Goal: Task Accomplishment & Management: Manage account settings

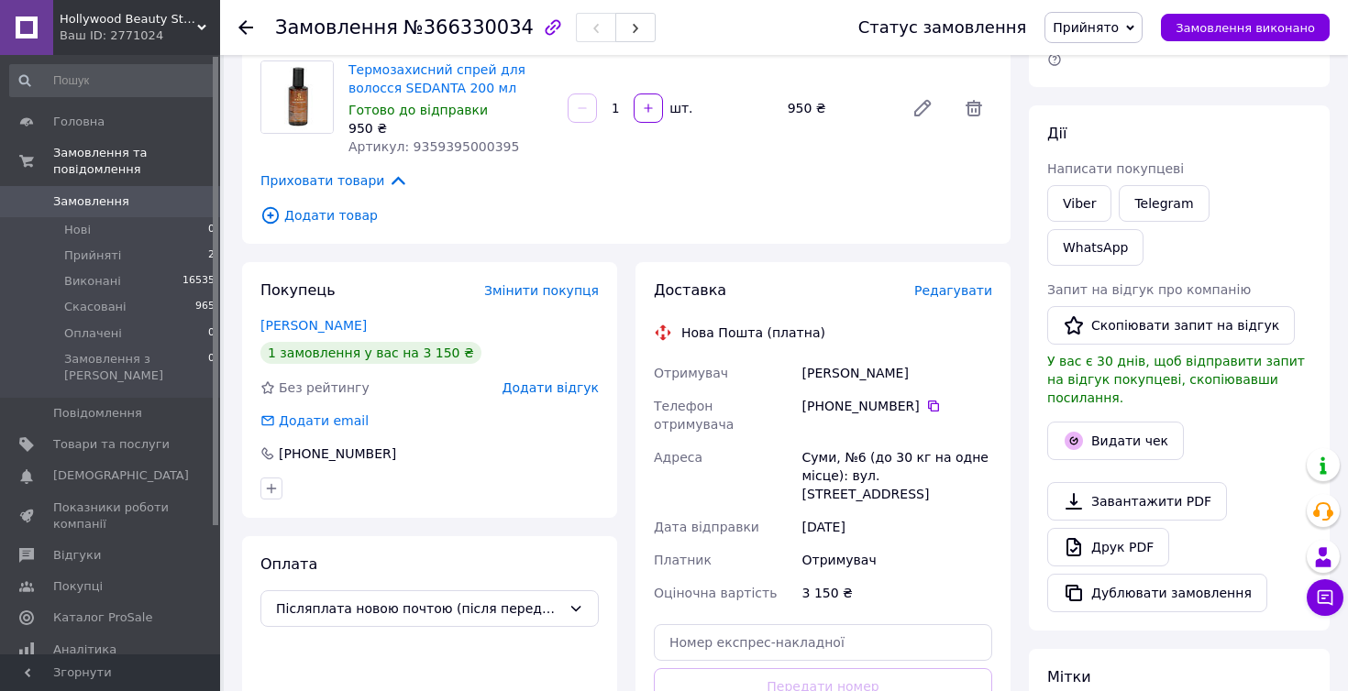
scroll to position [282, 0]
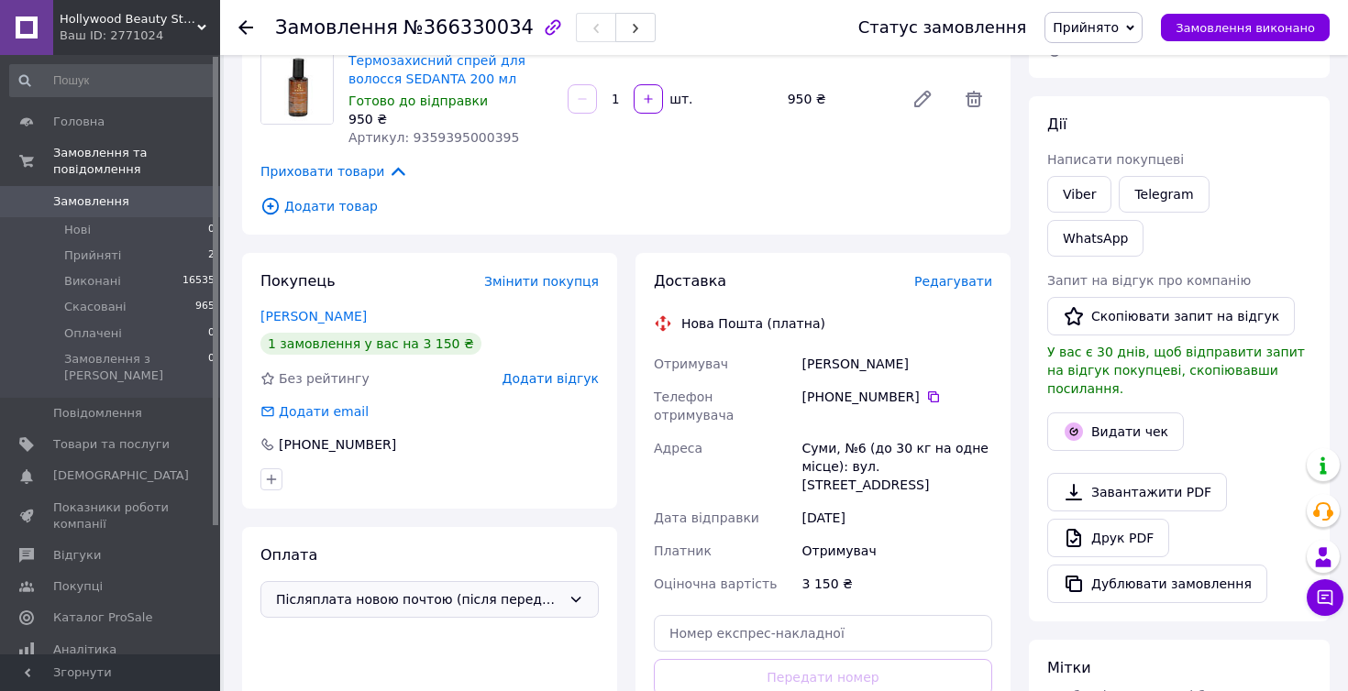
click at [506, 590] on span "Післяплата новою почтою (після передоплати 150 грн за послуги нової пошти у дві…" at bounding box center [418, 600] width 285 height 20
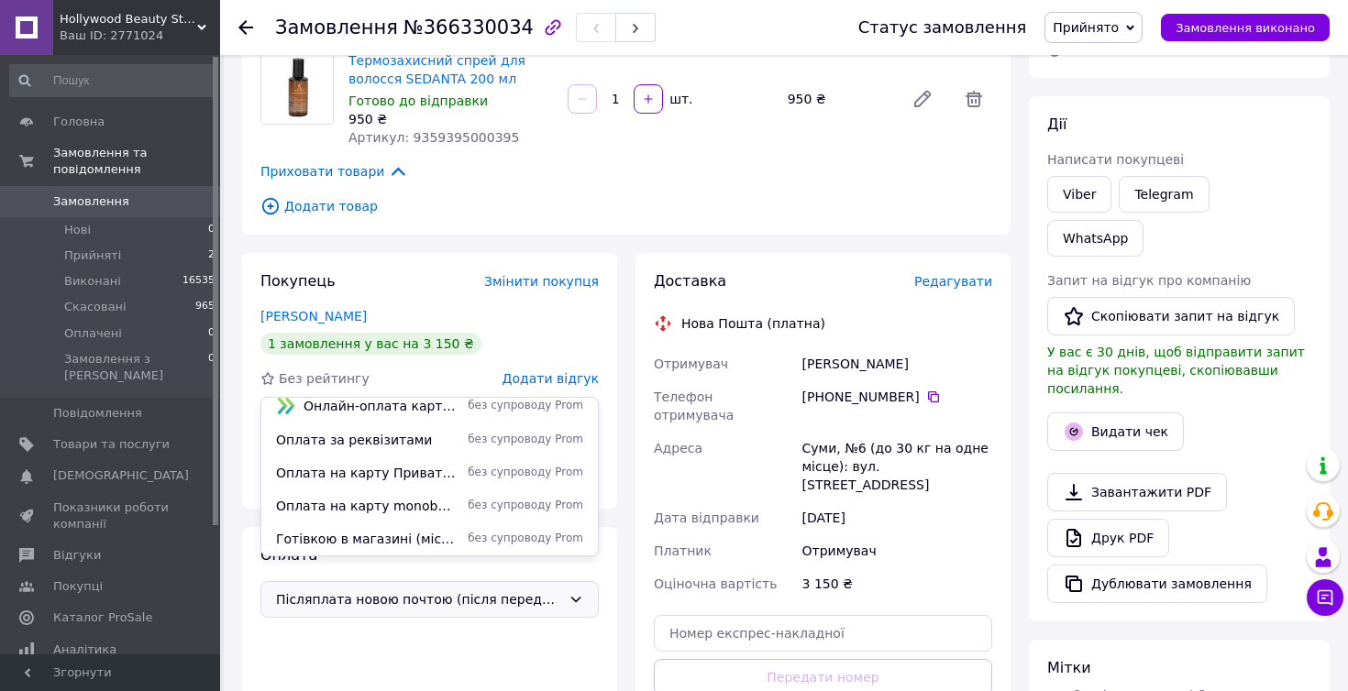
scroll to position [112, 0]
click at [471, 658] on div "Оплата Післяплата новою почтою (після передоплати 150 грн за послуги нової пошт…" at bounding box center [429, 661] width 375 height 269
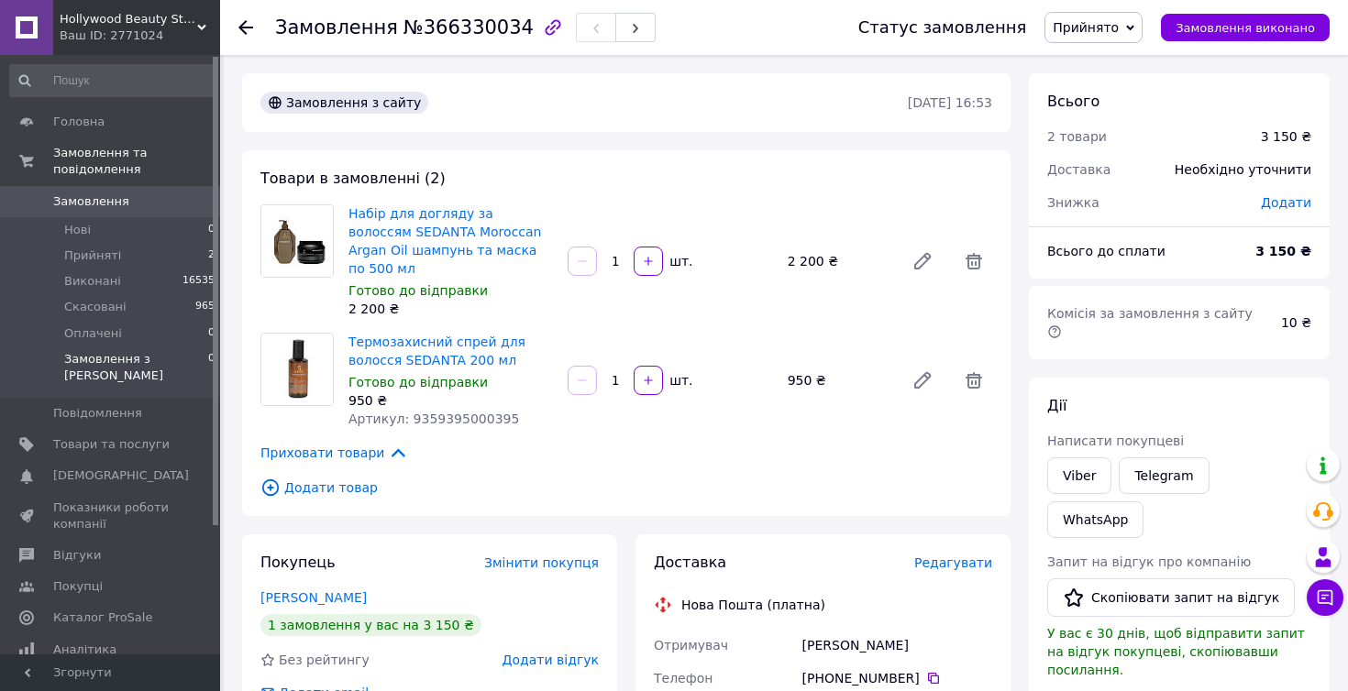
scroll to position [0, 0]
click at [83, 332] on span "Оплачені" at bounding box center [93, 334] width 58 height 17
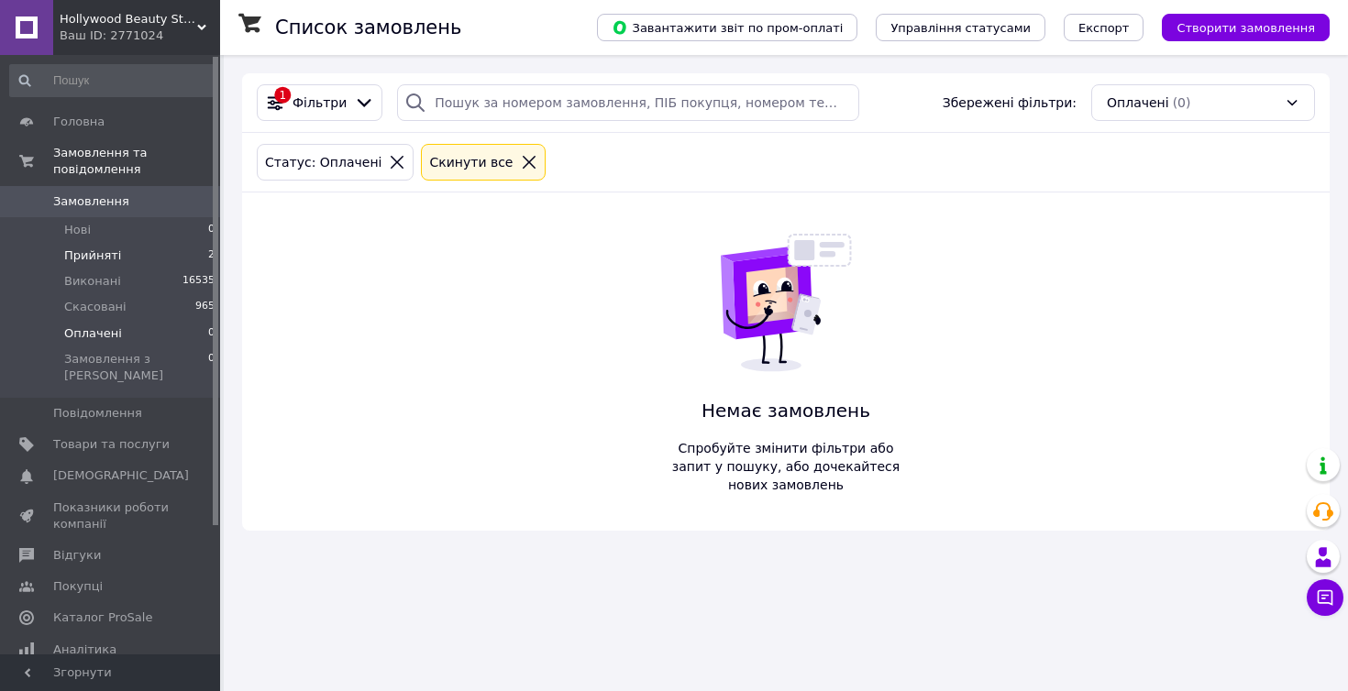
click at [94, 254] on span "Прийняті" at bounding box center [92, 256] width 57 height 17
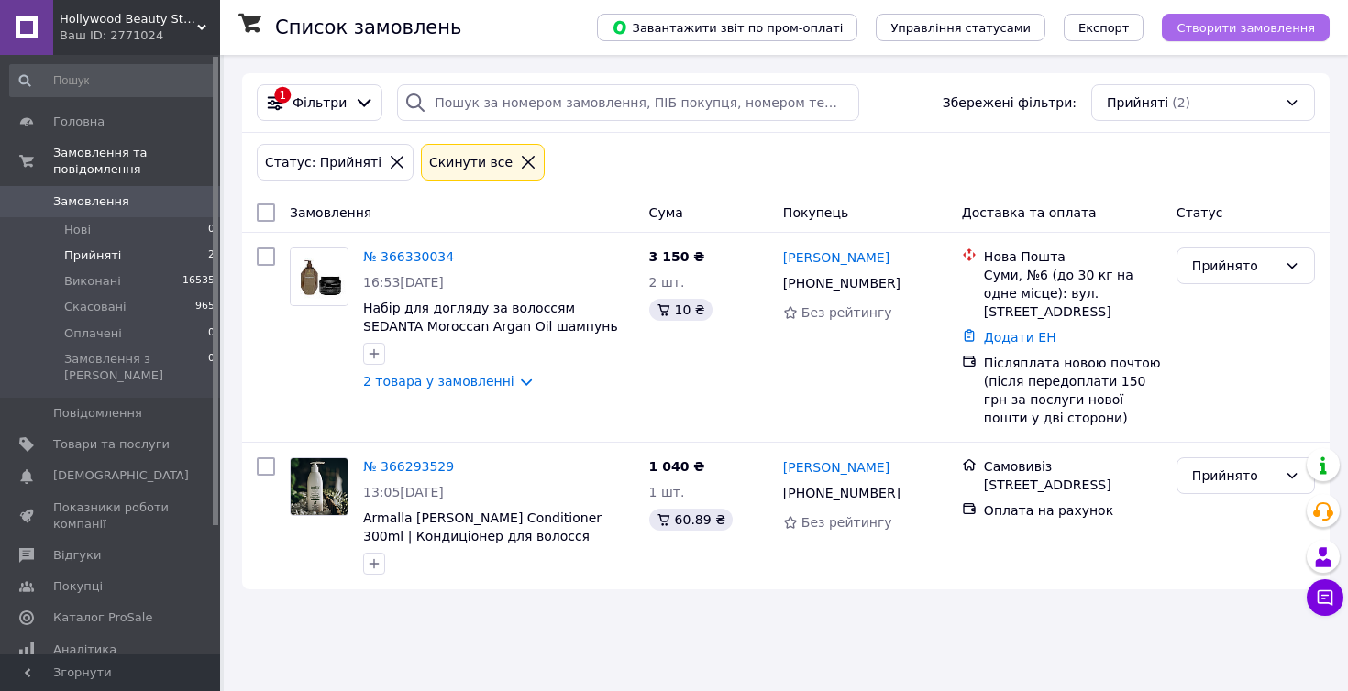
click at [1241, 34] on span "Створити замовлення" at bounding box center [1245, 28] width 138 height 14
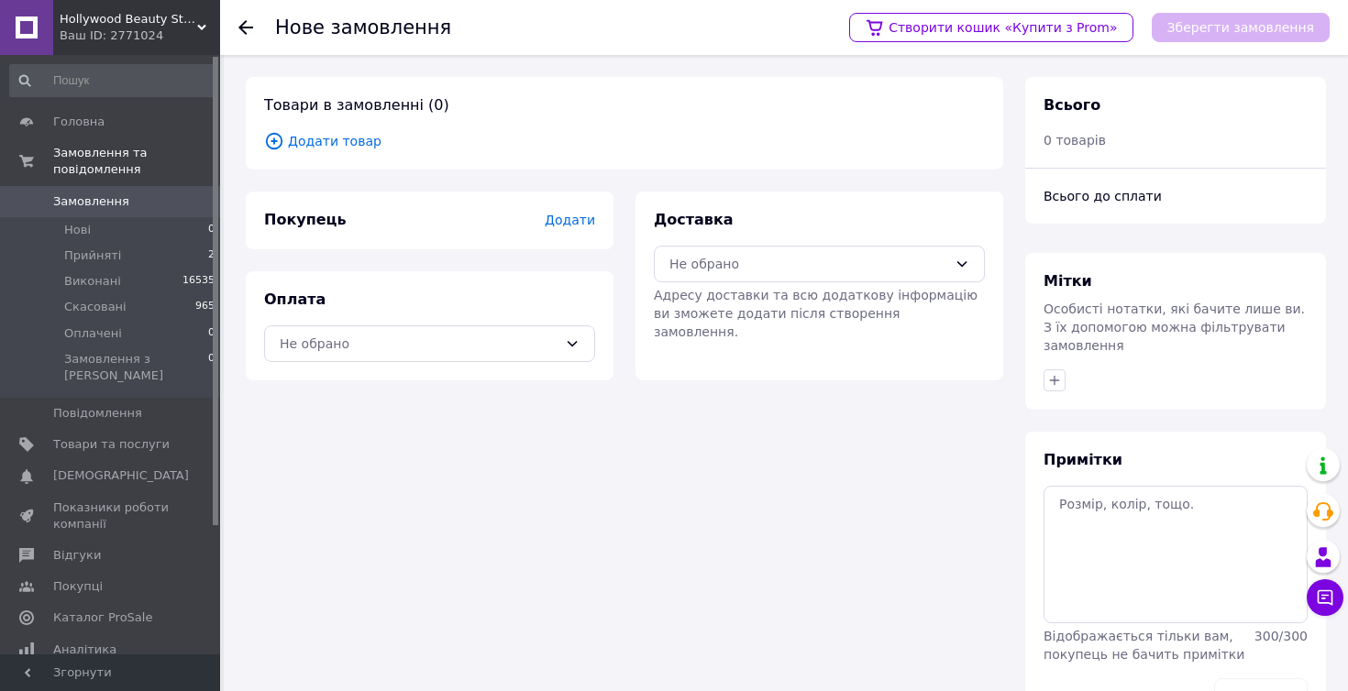
click at [348, 145] on span "Додати товар" at bounding box center [624, 141] width 721 height 20
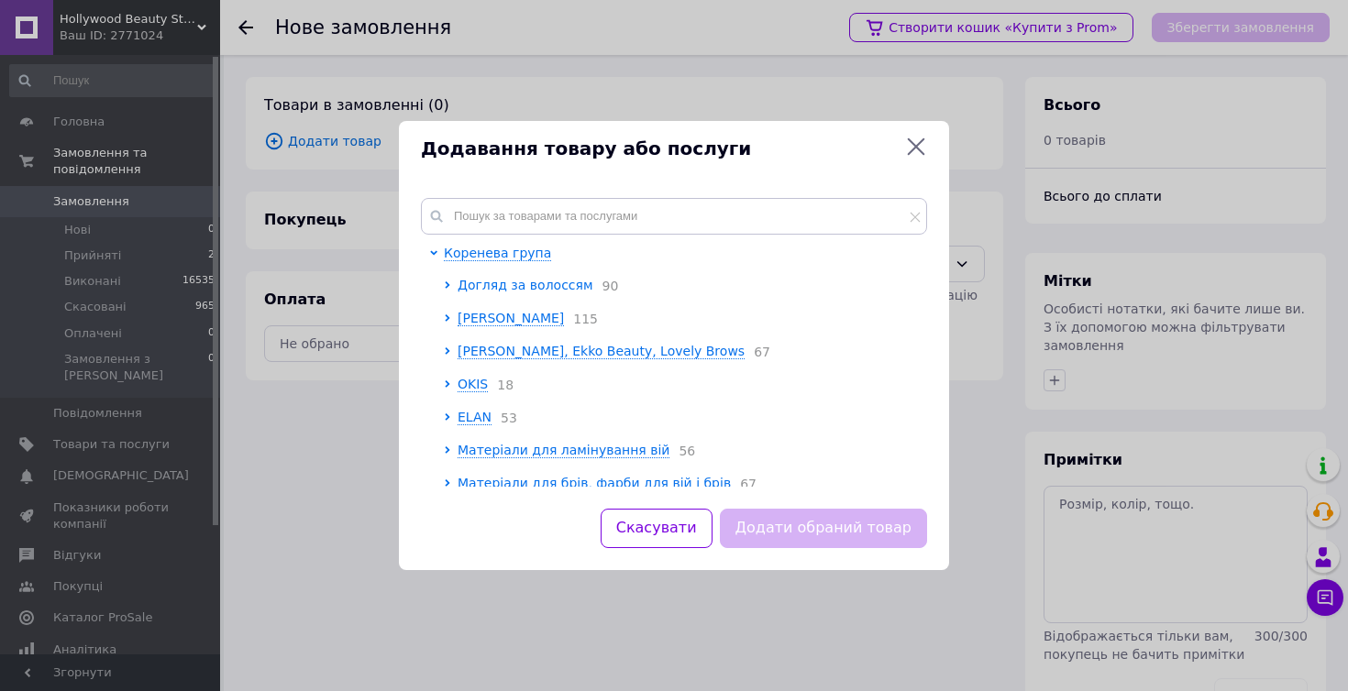
click at [527, 279] on span "Догляд за волоссям" at bounding box center [526, 285] width 136 height 15
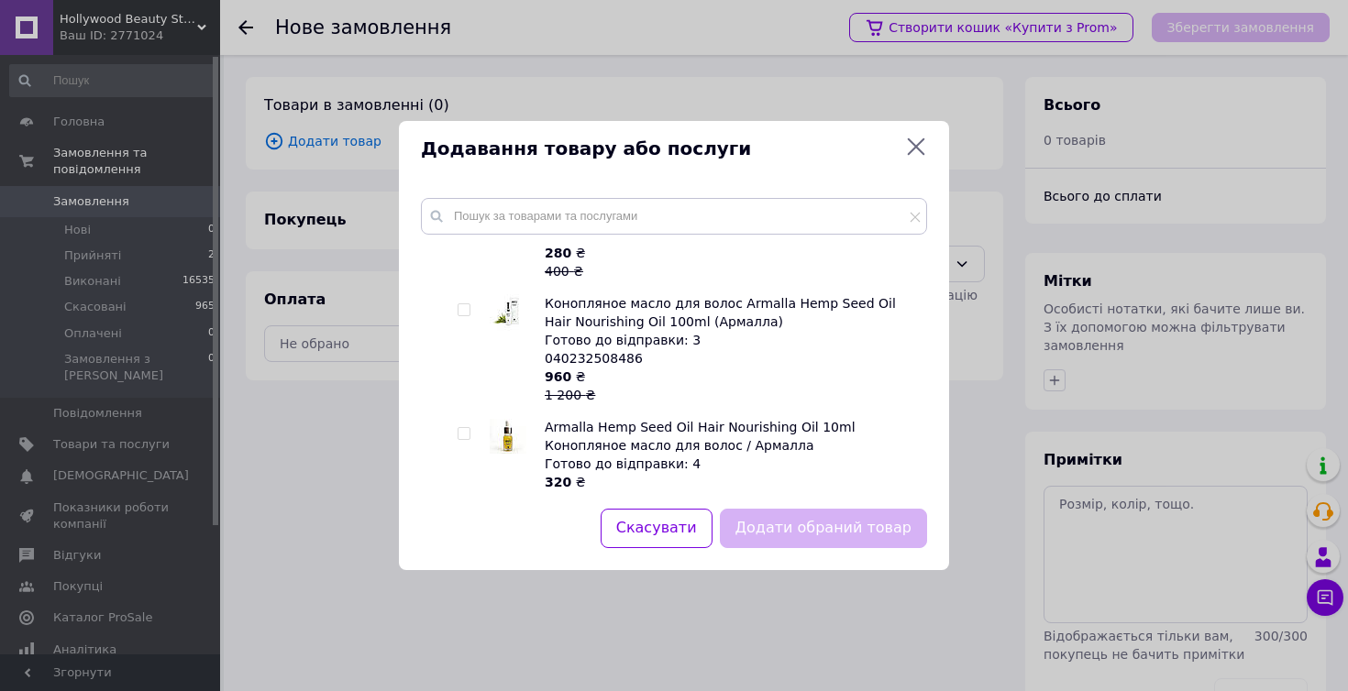
scroll to position [1854, 0]
click at [460, 304] on input "checkbox" at bounding box center [464, 310] width 12 height 12
checkbox input "true"
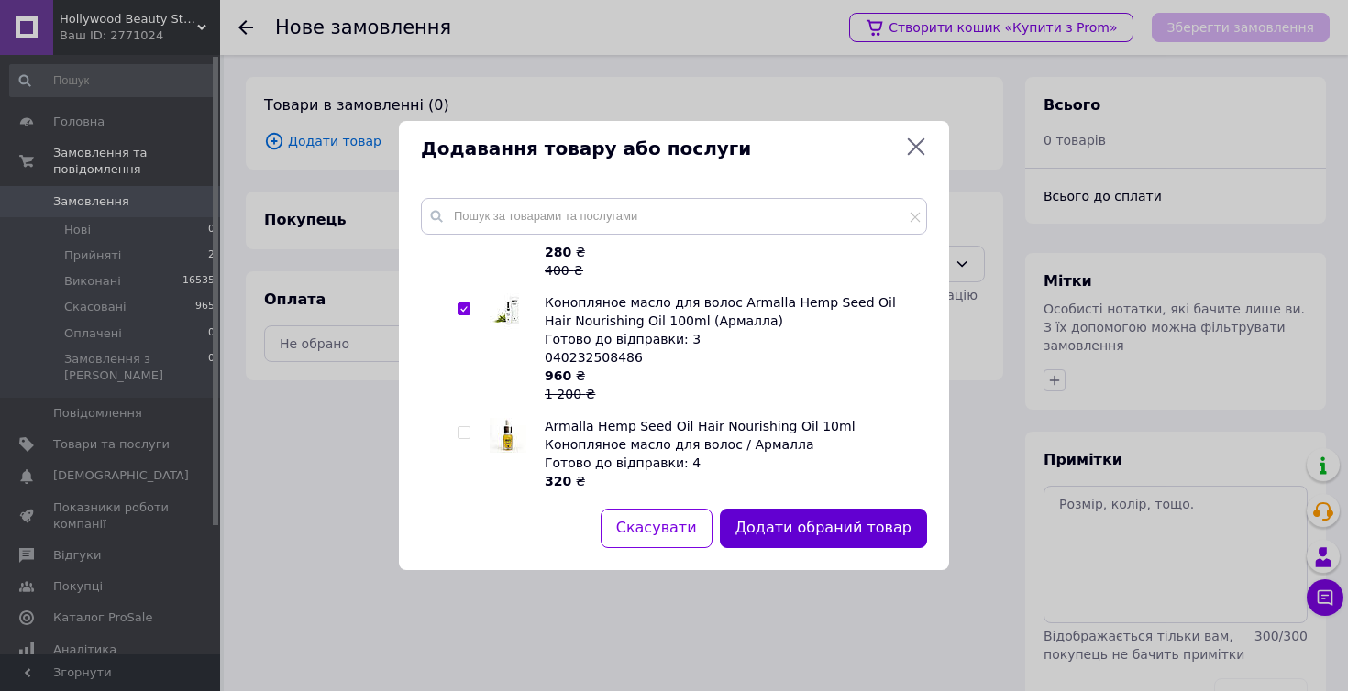
click at [829, 524] on button "Додати обраний товар" at bounding box center [823, 528] width 207 height 39
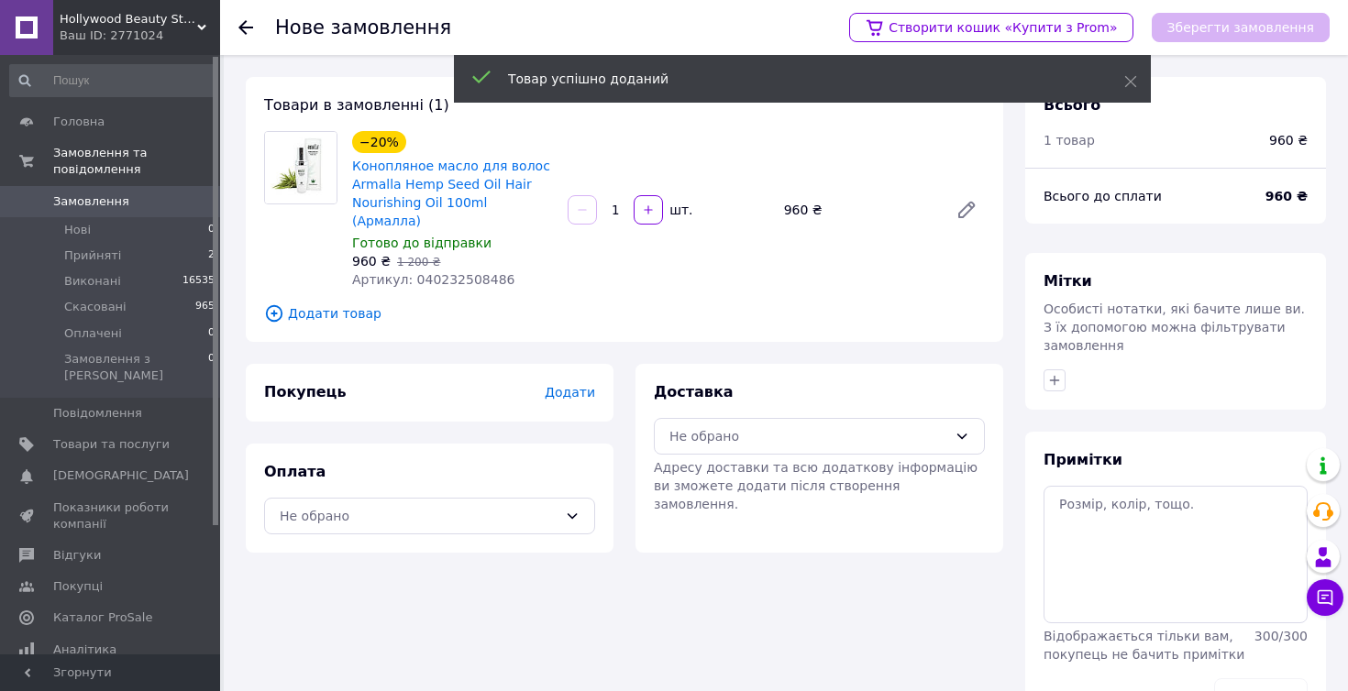
click at [570, 385] on span "Додати" at bounding box center [570, 392] width 50 height 15
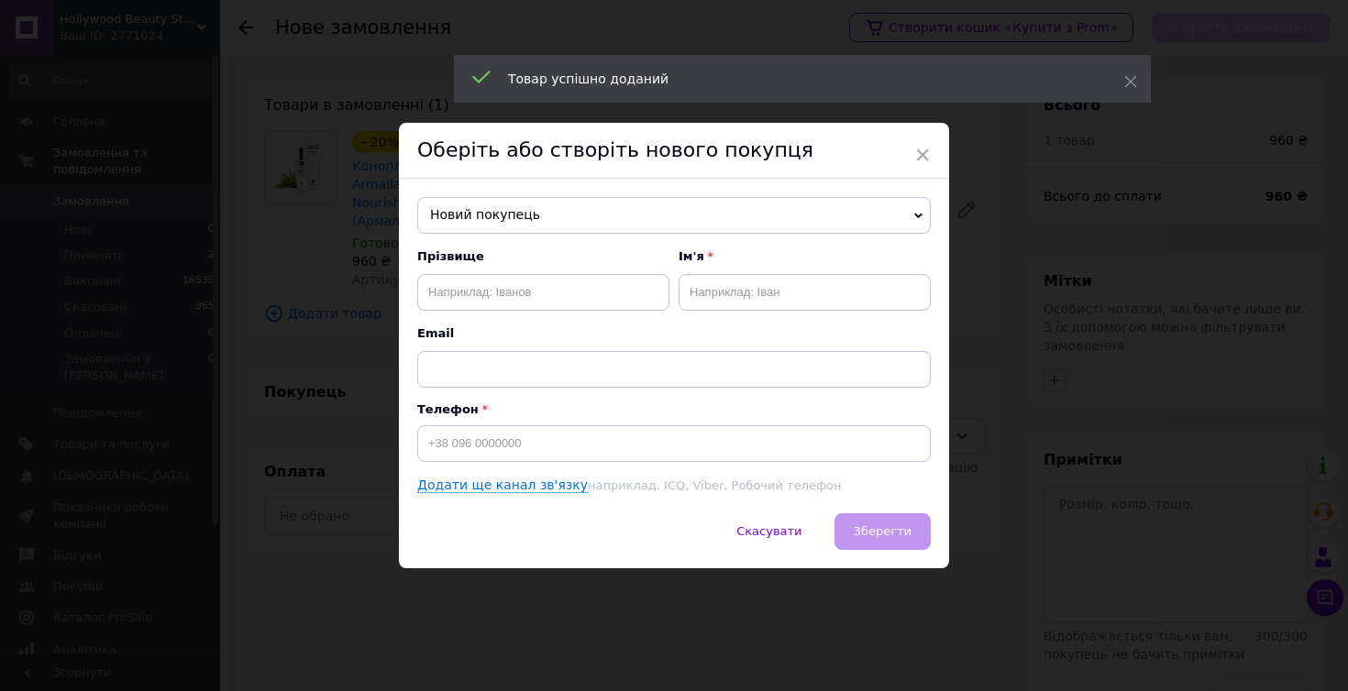
click at [546, 222] on span "Новий покупець" at bounding box center [673, 215] width 513 height 37
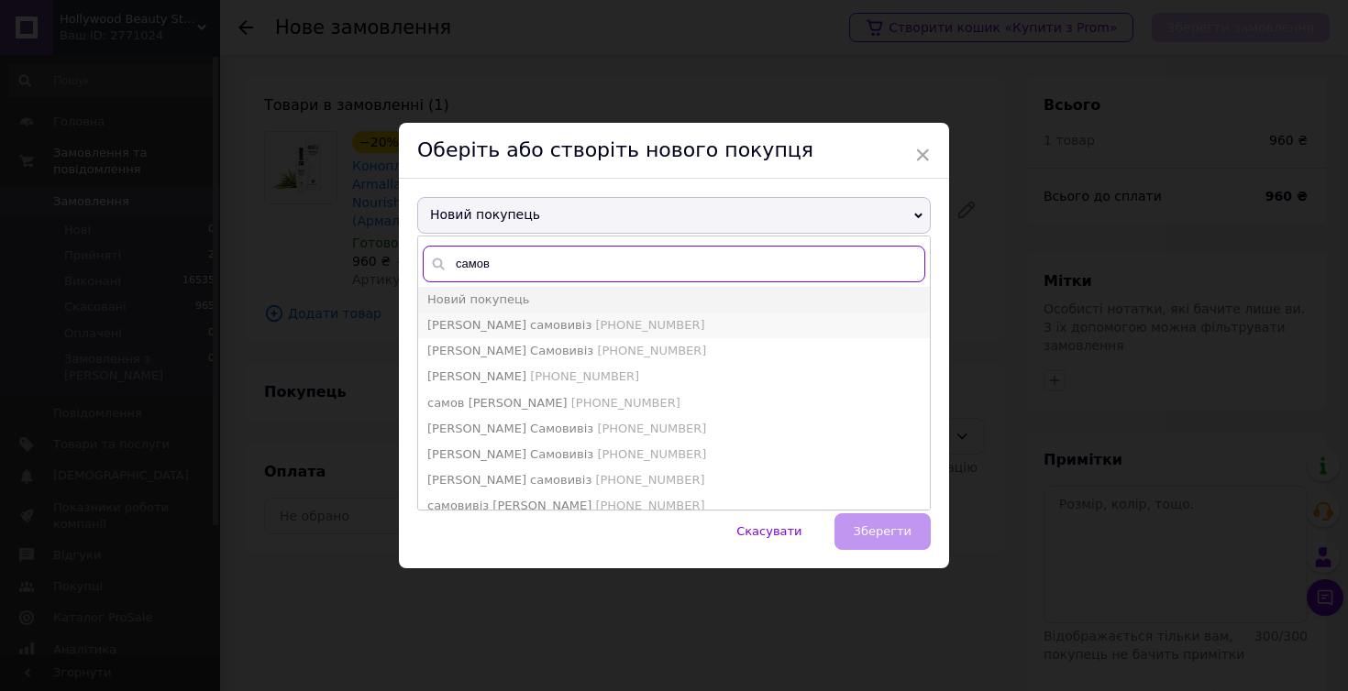
type input "самов"
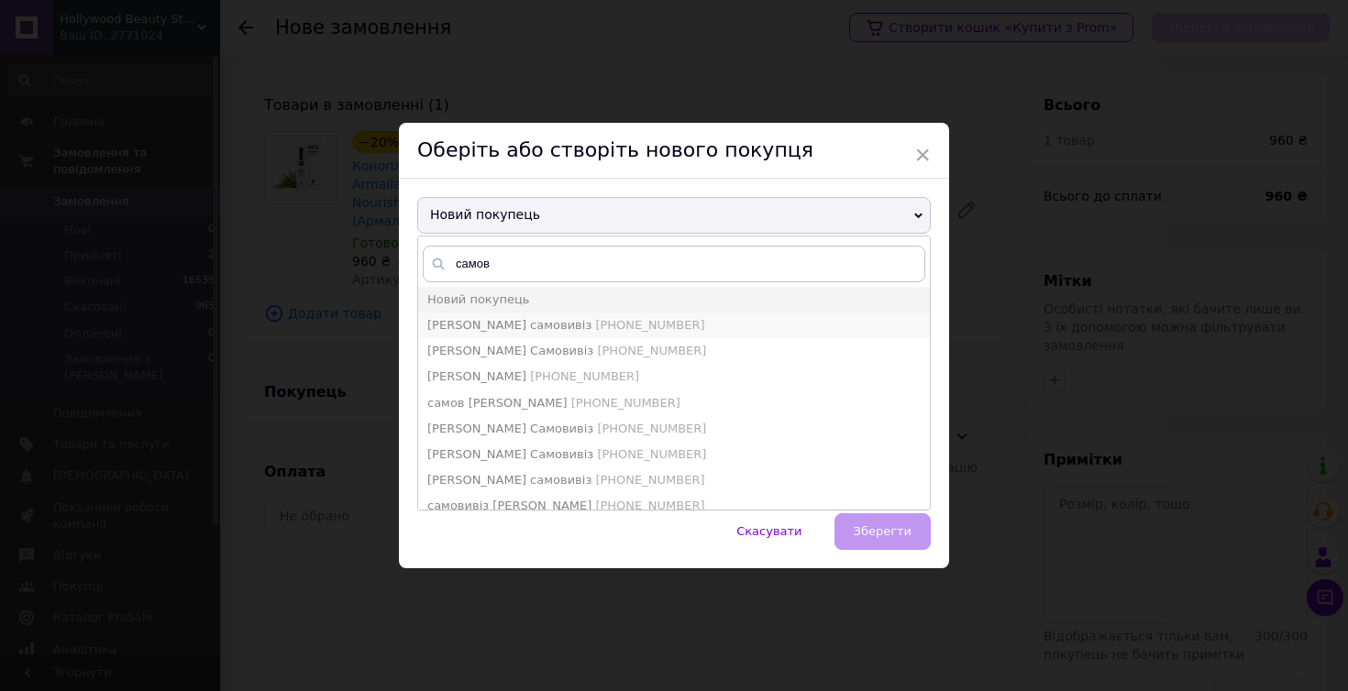
click at [595, 324] on span "+380979490565" at bounding box center [649, 325] width 109 height 14
type input "Діана самовивіз"
type input "+380979490565"
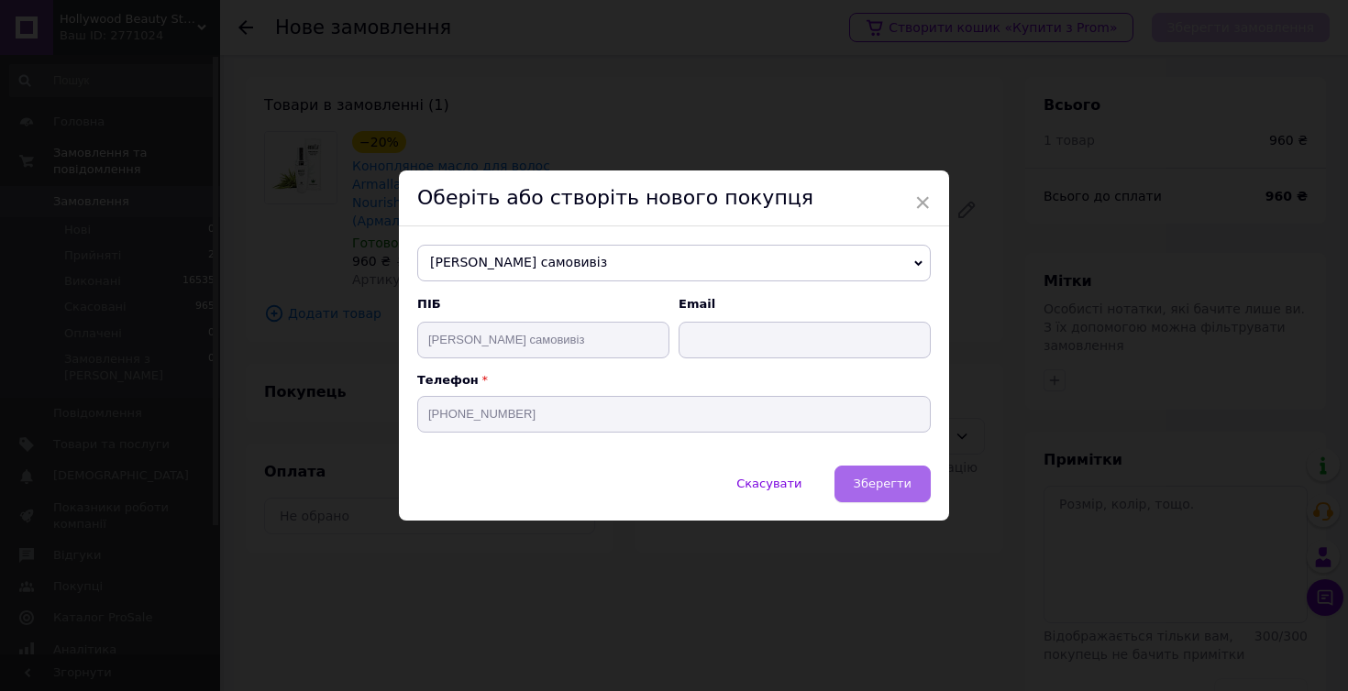
click at [893, 477] on span "Зберегти" at bounding box center [883, 484] width 58 height 14
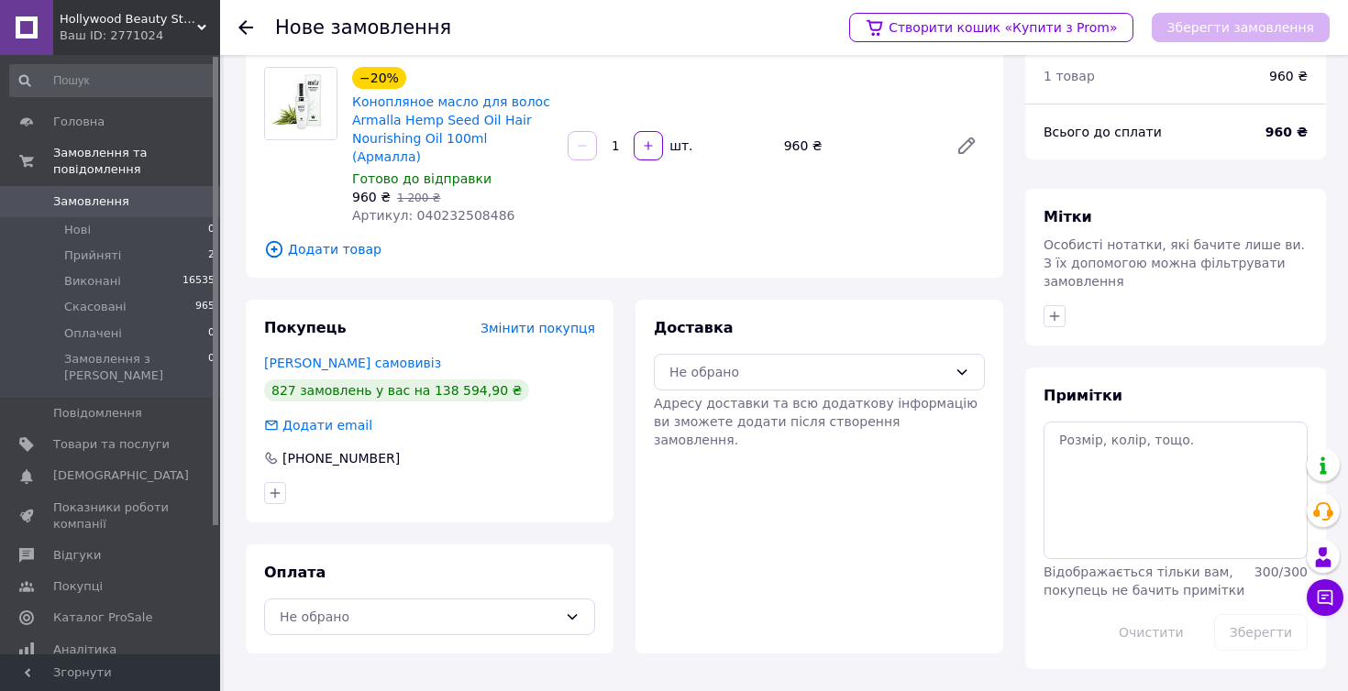
scroll to position [61, 0]
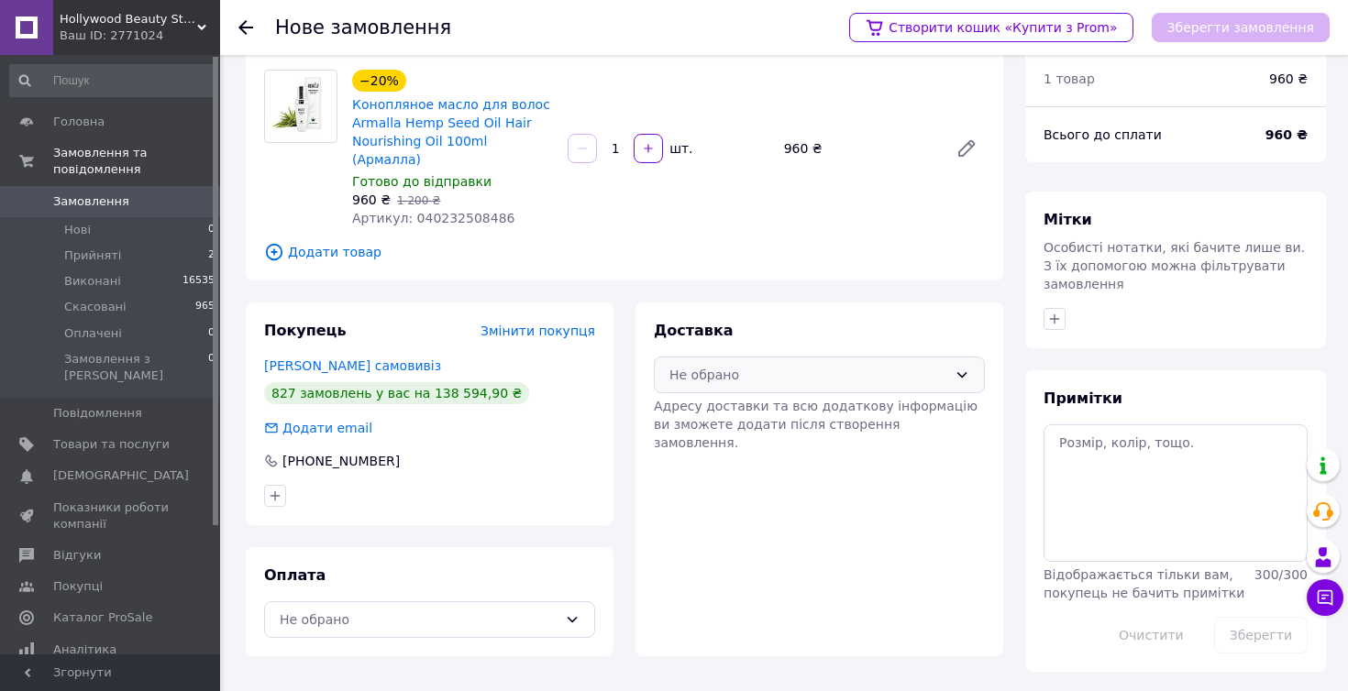
click at [764, 365] on div "Не обрано" at bounding box center [808, 375] width 278 height 20
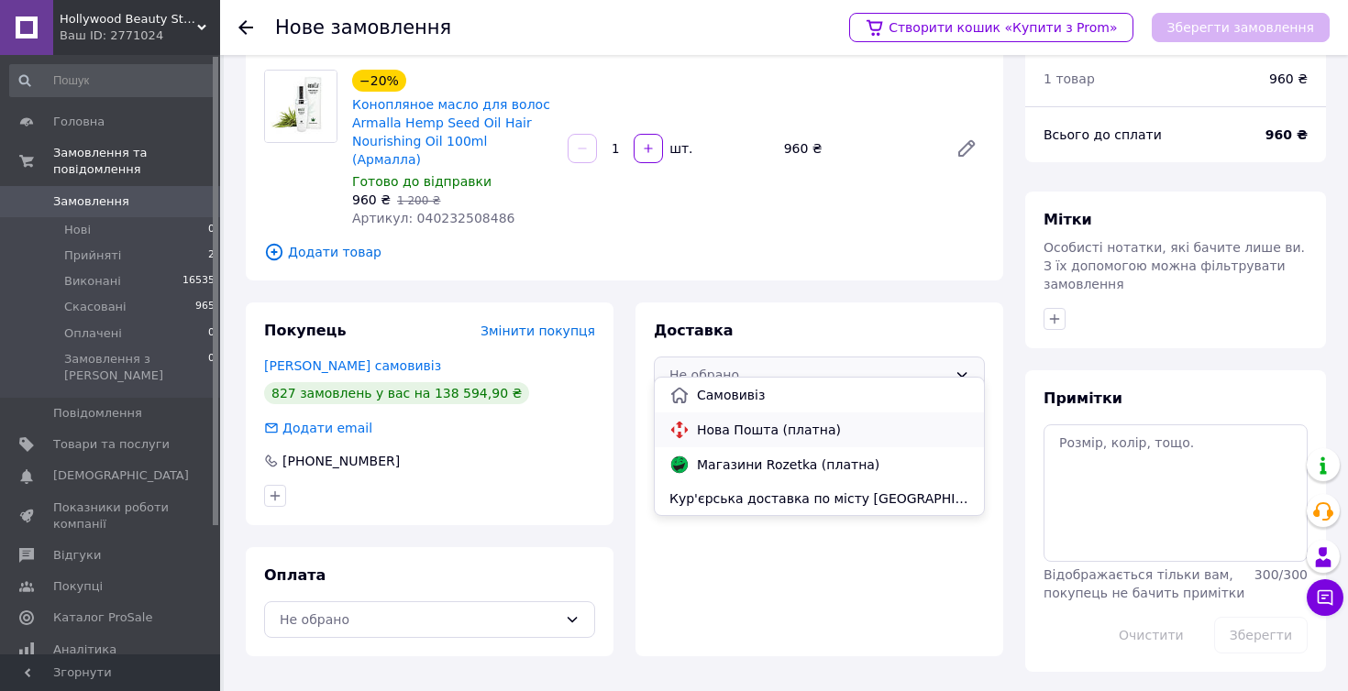
click at [737, 436] on span "Нова Пошта (платна)" at bounding box center [833, 430] width 272 height 18
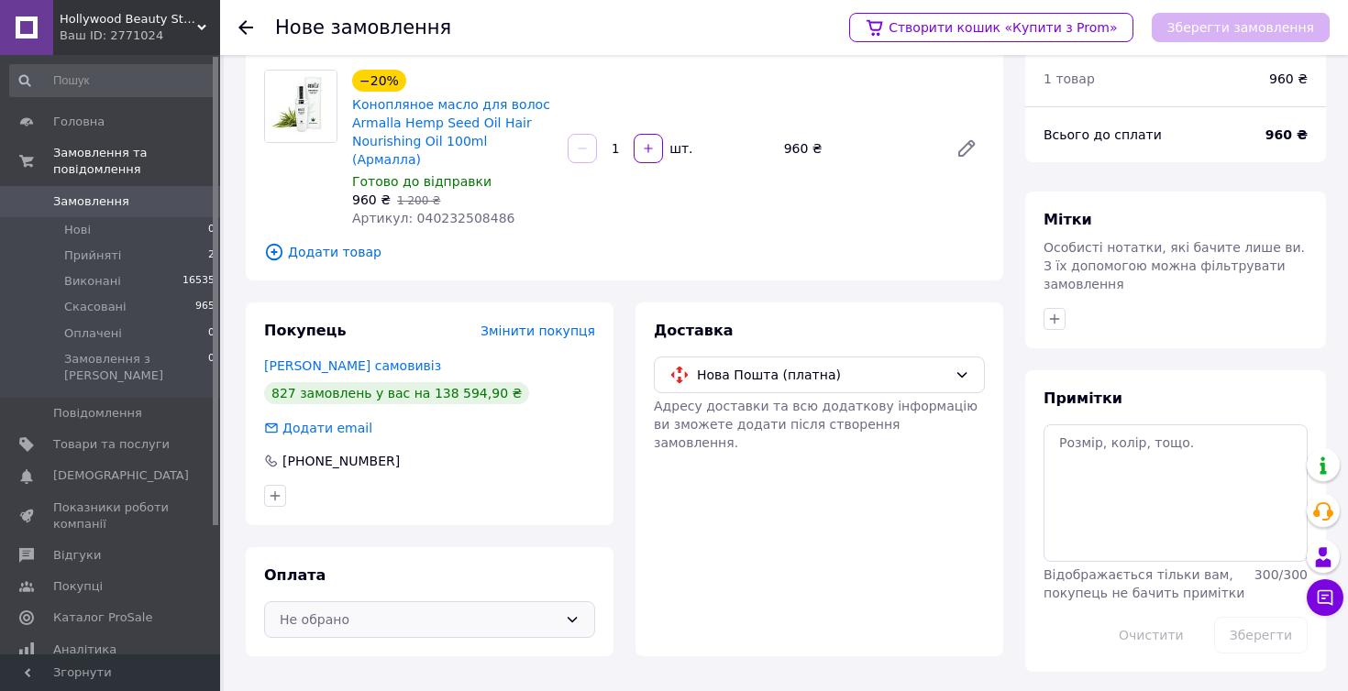
click at [503, 610] on div "Не обрано" at bounding box center [419, 620] width 278 height 20
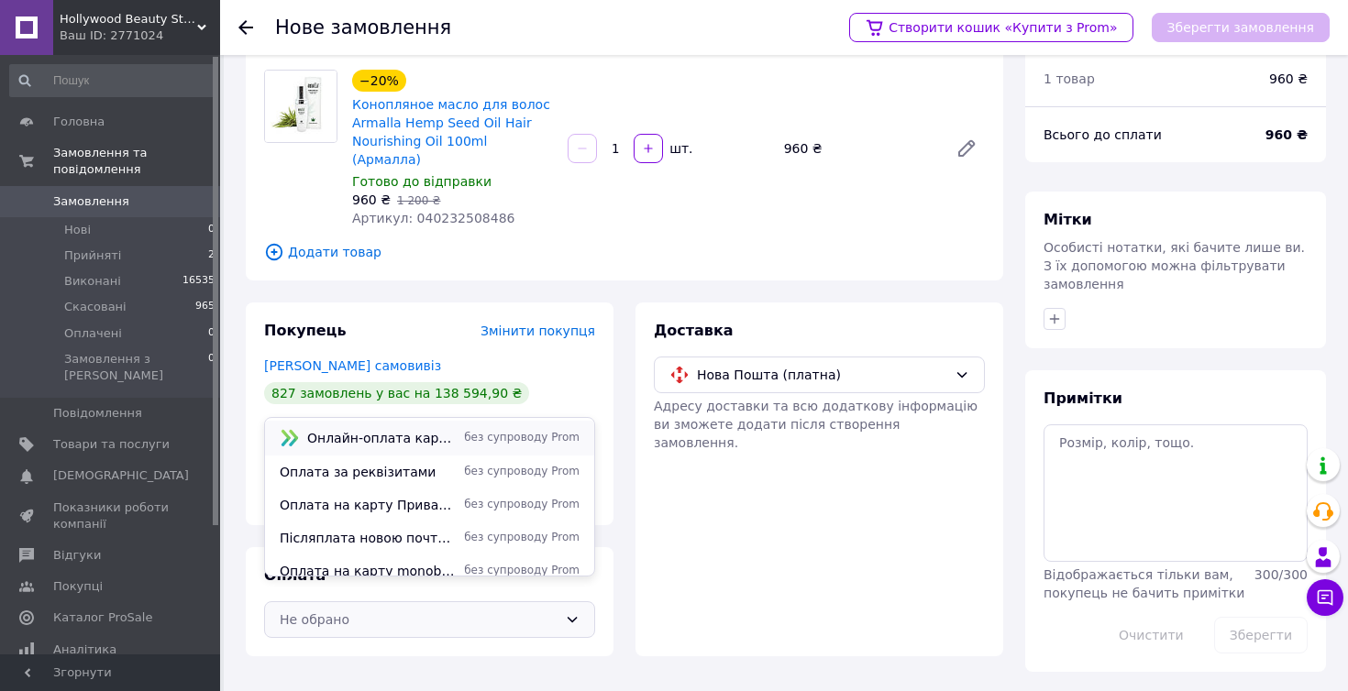
scroll to position [81, 0]
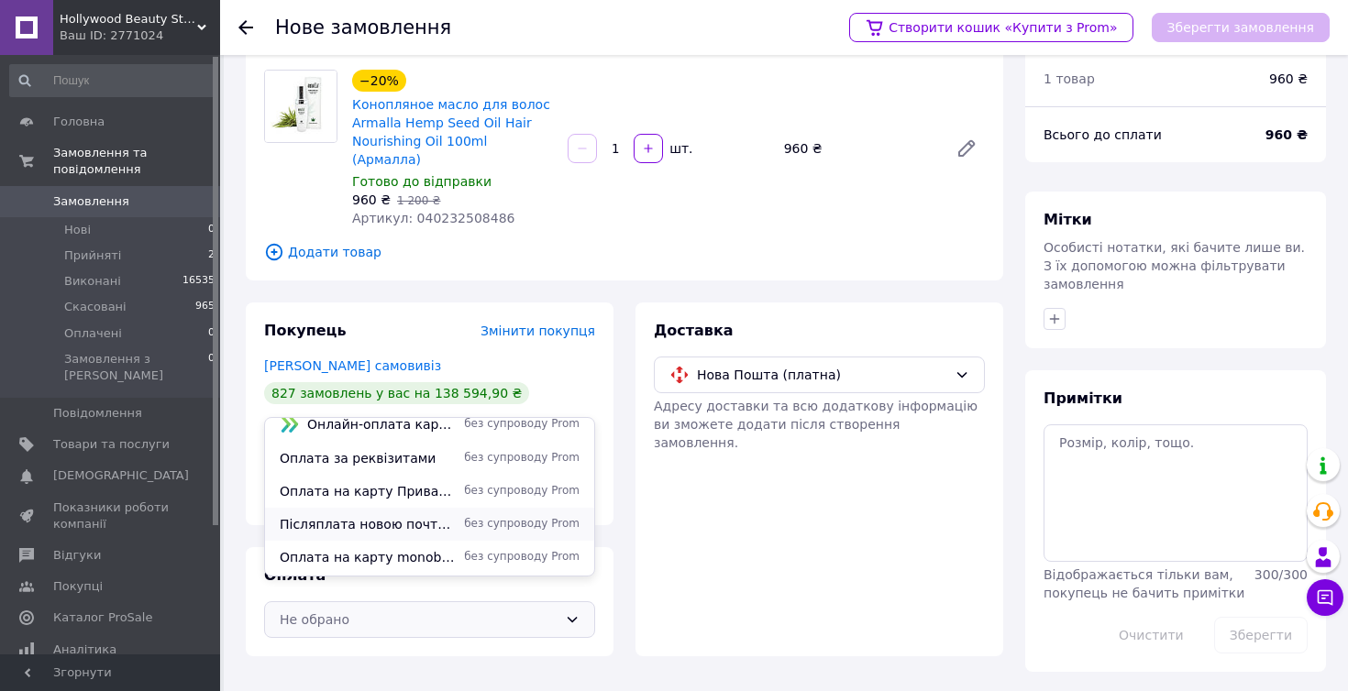
click at [393, 517] on span "Післяплата новою почтою (після передоплати 150 грн за послуги нової пошти у дві…" at bounding box center [368, 524] width 177 height 18
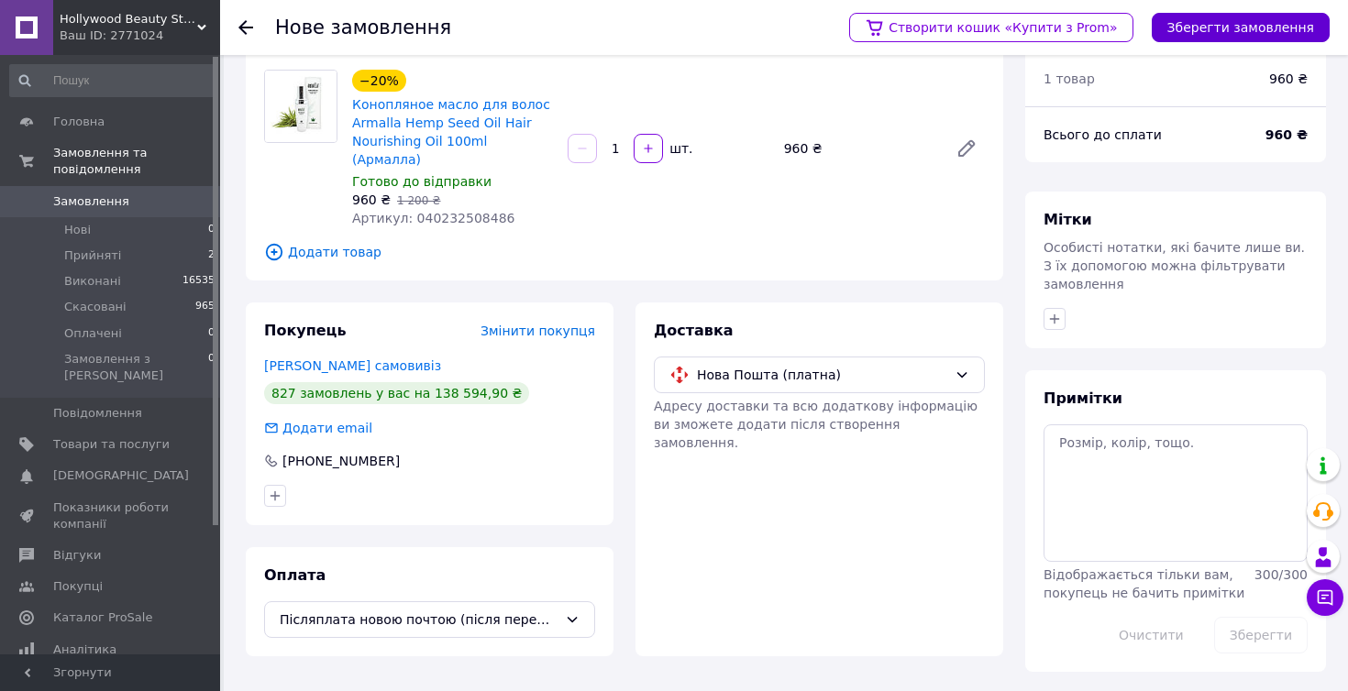
click at [1217, 16] on button "Зберегти замовлення" at bounding box center [1241, 27] width 178 height 29
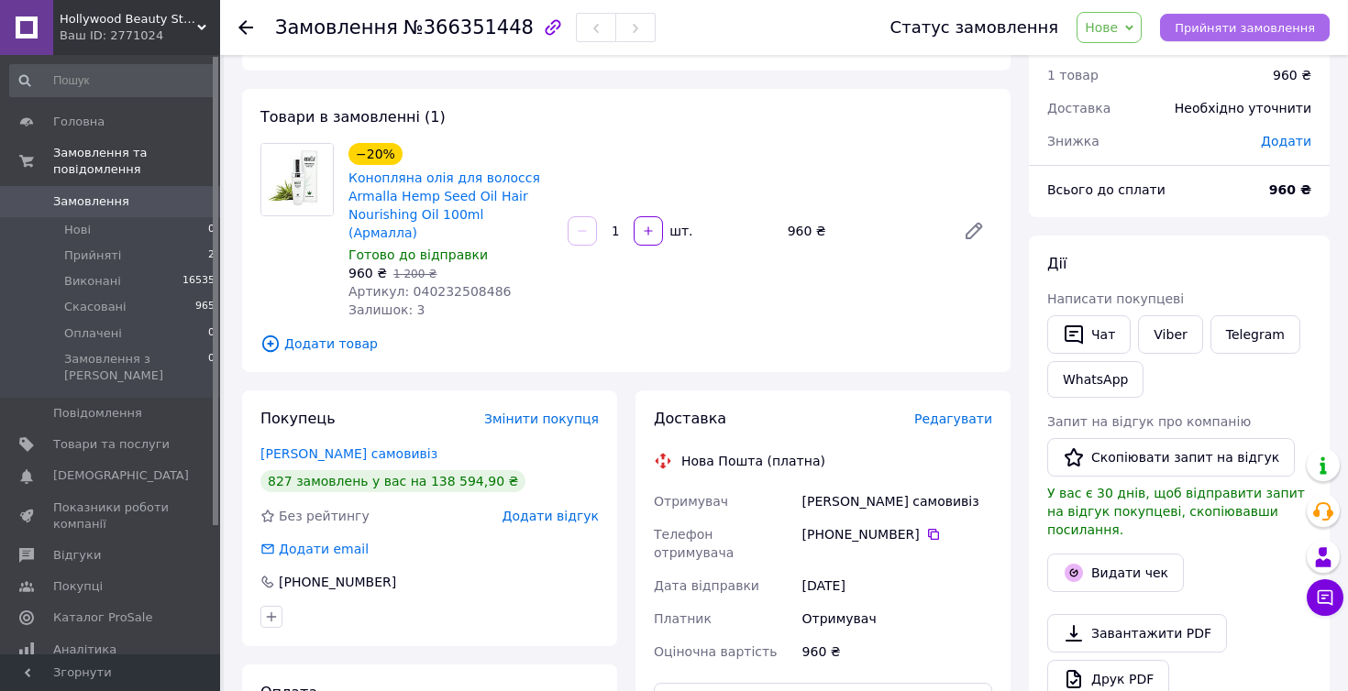
click at [1261, 35] on button "Прийняти замовлення" at bounding box center [1245, 28] width 170 height 28
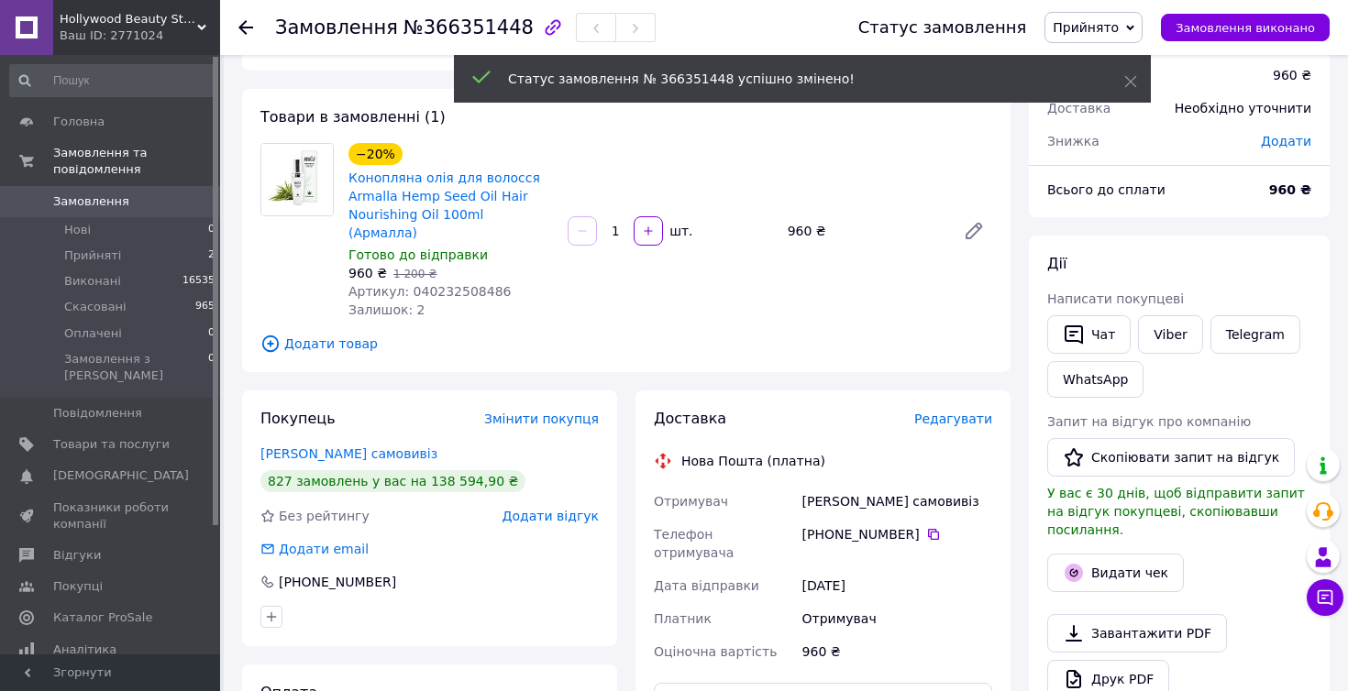
click at [966, 412] on span "Редагувати" at bounding box center [953, 419] width 78 height 15
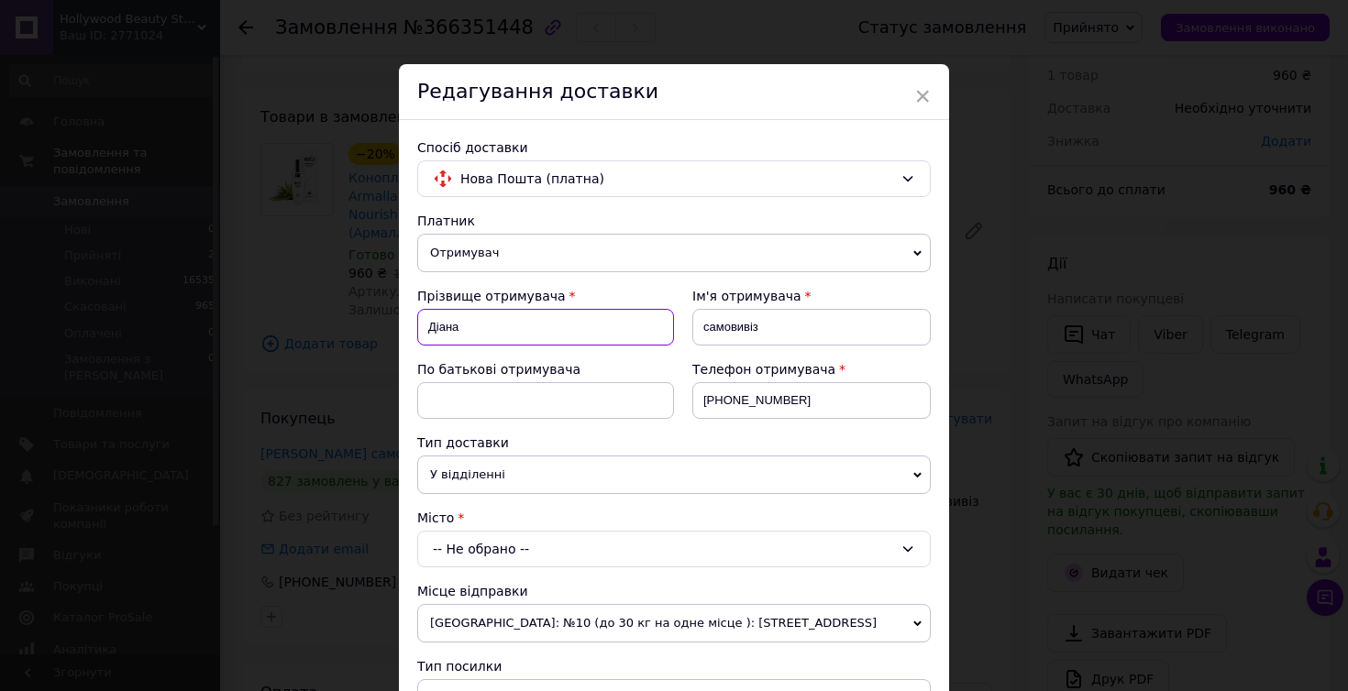
drag, startPoint x: 423, startPoint y: 327, endPoint x: 506, endPoint y: 327, distance: 83.4
paste input "одзінська Тетяна Юріїв"
drag, startPoint x: 490, startPoint y: 326, endPoint x: 607, endPoint y: 326, distance: 117.4
click at [607, 326] on input "Ходзінська Тетяна Юріївна" at bounding box center [545, 327] width 257 height 37
type input "Ходзінська"
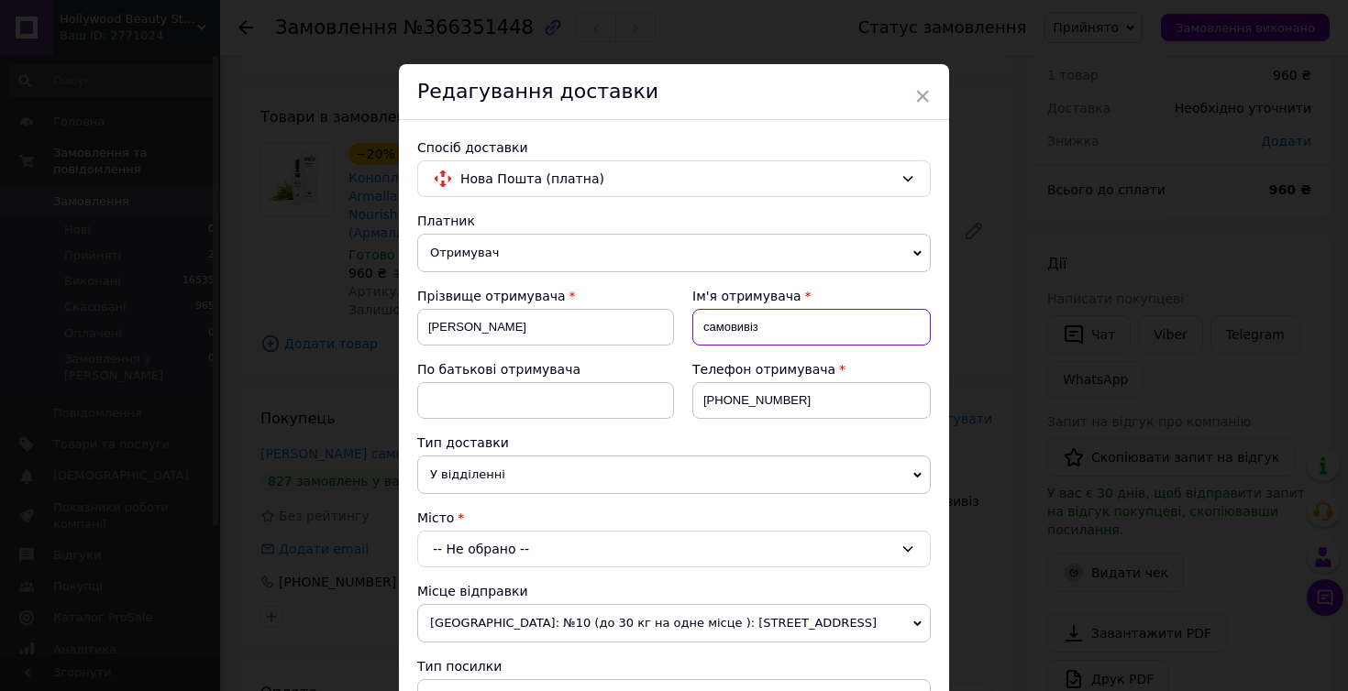
drag, startPoint x: 697, startPoint y: 327, endPoint x: 796, endPoint y: 327, distance: 99.0
paste input "Тетяна Юріївна"
drag, startPoint x: 740, startPoint y: 326, endPoint x: 821, endPoint y: 332, distance: 80.9
click at [821, 332] on input "Тетяна Юріївна" at bounding box center [811, 327] width 238 height 37
type input "Тетяна"
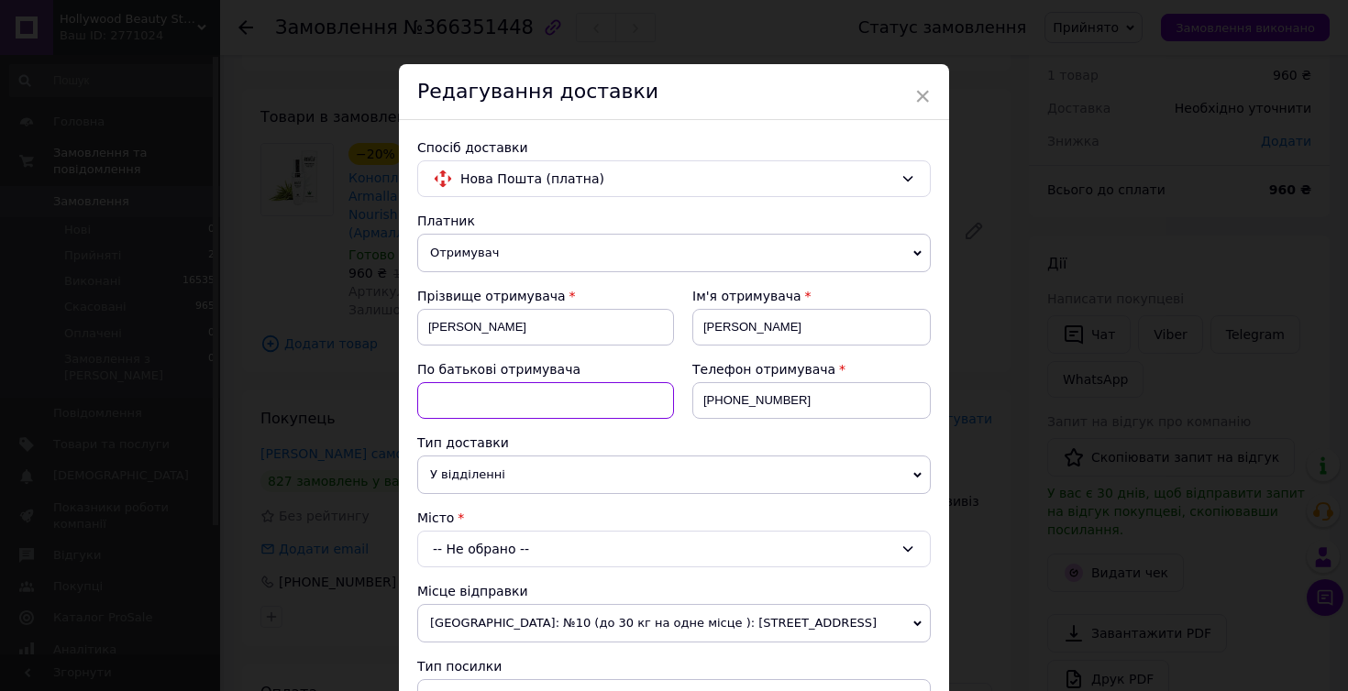
paste input "Юріївна"
type input "Юріївна"
drag, startPoint x: 704, startPoint y: 403, endPoint x: 872, endPoint y: 403, distance: 167.8
type input "+"
paste input "+380630609577"
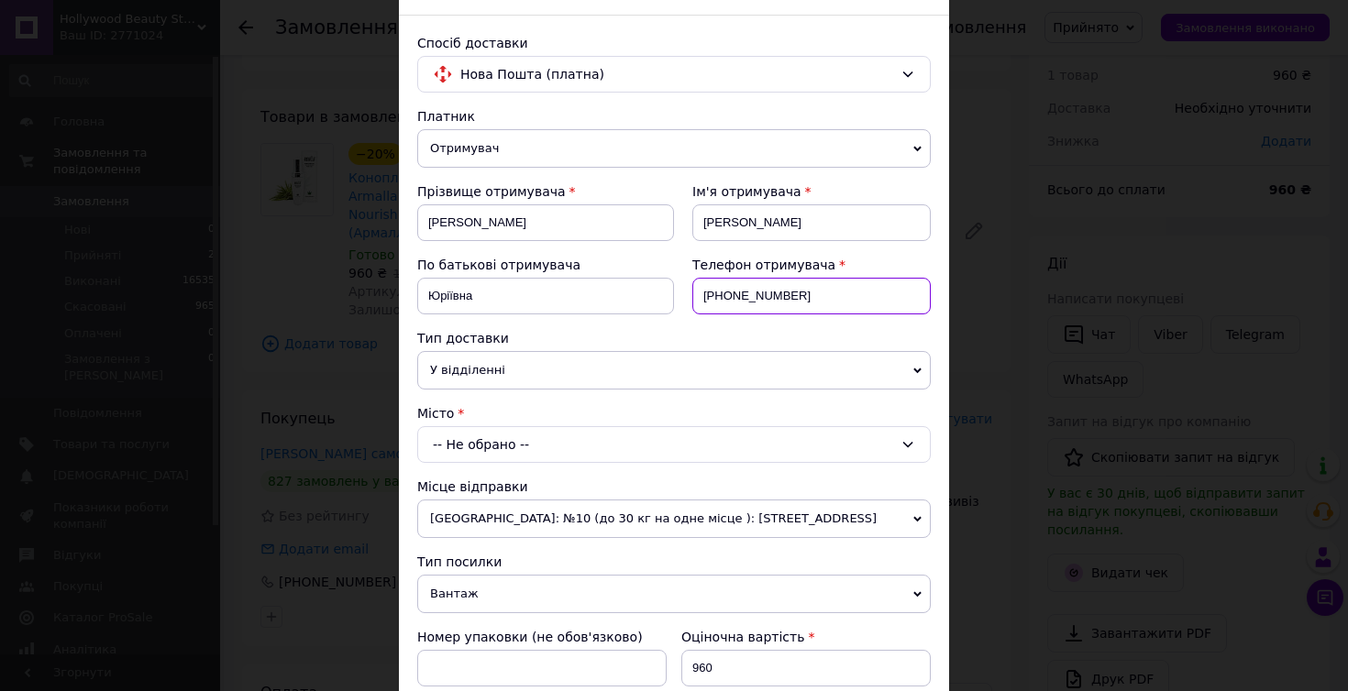
scroll to position [180, 0]
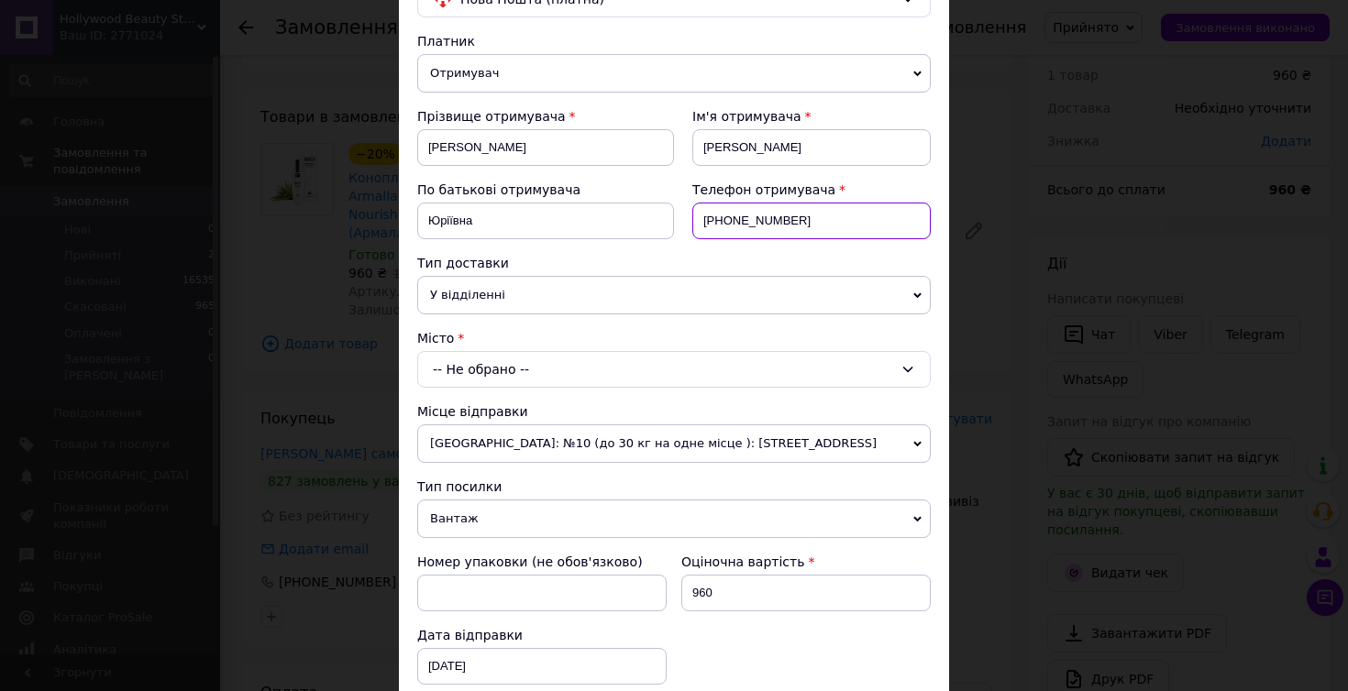
type input "+380630609577"
click at [480, 372] on div "-- Не обрано --" at bounding box center [673, 369] width 513 height 37
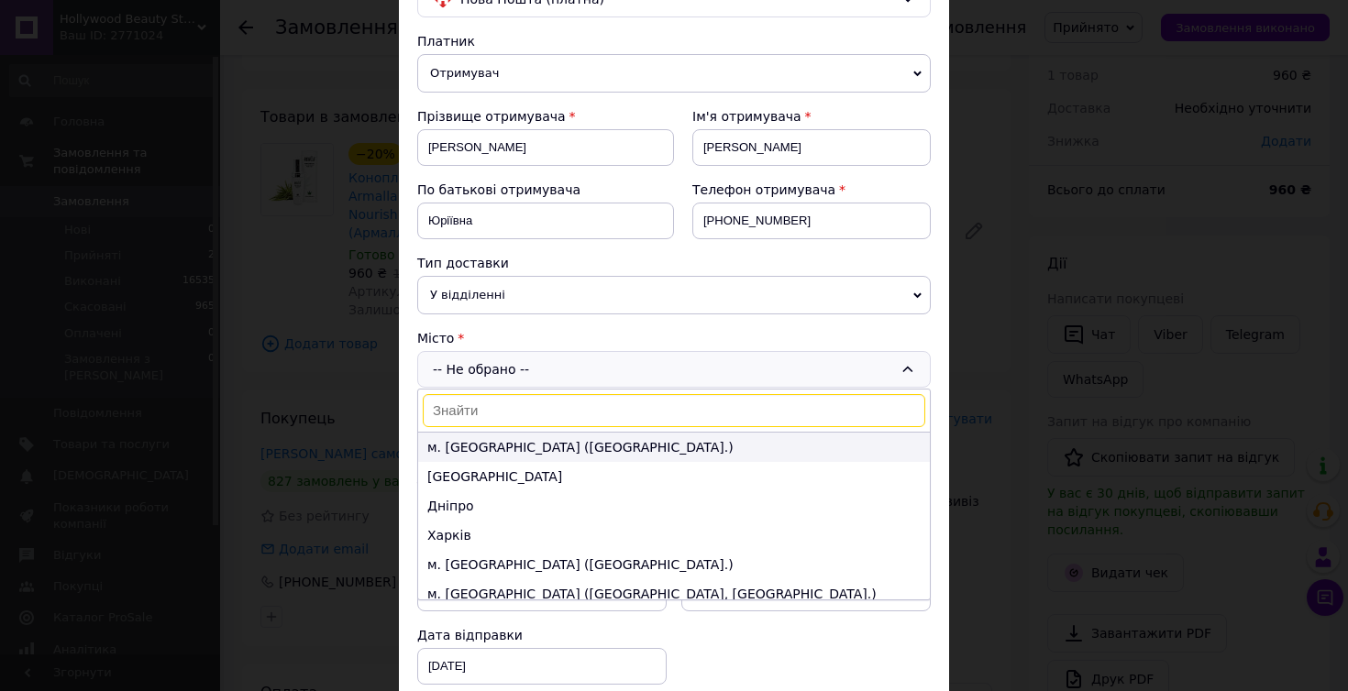
click at [459, 447] on li "м. Київ (Київська обл.)" at bounding box center [674, 447] width 512 height 29
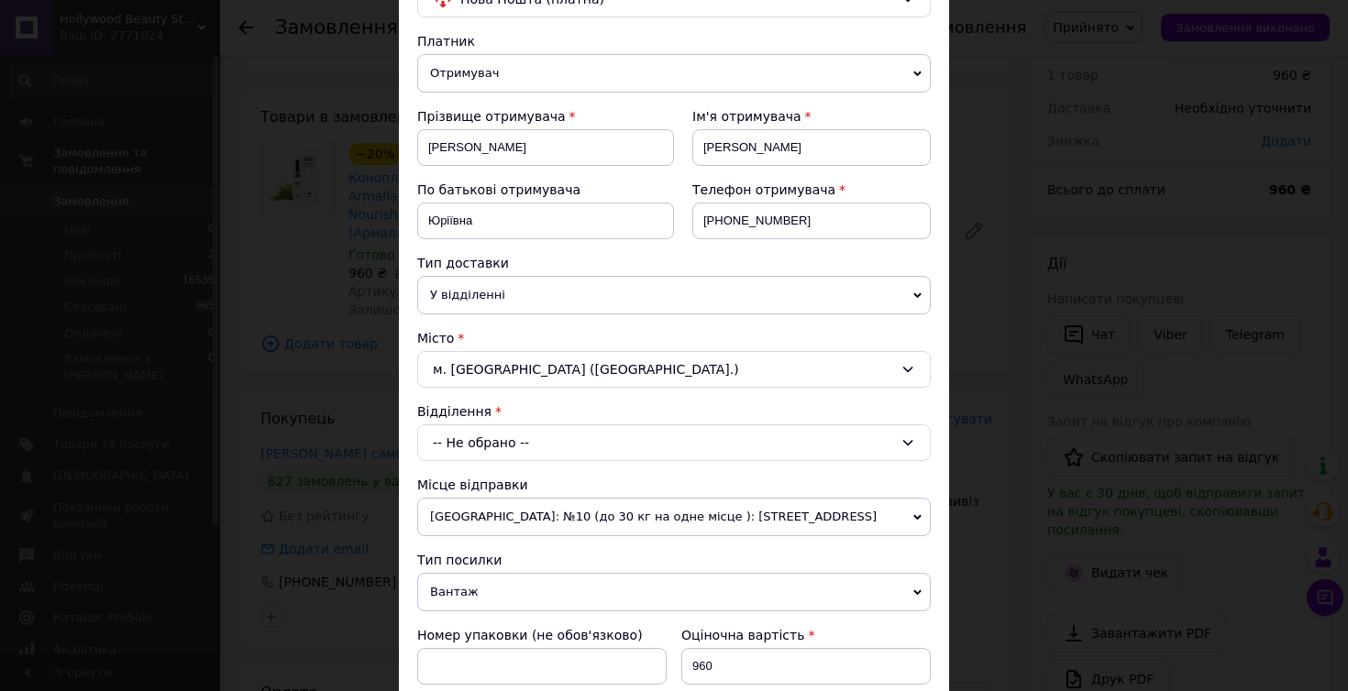
click at [469, 449] on div "-- Не обрано --" at bounding box center [673, 443] width 513 height 37
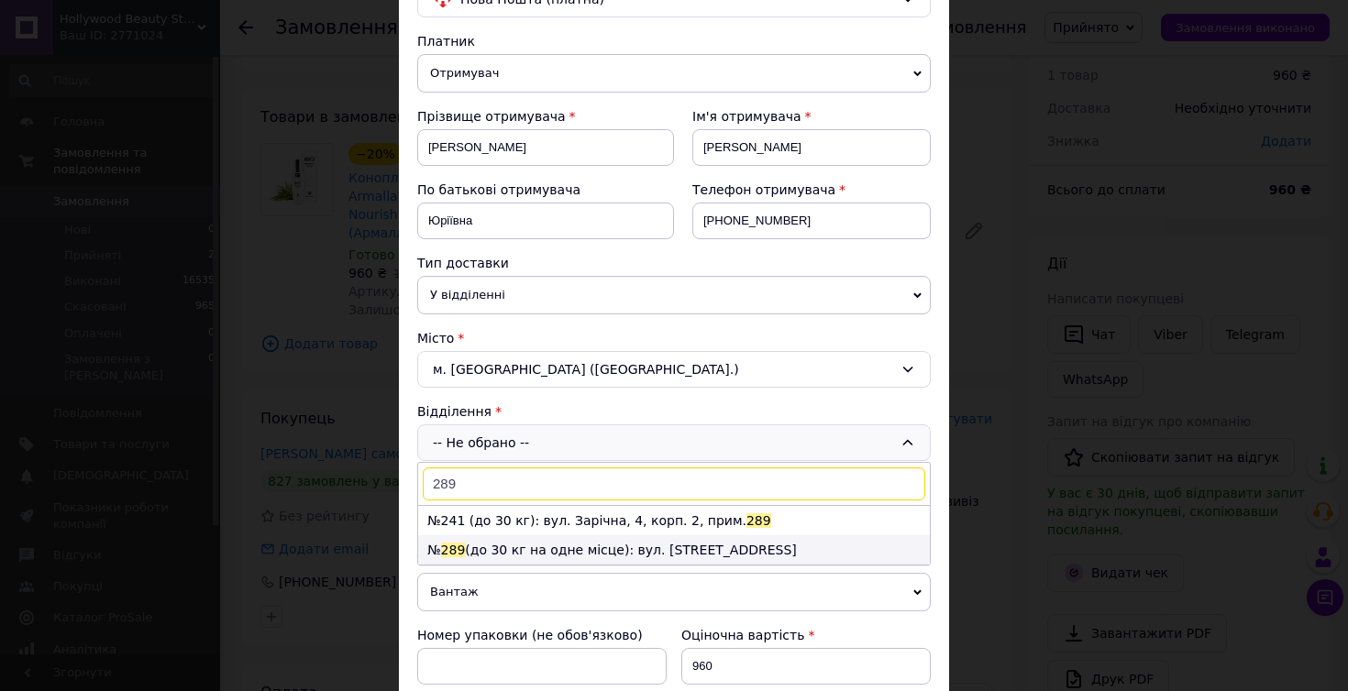
type input "289"
click at [479, 546] on li "№ 289 (до 30 кг на одне місце): вул. Тираспольська, 52" at bounding box center [674, 549] width 512 height 29
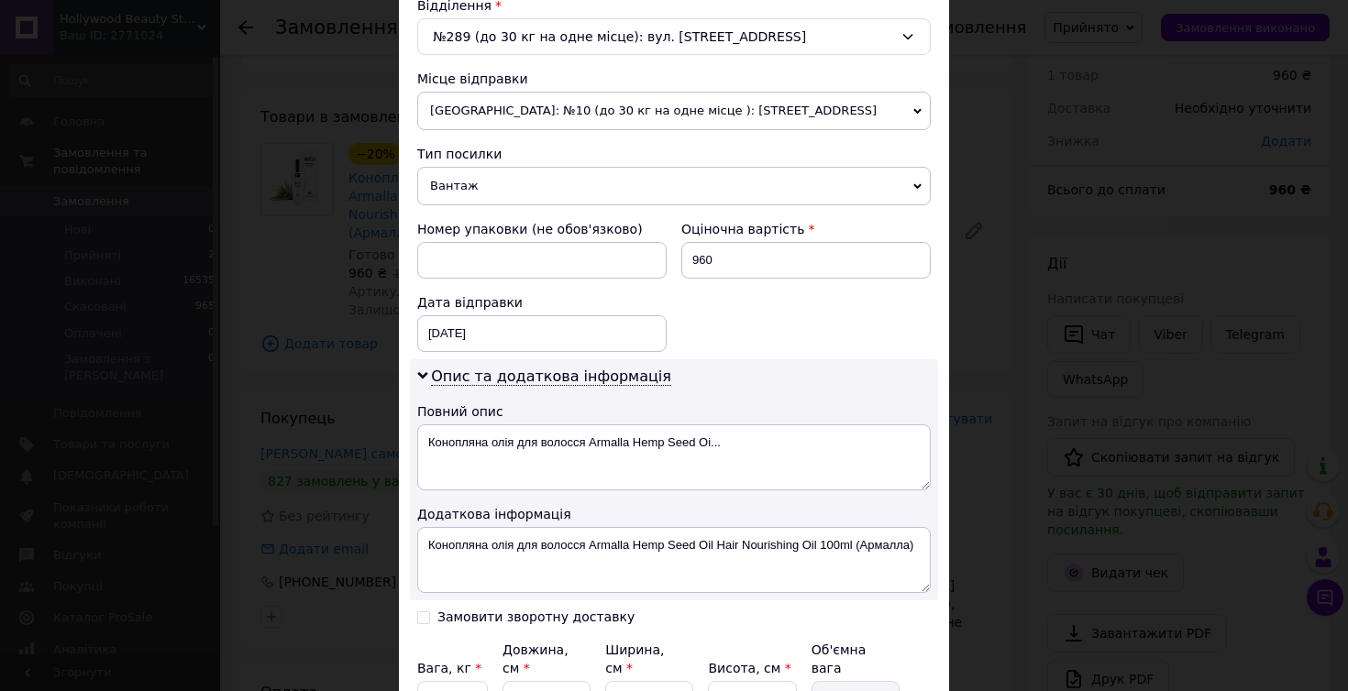
scroll to position [597, 0]
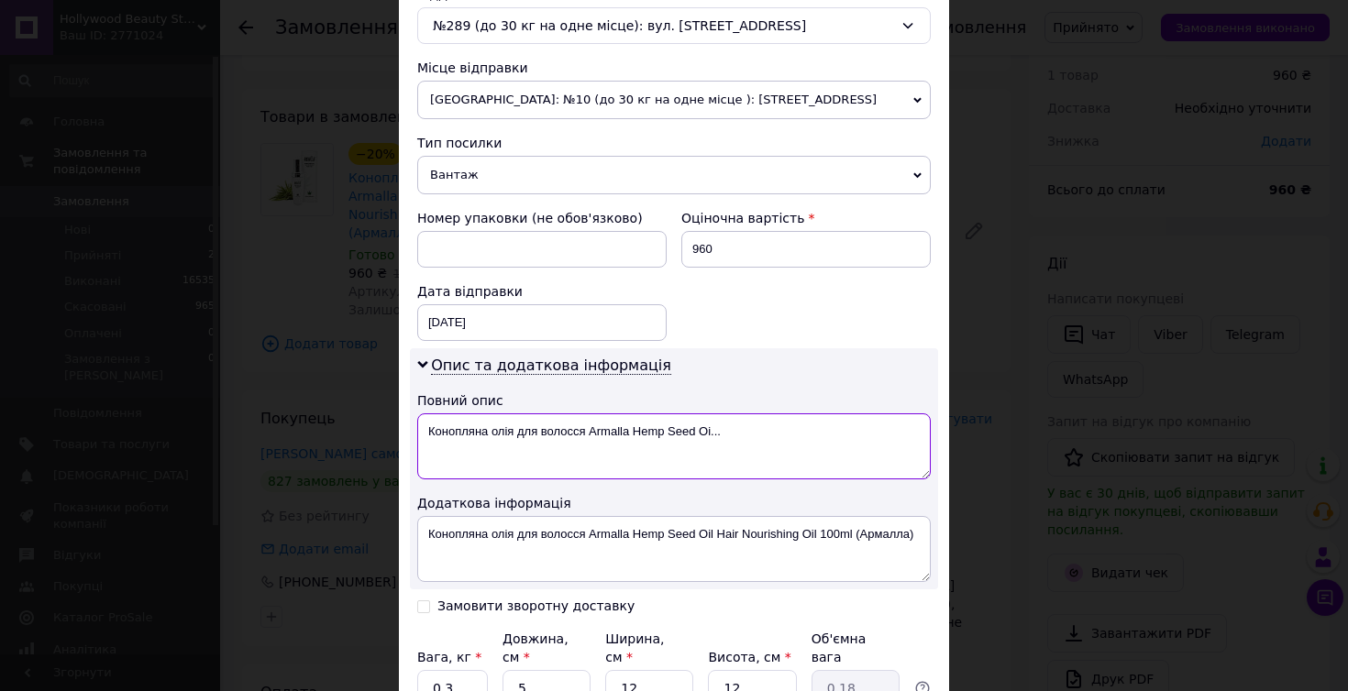
drag, startPoint x: 694, startPoint y: 431, endPoint x: 765, endPoint y: 431, distance: 70.6
click at [765, 431] on textarea "Конопляна олія для волосся Armalla Hemp Seed Oi..." at bounding box center [673, 447] width 513 height 66
click at [750, 435] on textarea "Конопляна олія для волосся Armalla Hemp Seed Oi..." at bounding box center [673, 447] width 513 height 66
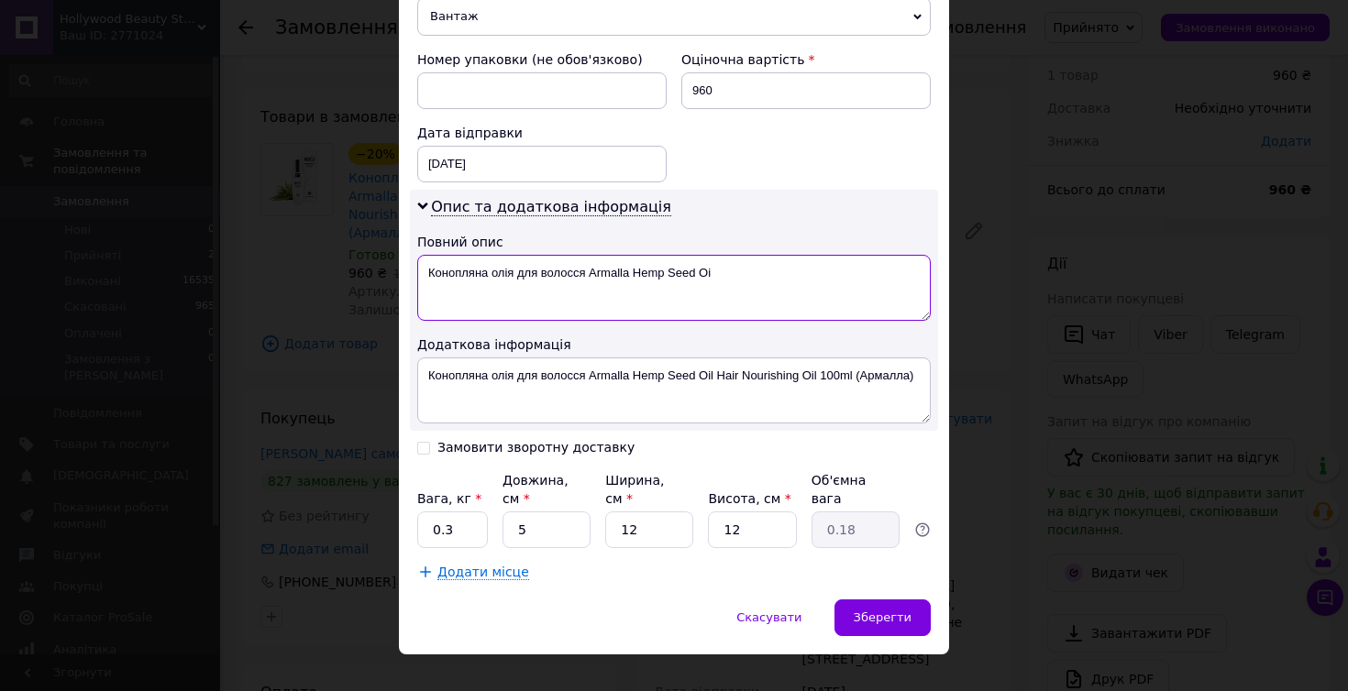
scroll to position [778, 0]
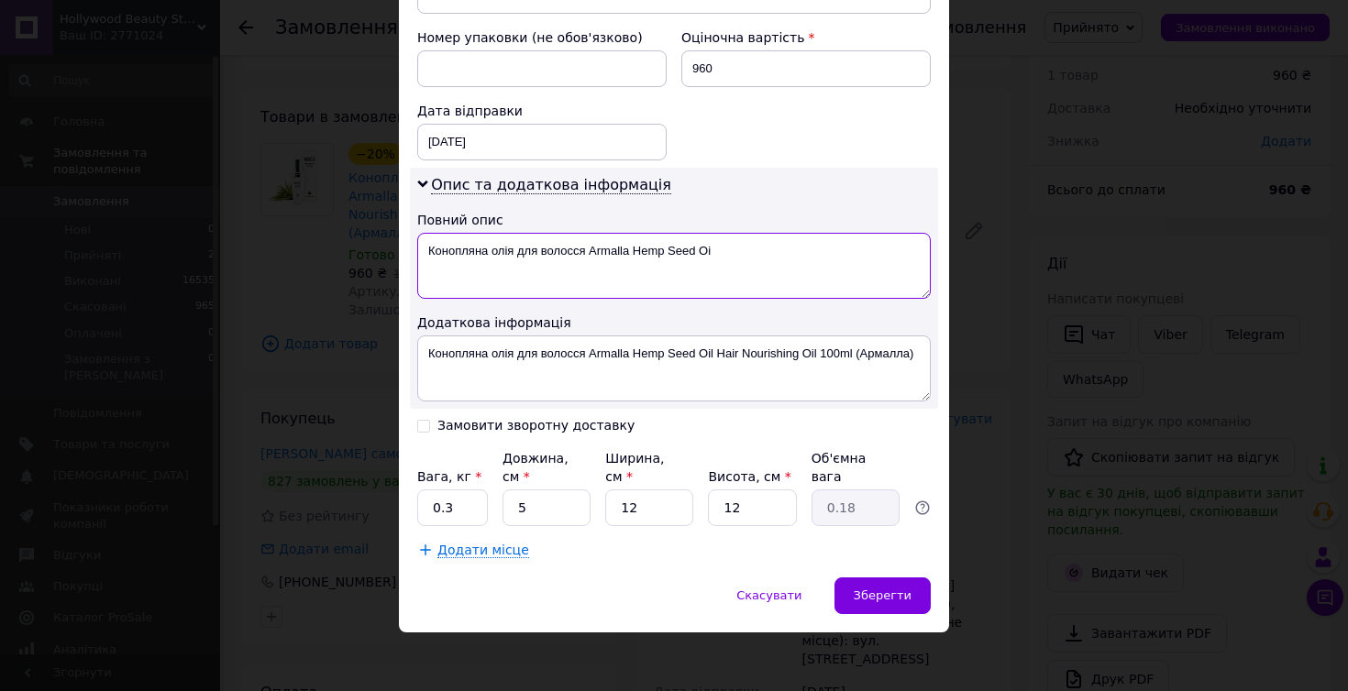
type textarea "Конопляна олія для волосся Armalla Hemp Seed Oi"
click at [465, 518] on input "0.3" at bounding box center [452, 508] width 71 height 37
type input "0.5"
click at [422, 425] on input "Замовити зворотну доставку" at bounding box center [423, 424] width 13 height 13
checkbox input "true"
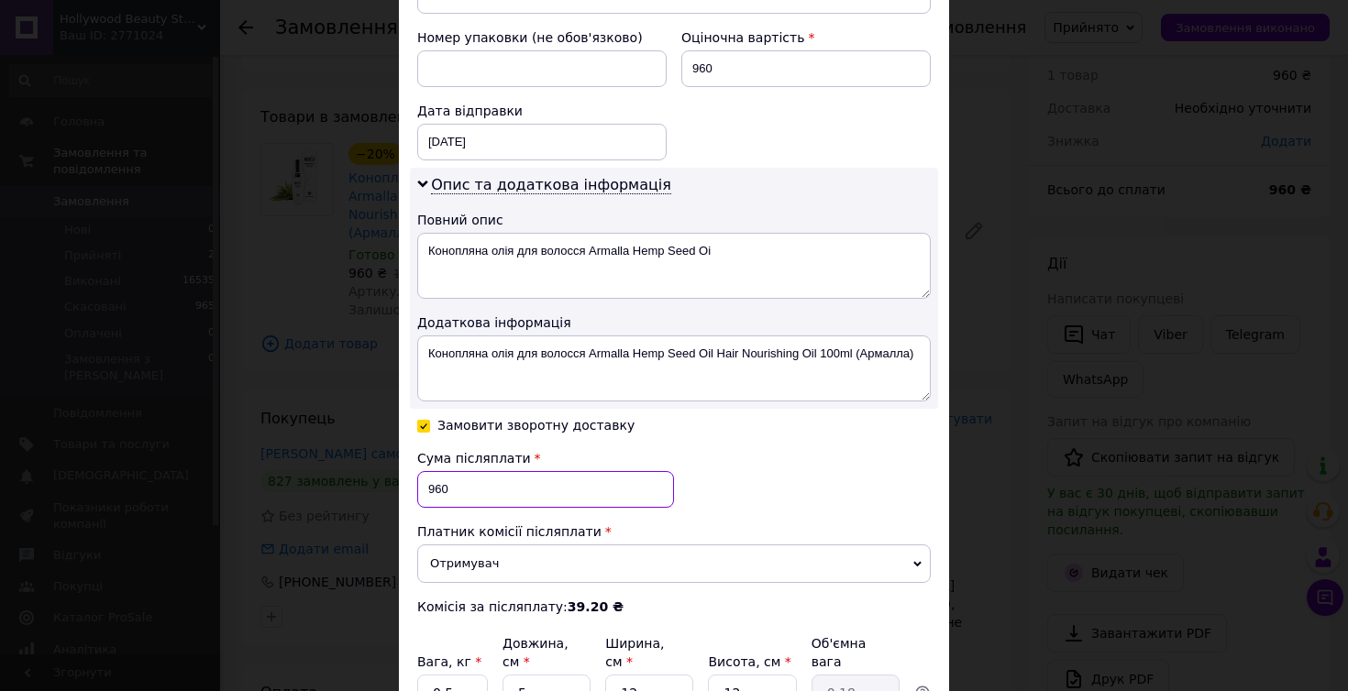
click at [430, 486] on input "960" at bounding box center [545, 489] width 257 height 37
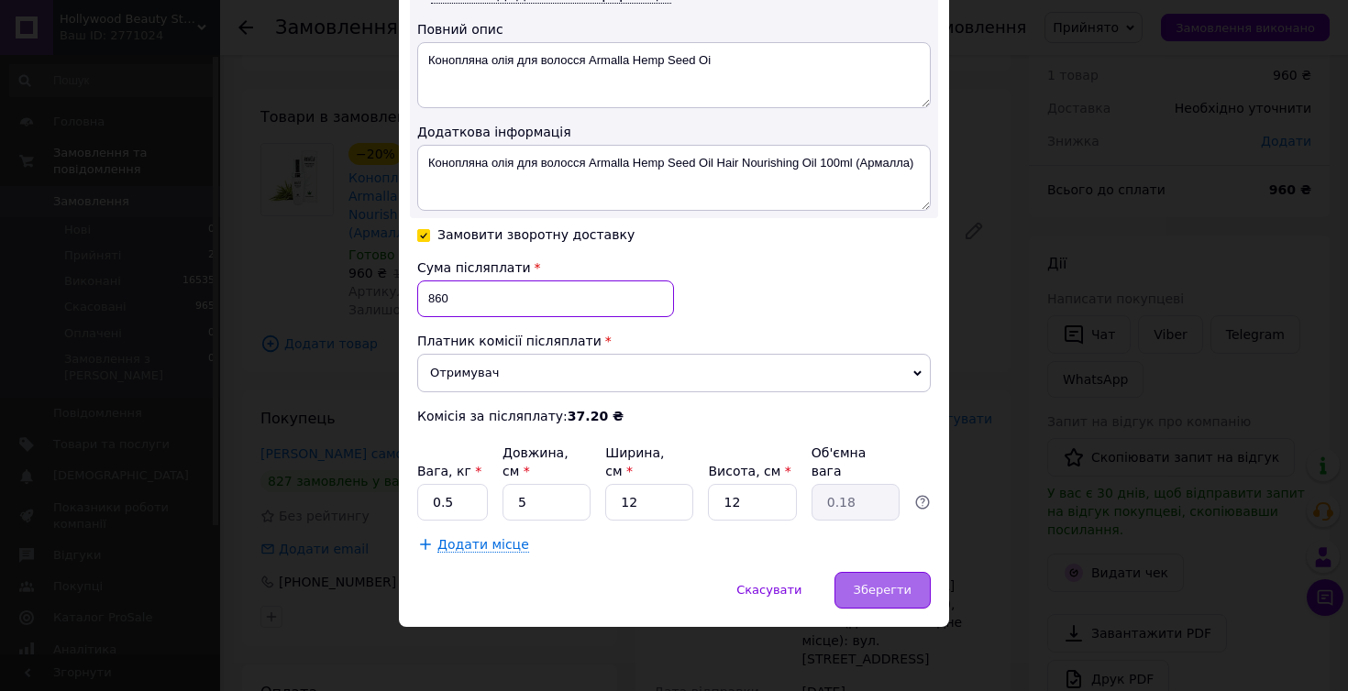
scroll to position [967, 0]
type input "860"
click at [878, 589] on span "Зберегти" at bounding box center [883, 591] width 58 height 14
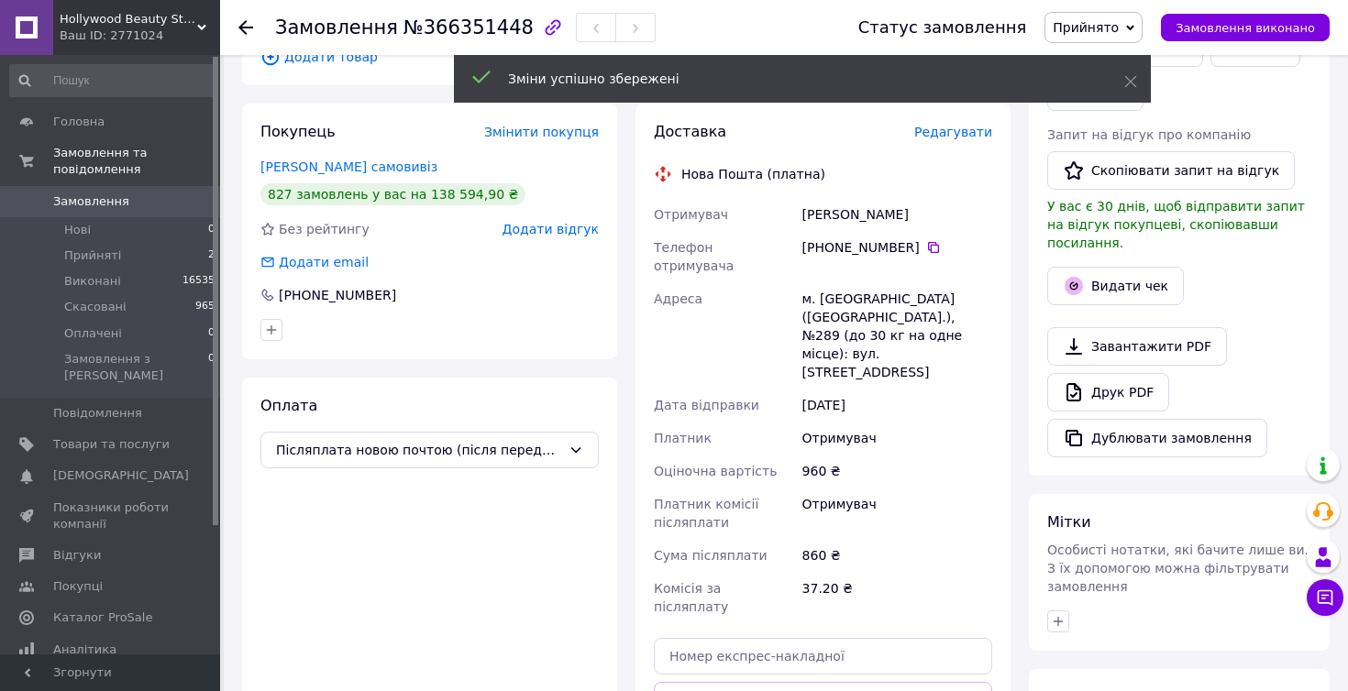
scroll to position [389, 0]
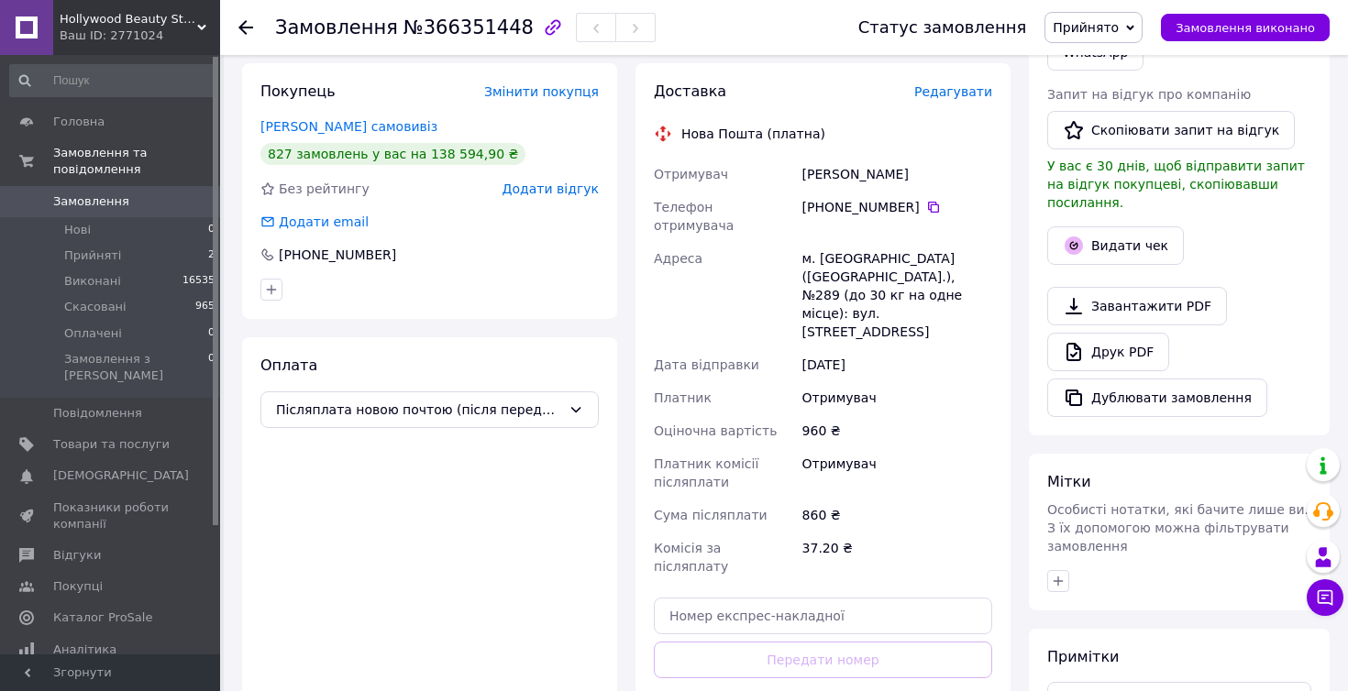
click at [1107, 32] on span "Прийнято" at bounding box center [1086, 27] width 66 height 15
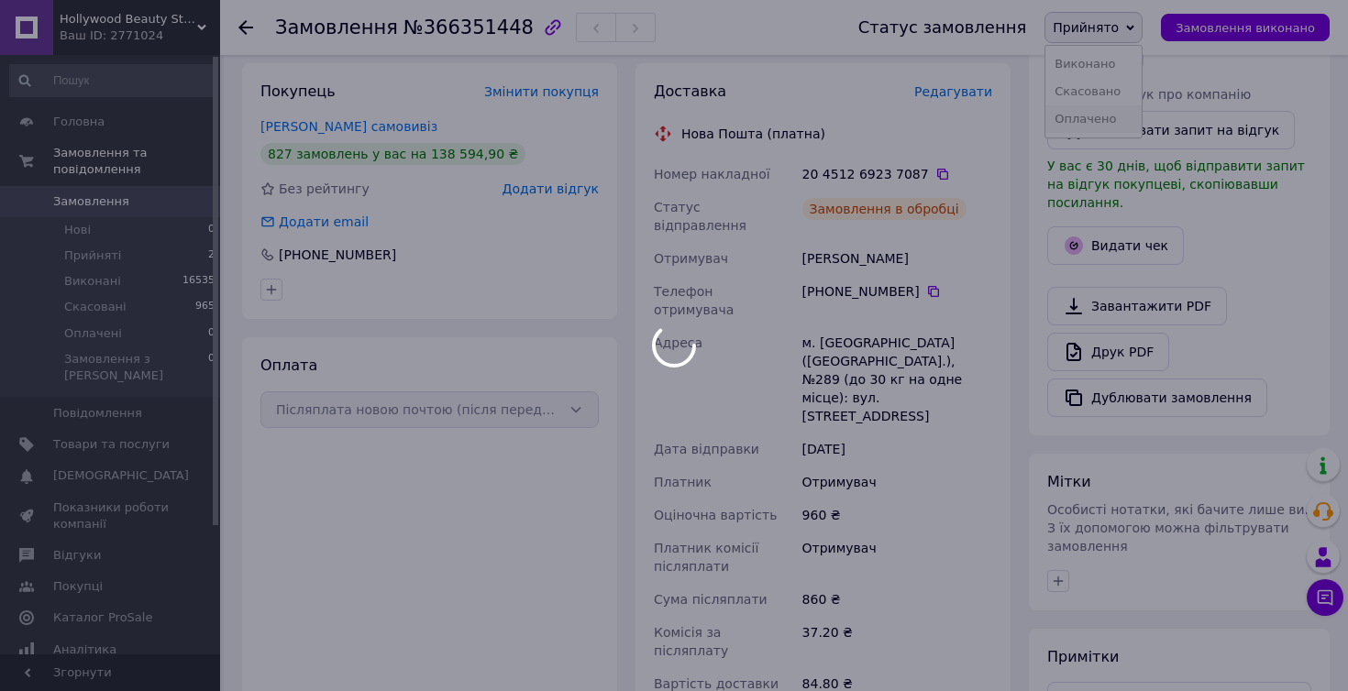
click at [1110, 118] on body "Hollywood Beauty Store / МАТЕРІАЛИ ДЛЯ БʼЮТІ МАЙСТРІВ✨КОСМЕТИКА ДЛЯ ВОЛОССЯ✨ Ва…" at bounding box center [674, 403] width 1348 height 1584
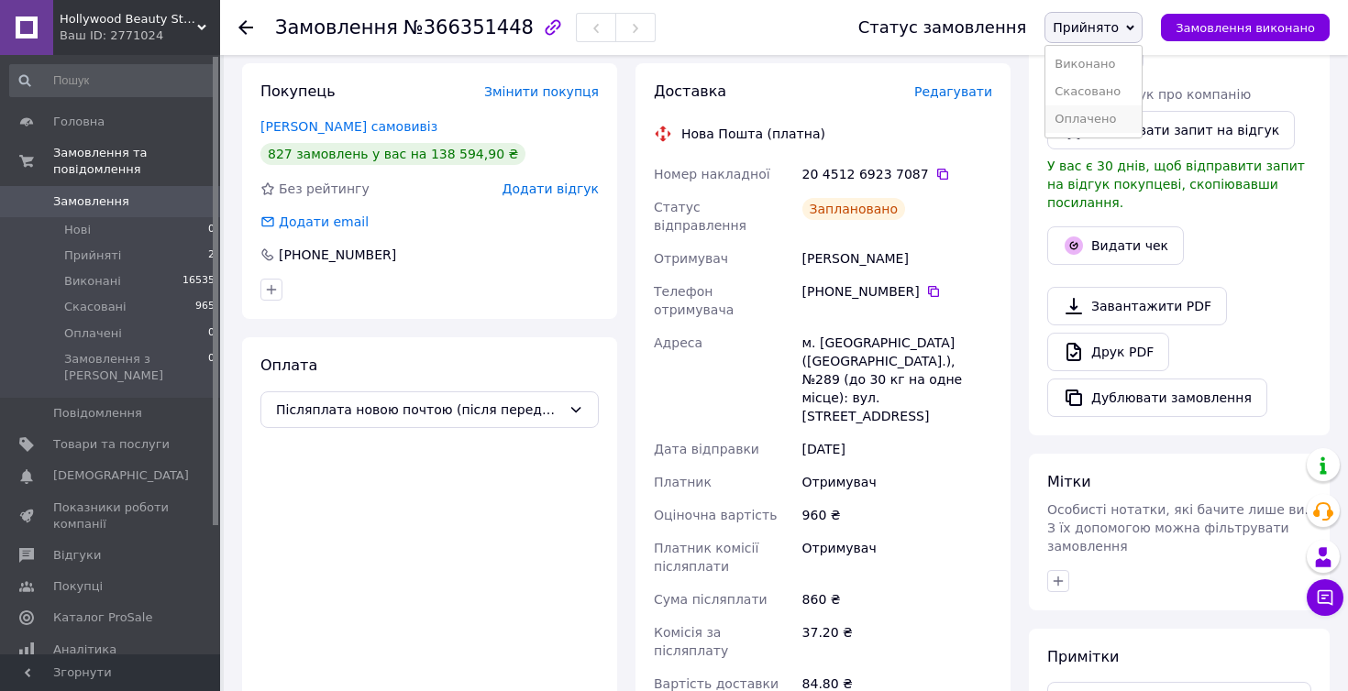
click at [1110, 118] on li "Оплачено" at bounding box center [1093, 119] width 96 height 28
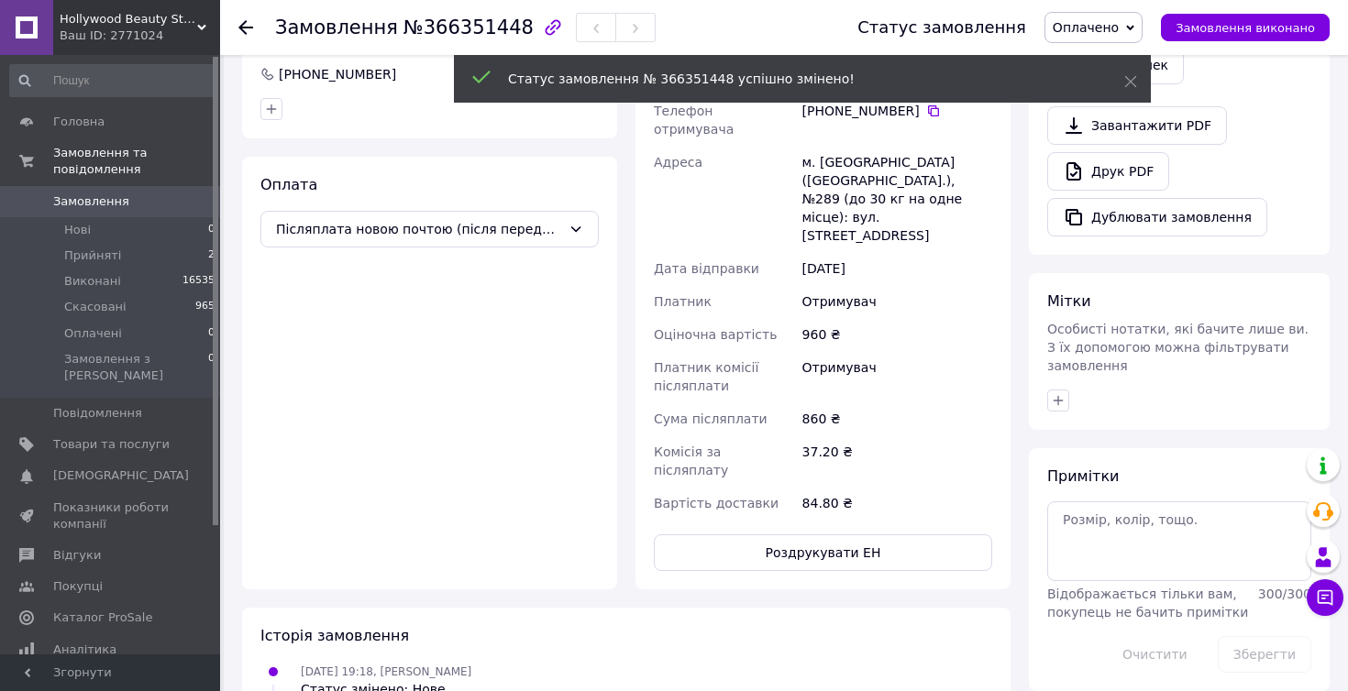
scroll to position [647, 0]
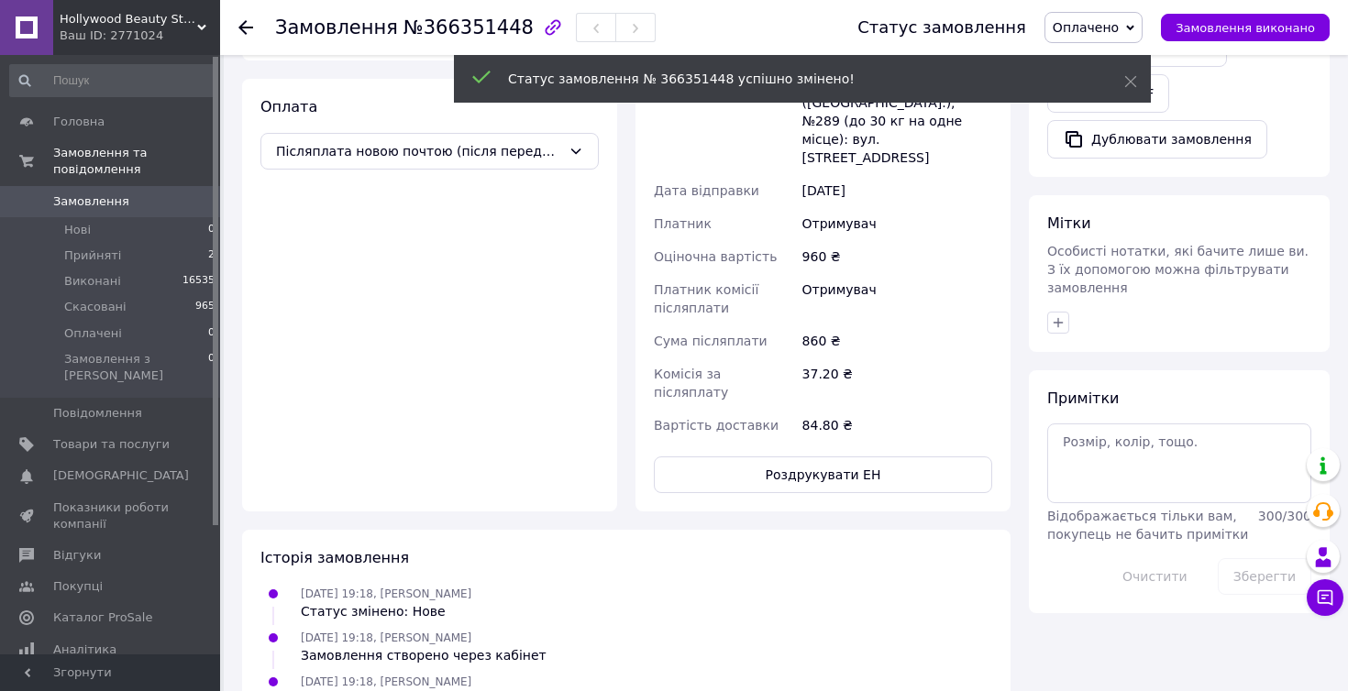
click at [1060, 315] on div at bounding box center [1178, 322] width 271 height 29
click at [1060, 315] on icon "button" at bounding box center [1058, 322] width 15 height 15
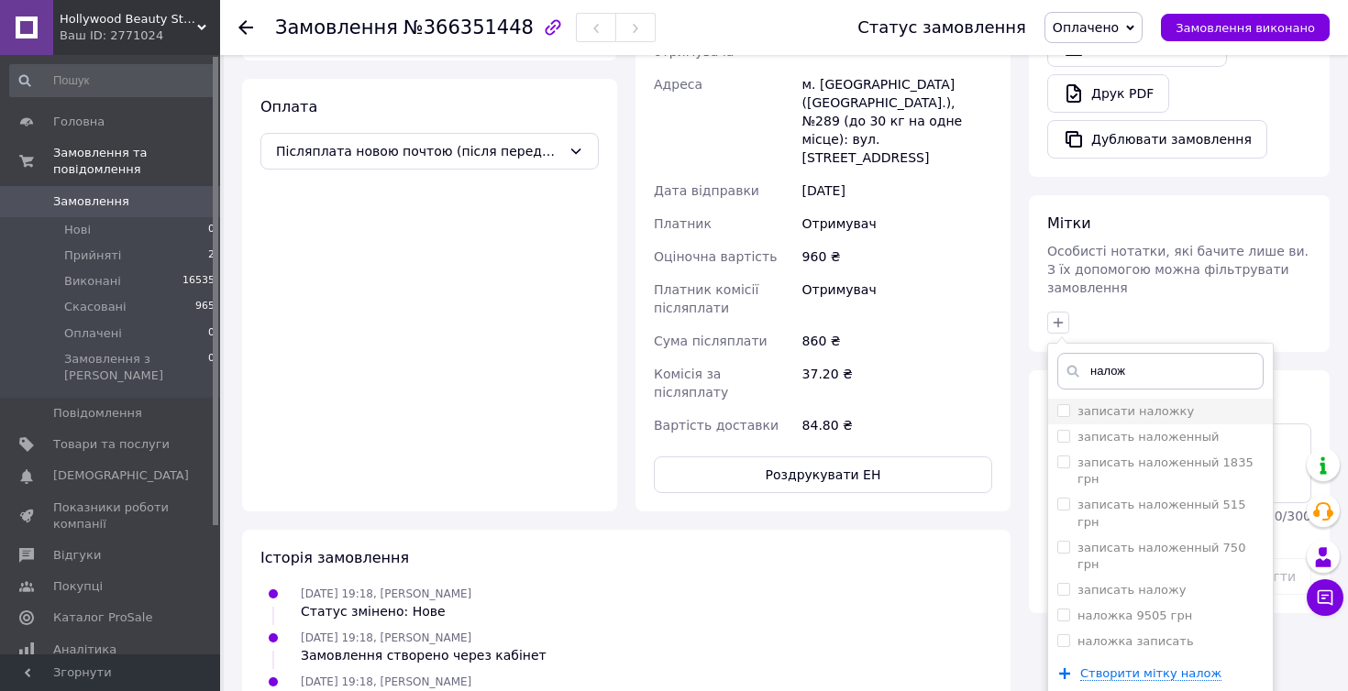
type input "налож"
click at [1062, 404] on input "записати наложку" at bounding box center [1063, 410] width 12 height 12
checkbox input "true"
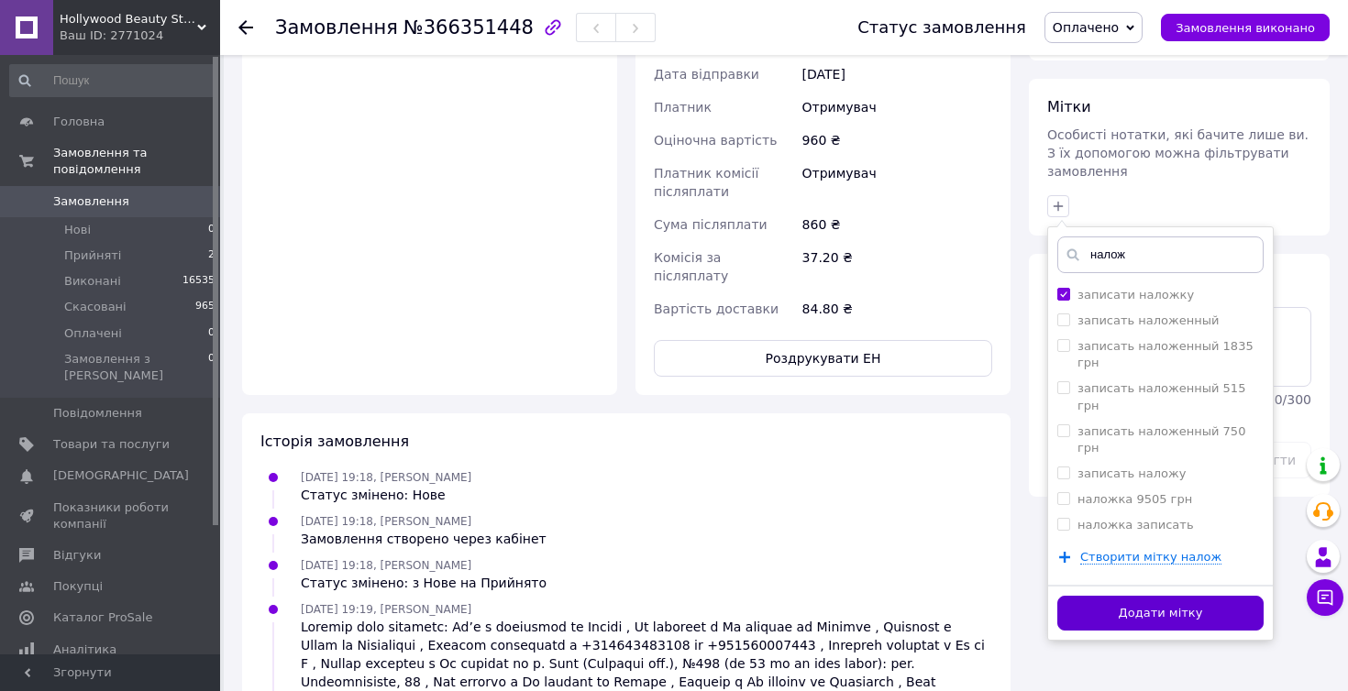
scroll to position [782, 0]
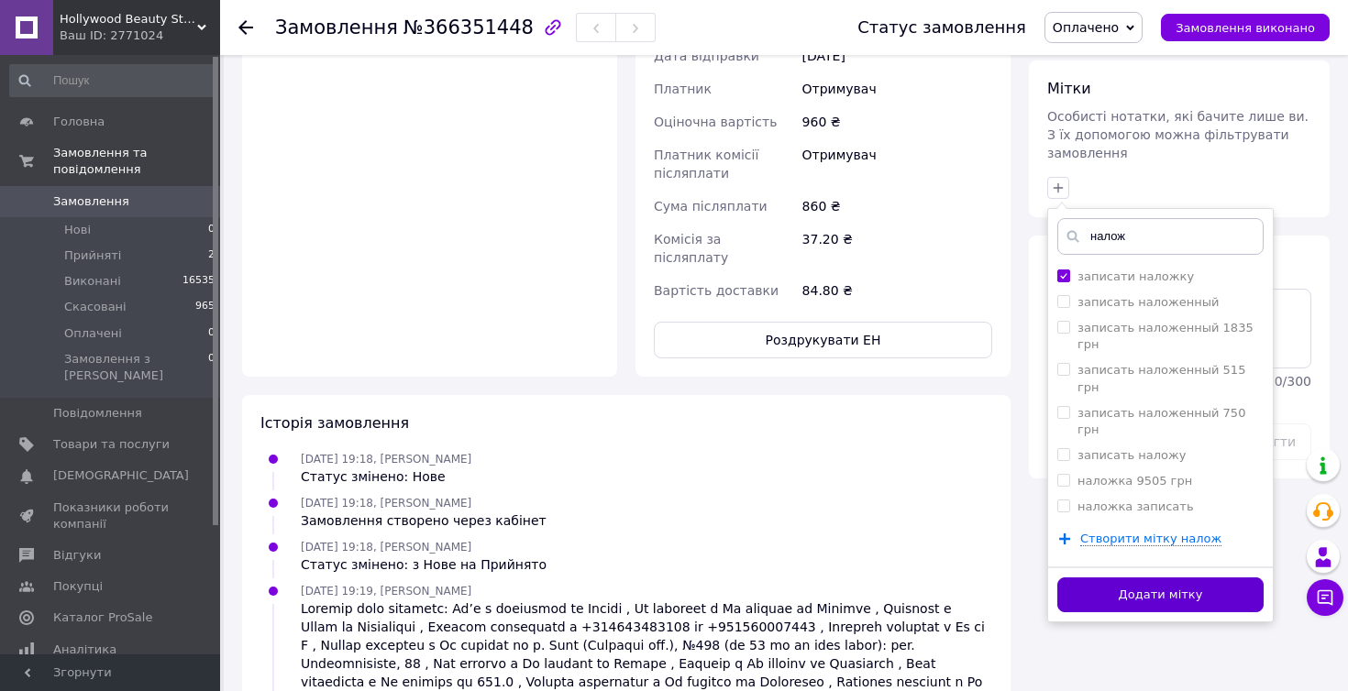
click at [1158, 578] on button "Додати мітку" at bounding box center [1160, 596] width 206 height 36
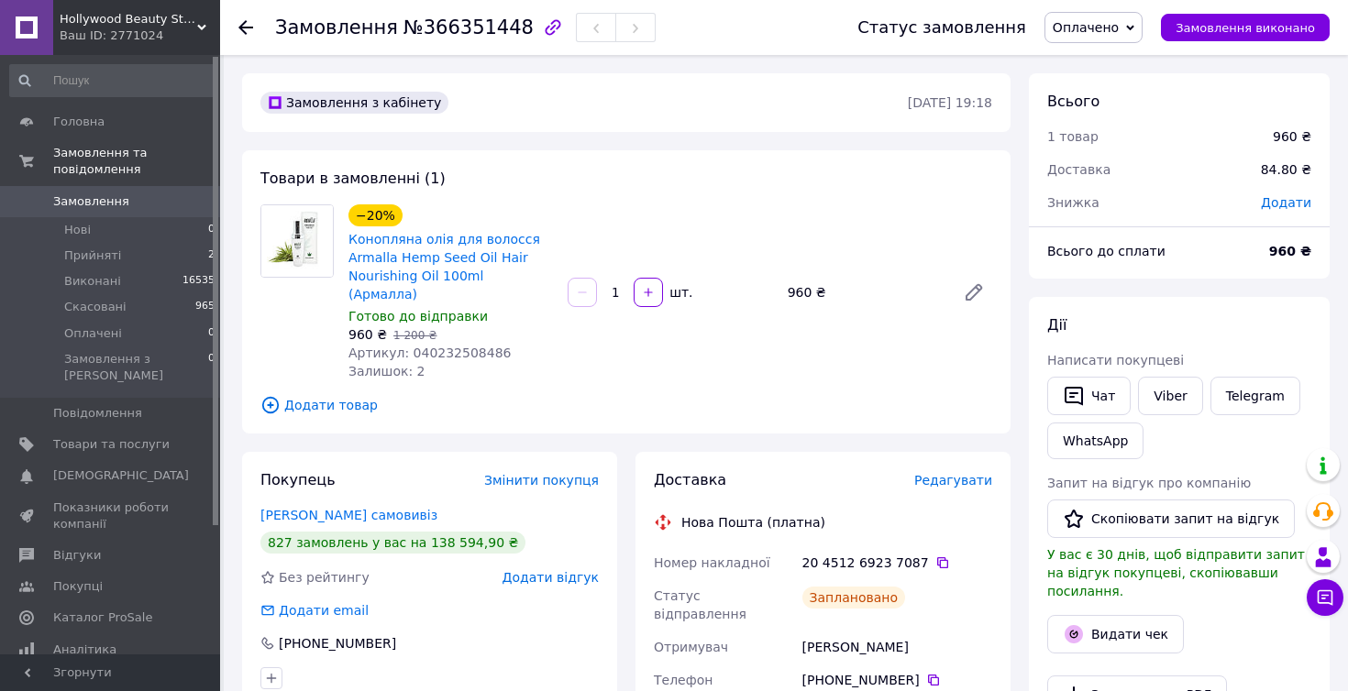
scroll to position [0, 0]
drag, startPoint x: 346, startPoint y: 237, endPoint x: 470, endPoint y: 277, distance: 131.1
click at [470, 277] on div "−20% Конопляна олія для волосся Armalla Hemp Seed Oil Hair Nourishing Oil 100ml…" at bounding box center [450, 292] width 219 height 183
copy link "Конопляна олія для волосся Armalla Hemp Seed Oil Hair Nourishing Oil 100ml"
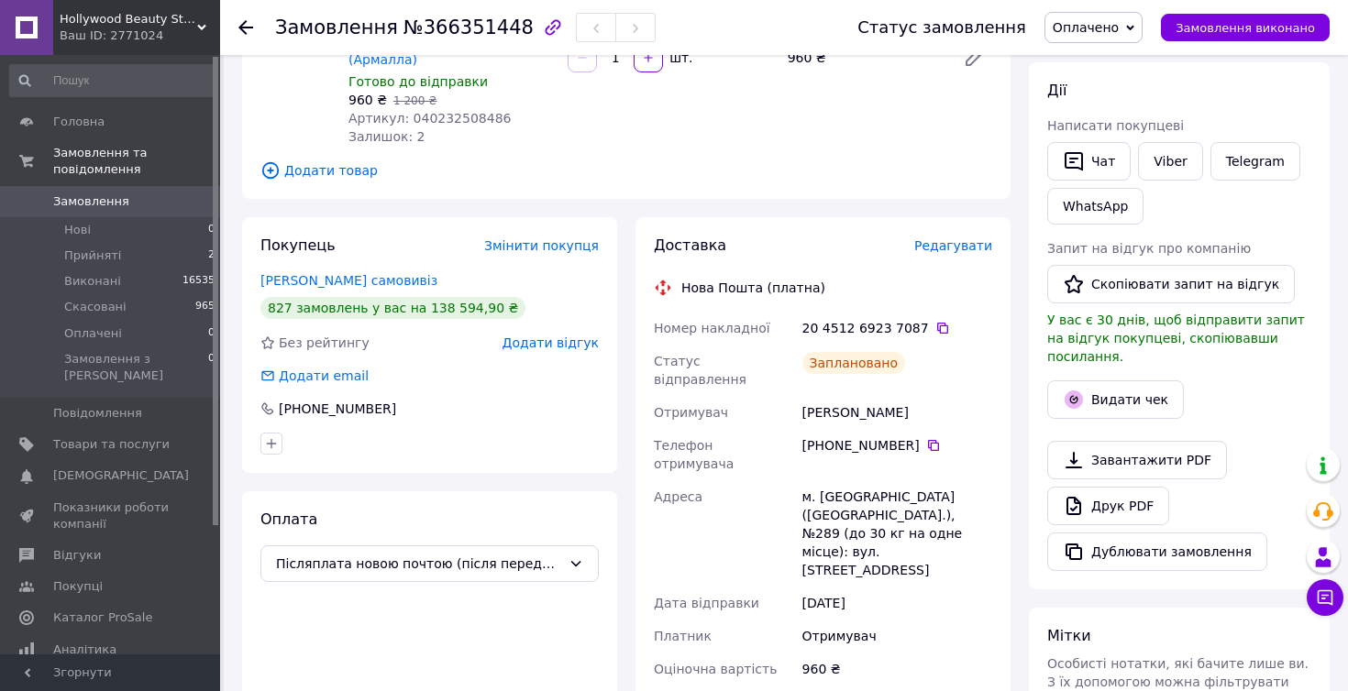
scroll to position [283, 0]
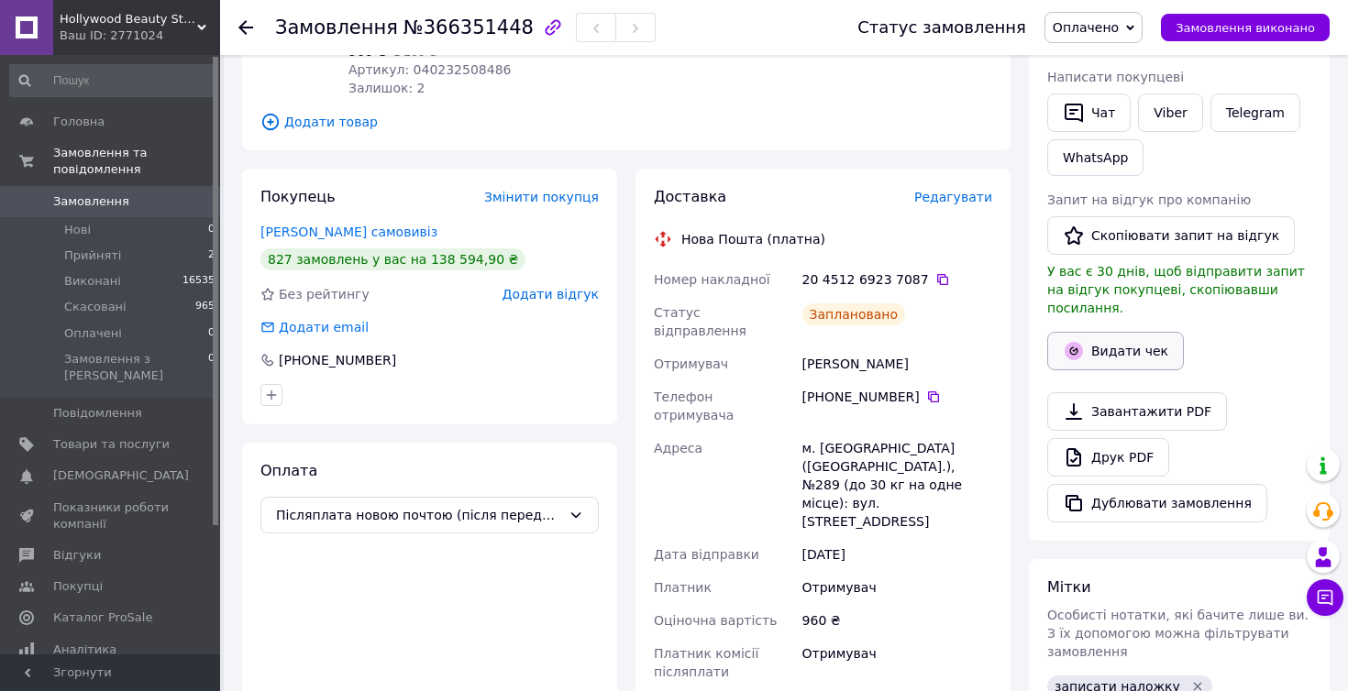
click at [1129, 340] on button "Видати чек" at bounding box center [1115, 351] width 137 height 39
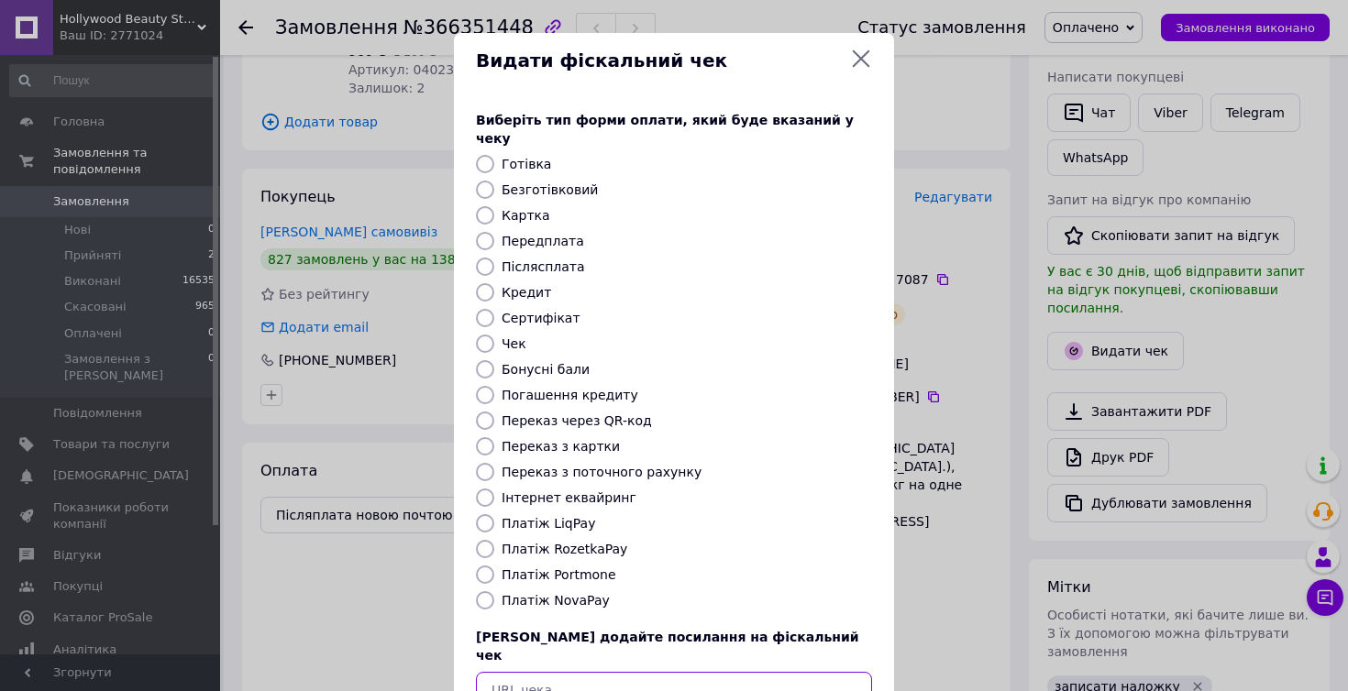
click at [749, 672] on input "text" at bounding box center [674, 690] width 396 height 37
paste input "https://kasa.vchasno.ua/check-viewer/CZjONAVLcTI"
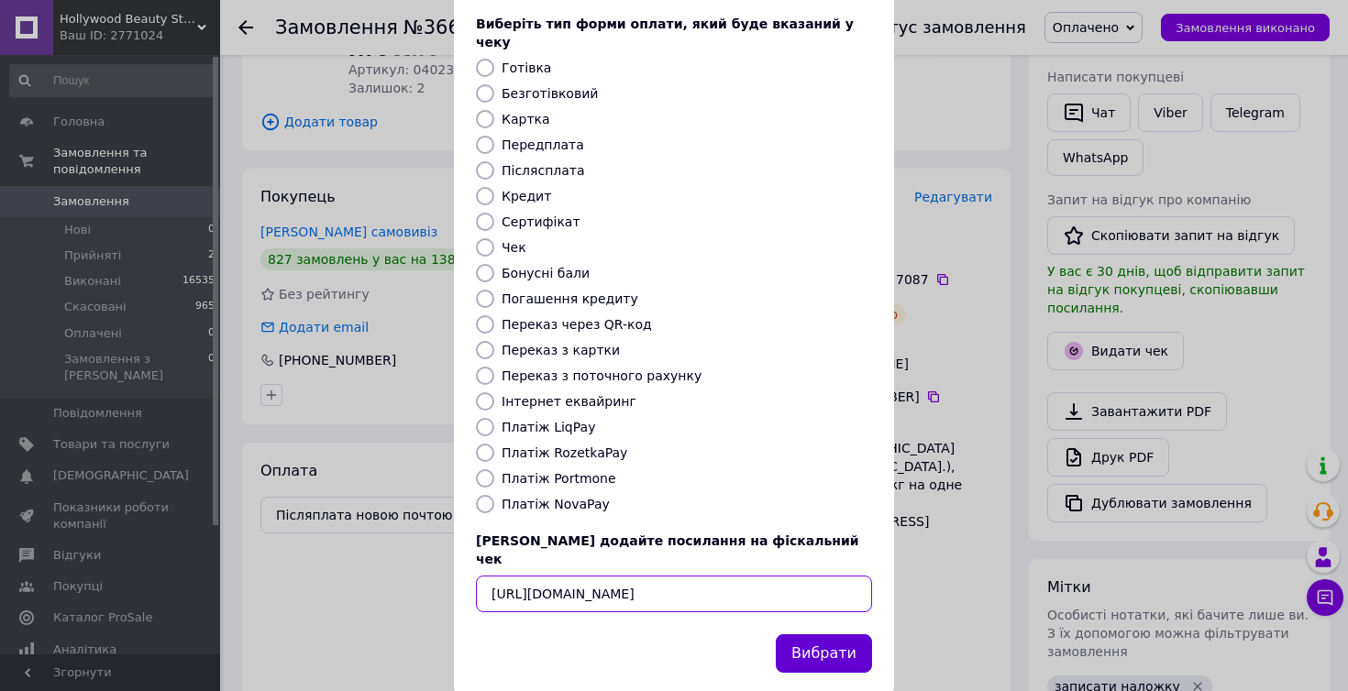
scroll to position [95, 0]
type input "https://kasa.vchasno.ua/check-viewer/CZjONAVLcTI"
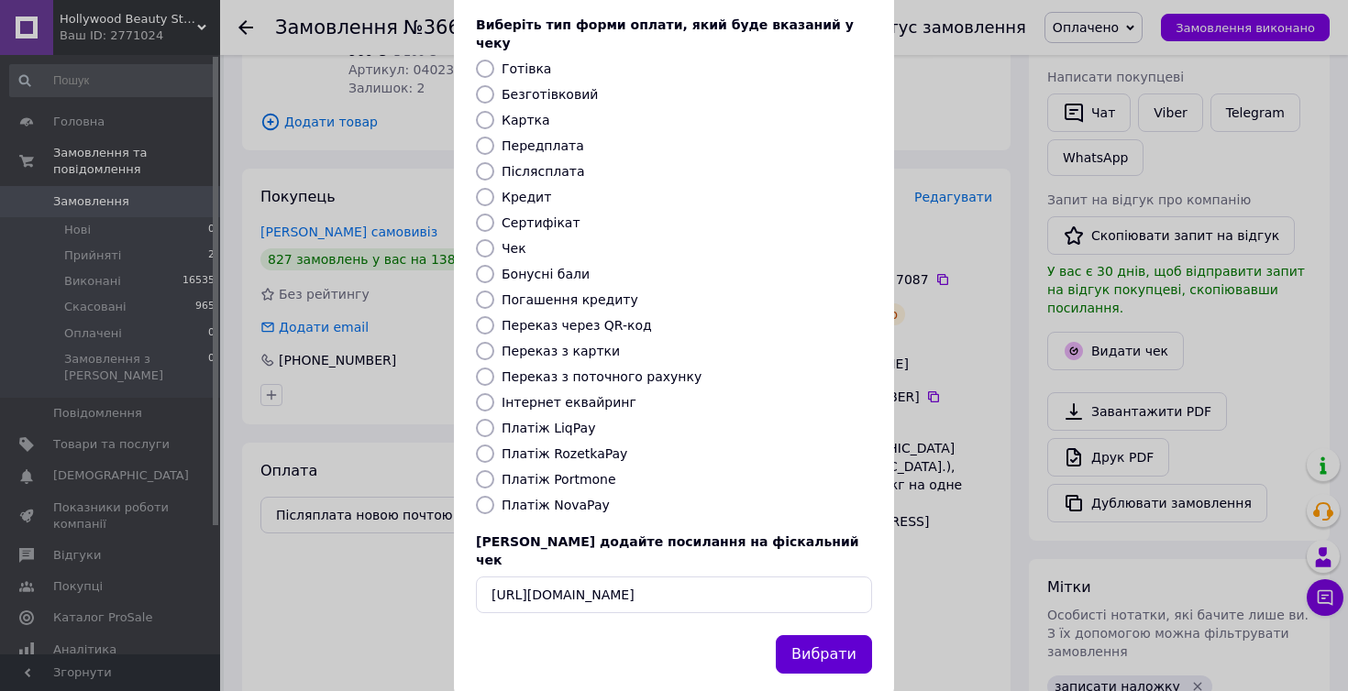
click at [846, 635] on button "Вибрати" at bounding box center [824, 654] width 96 height 39
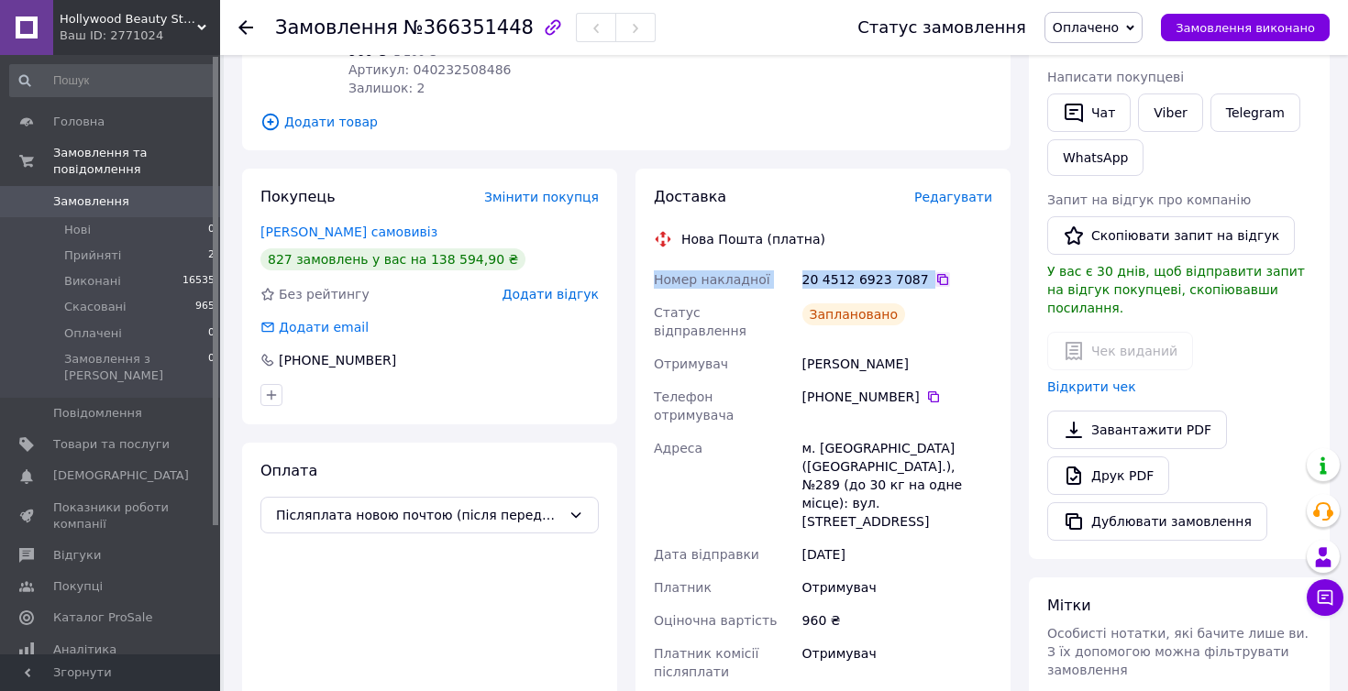
drag, startPoint x: 654, startPoint y: 259, endPoint x: 926, endPoint y: 260, distance: 272.3
click at [926, 263] on div "Номер накладної 20 4512 6923 7087   Статус відправлення Заплановано Отримувач Х…" at bounding box center [823, 534] width 346 height 543
copy div "Номер накладної 20 4512 6923 7087"
click at [972, 296] on div "Заплановано" at bounding box center [897, 321] width 197 height 51
click at [935, 272] on icon at bounding box center [942, 279] width 15 height 15
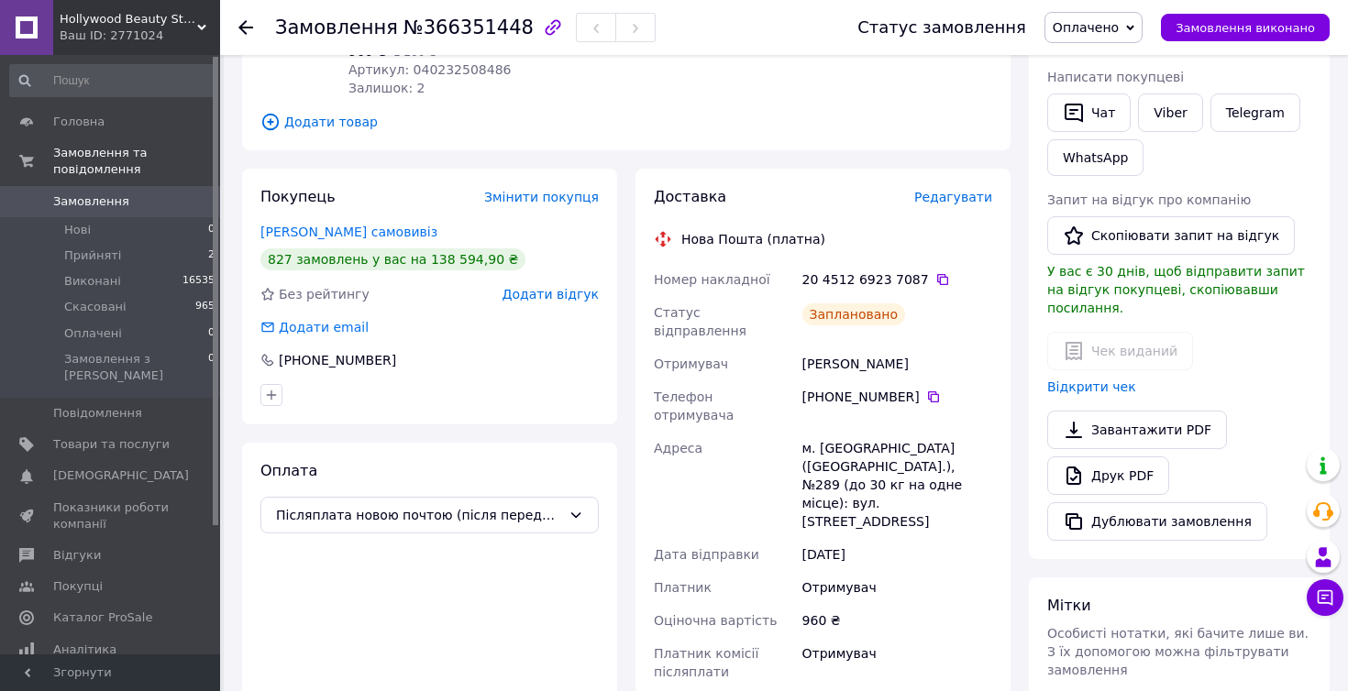
click at [851, 117] on div "Товари в замовленні (1) −20% Конопляна олія для волосся Armalla Hemp Seed Oil H…" at bounding box center [626, 8] width 768 height 283
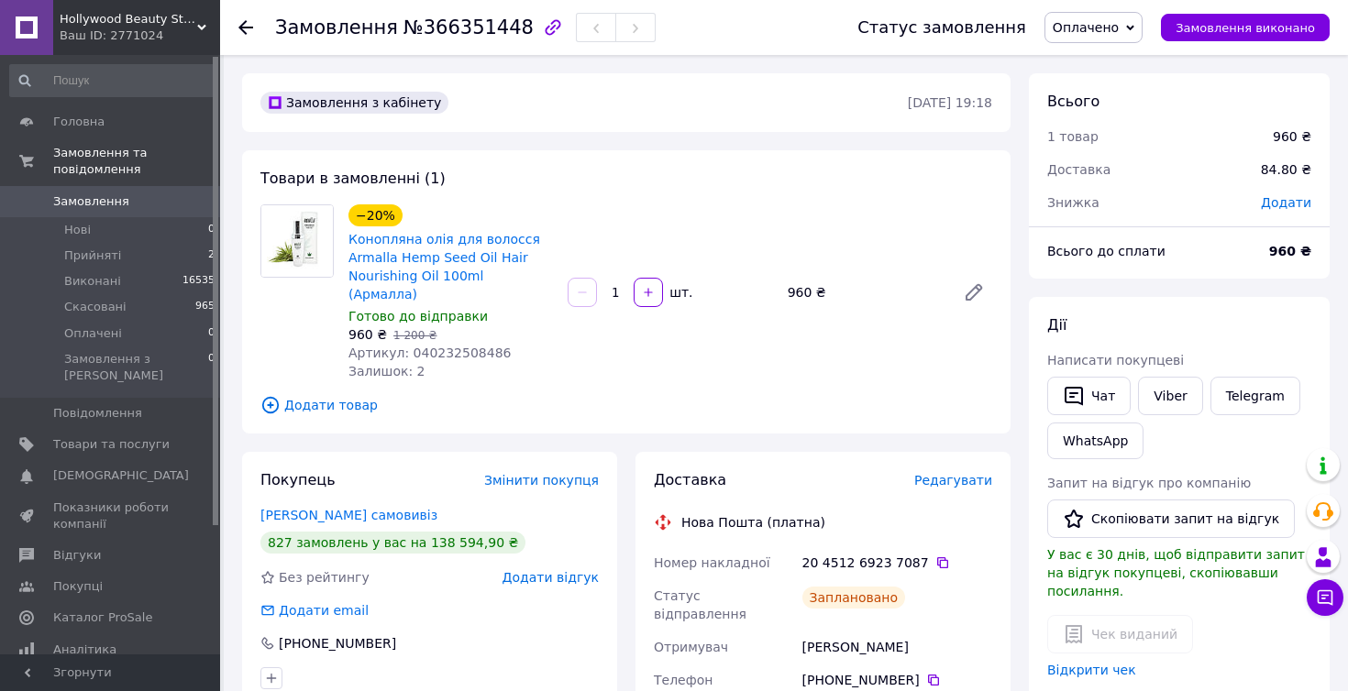
scroll to position [0, 0]
click at [83, 330] on span "Оплачені" at bounding box center [93, 334] width 58 height 17
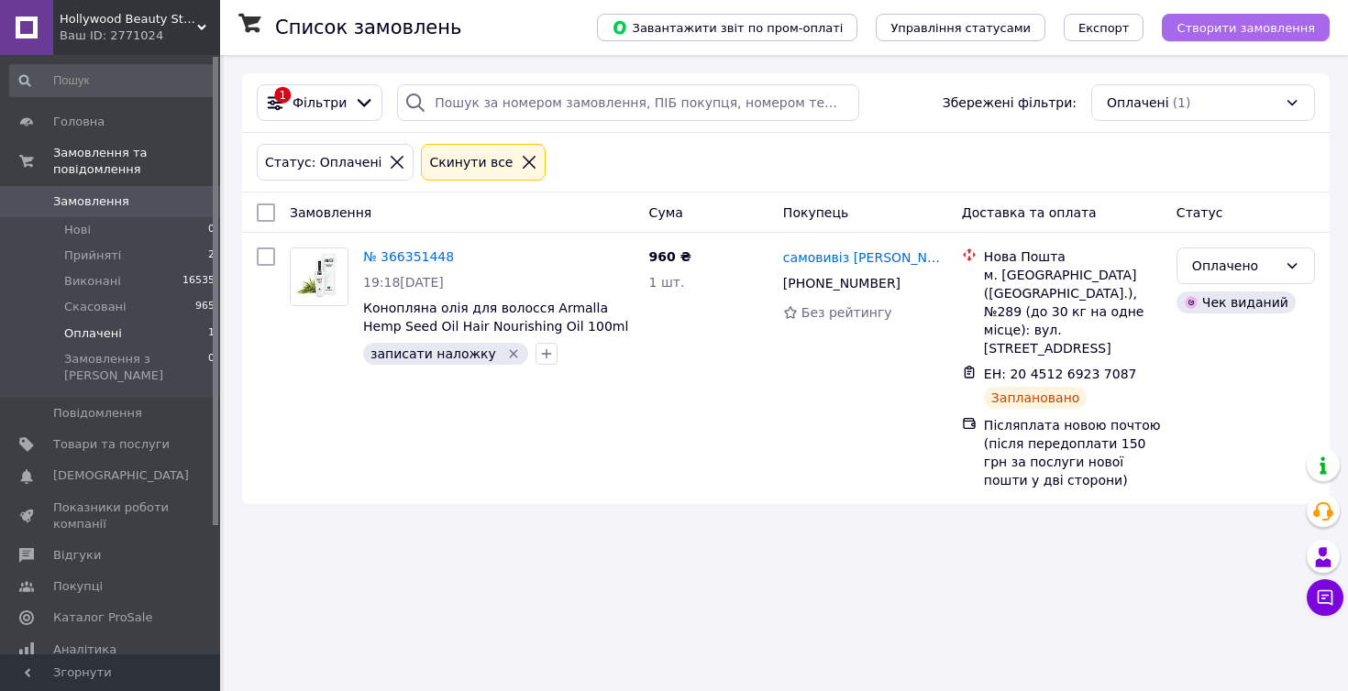
click at [1237, 28] on span "Створити замовлення" at bounding box center [1245, 28] width 138 height 14
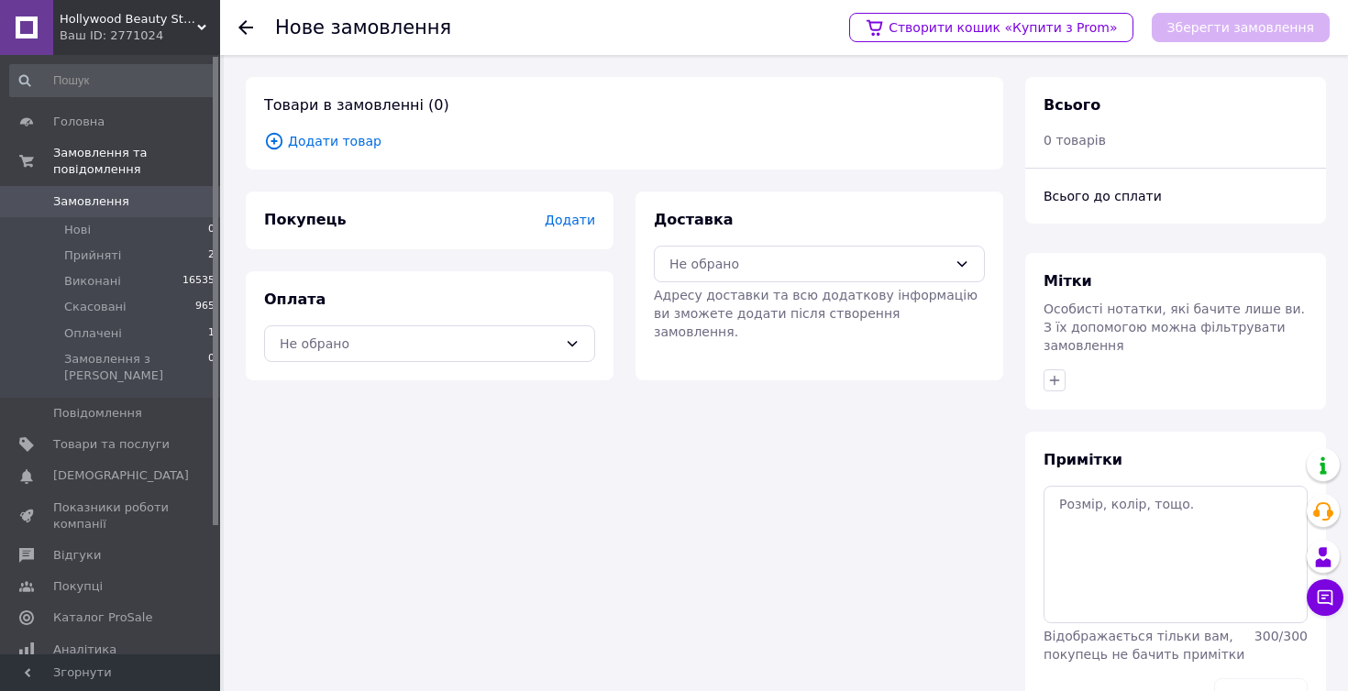
click at [350, 137] on span "Додати товар" at bounding box center [624, 141] width 721 height 20
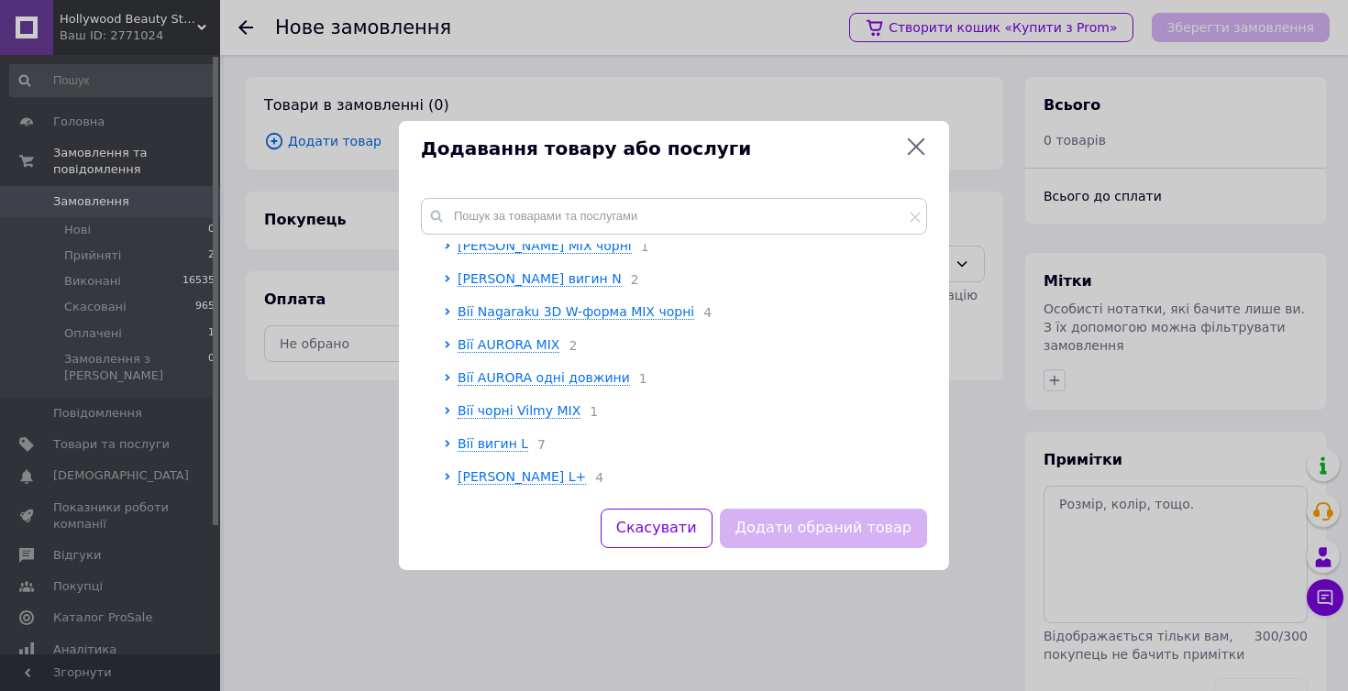
scroll to position [441, 0]
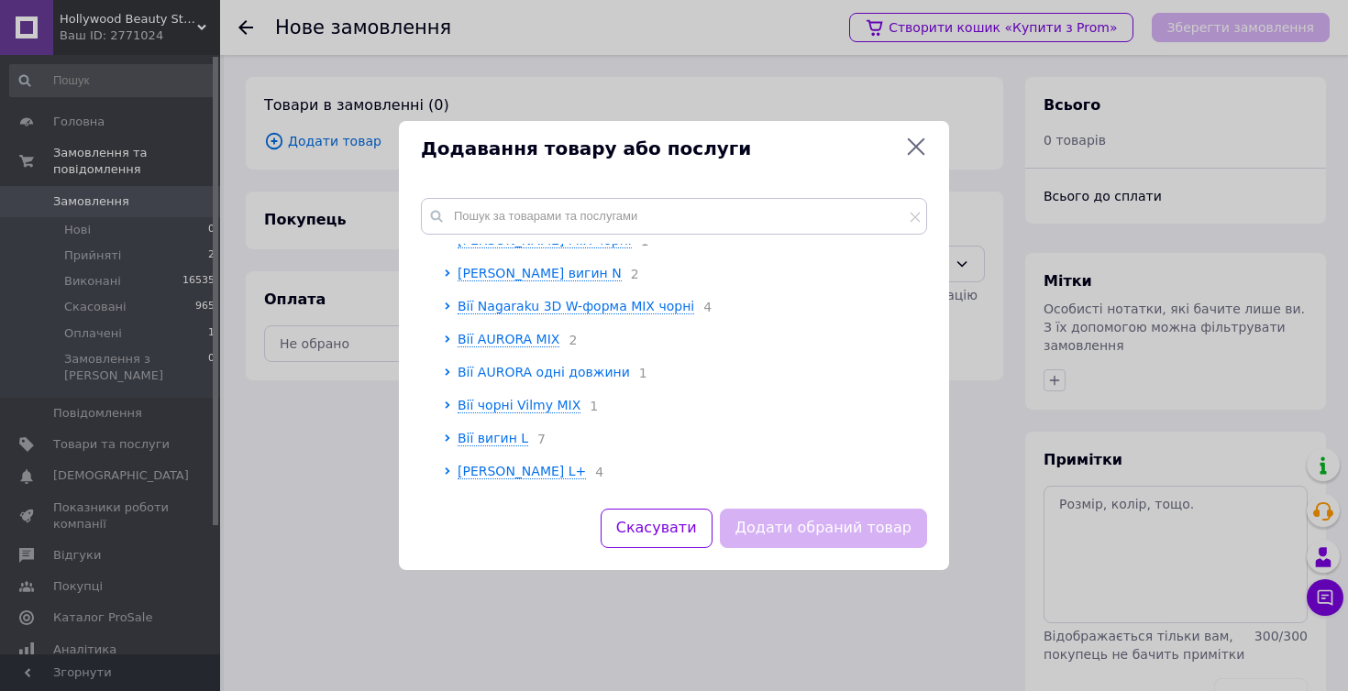
click at [527, 376] on span "Вії AURORA одні довжини" at bounding box center [544, 372] width 172 height 15
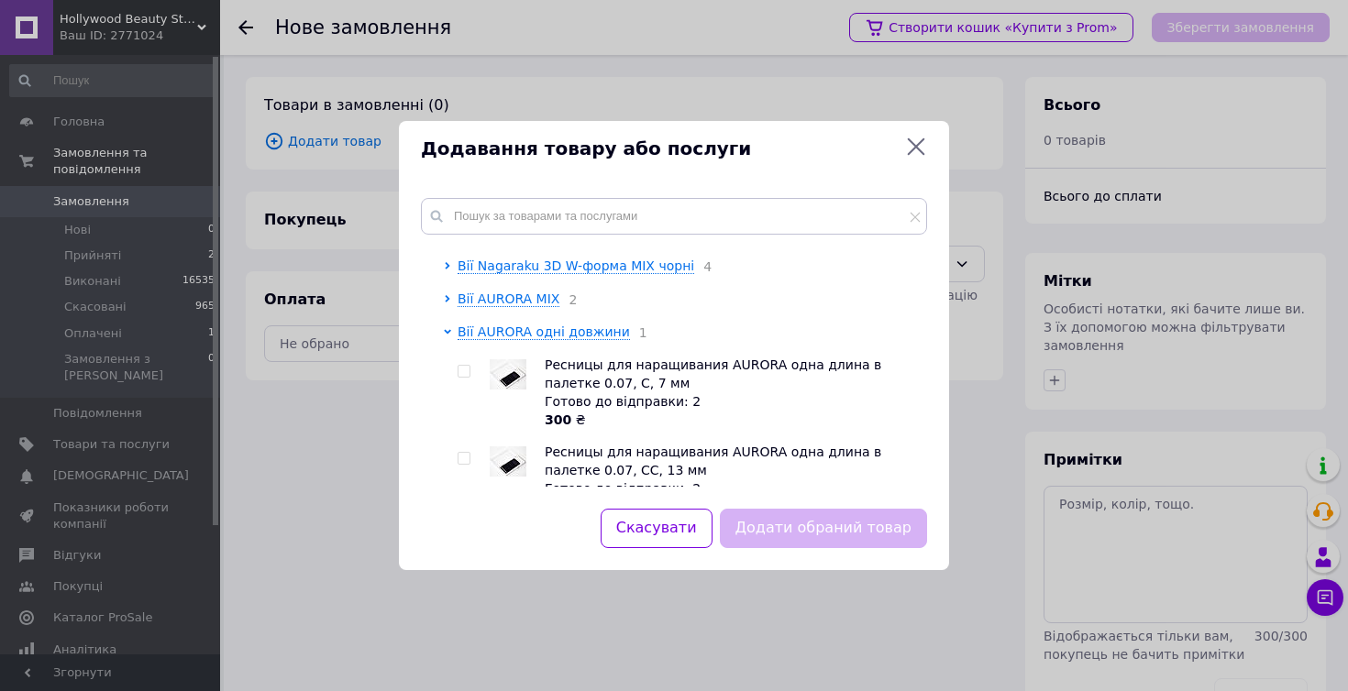
scroll to position [532, 0]
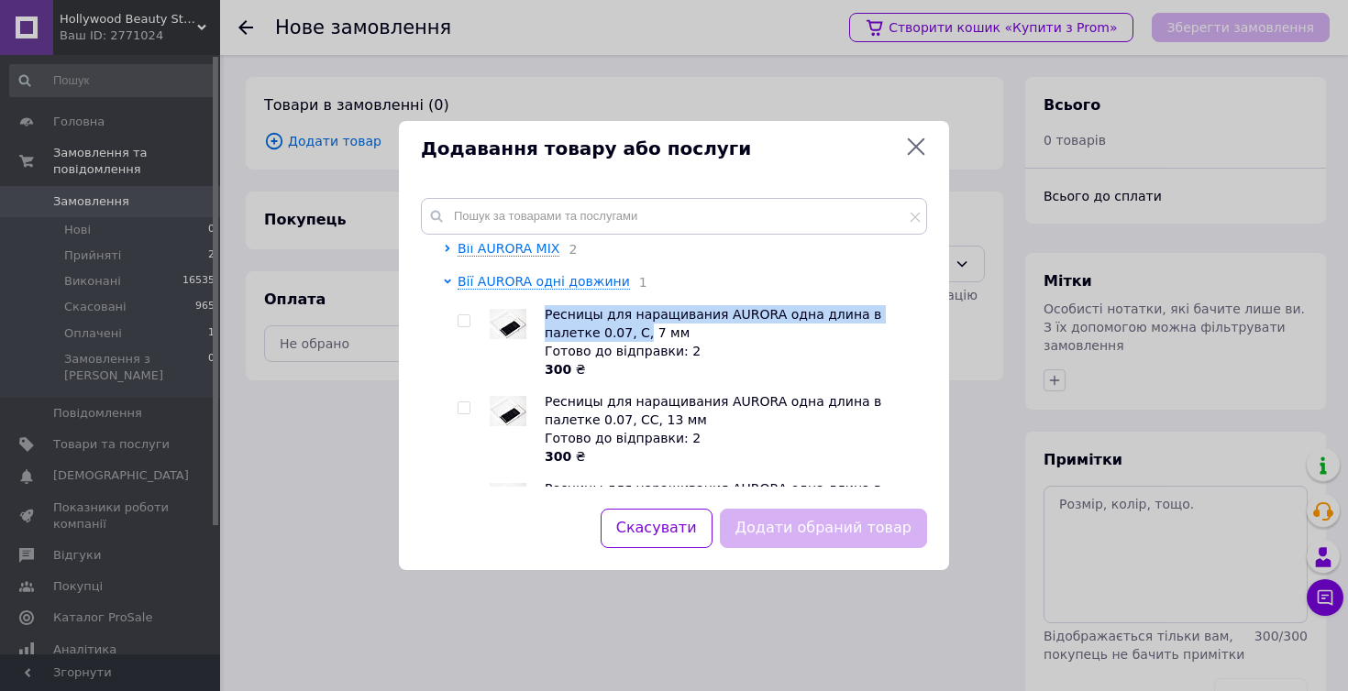
drag, startPoint x: 546, startPoint y: 318, endPoint x: 590, endPoint y: 341, distance: 49.6
click at [590, 340] on span "Ресницы для наращивания AURORA одна длина в палетке 0.07, C, 7 мм" at bounding box center [713, 323] width 337 height 33
copy span "Ресницы для наращивания AURORA одна длина в палетке 0.07, C,"
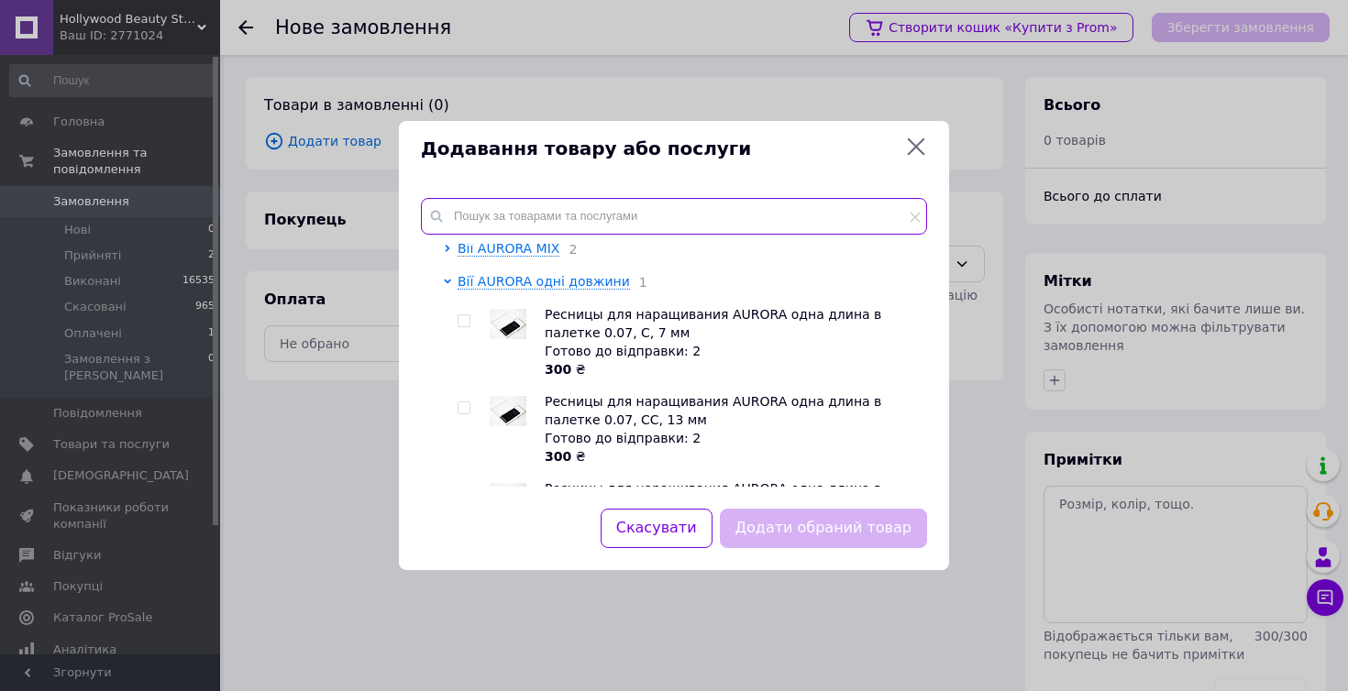
click at [608, 225] on input "text" at bounding box center [674, 216] width 506 height 37
paste input "Ресницы для наращивания AURORA одна длина в палетке 0.07, C,"
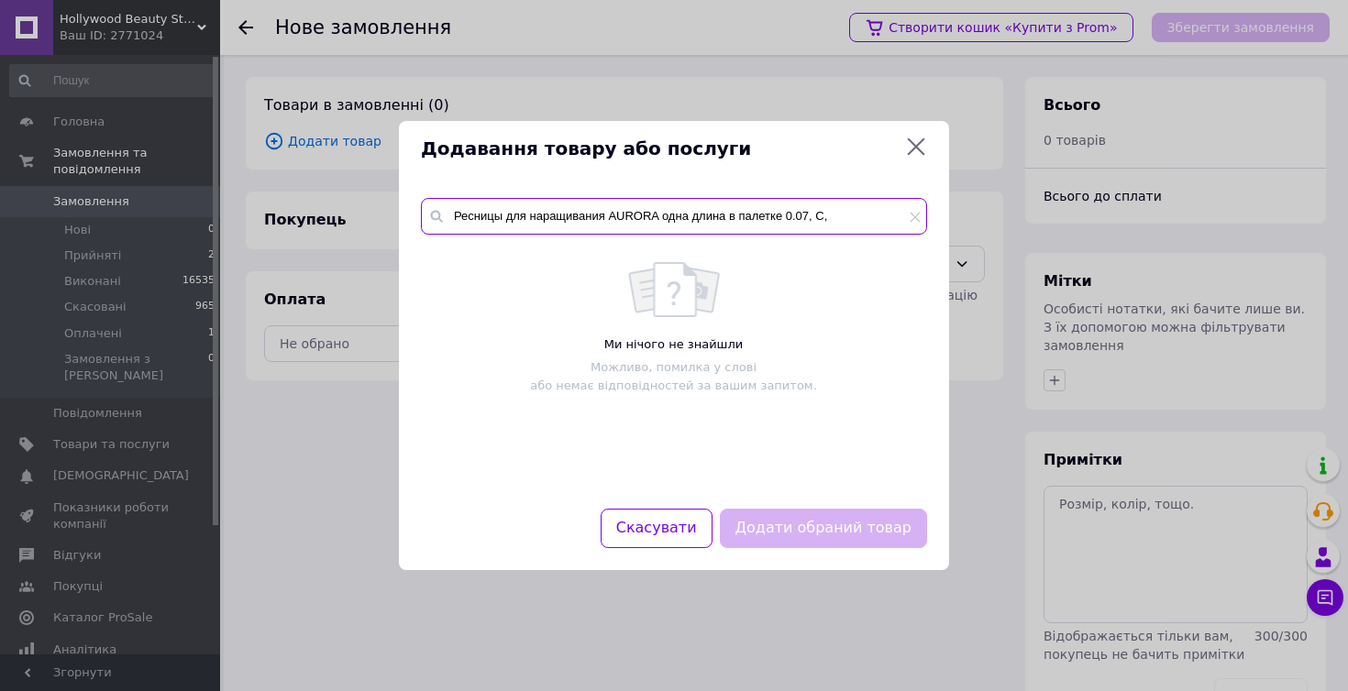
scroll to position [0, 0]
click at [808, 215] on input "Ресницы для наращивания AURORA одна длина в палетке 0.07, C," at bounding box center [674, 216] width 506 height 37
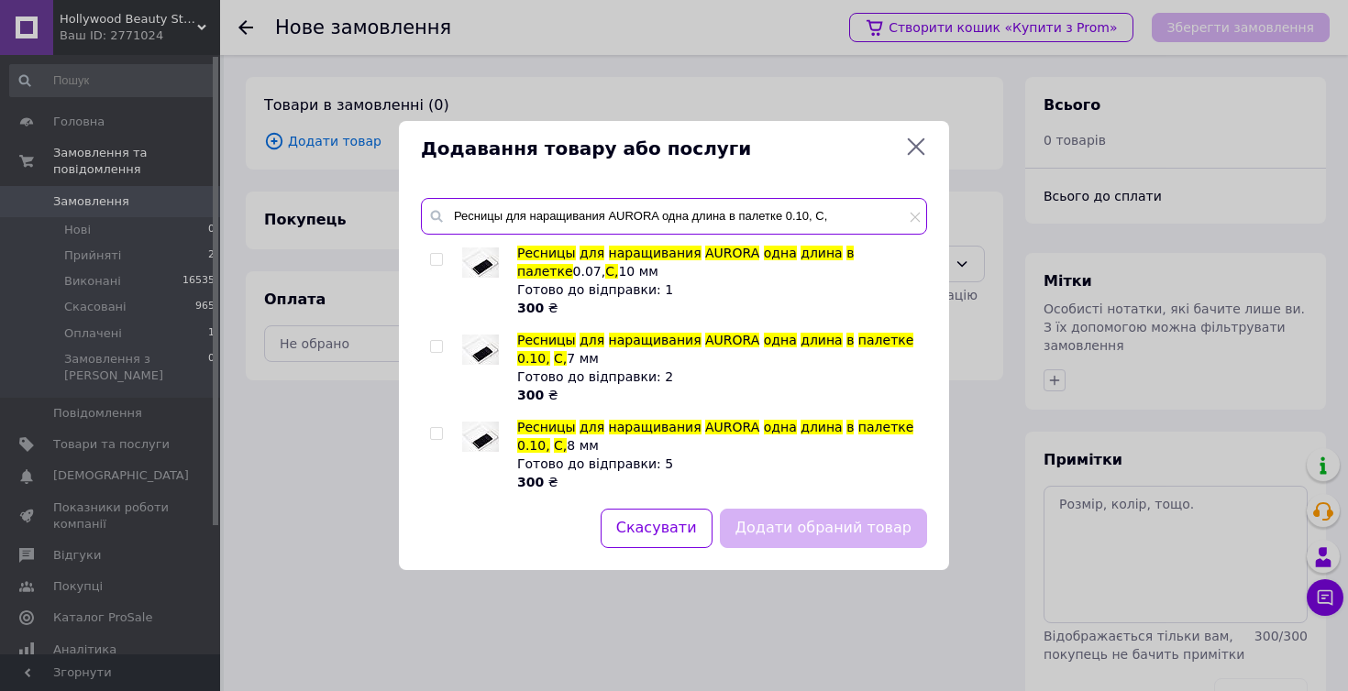
type input "Ресницы для наращивания AURORA одна длина в палетке 0.10, C,"
click at [436, 348] on input "checkbox" at bounding box center [436, 347] width 12 height 12
checkbox input "true"
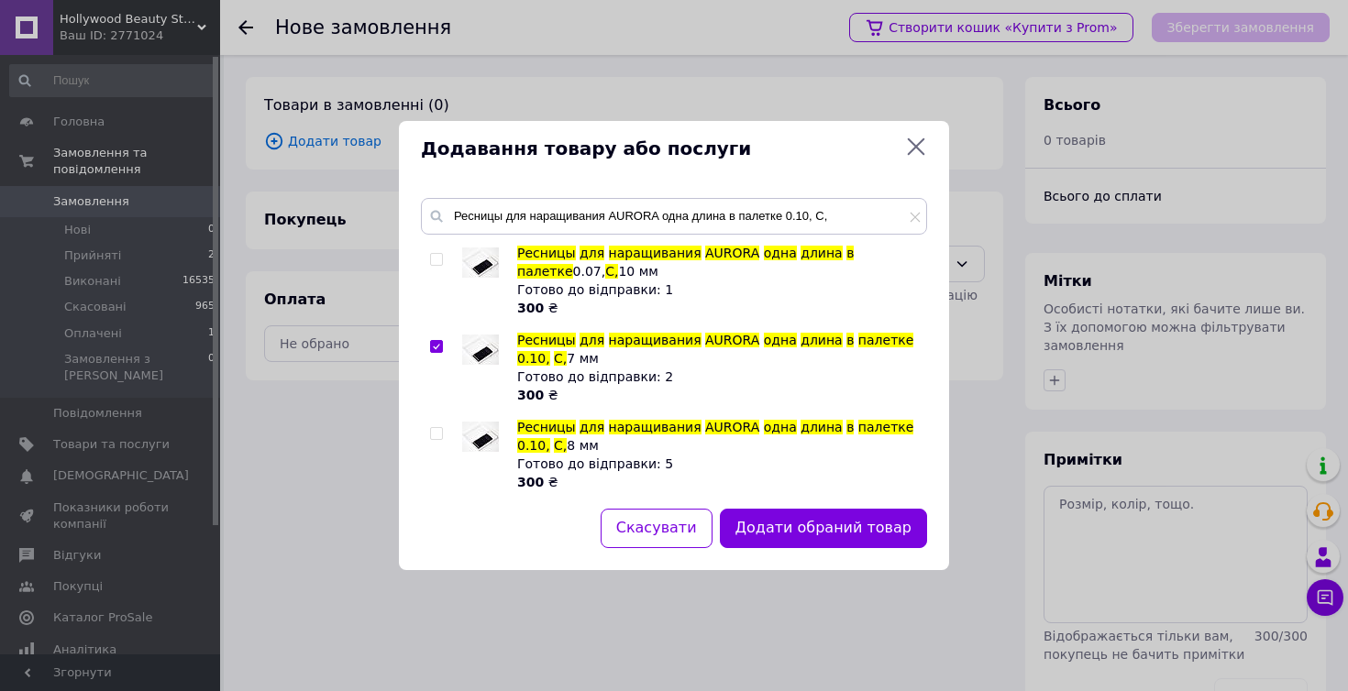
click at [435, 431] on input "checkbox" at bounding box center [436, 434] width 12 height 12
checkbox input "true"
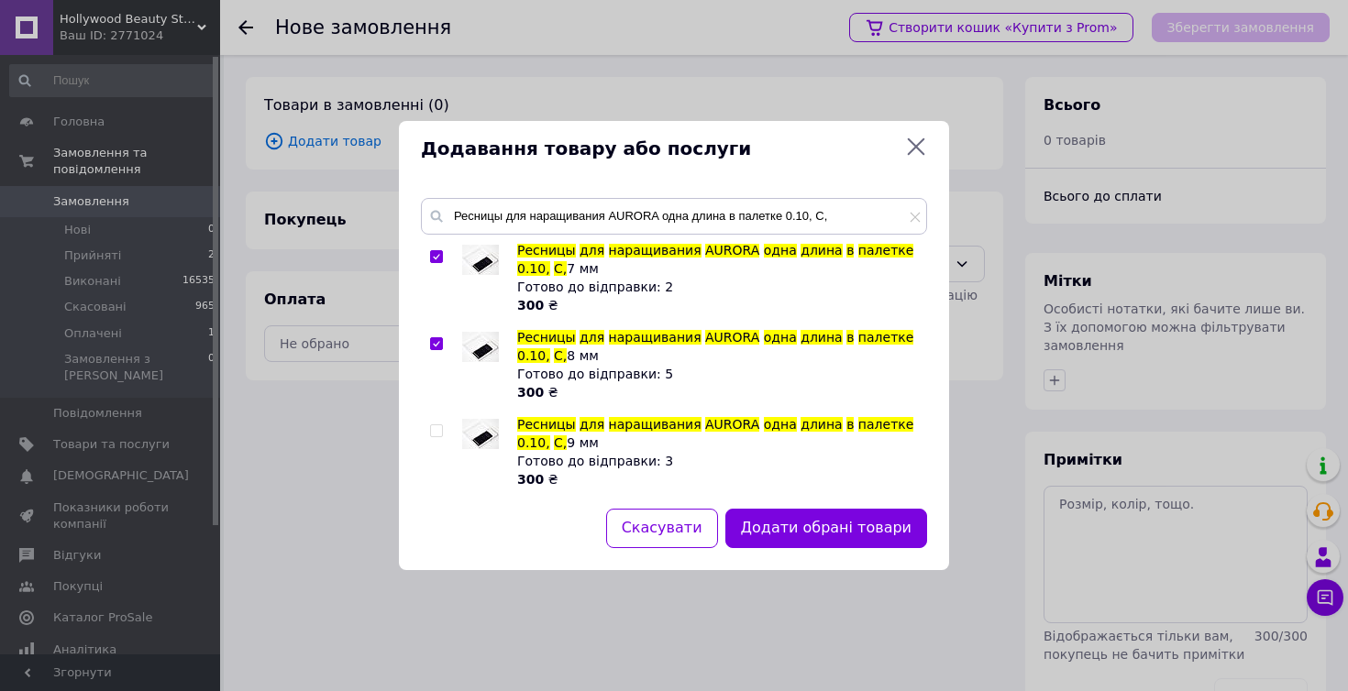
click at [436, 431] on input "checkbox" at bounding box center [436, 431] width 12 height 12
checkbox input "true"
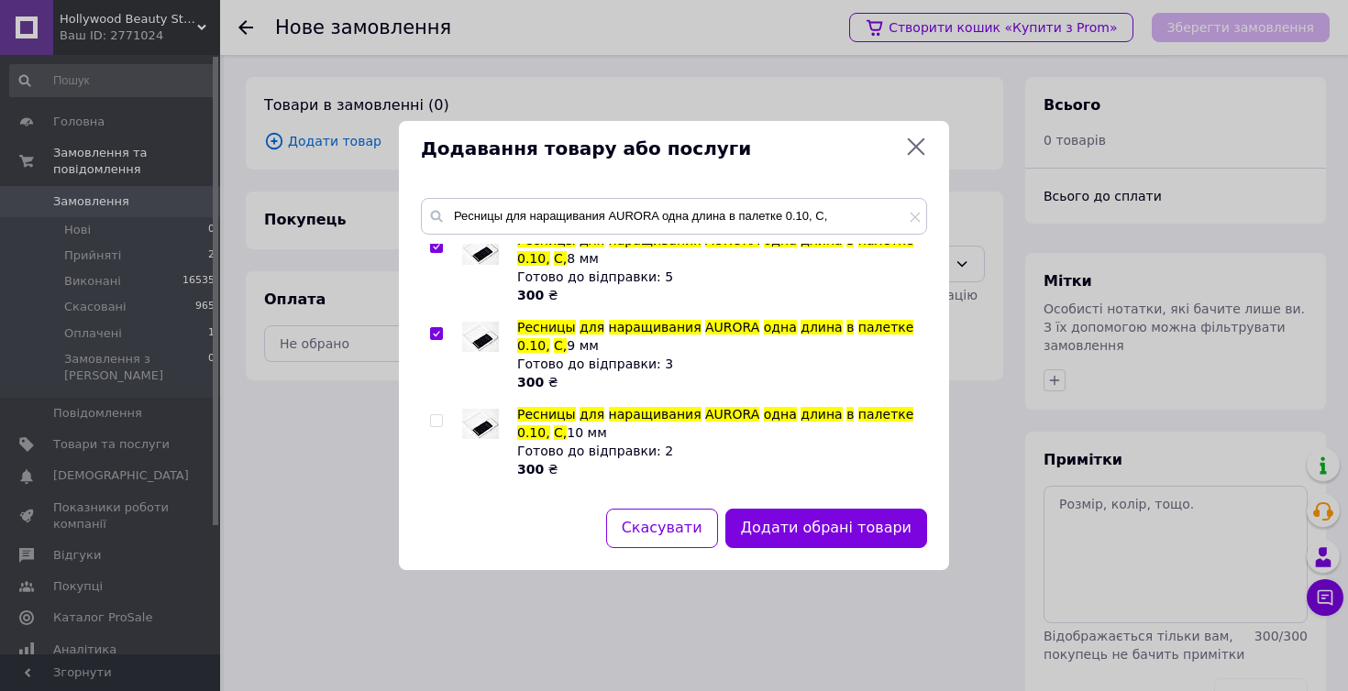
scroll to position [215, 0]
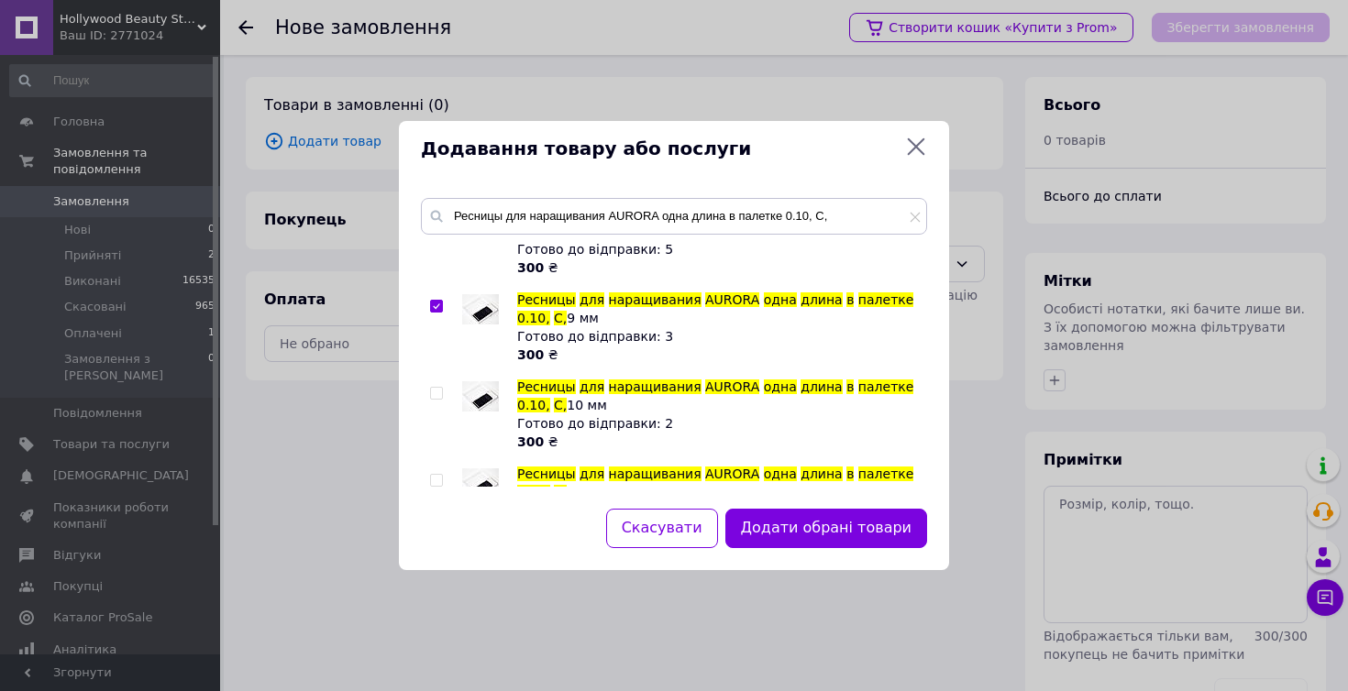
click at [441, 398] on span at bounding box center [436, 393] width 13 height 13
click at [441, 398] on input "checkbox" at bounding box center [436, 394] width 12 height 12
checkbox input "true"
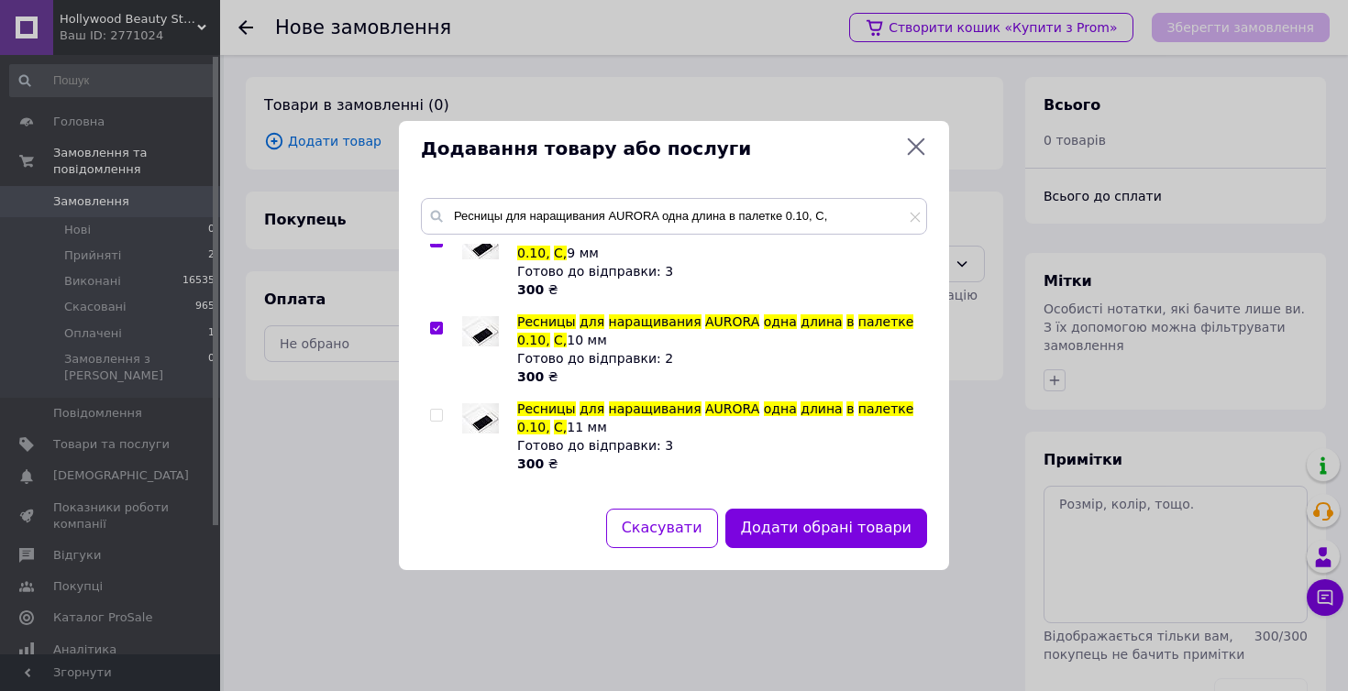
scroll to position [293, 0]
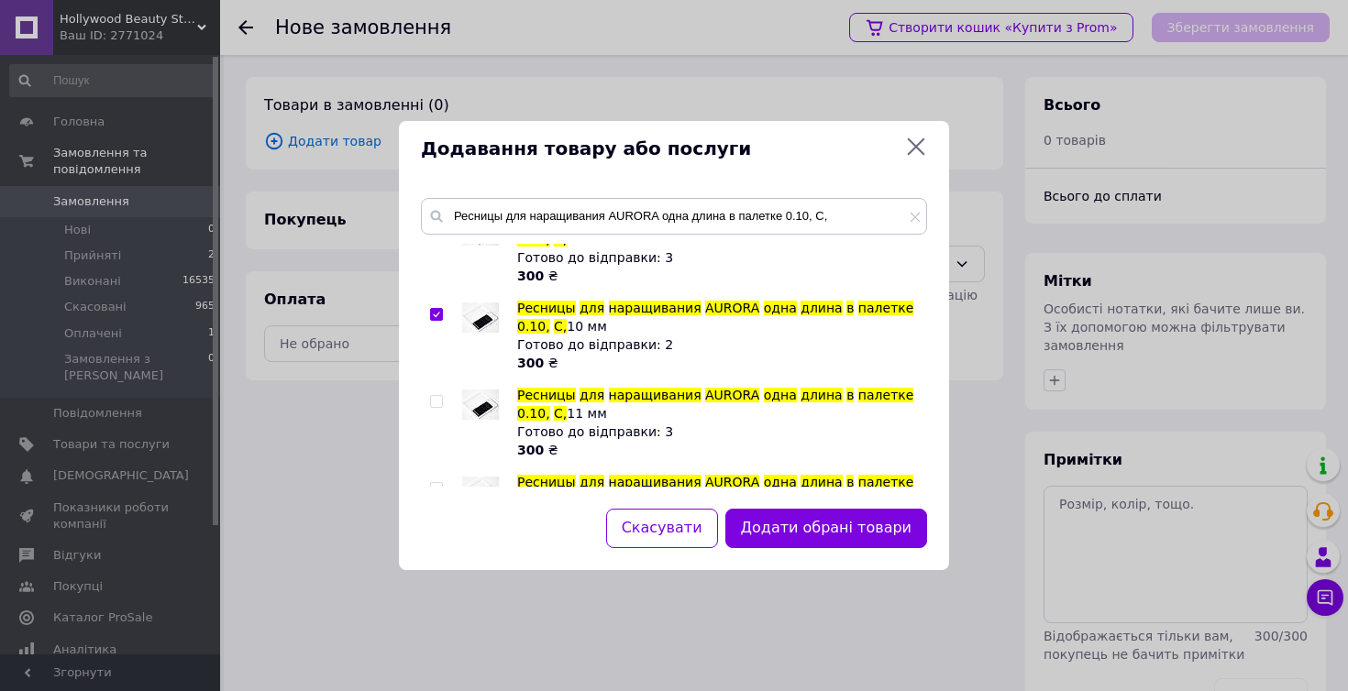
click at [441, 405] on span at bounding box center [436, 401] width 13 height 13
click at [441, 405] on input "checkbox" at bounding box center [436, 402] width 12 height 12
checkbox input "true"
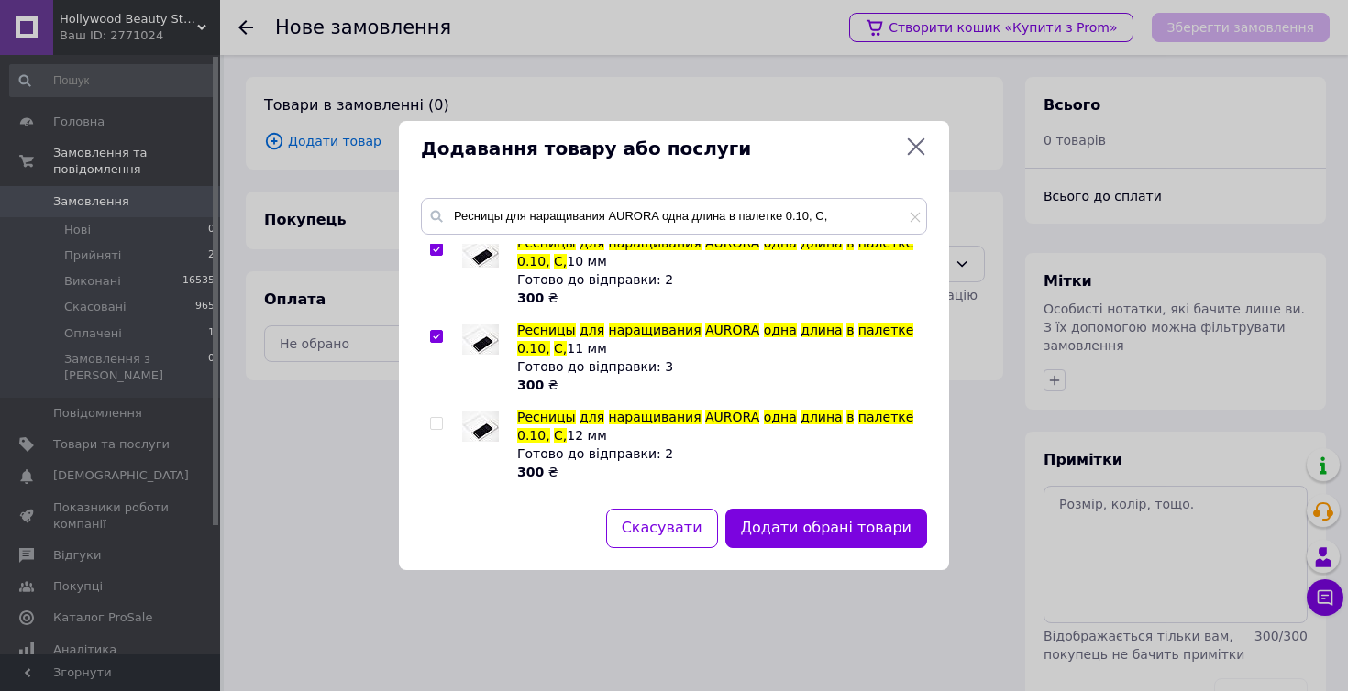
scroll to position [366, 0]
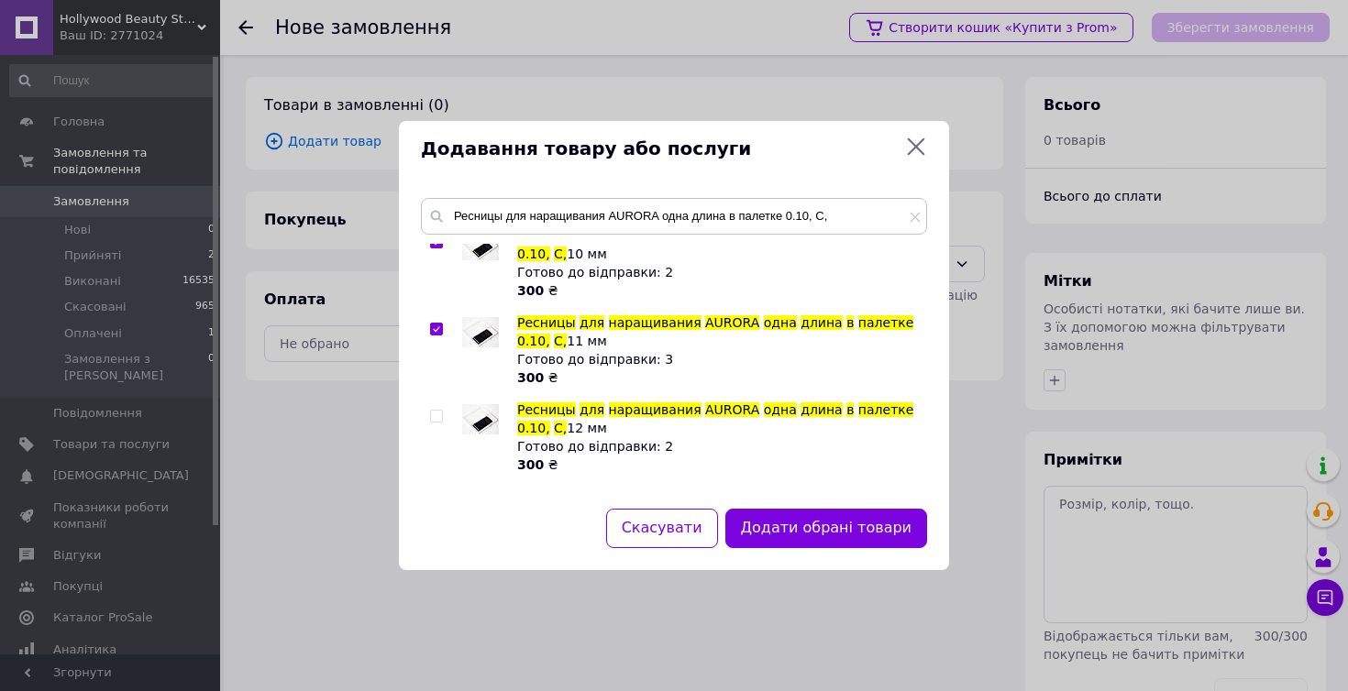
click at [433, 414] on input "checkbox" at bounding box center [436, 417] width 12 height 12
checkbox input "true"
click at [809, 537] on button "Додати обрані товари" at bounding box center [826, 528] width 202 height 39
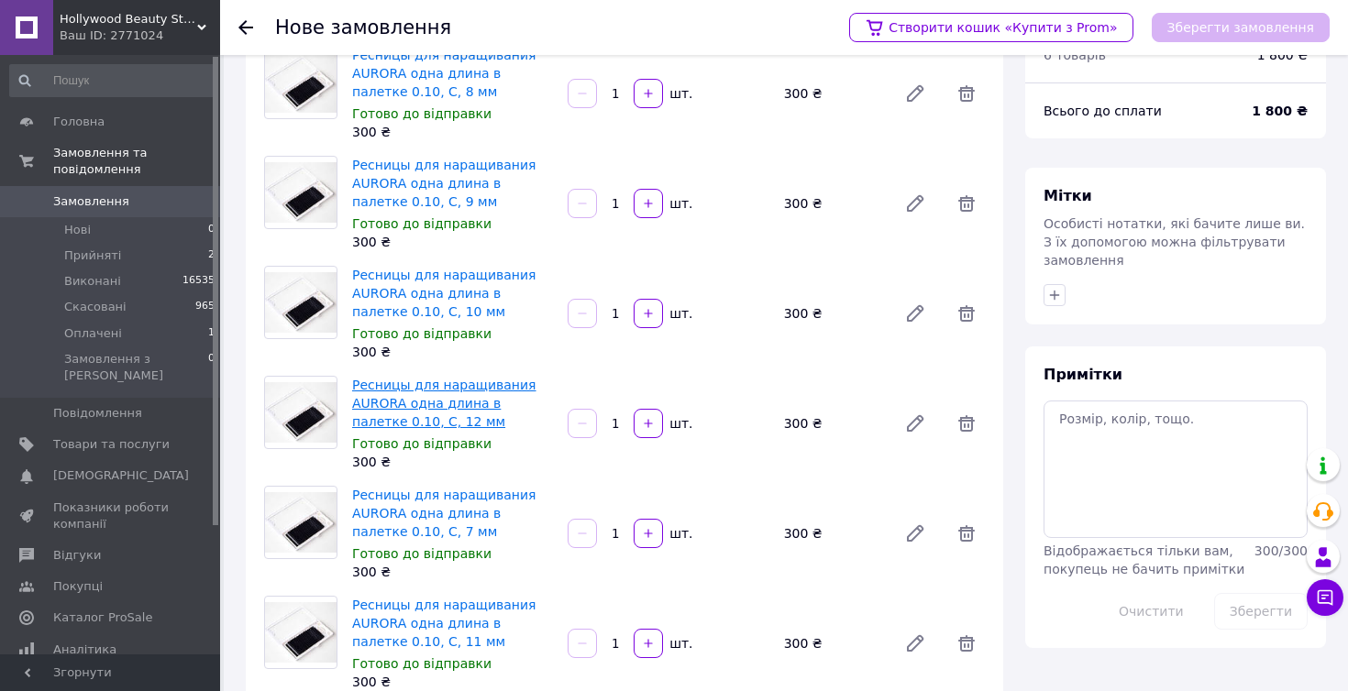
scroll to position [75, 0]
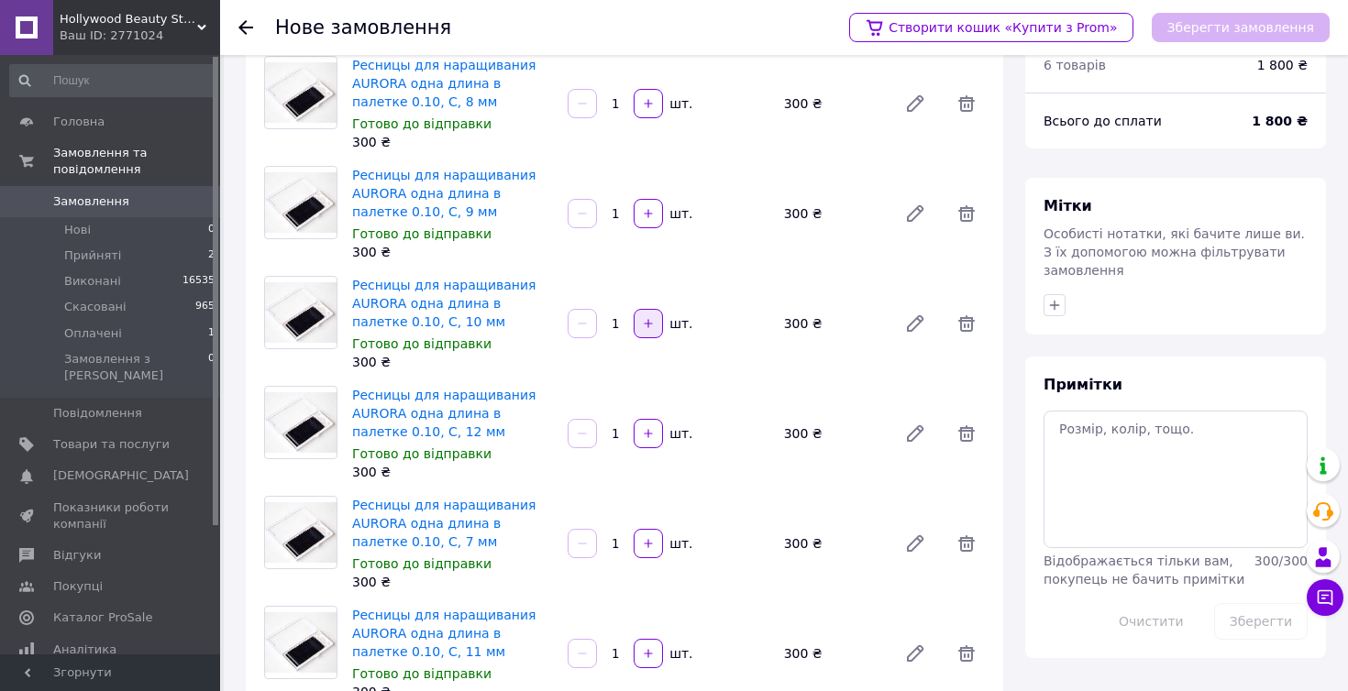
click at [649, 326] on icon "button" at bounding box center [648, 323] width 13 height 13
type input "2"
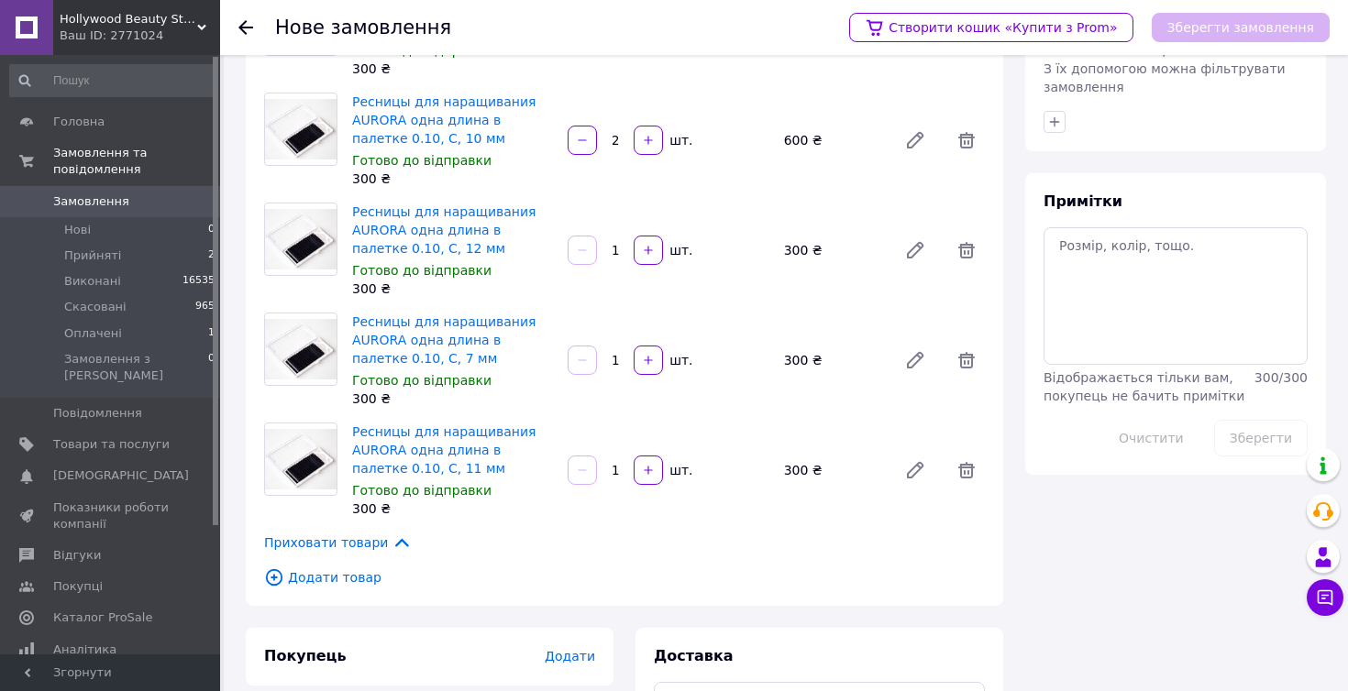
scroll to position [280, 0]
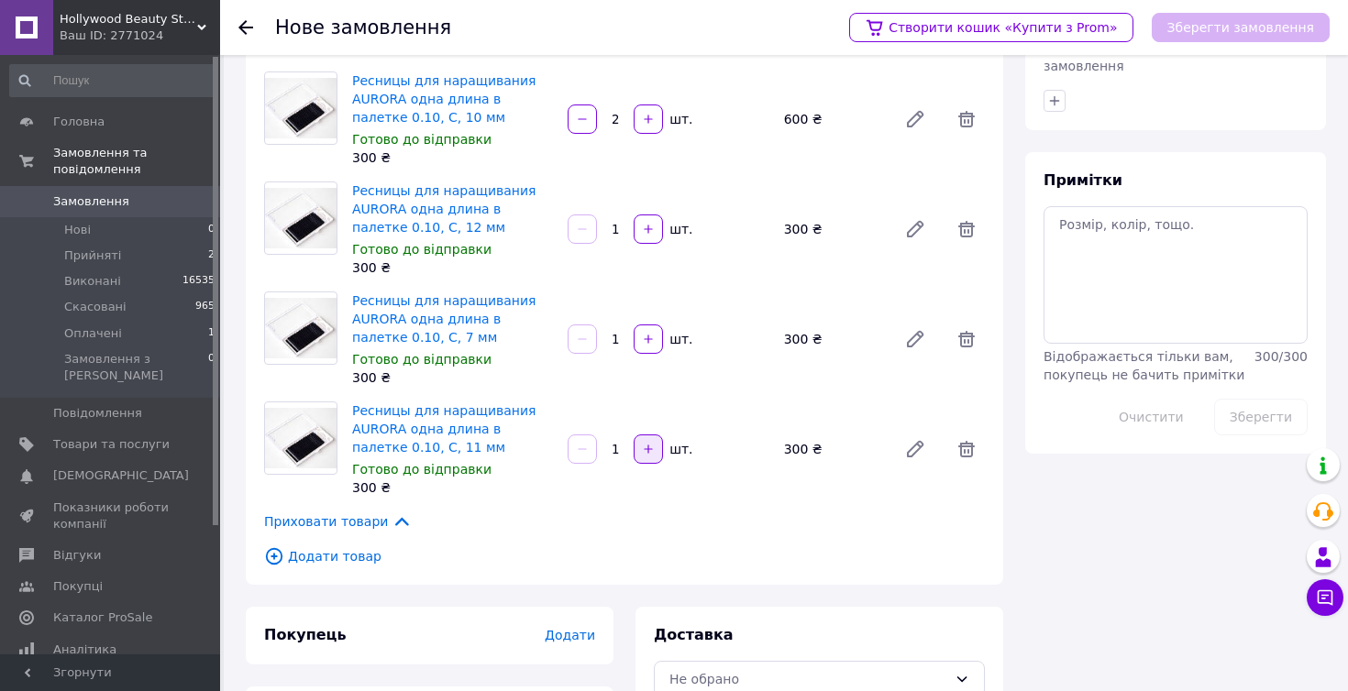
click at [652, 453] on icon "button" at bounding box center [648, 449] width 13 height 13
type input "2"
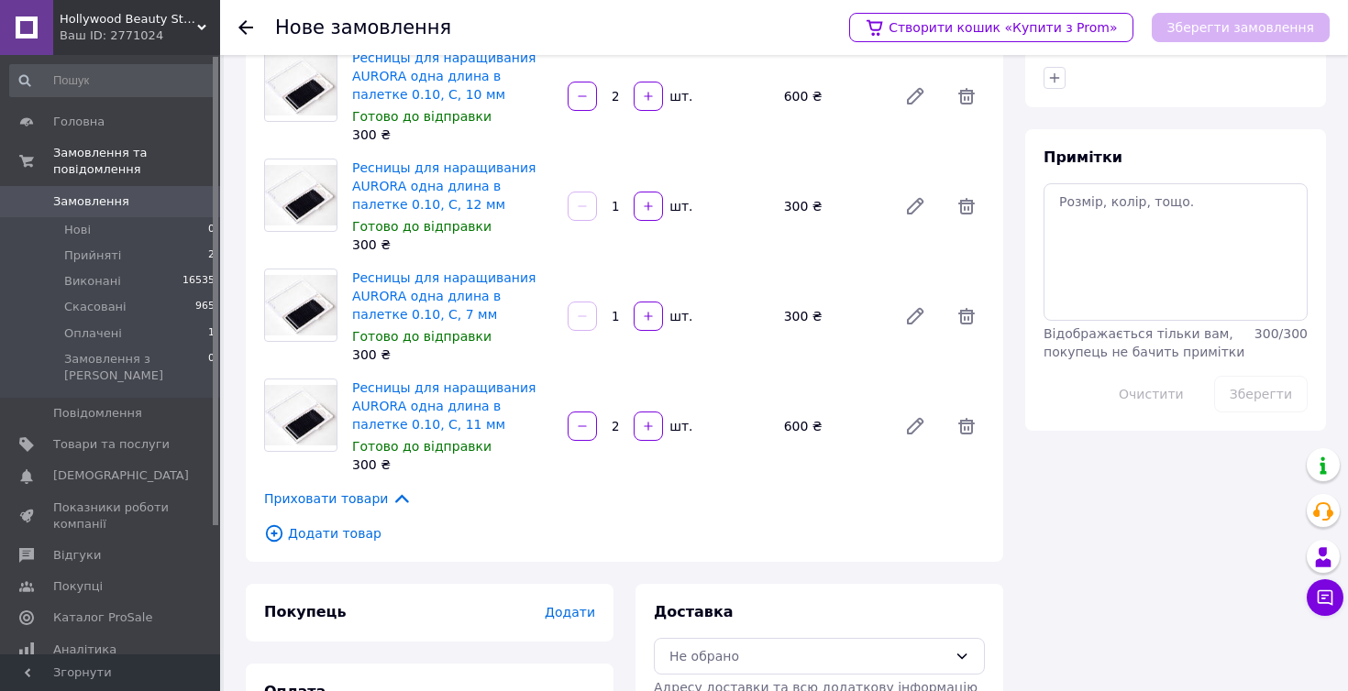
scroll to position [304, 0]
click at [589, 610] on span "Додати" at bounding box center [570, 611] width 50 height 15
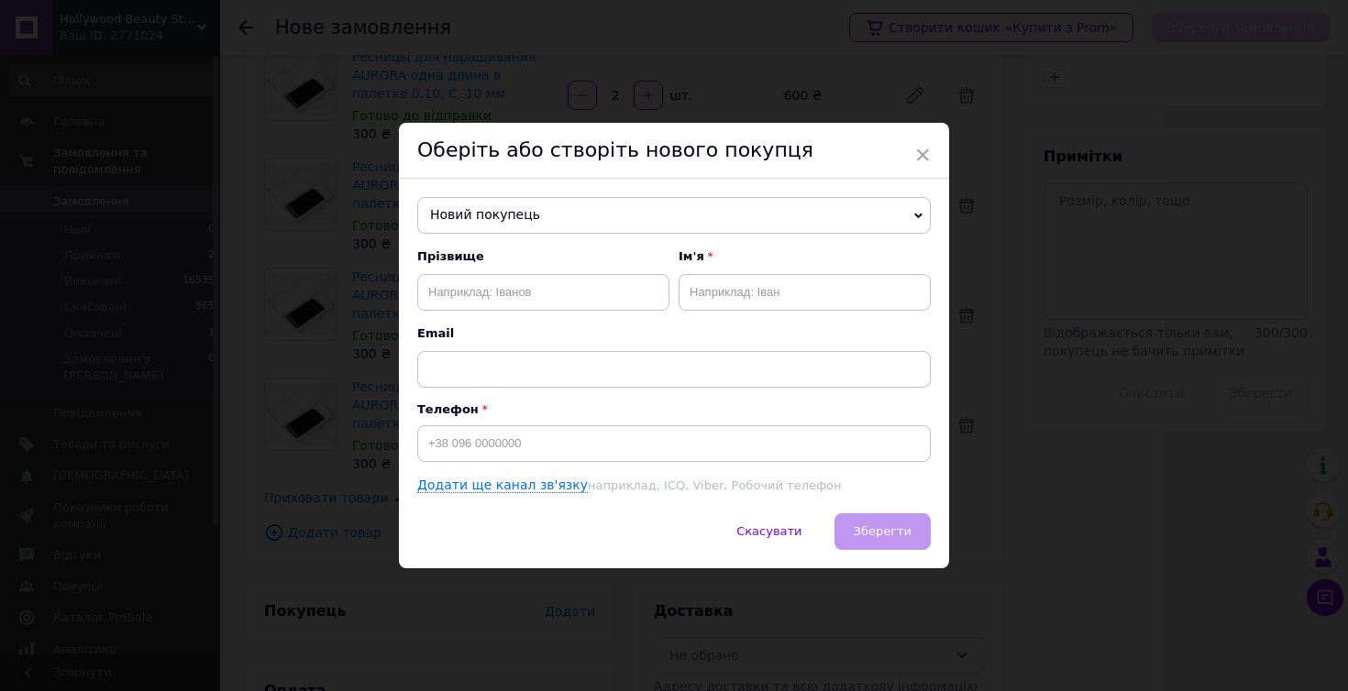
click at [596, 223] on span "Новий покупець" at bounding box center [673, 215] width 513 height 37
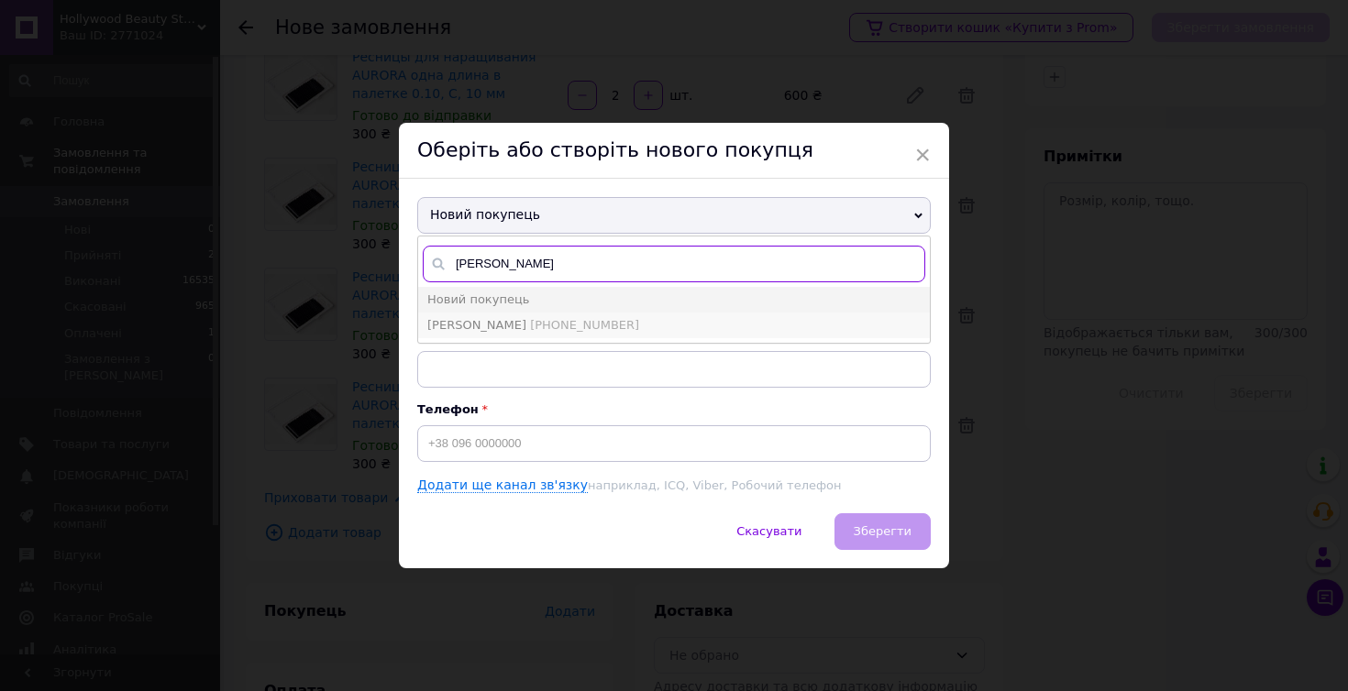
type input "акбаров"
click at [546, 332] on span "+380630145932" at bounding box center [584, 325] width 109 height 14
type input "Акбарова Айгюль"
type input "+380630145932"
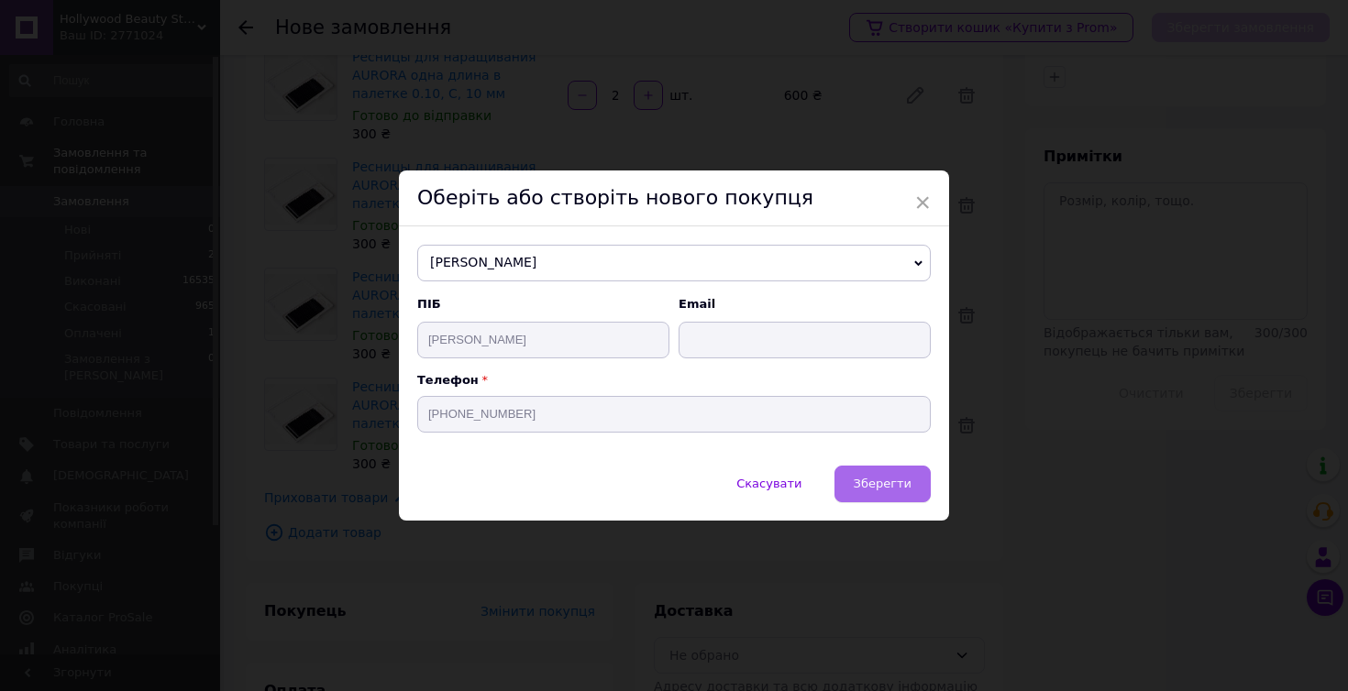
click at [858, 477] on span "Зберегти" at bounding box center [883, 484] width 58 height 14
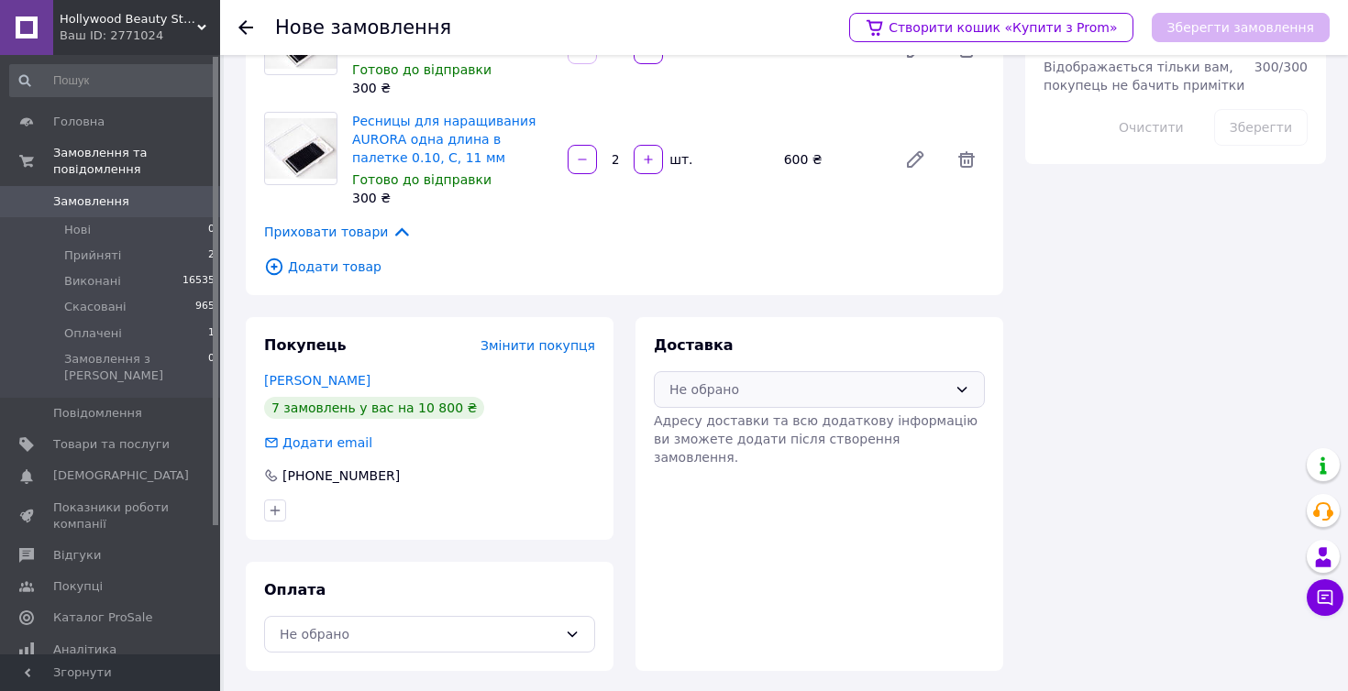
click at [734, 386] on div "Не обрано" at bounding box center [808, 390] width 278 height 20
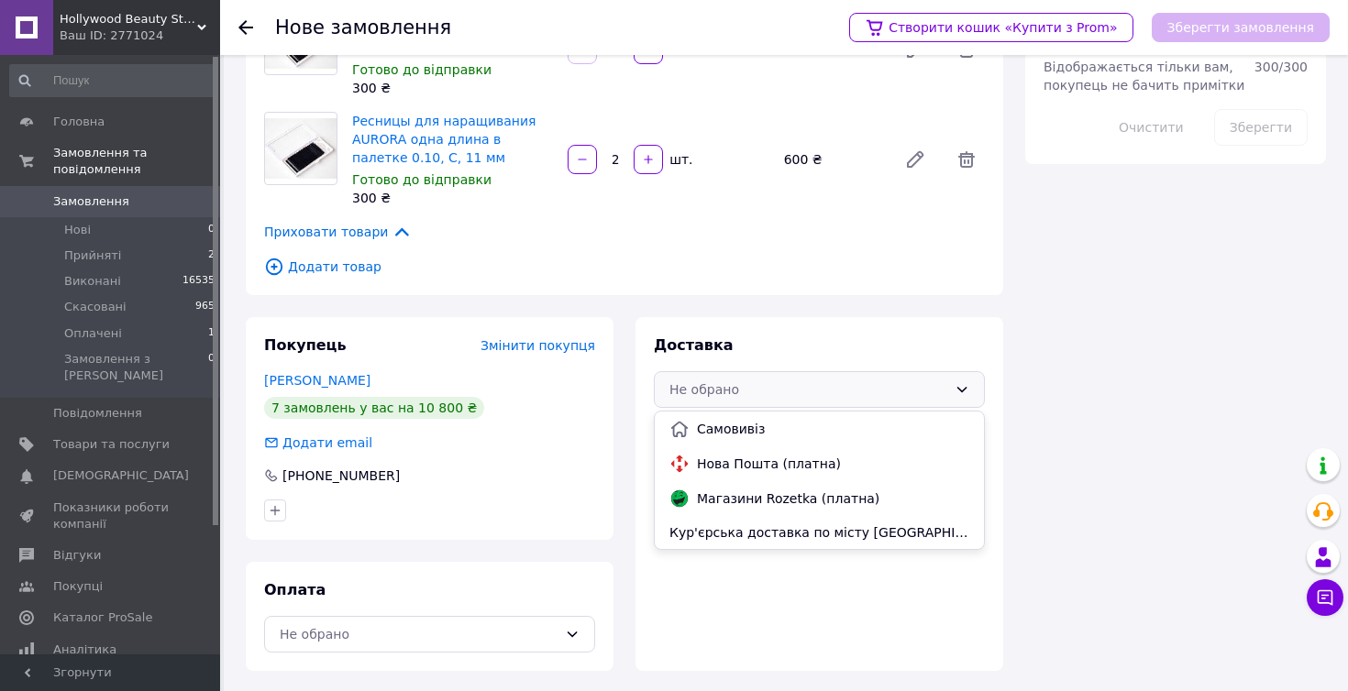
scroll to position [569, 0]
click at [737, 461] on span "Нова Пошта (платна)" at bounding box center [833, 464] width 272 height 18
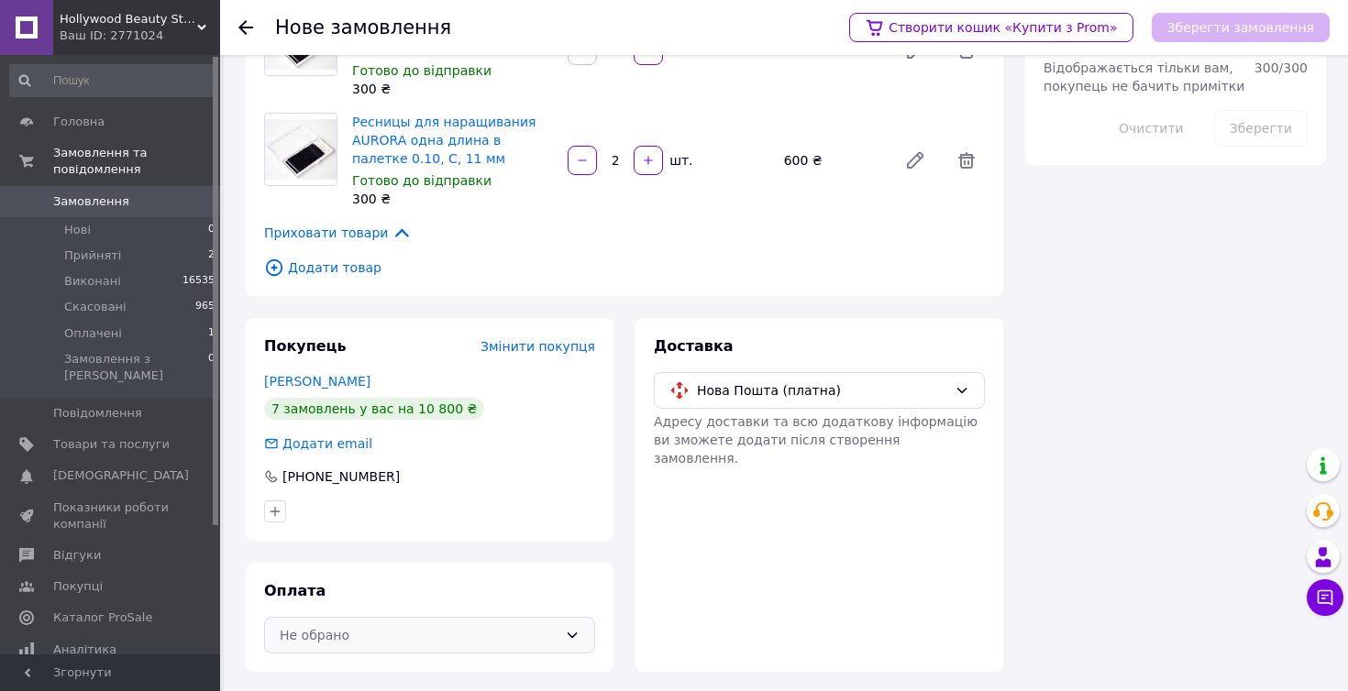
click at [480, 638] on div "Не обрано" at bounding box center [419, 635] width 278 height 20
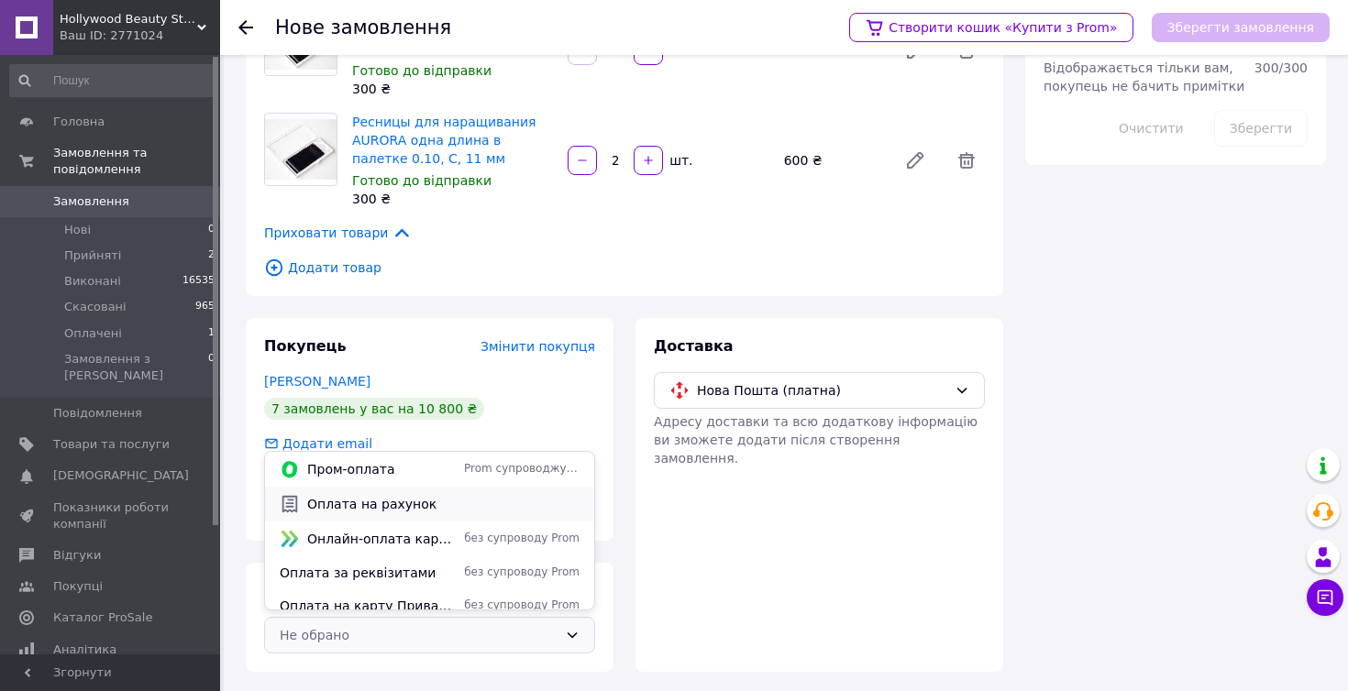
click at [384, 508] on span "Оплата на рахунок" at bounding box center [443, 504] width 272 height 18
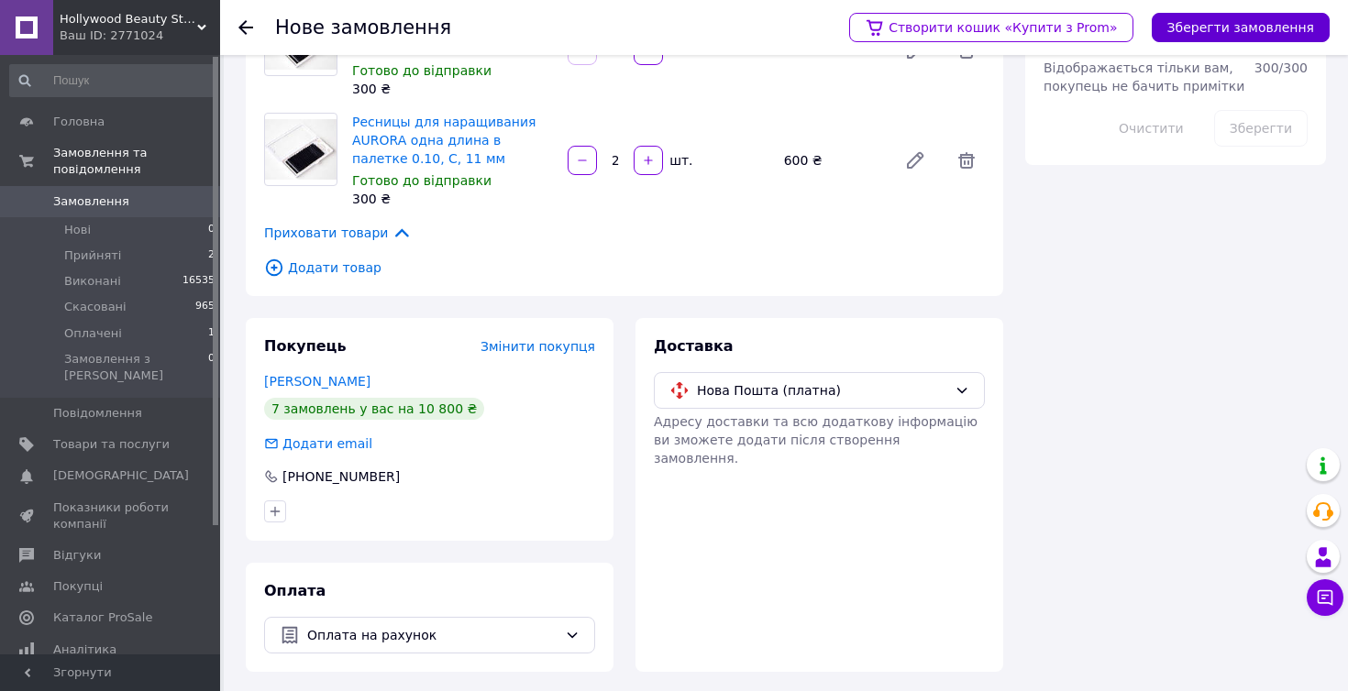
click at [1274, 35] on button "Зберегти замовлення" at bounding box center [1241, 27] width 178 height 29
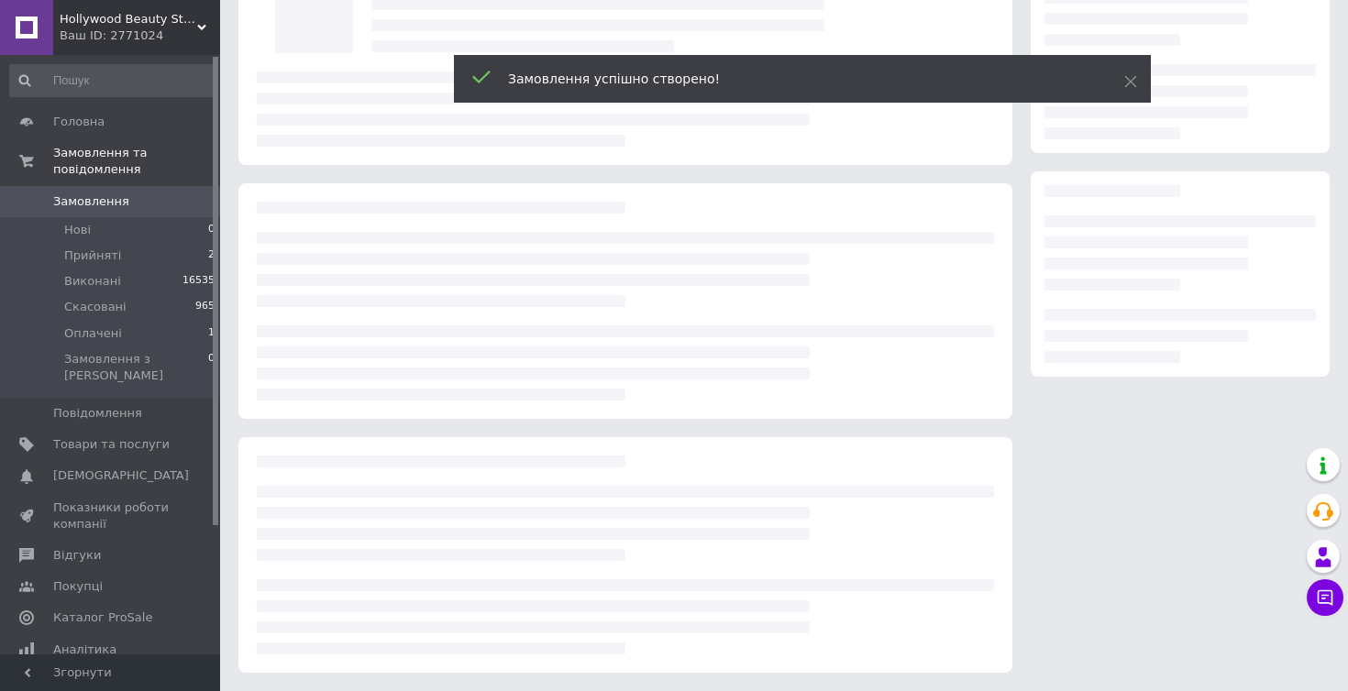
scroll to position [147, 0]
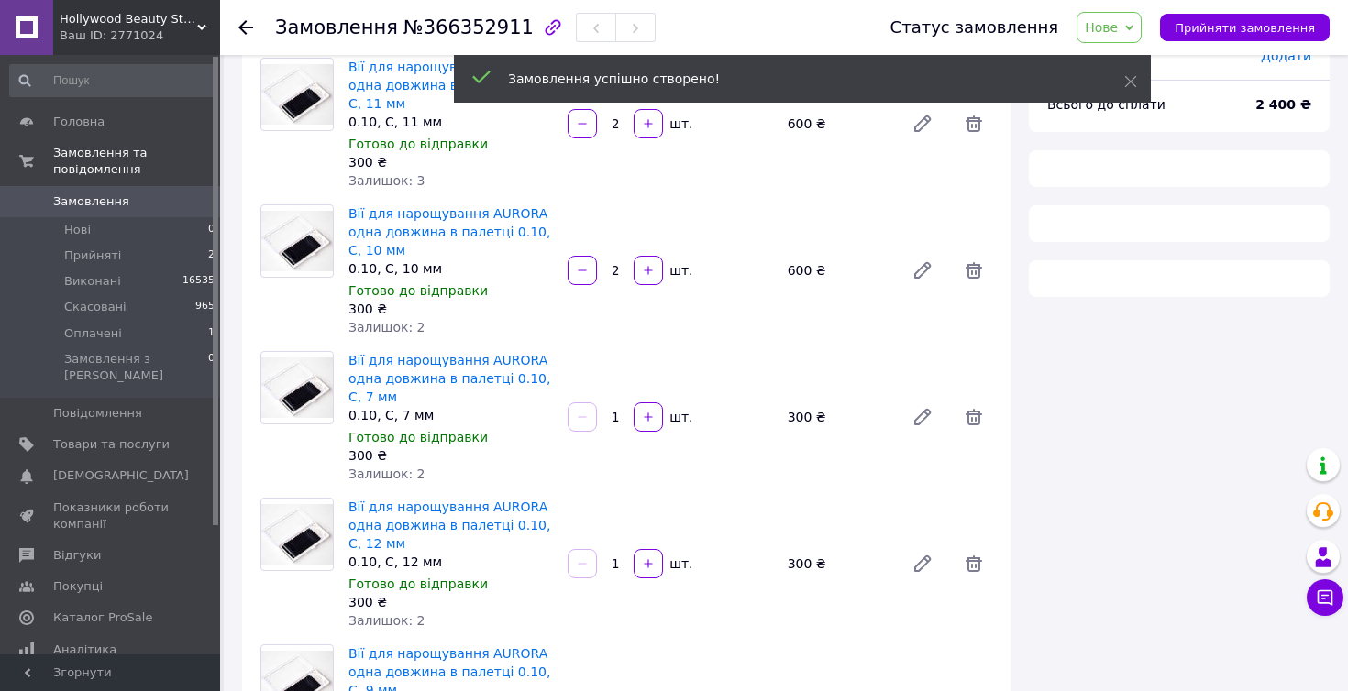
click at [1274, 35] on button "Прийняти замовлення" at bounding box center [1245, 28] width 170 height 28
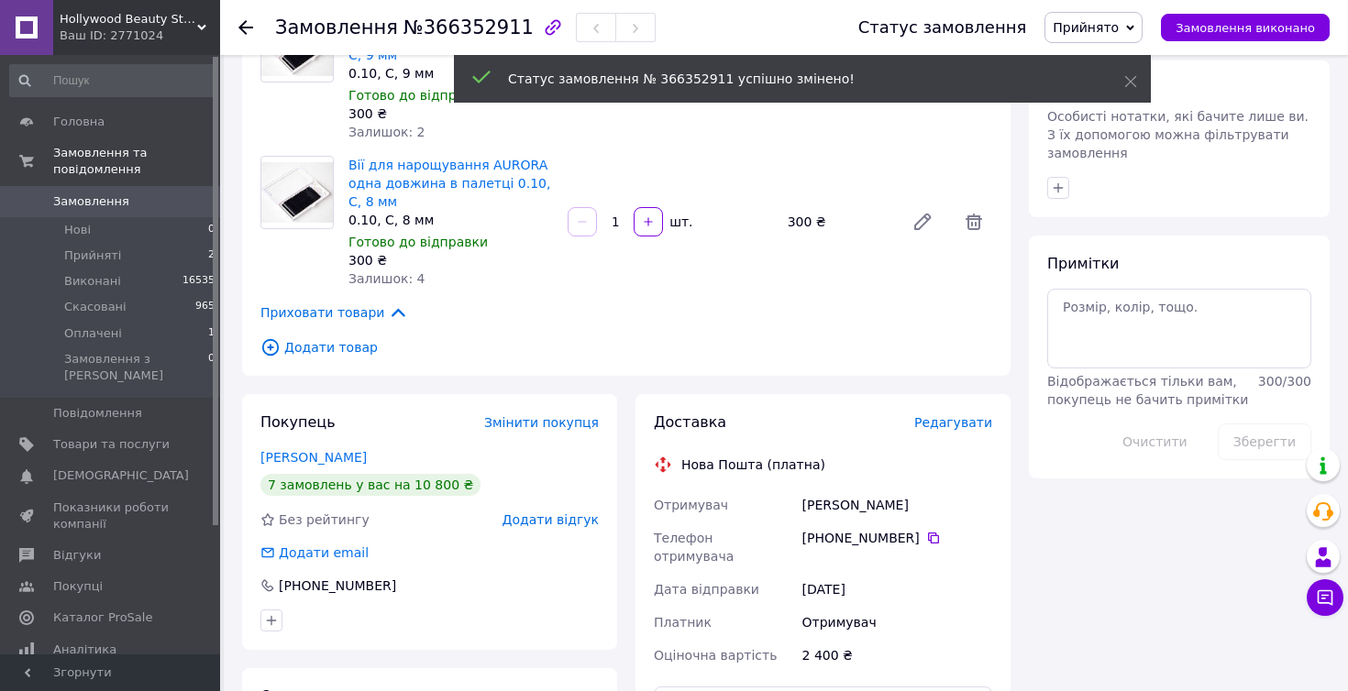
scroll to position [911, 0]
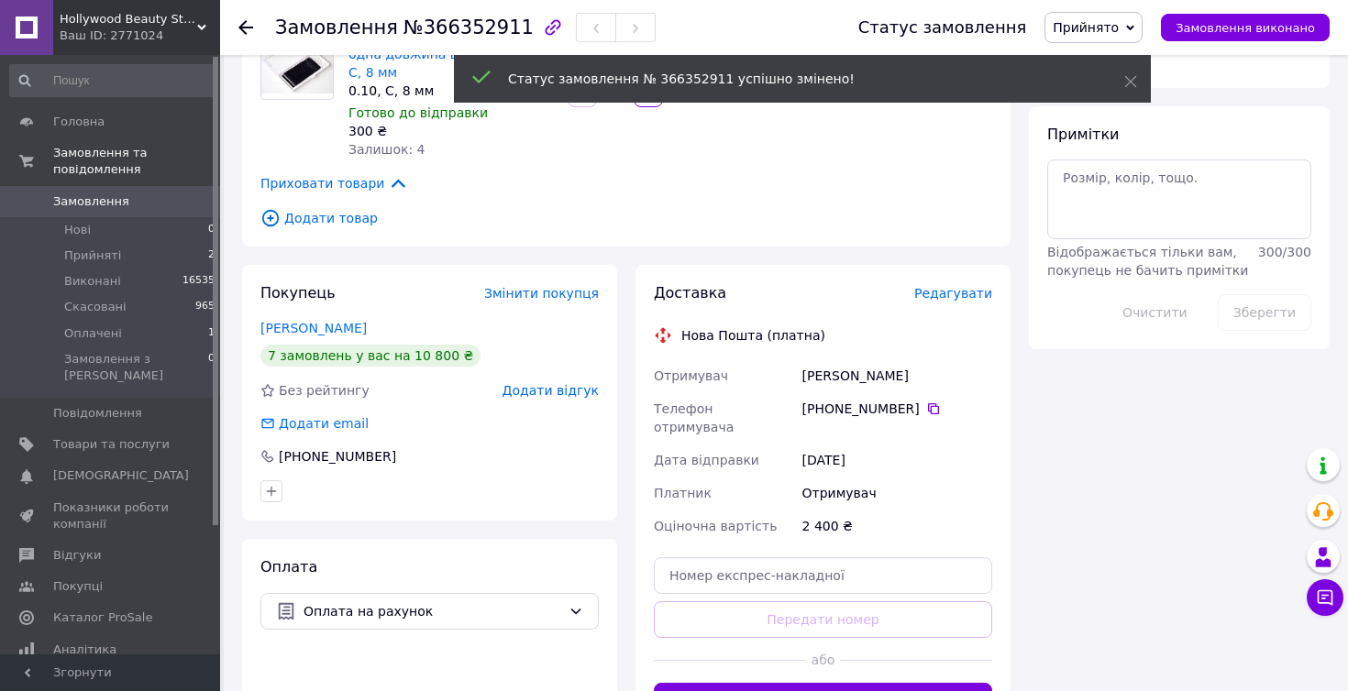
click at [969, 290] on span "Редагувати" at bounding box center [953, 293] width 78 height 15
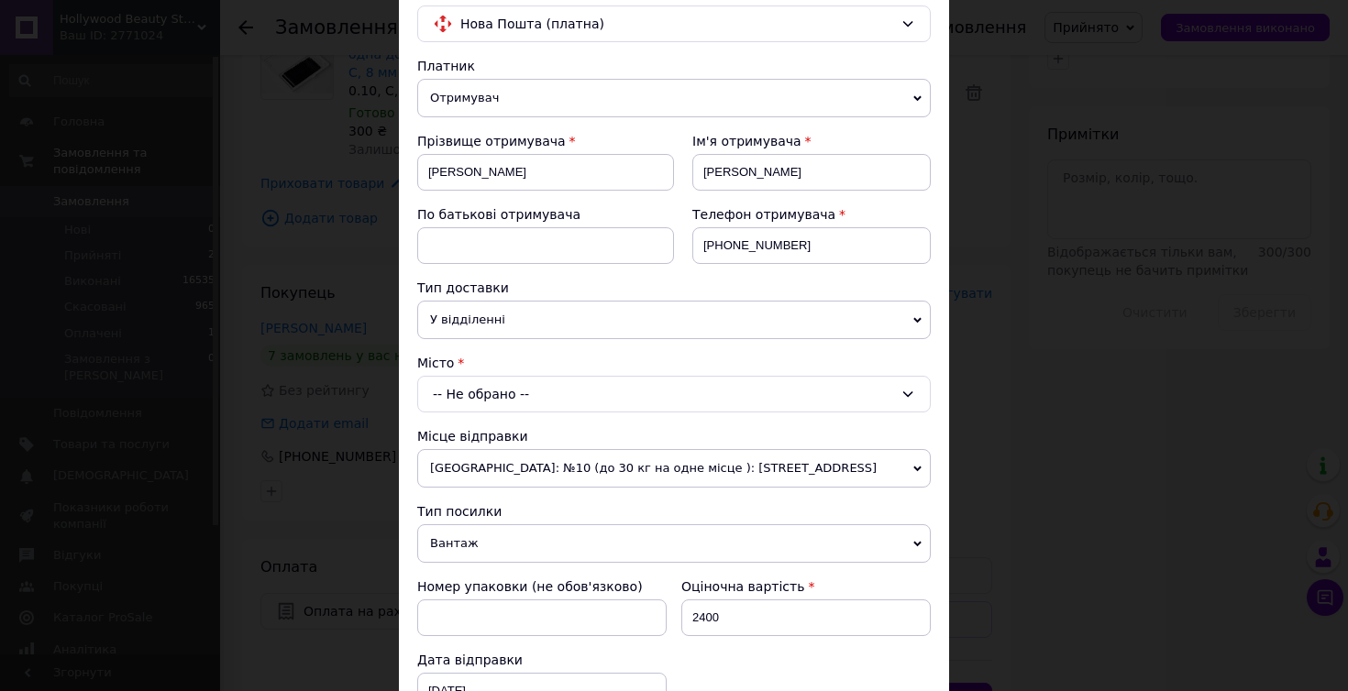
scroll to position [167, 0]
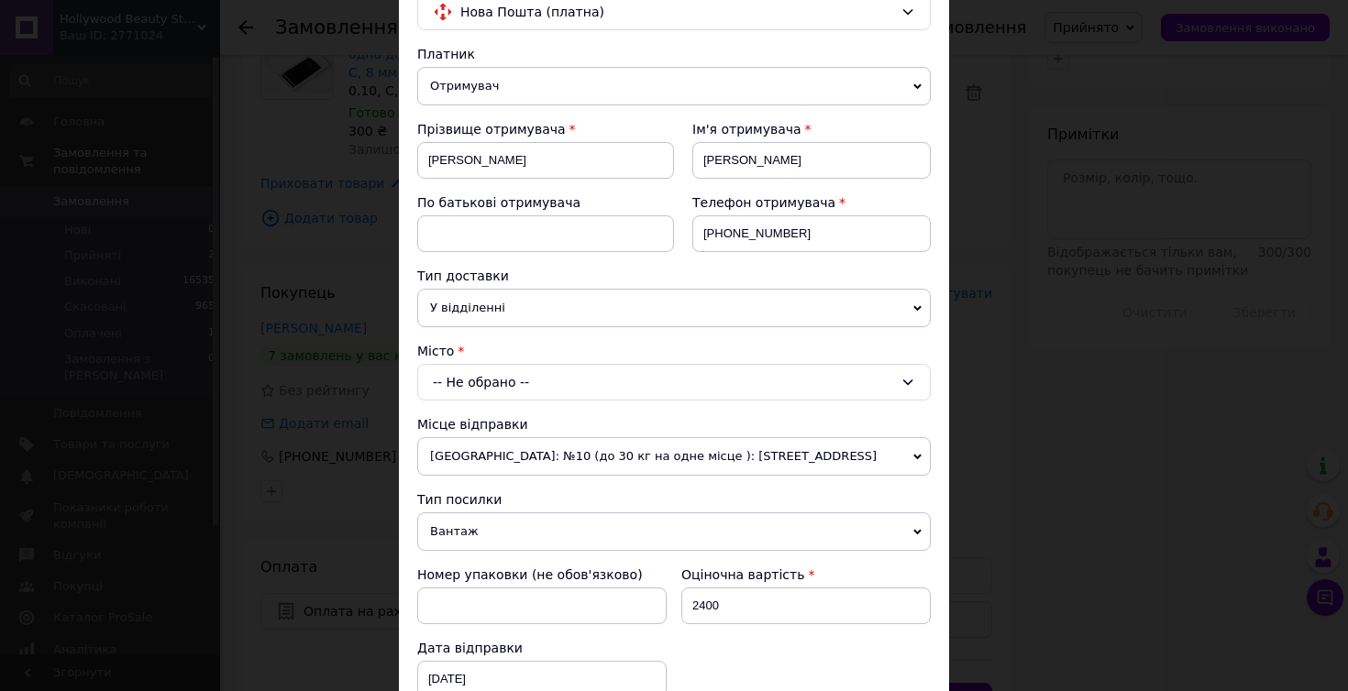
click at [495, 315] on span "У відділенні" at bounding box center [673, 308] width 513 height 39
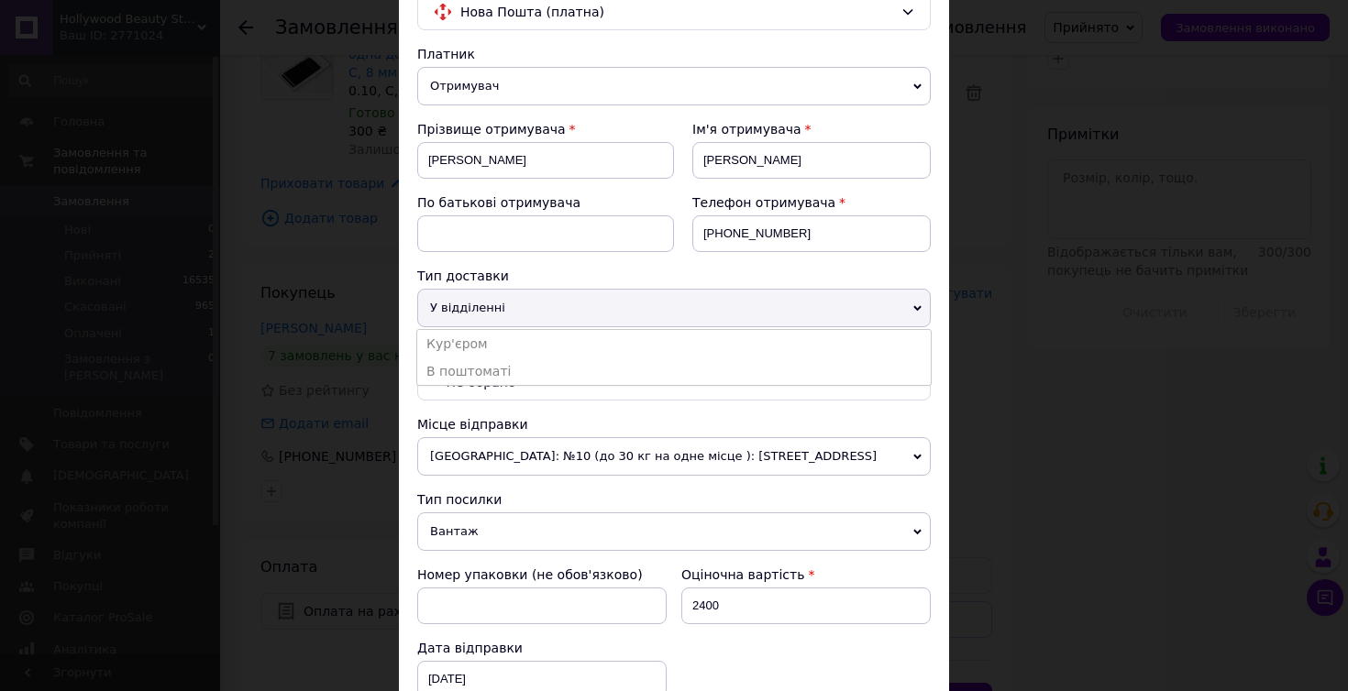
click at [505, 305] on span "У відділенні" at bounding box center [673, 308] width 513 height 39
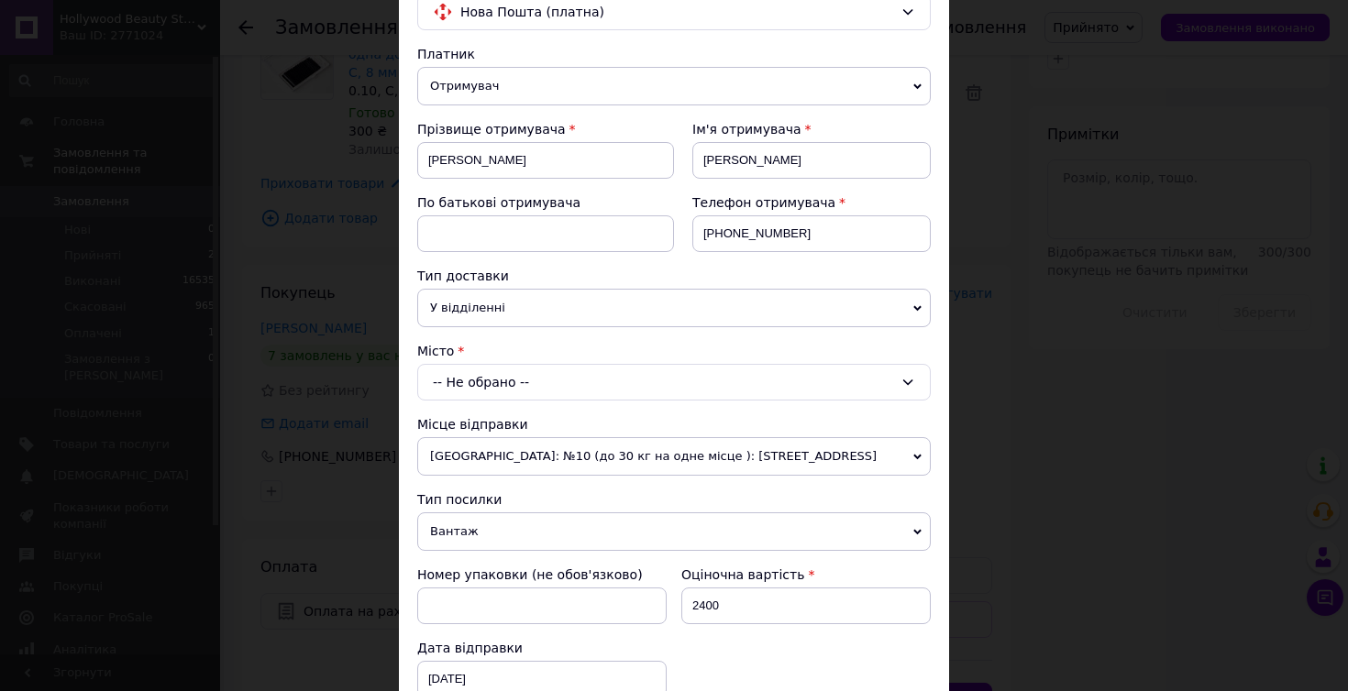
click at [479, 390] on div "-- Не обрано --" at bounding box center [673, 382] width 513 height 37
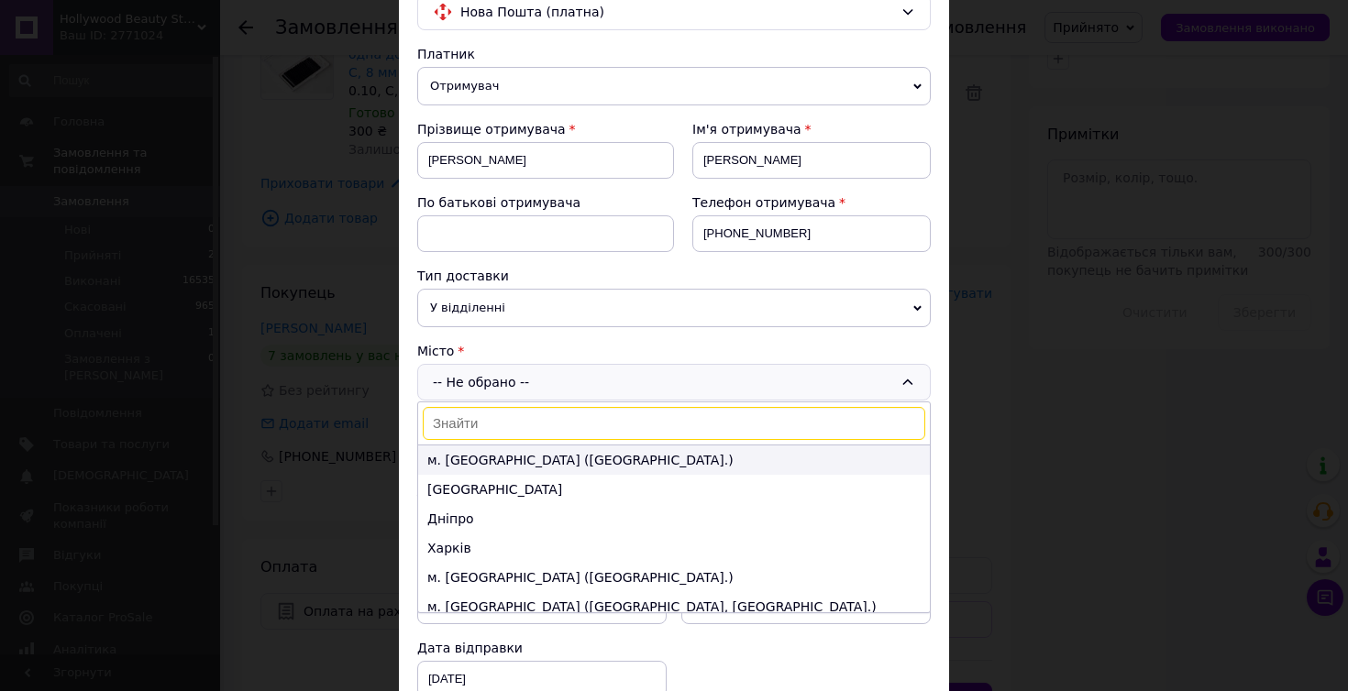
click at [471, 463] on li "м. Київ (Київська обл.)" at bounding box center [674, 460] width 512 height 29
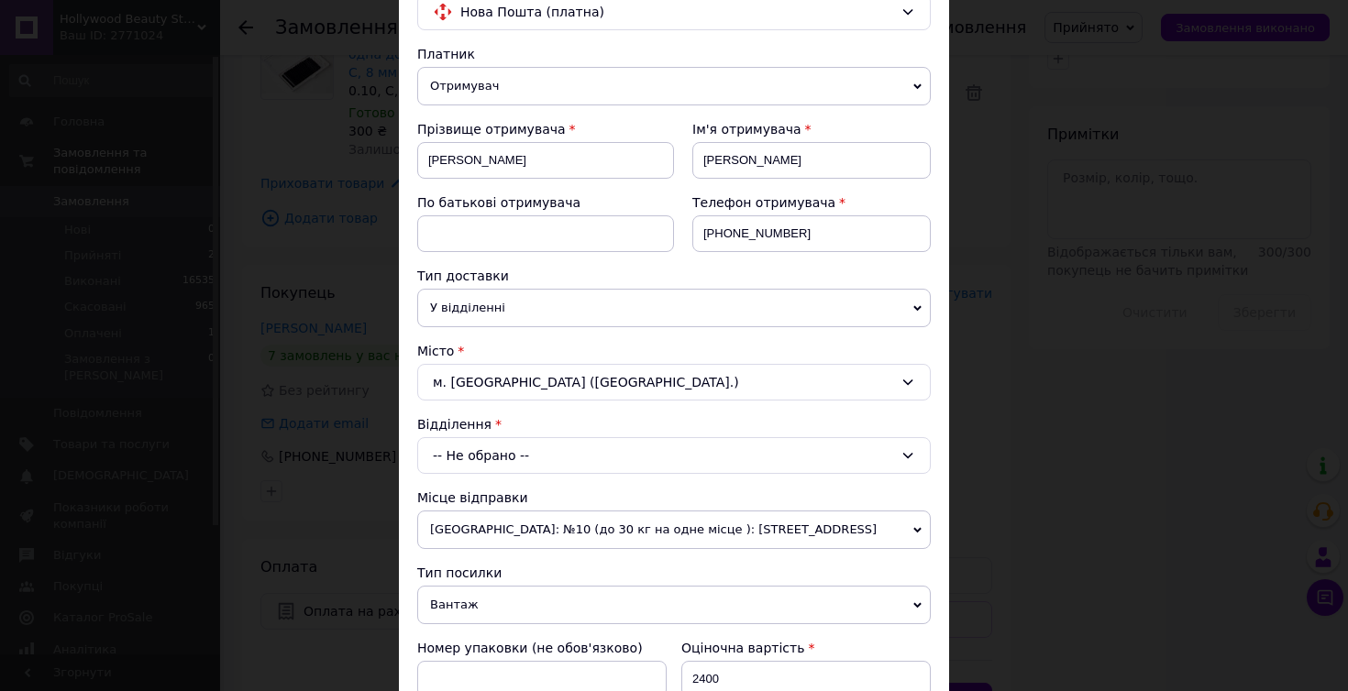
click at [471, 462] on div "-- Не обрано --" at bounding box center [673, 455] width 513 height 37
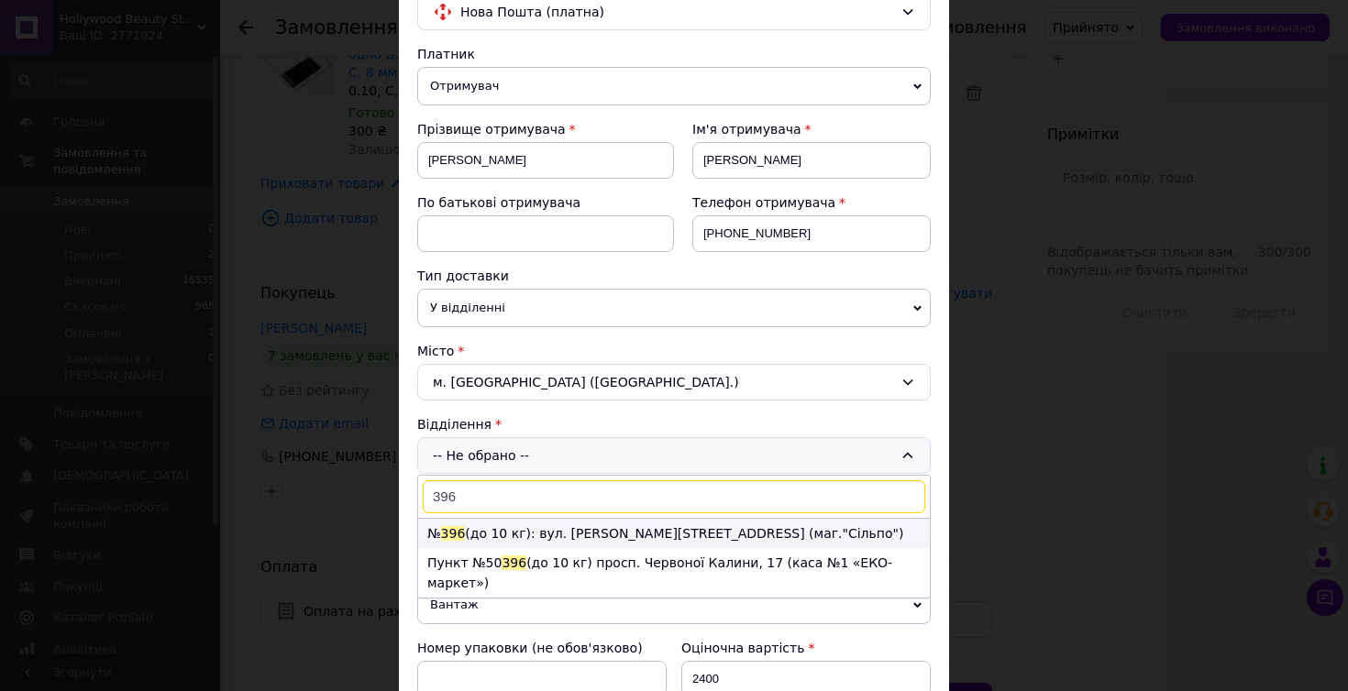
type input "396"
click at [489, 537] on li "№ 396 (до 10 кг): вул. Рональда Рейгана, 8 (маг."Сільпо")" at bounding box center [674, 533] width 512 height 29
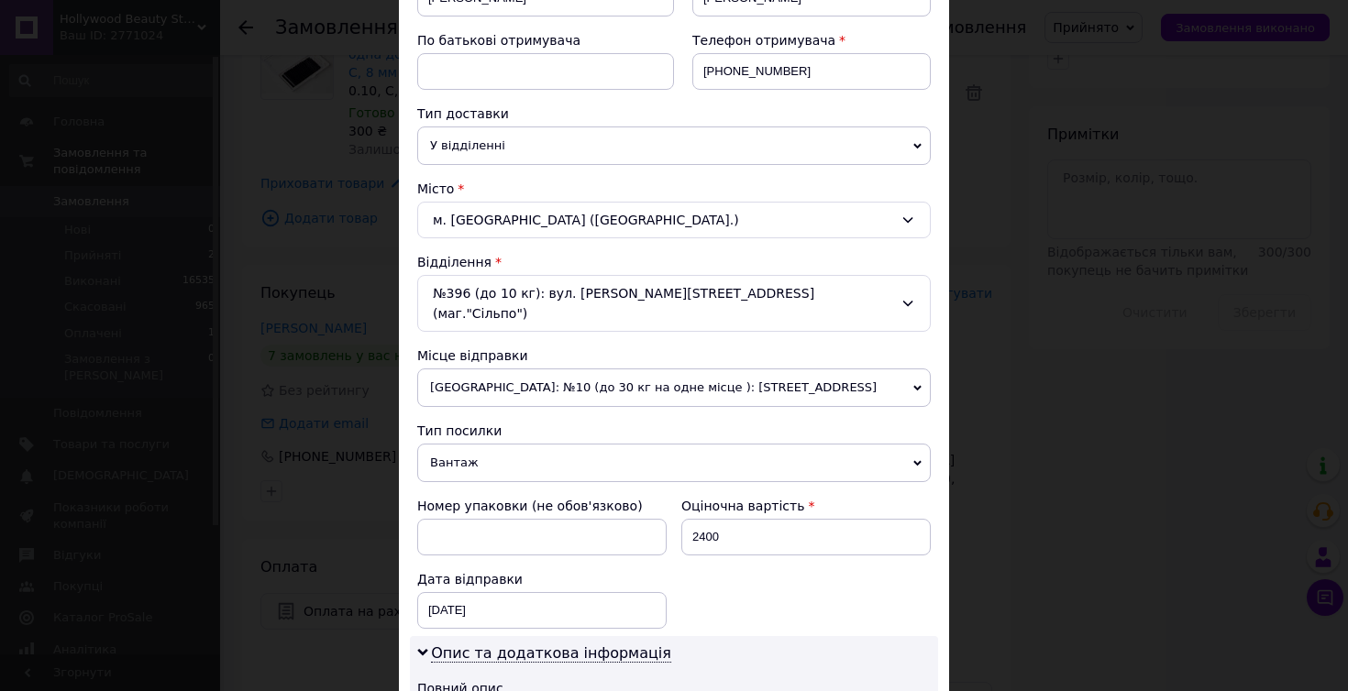
scroll to position [416, 0]
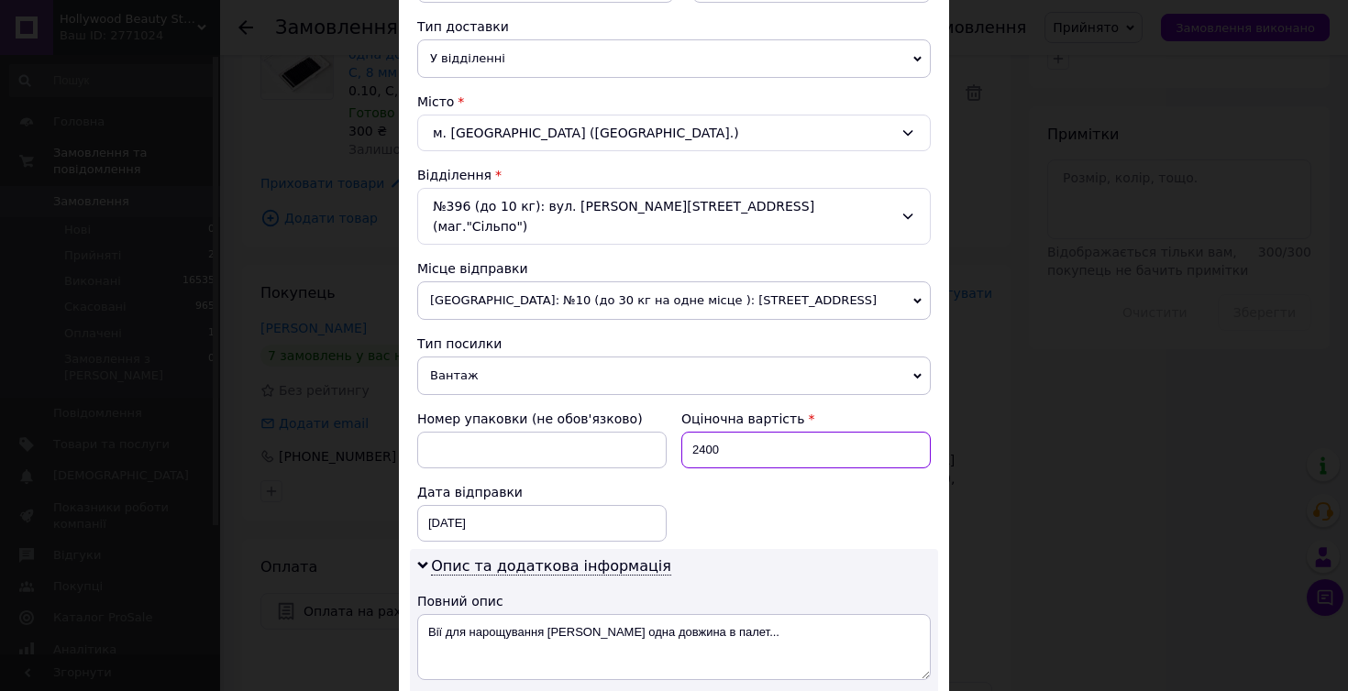
drag, startPoint x: 691, startPoint y: 432, endPoint x: 787, endPoint y: 432, distance: 95.4
click at [787, 432] on input "2400" at bounding box center [805, 450] width 249 height 37
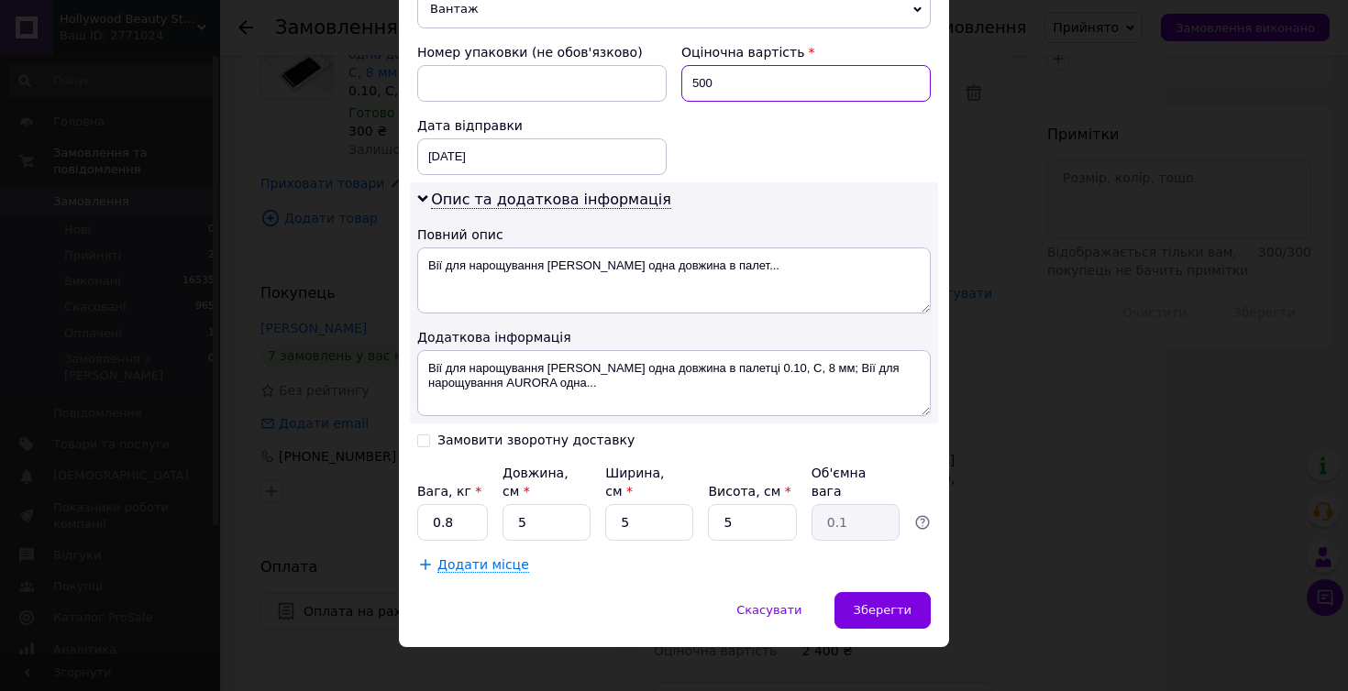
scroll to position [782, 0]
type input "500"
click at [464, 505] on input "0.8" at bounding box center [452, 523] width 71 height 37
type input "0"
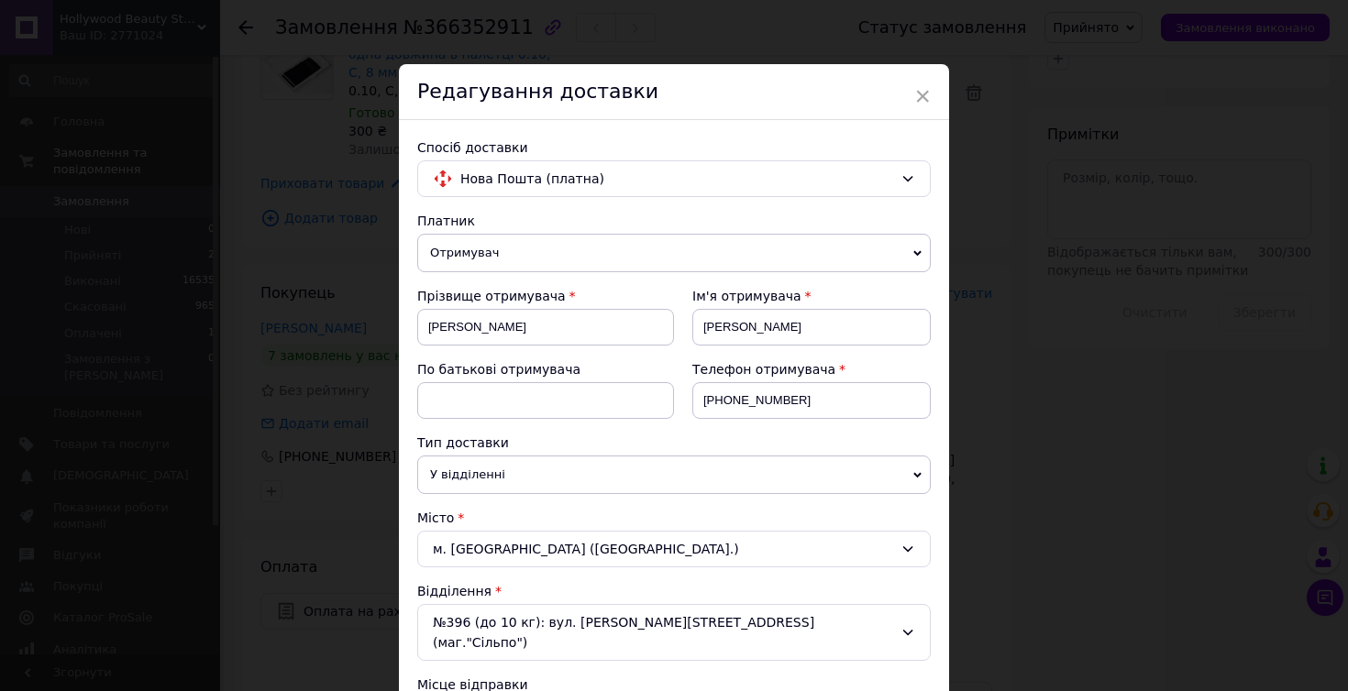
scroll to position [0, 0]
type input "1"
click at [482, 253] on span "Отримувач" at bounding box center [673, 253] width 513 height 39
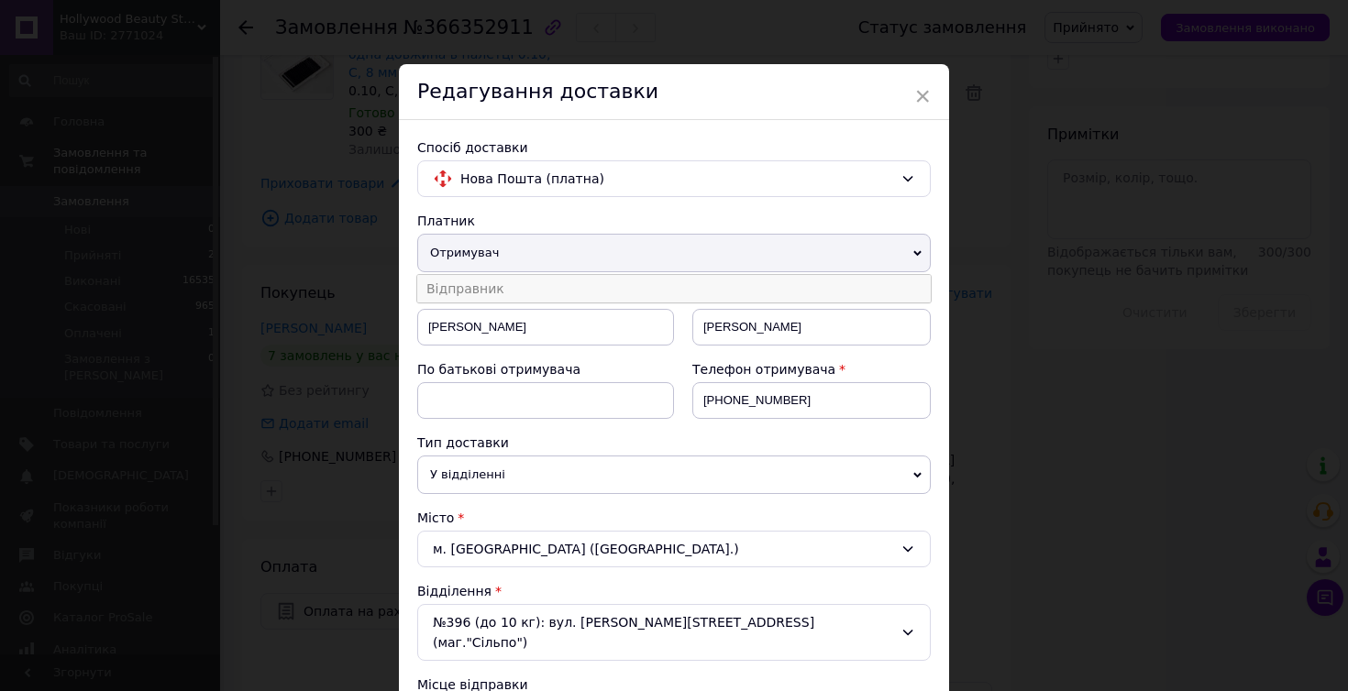
click at [481, 286] on li "Відправник" at bounding box center [673, 289] width 513 height 28
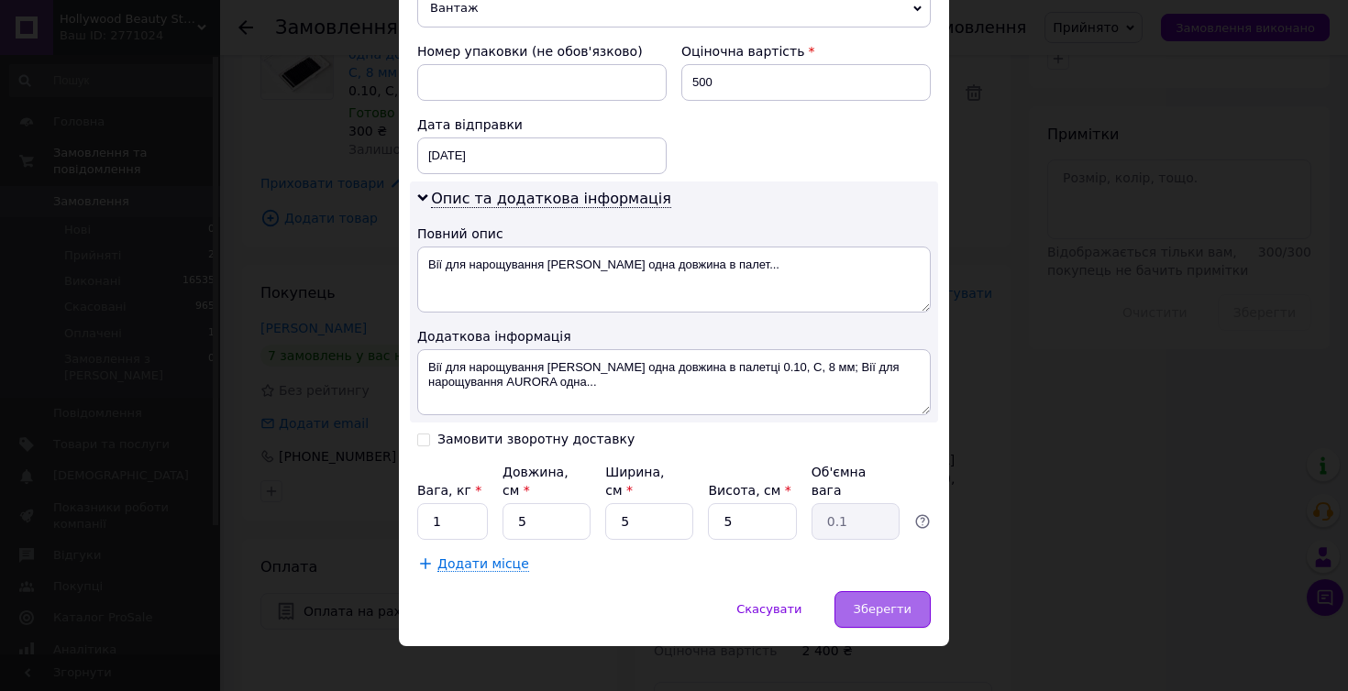
scroll to position [782, 0]
click at [900, 593] on div "Зберегти" at bounding box center [882, 611] width 96 height 37
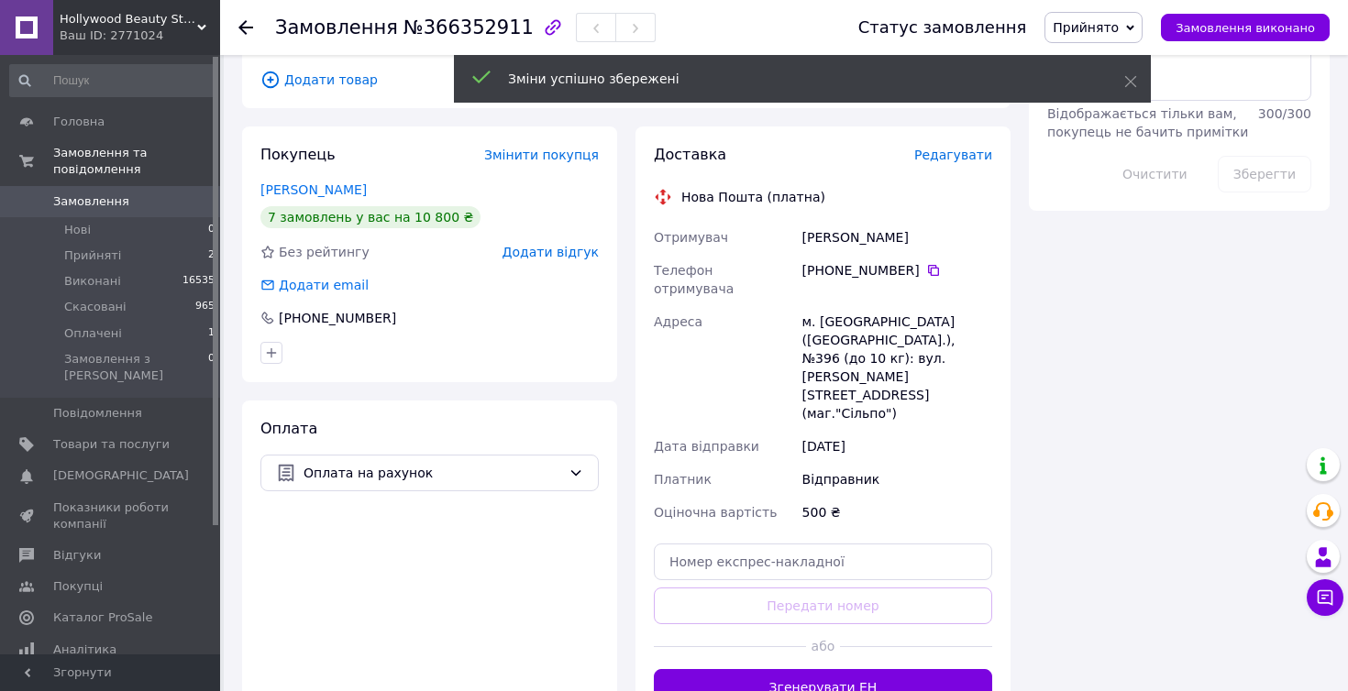
scroll to position [1153, 0]
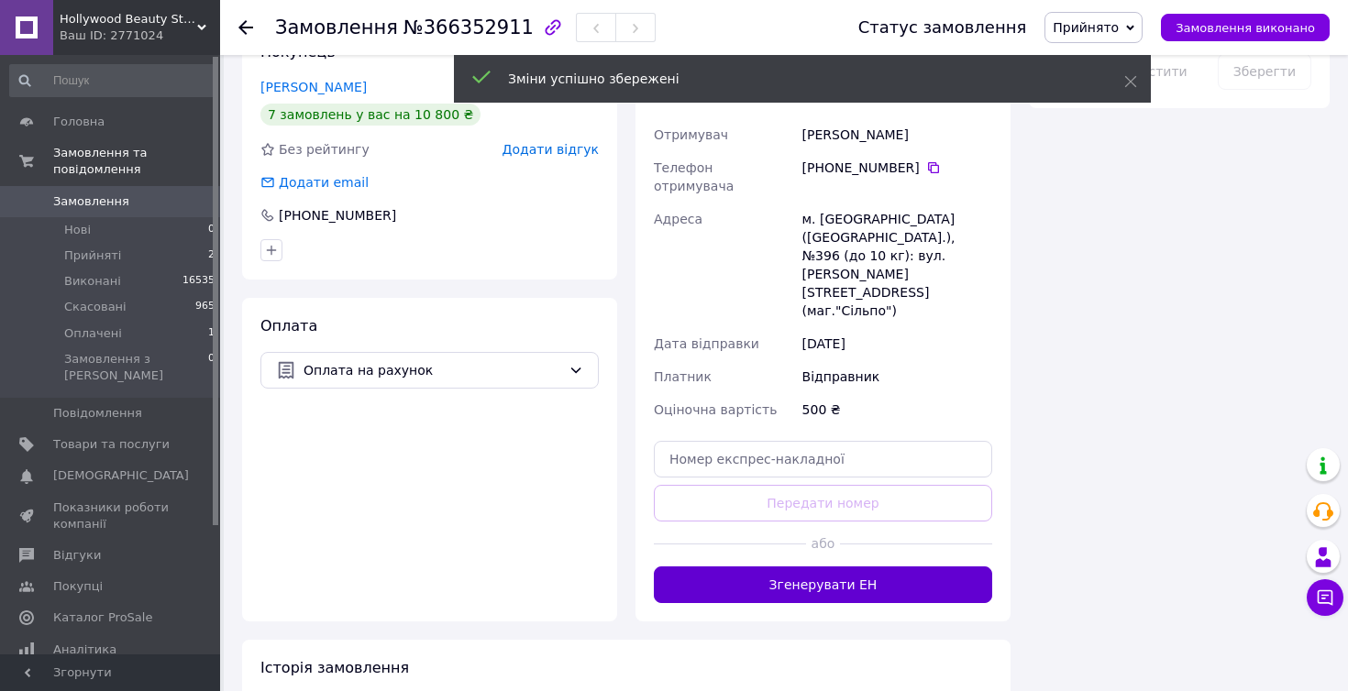
click at [822, 567] on button "Згенерувати ЕН" at bounding box center [823, 585] width 338 height 37
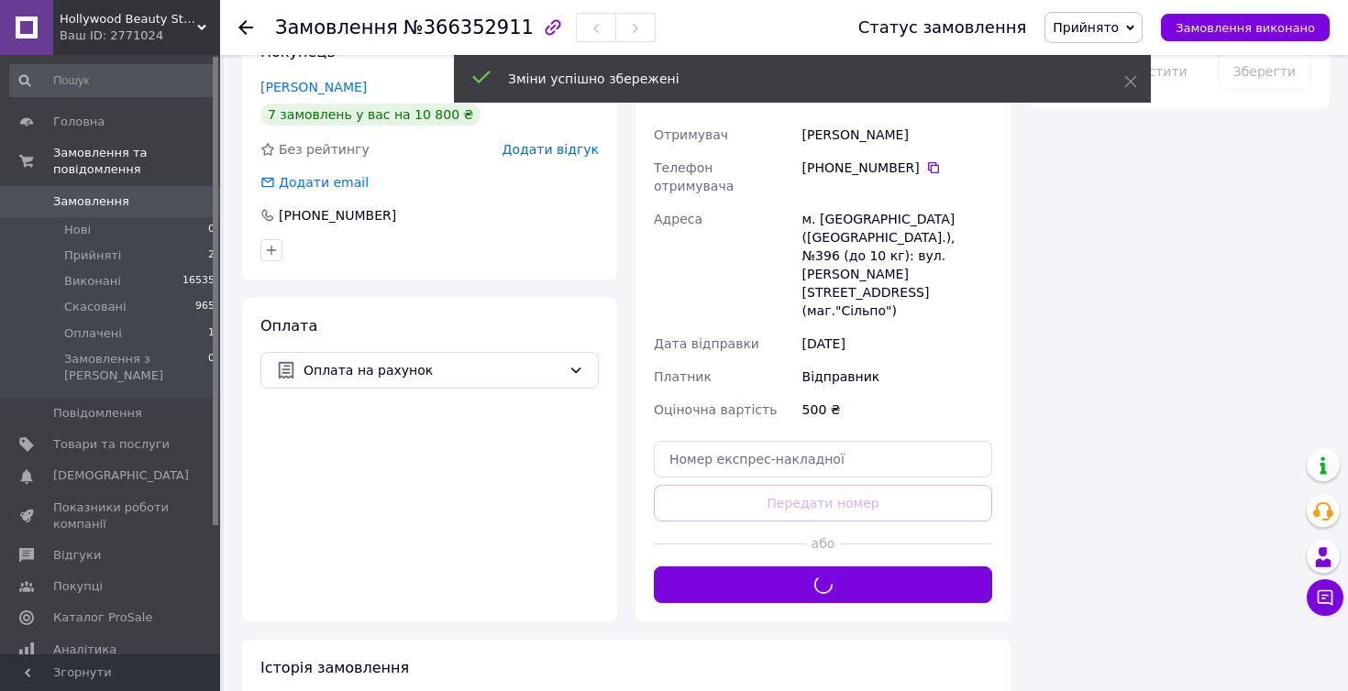
click at [1131, 35] on span "Прийнято" at bounding box center [1093, 27] width 98 height 31
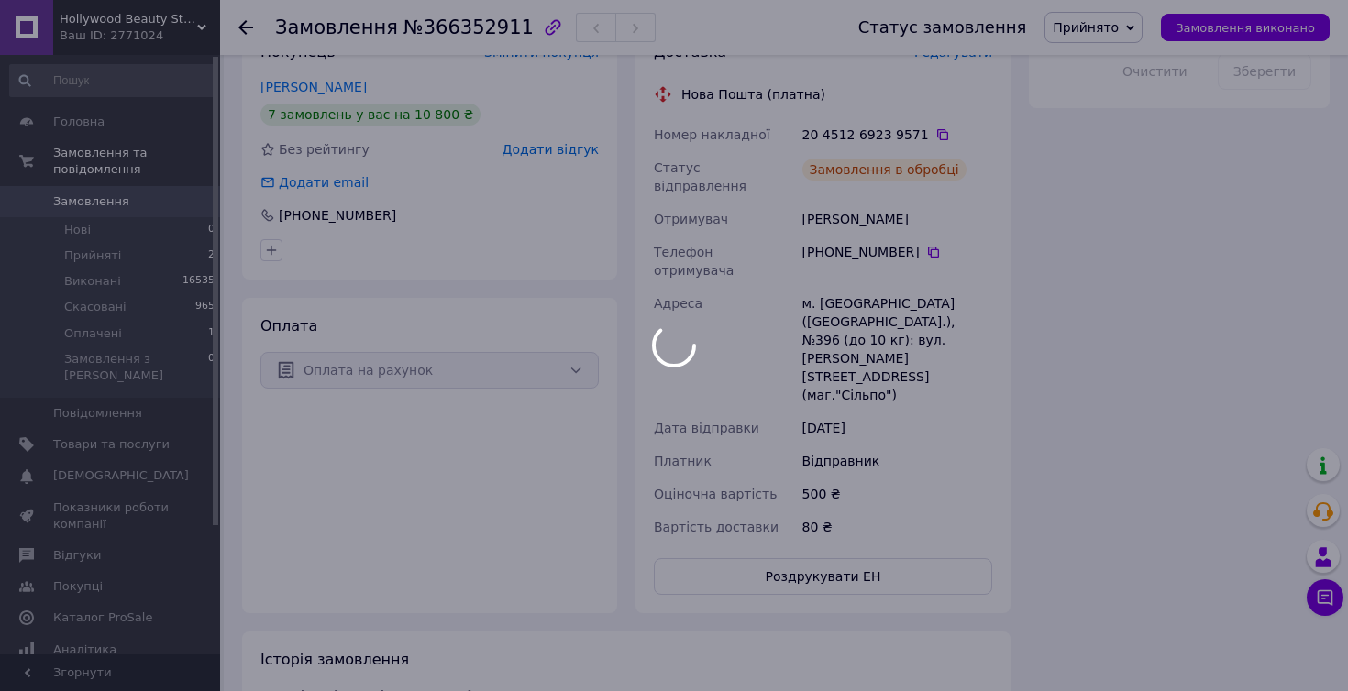
click at [1121, 128] on div at bounding box center [674, 345] width 1348 height 691
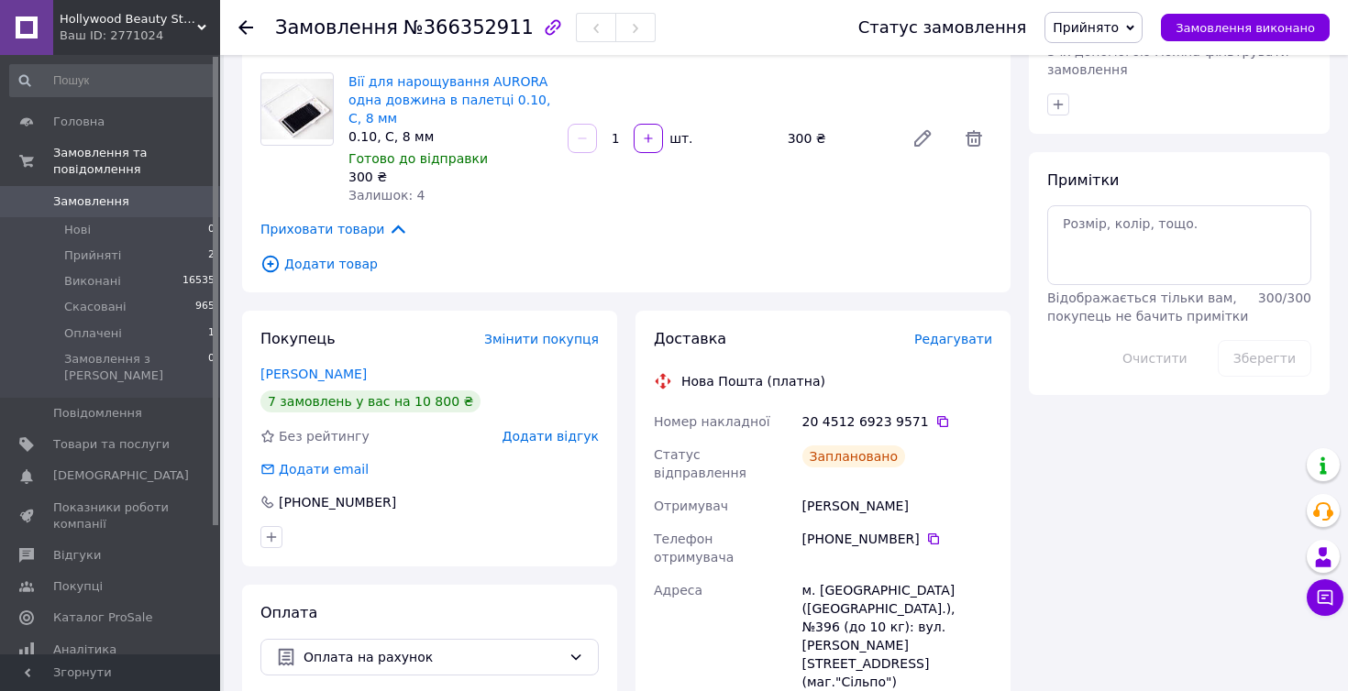
scroll to position [757, 0]
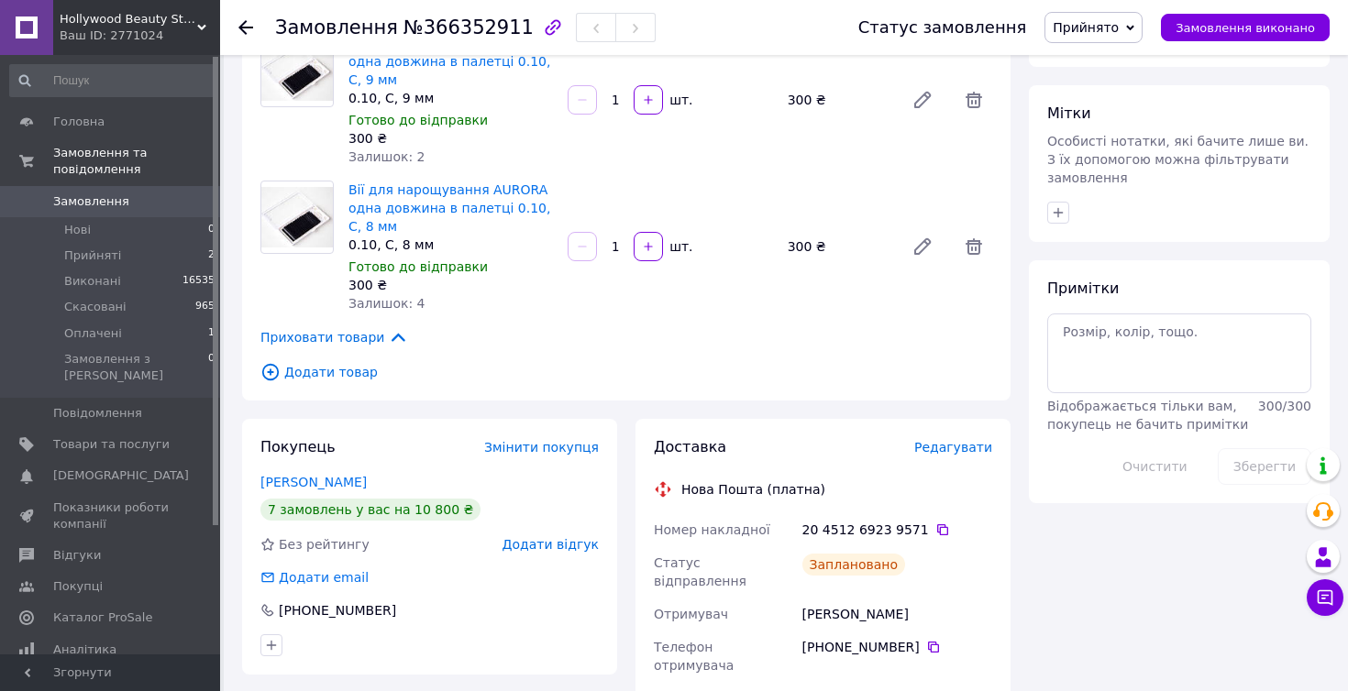
click at [1119, 28] on span "Прийнято" at bounding box center [1086, 27] width 66 height 15
click at [1121, 117] on li "Оплачено" at bounding box center [1093, 119] width 96 height 28
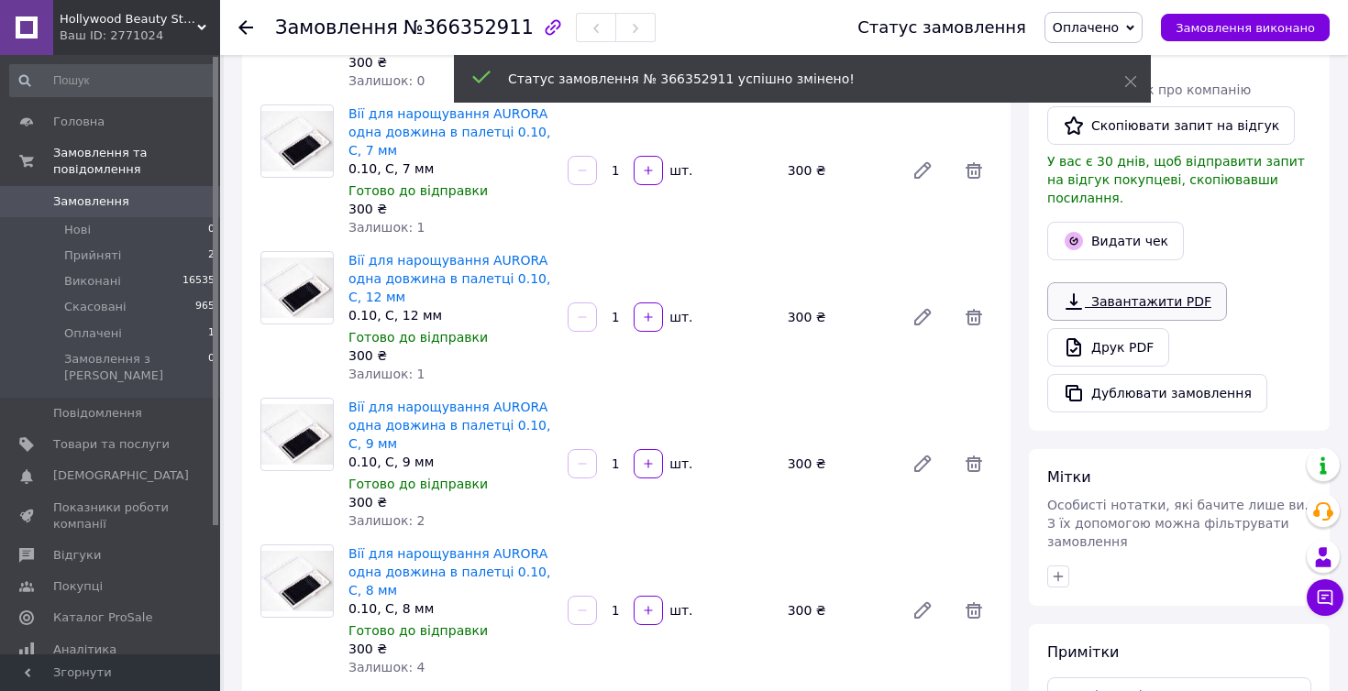
scroll to position [375, 0]
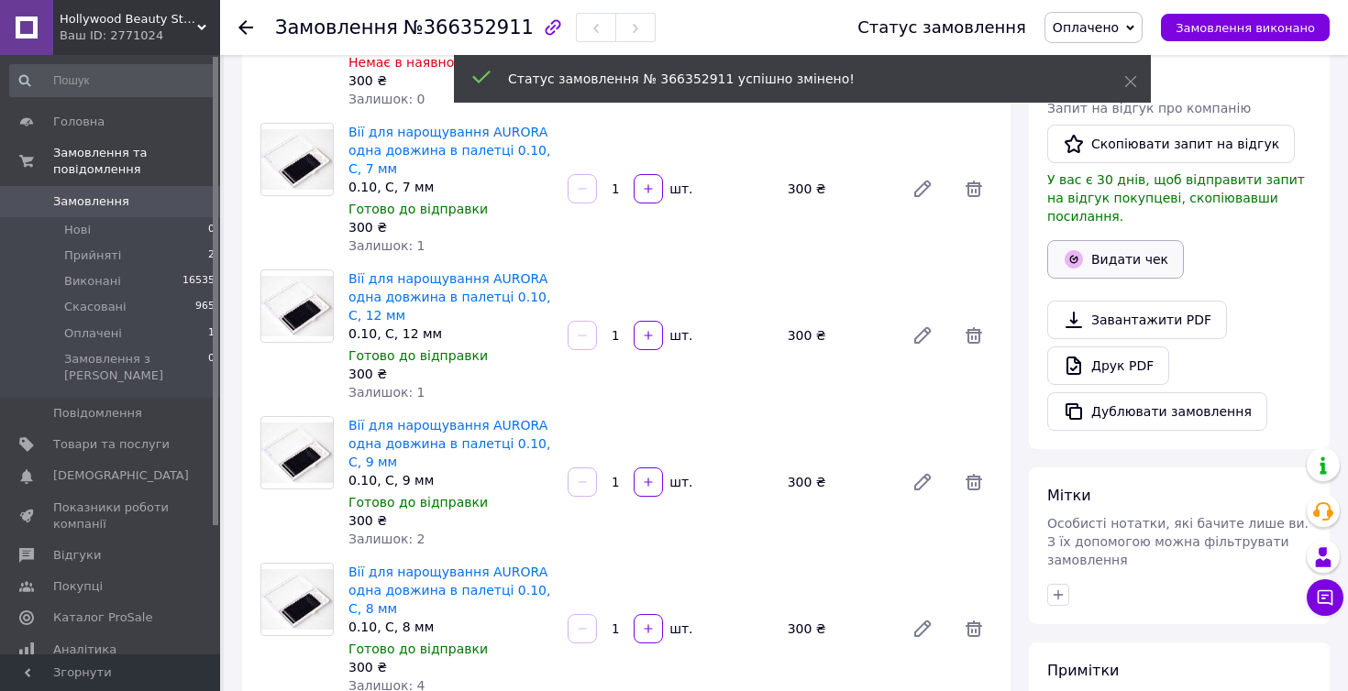
click at [1149, 247] on button "Видати чек" at bounding box center [1115, 259] width 137 height 39
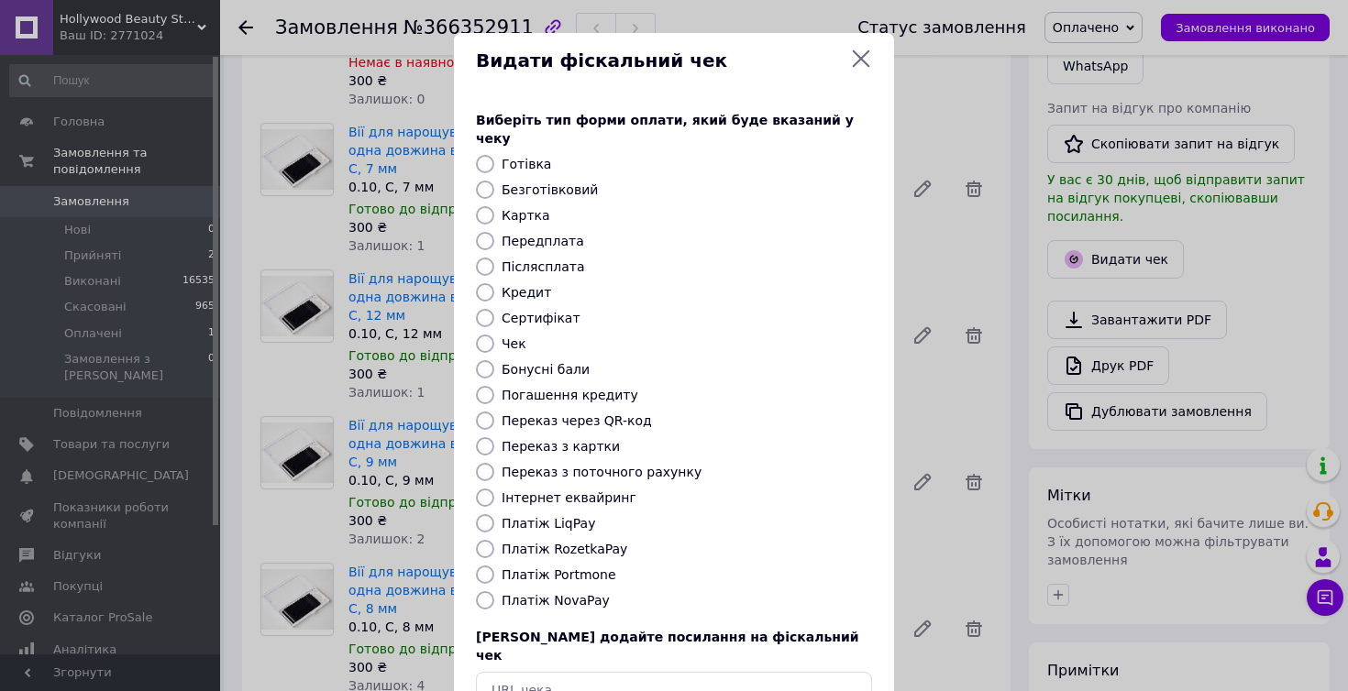
click at [482, 437] on input "Переказ з картки" at bounding box center [485, 446] width 18 height 18
radio input "true"
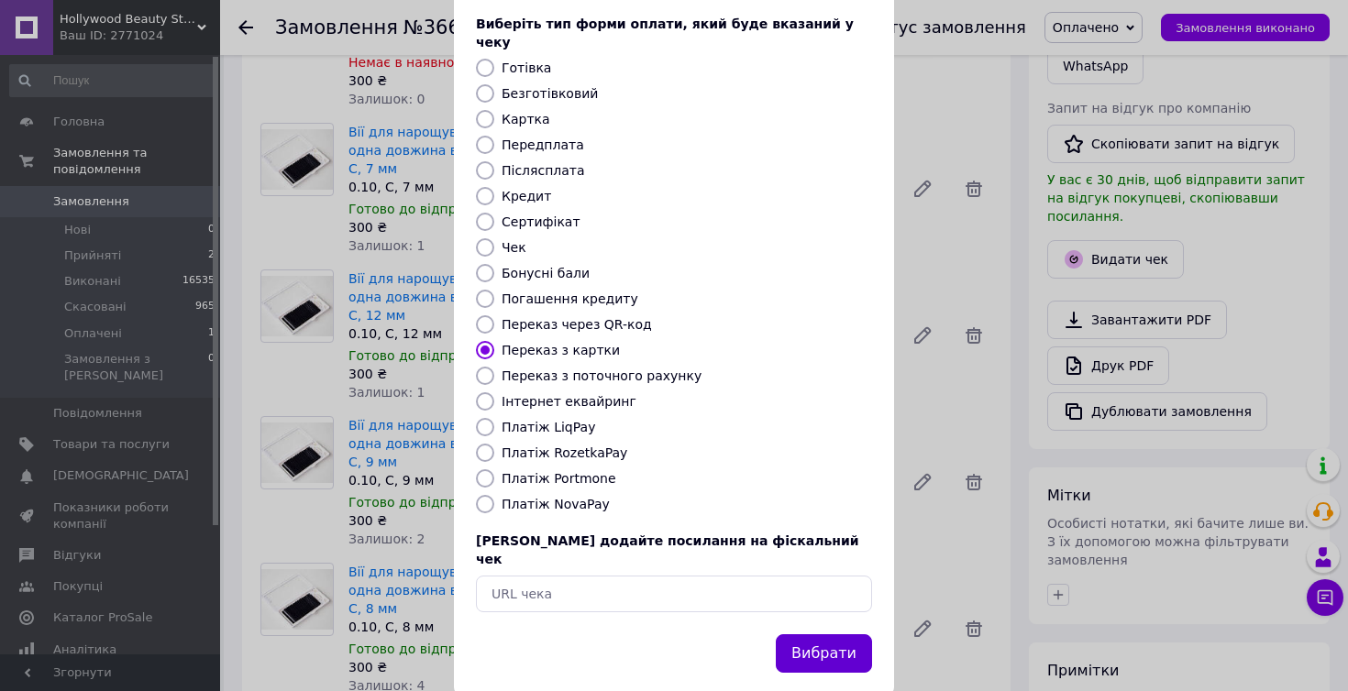
scroll to position [95, 0]
click at [839, 635] on button "Вибрати" at bounding box center [824, 654] width 96 height 39
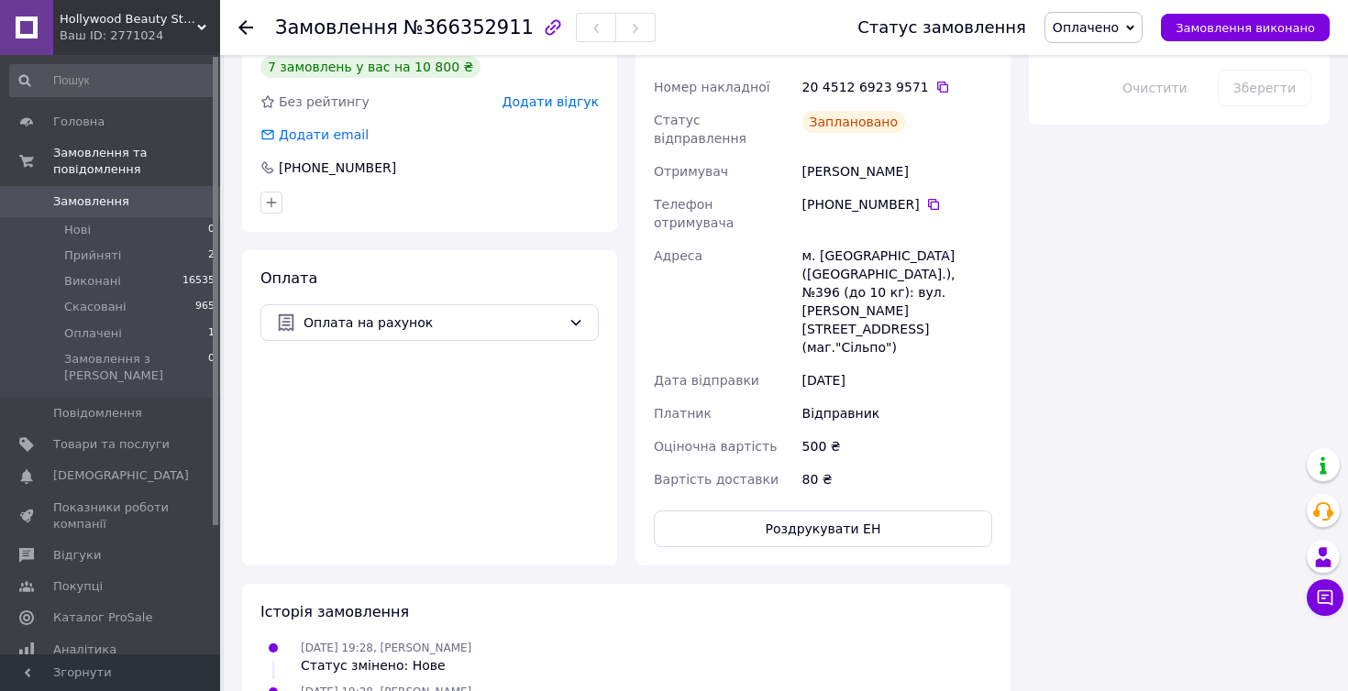
scroll to position [1124, 0]
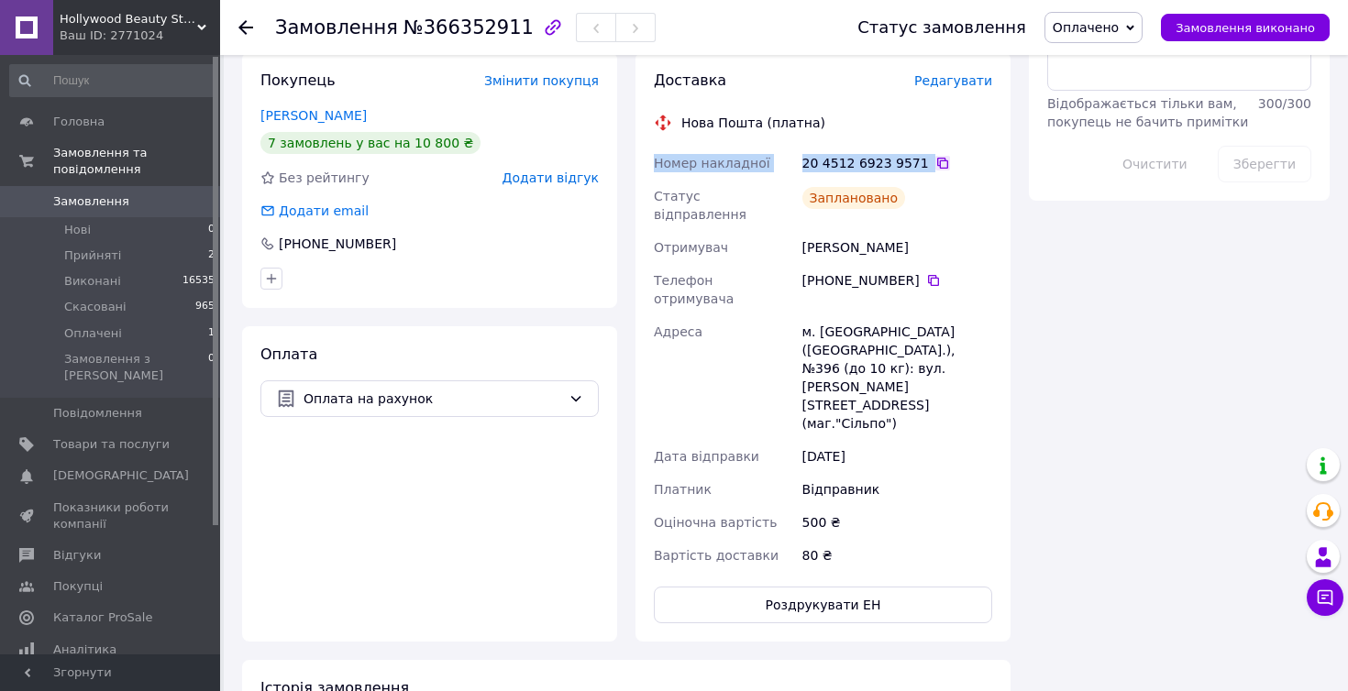
drag, startPoint x: 657, startPoint y: 160, endPoint x: 931, endPoint y: 157, distance: 274.2
click at [931, 157] on div "Номер накладної 20 4512 6923 9571   Статус відправлення Заплановано Отримувач А…" at bounding box center [823, 359] width 346 height 425
copy div "Номер накладної 20 4512 6923 9571"
click at [1138, 286] on div "Всього 6 товарів 2 400 ₴ Доставка 80 ₴ Знижка Додати Всього до сплати 2 400 ₴ Д…" at bounding box center [1179, 2] width 319 height 2106
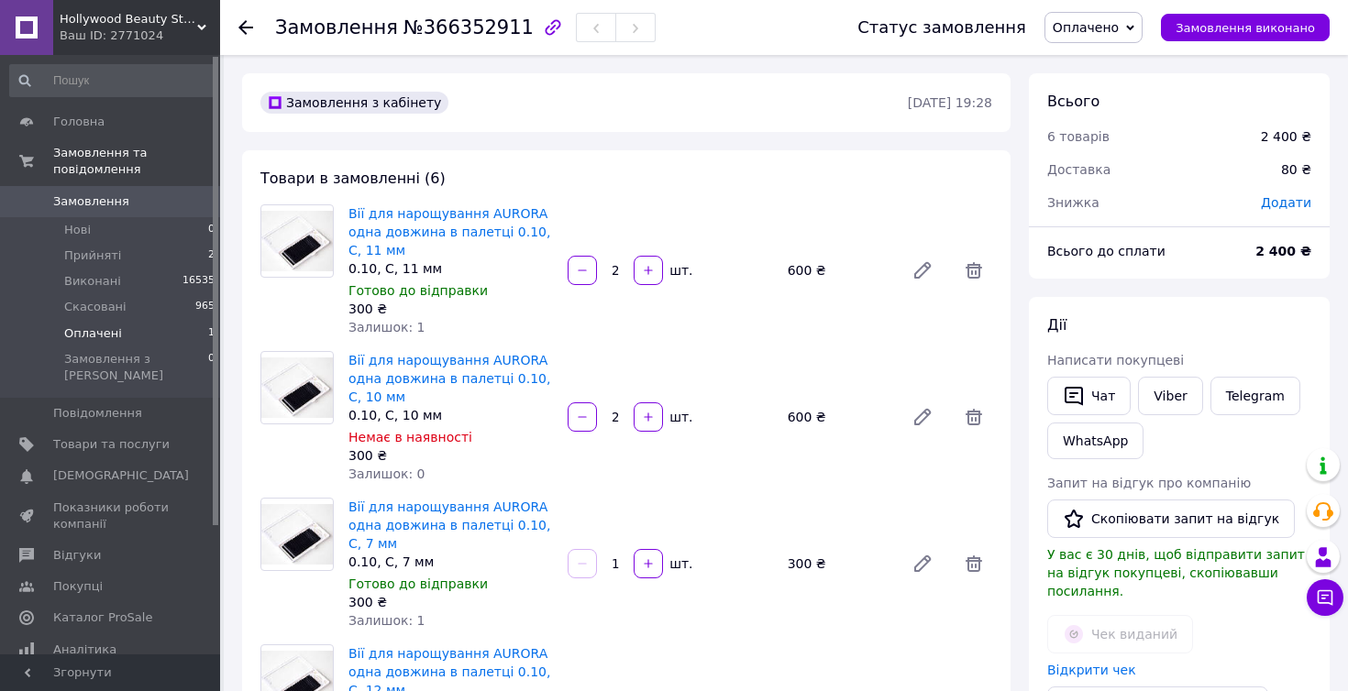
scroll to position [0, 0]
click at [86, 255] on span "Прийняті" at bounding box center [92, 256] width 57 height 17
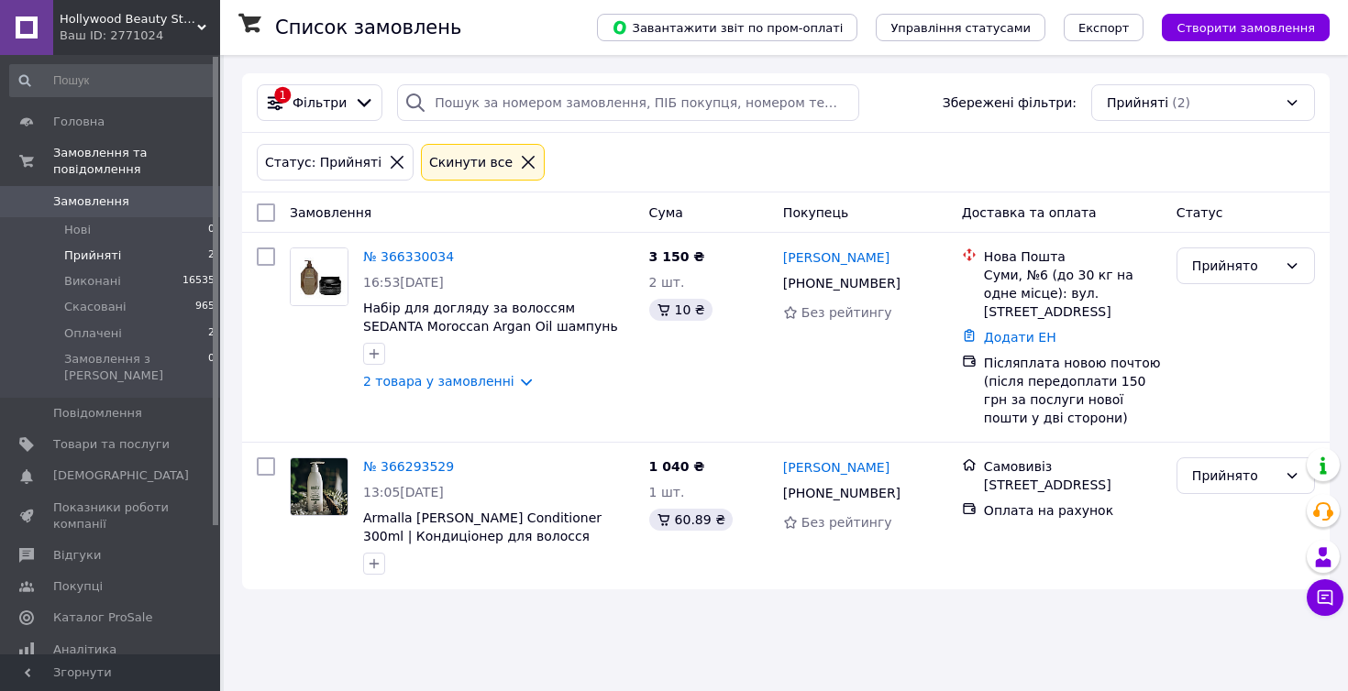
click at [85, 259] on span "Прийняті" at bounding box center [92, 256] width 57 height 17
click at [436, 255] on link "№ 366330034" at bounding box center [408, 256] width 91 height 15
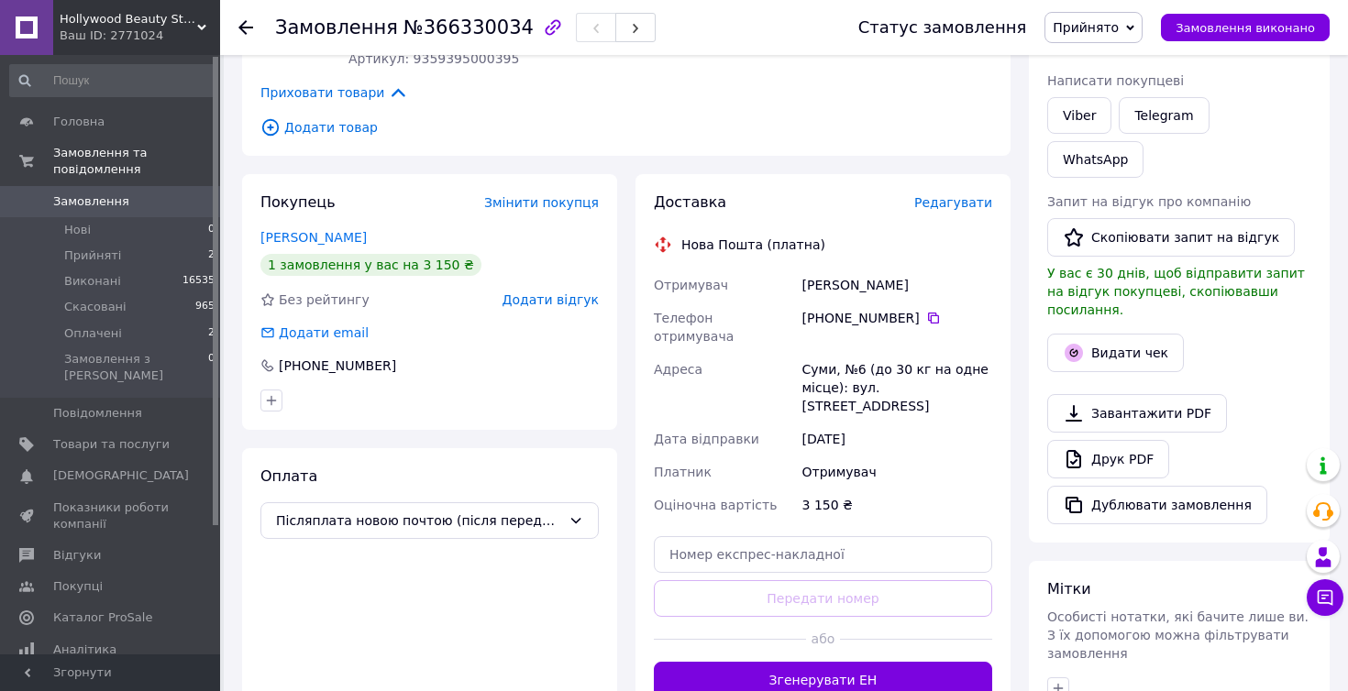
scroll to position [348, 0]
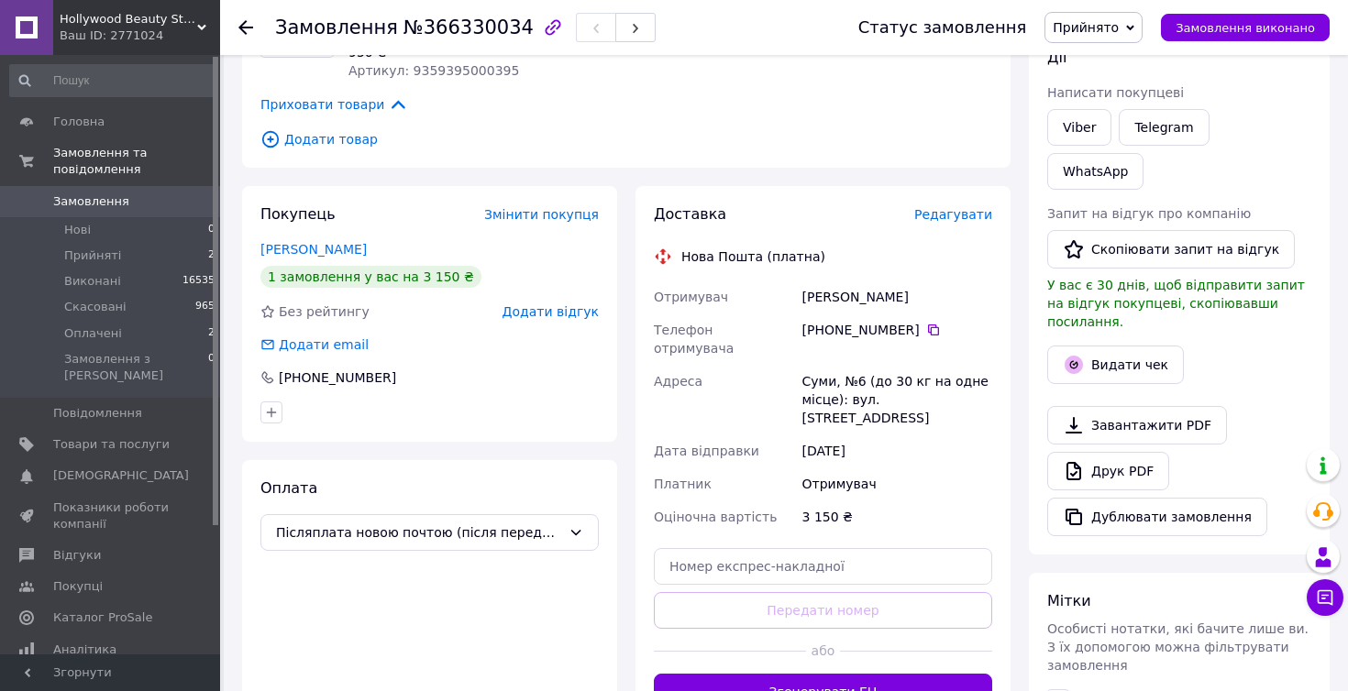
click at [947, 207] on span "Редагувати" at bounding box center [953, 214] width 78 height 15
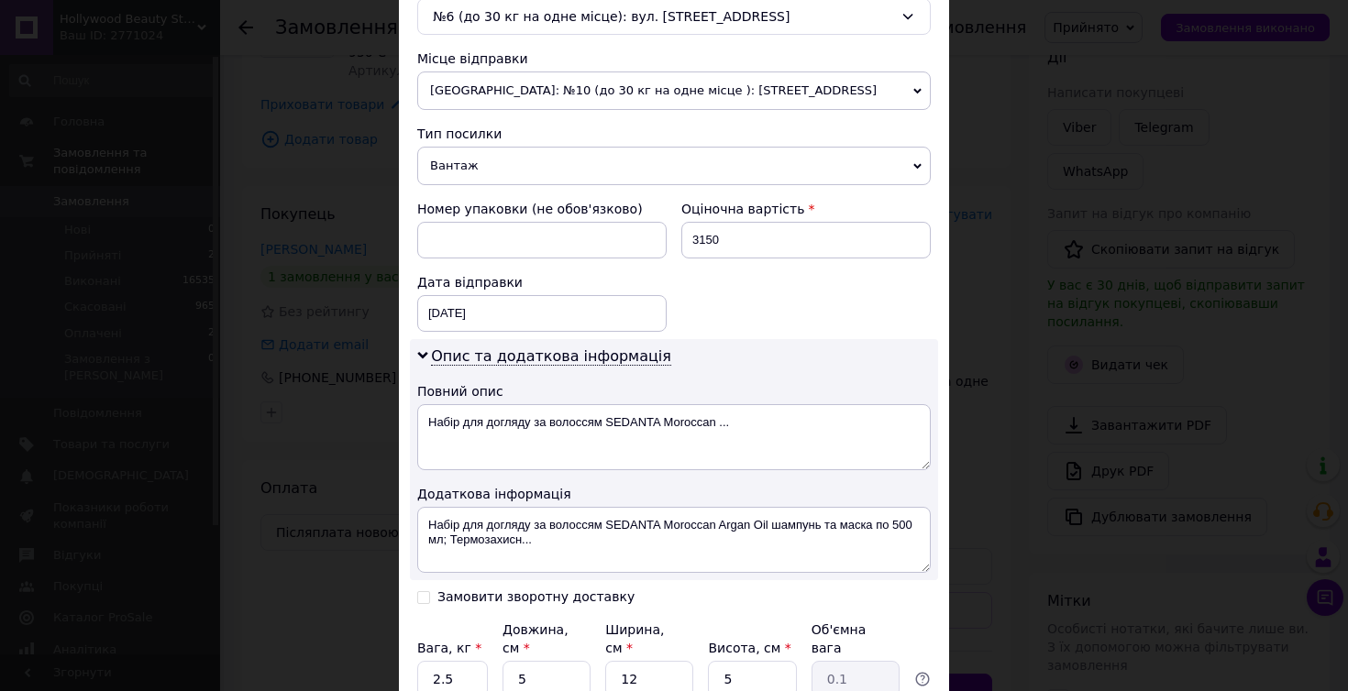
scroll to position [609, 0]
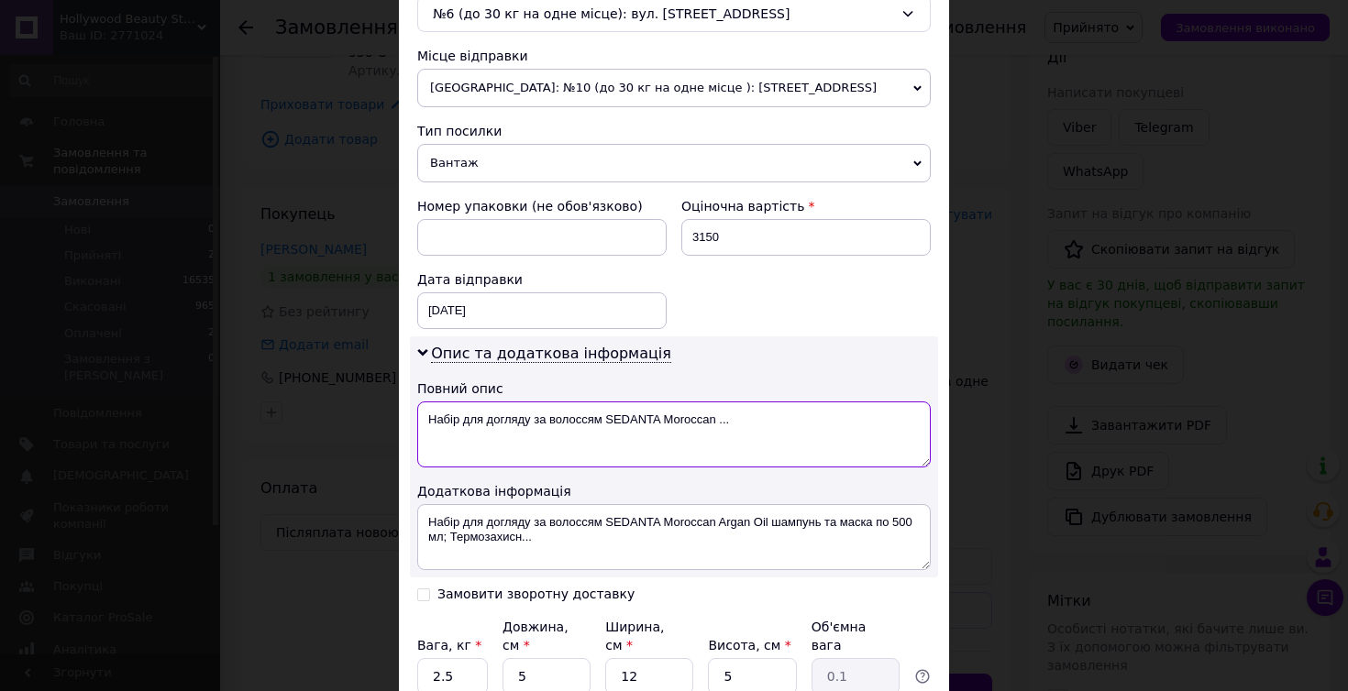
drag, startPoint x: 714, startPoint y: 420, endPoint x: 751, endPoint y: 420, distance: 36.7
click at [746, 420] on textarea "Набір для догляду за волоссям SEDANTA Moroccan ..." at bounding box center [673, 435] width 513 height 66
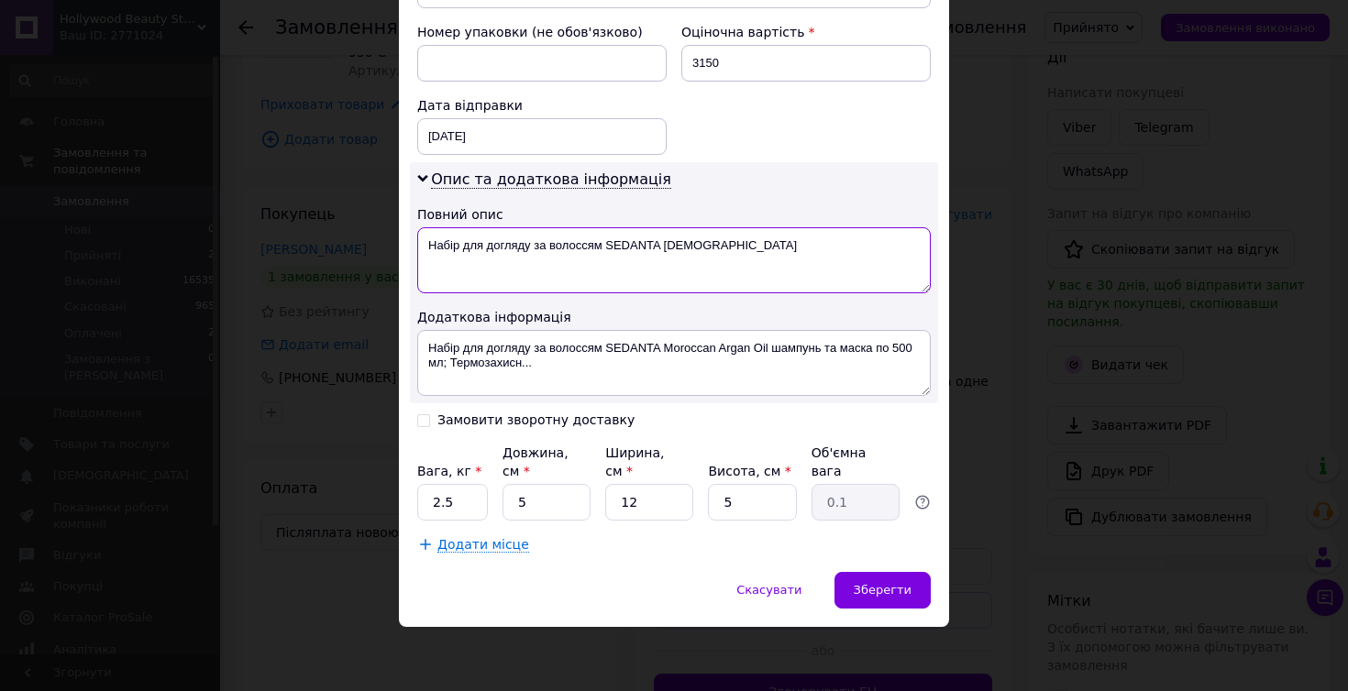
scroll to position [782, 0]
type textarea "Набір для догляду за волоссям SEDANTA Moroccan"
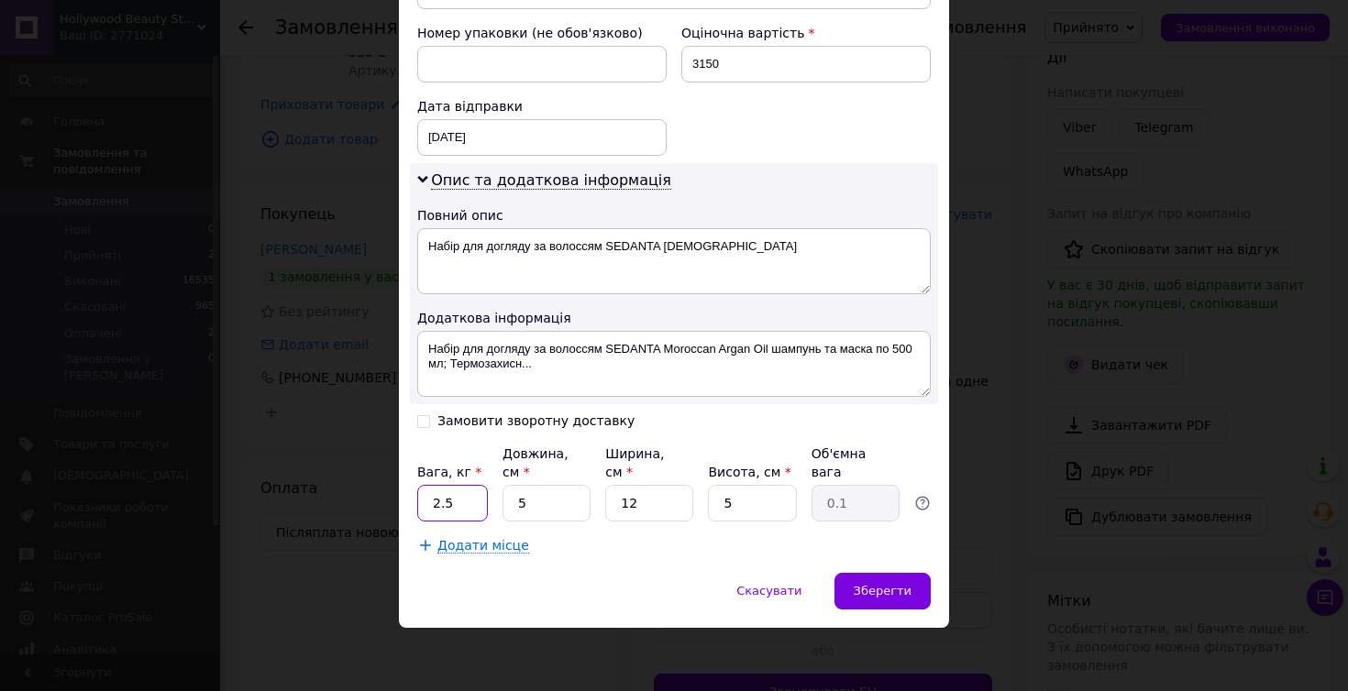
click at [458, 506] on input "2.5" at bounding box center [452, 503] width 71 height 37
type input "2"
click at [422, 422] on input "Замовити зворотну доставку" at bounding box center [423, 420] width 13 height 13
checkbox input "true"
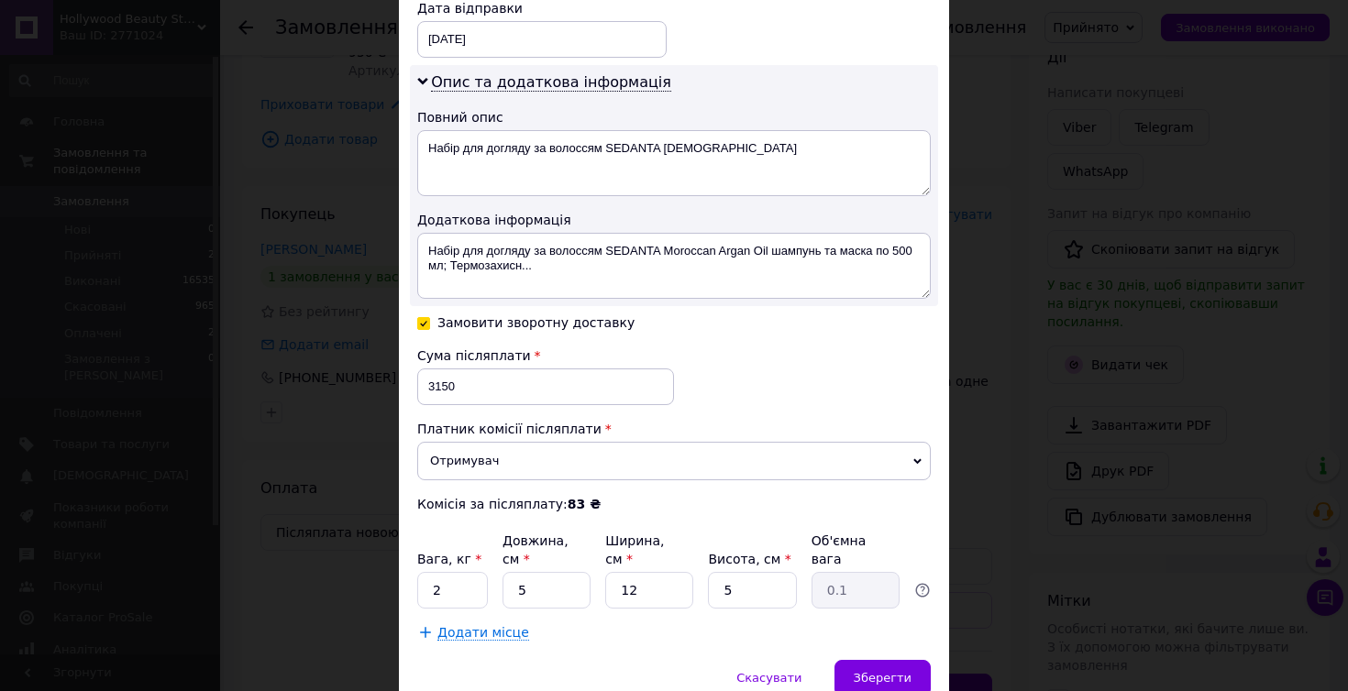
scroll to position [908, 0]
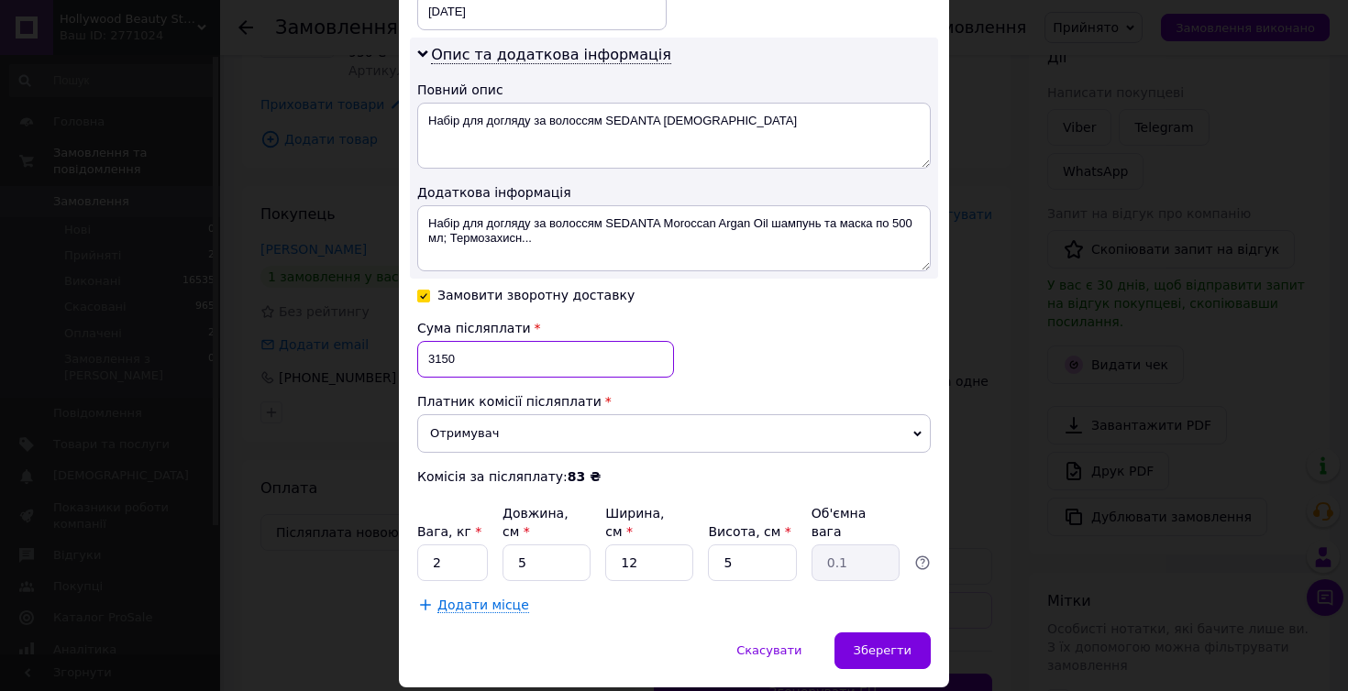
click at [485, 367] on input "3150" at bounding box center [545, 359] width 257 height 37
type input "3000"
click at [890, 656] on span "Зберегти" at bounding box center [883, 651] width 58 height 14
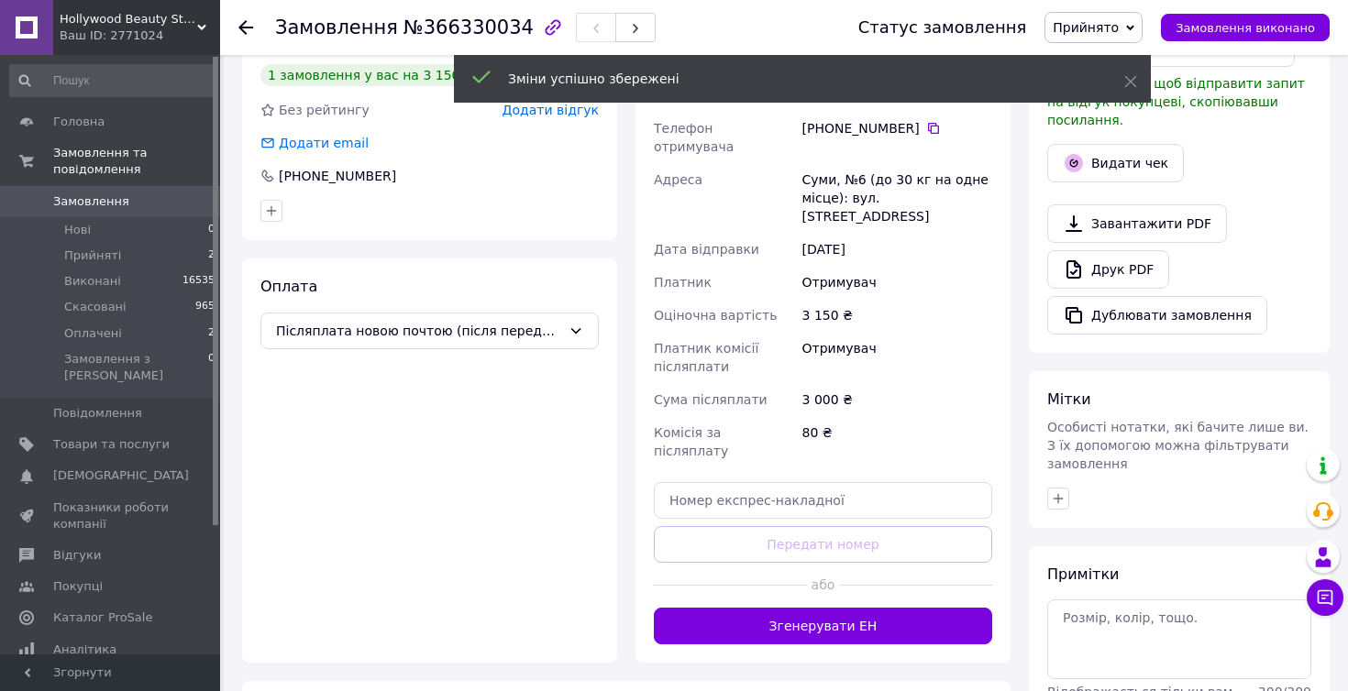
scroll to position [571, 0]
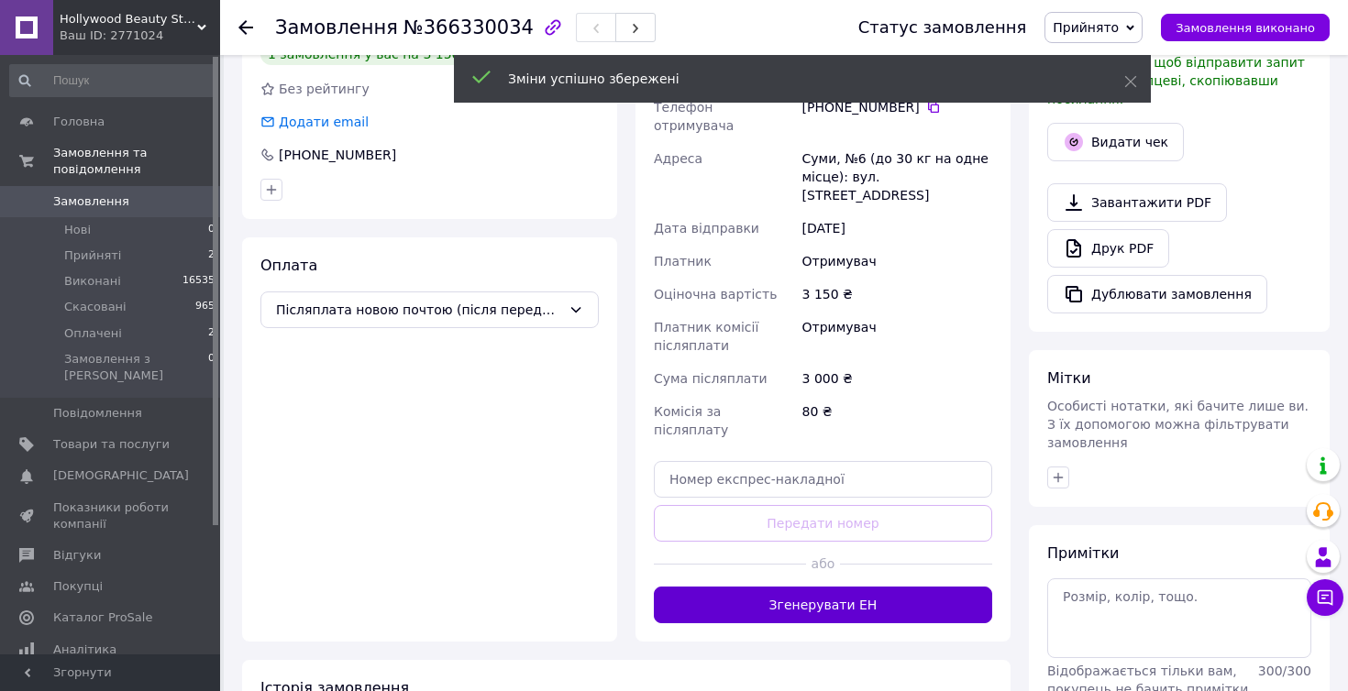
click at [836, 587] on button "Згенерувати ЕН" at bounding box center [823, 605] width 338 height 37
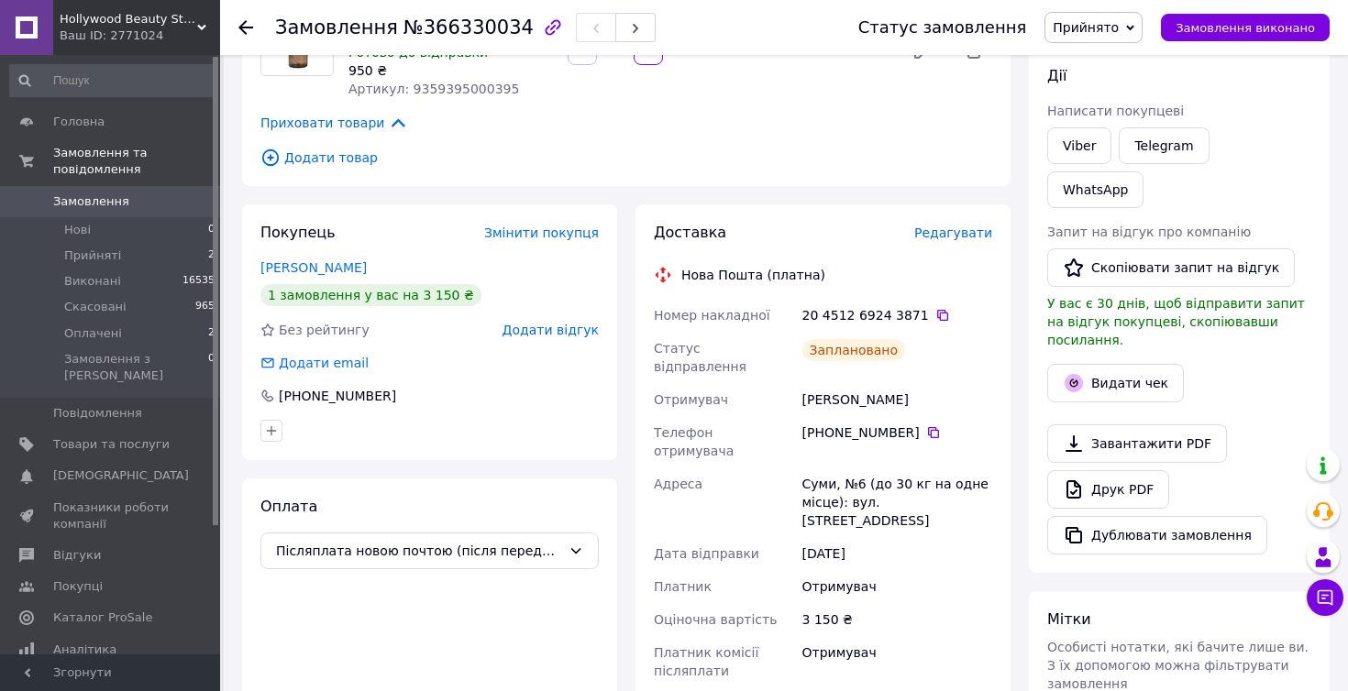
scroll to position [266, 0]
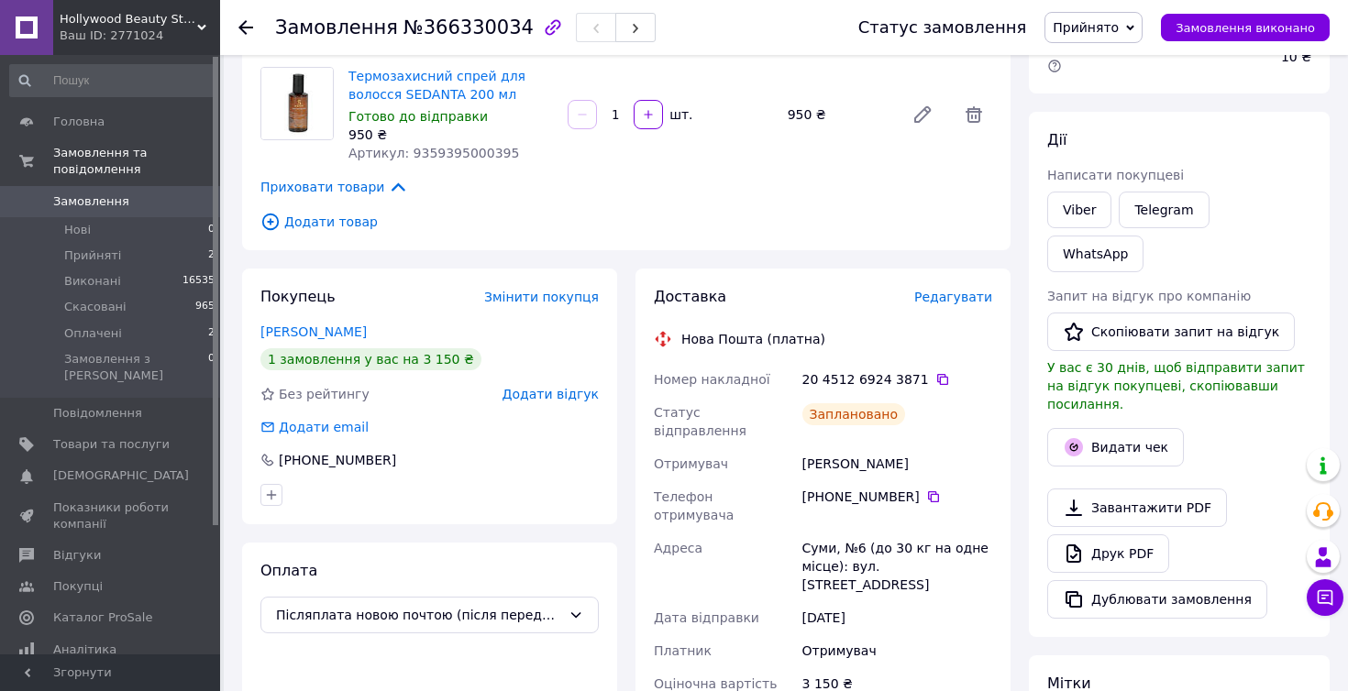
click at [963, 290] on span "Редагувати" at bounding box center [953, 297] width 78 height 15
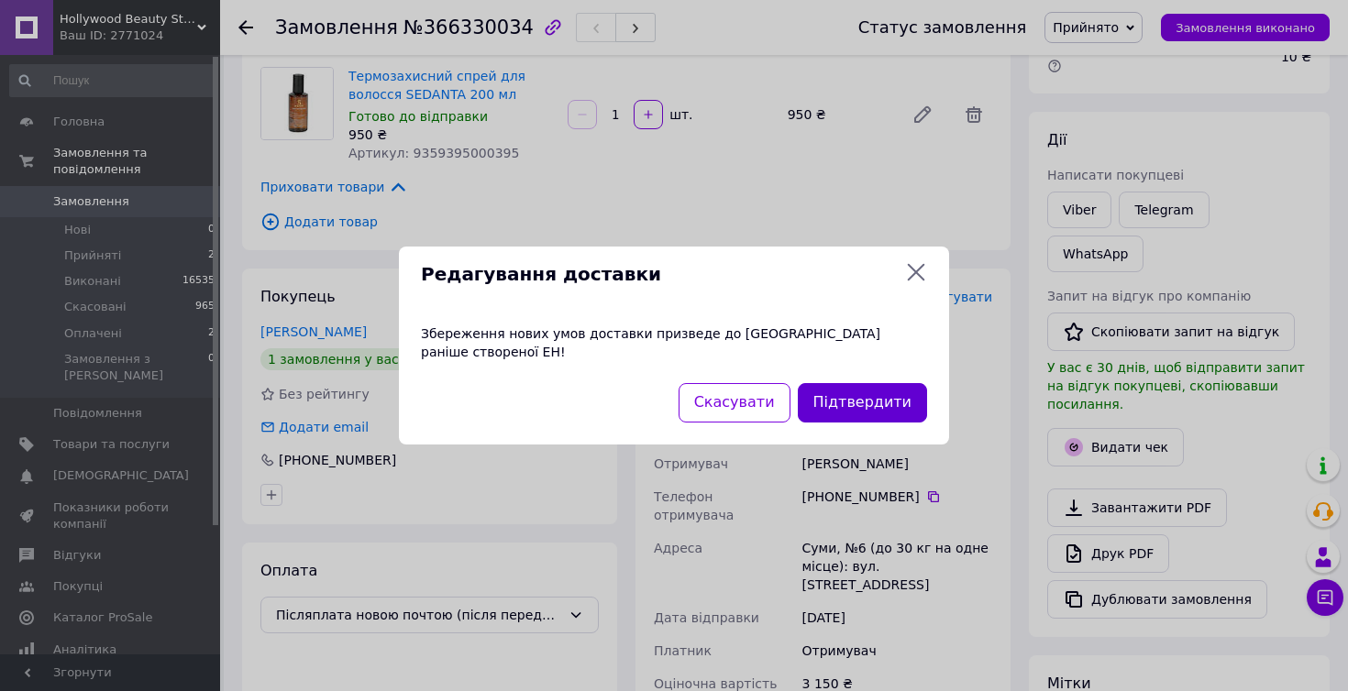
click at [856, 394] on button "Підтвердити" at bounding box center [862, 402] width 129 height 39
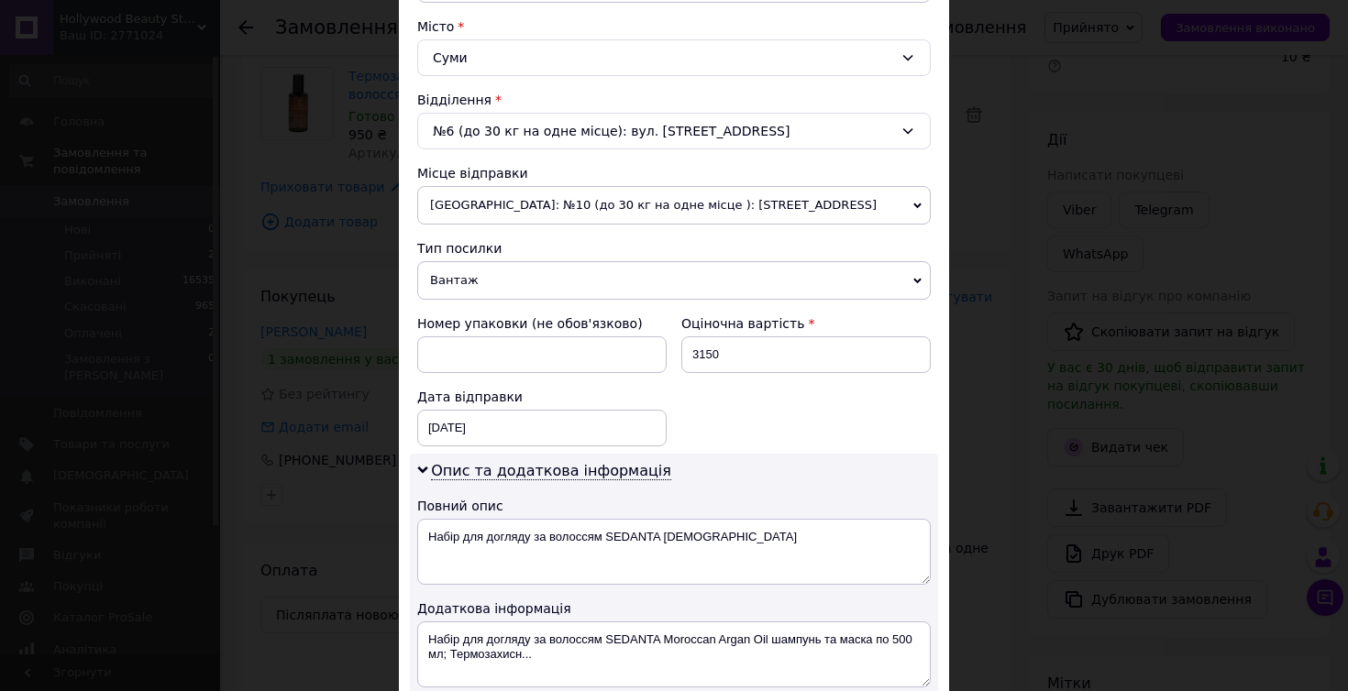
scroll to position [513, 0]
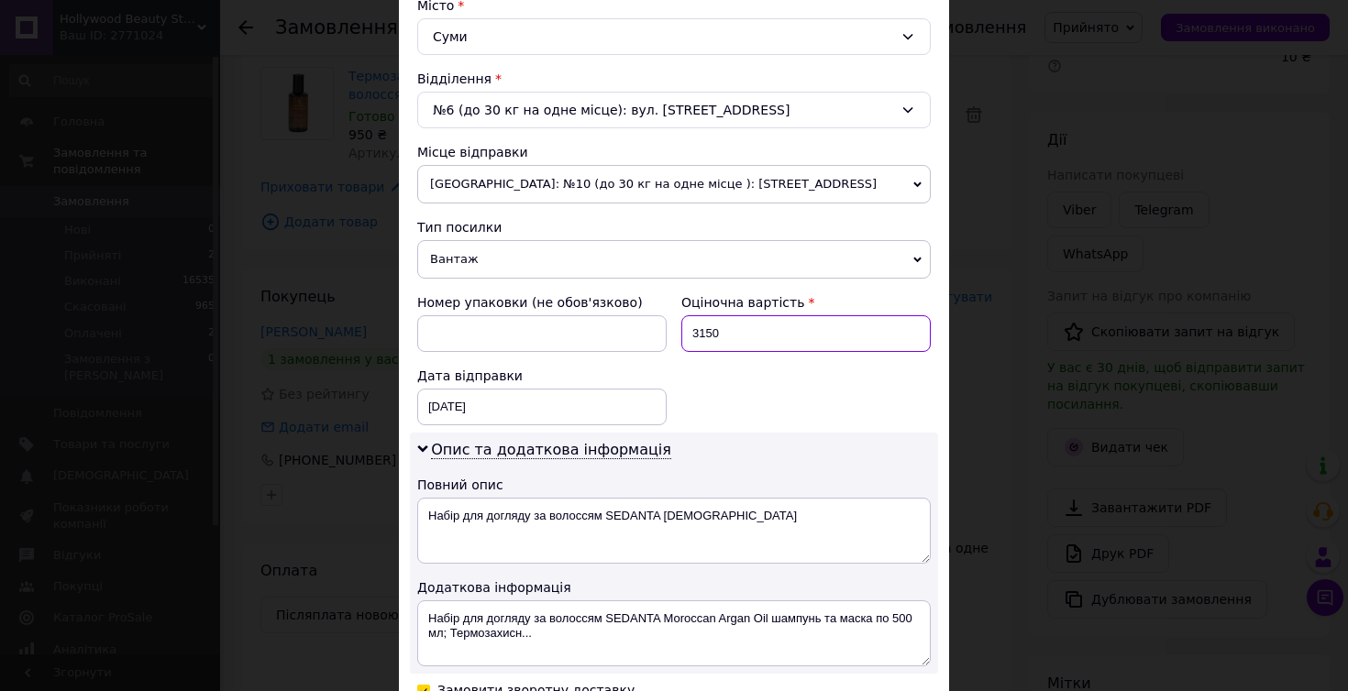
drag, startPoint x: 698, startPoint y: 326, endPoint x: 778, endPoint y: 334, distance: 81.1
click at [778, 334] on input "3150" at bounding box center [805, 333] width 249 height 37
type input "3000"
click at [815, 394] on div "Номер упаковки (не обов'язково) Оціночна вартість 3000 Дата відправки 12.10.202…" at bounding box center [674, 359] width 528 height 147
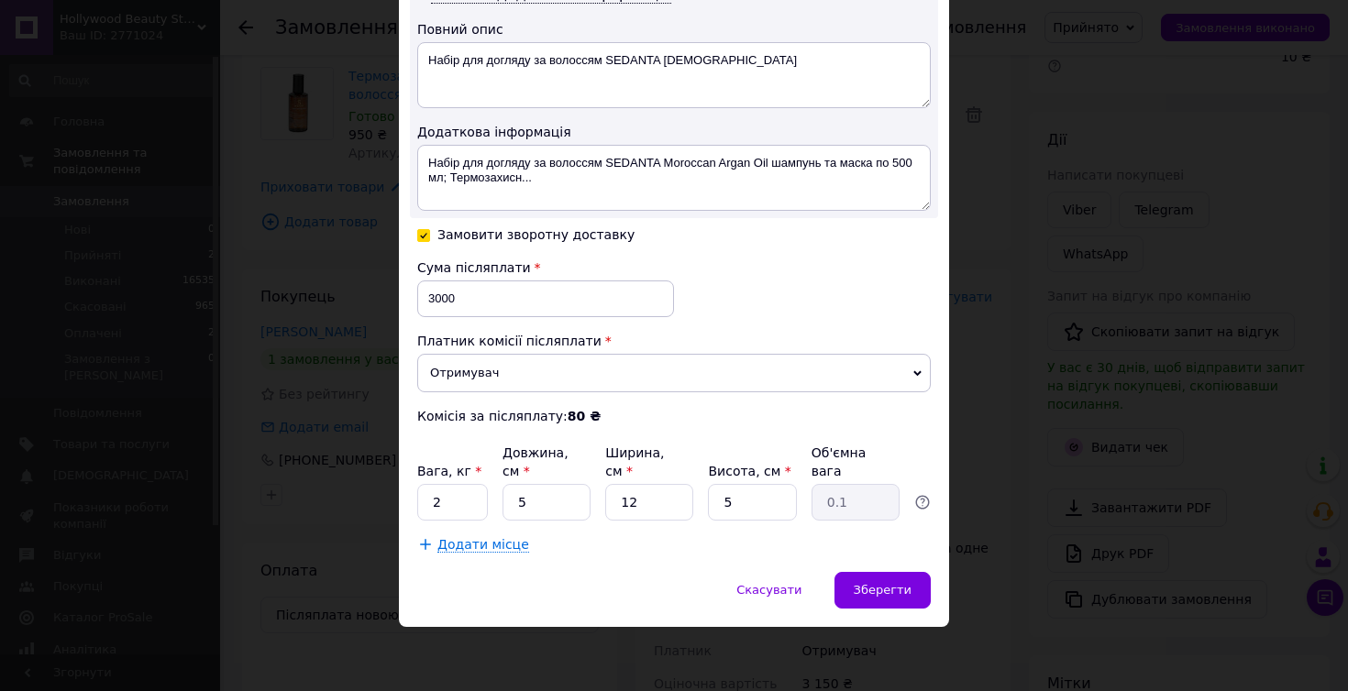
scroll to position [967, 0]
click at [876, 589] on span "Зберегти" at bounding box center [883, 591] width 58 height 14
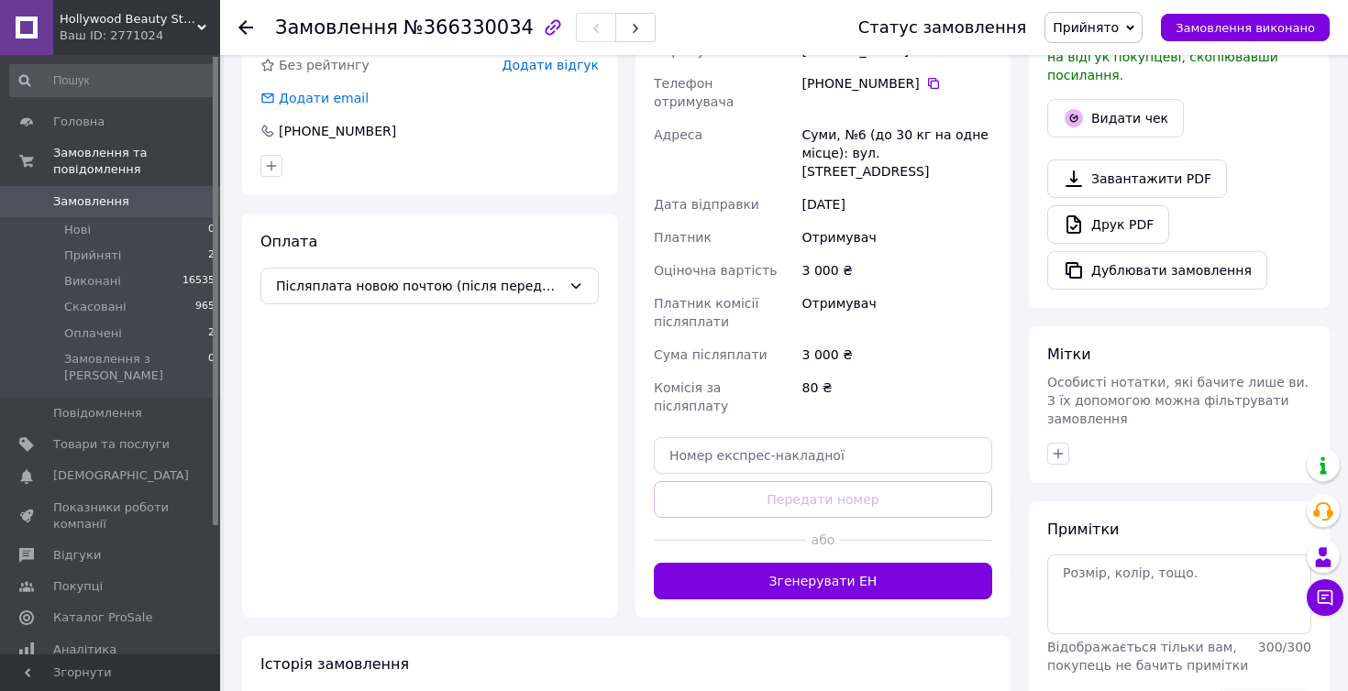
scroll to position [606, 0]
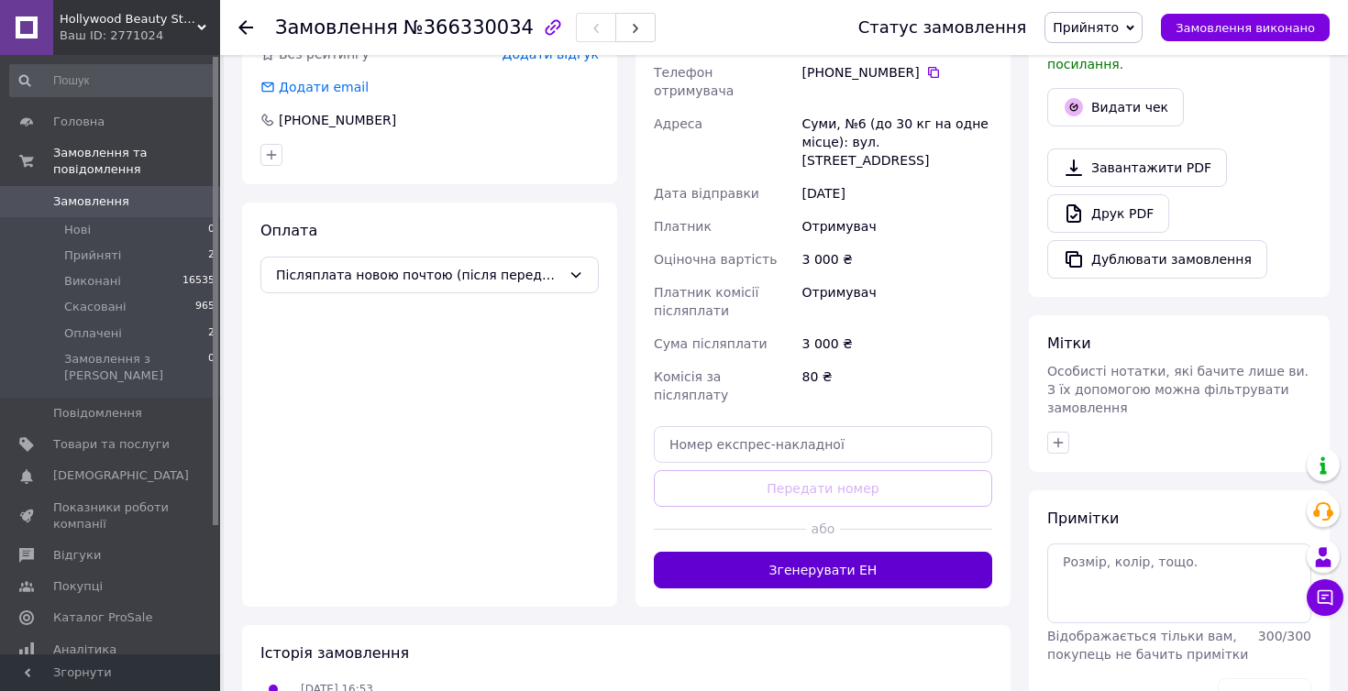
click at [834, 552] on button "Згенерувати ЕН" at bounding box center [823, 570] width 338 height 37
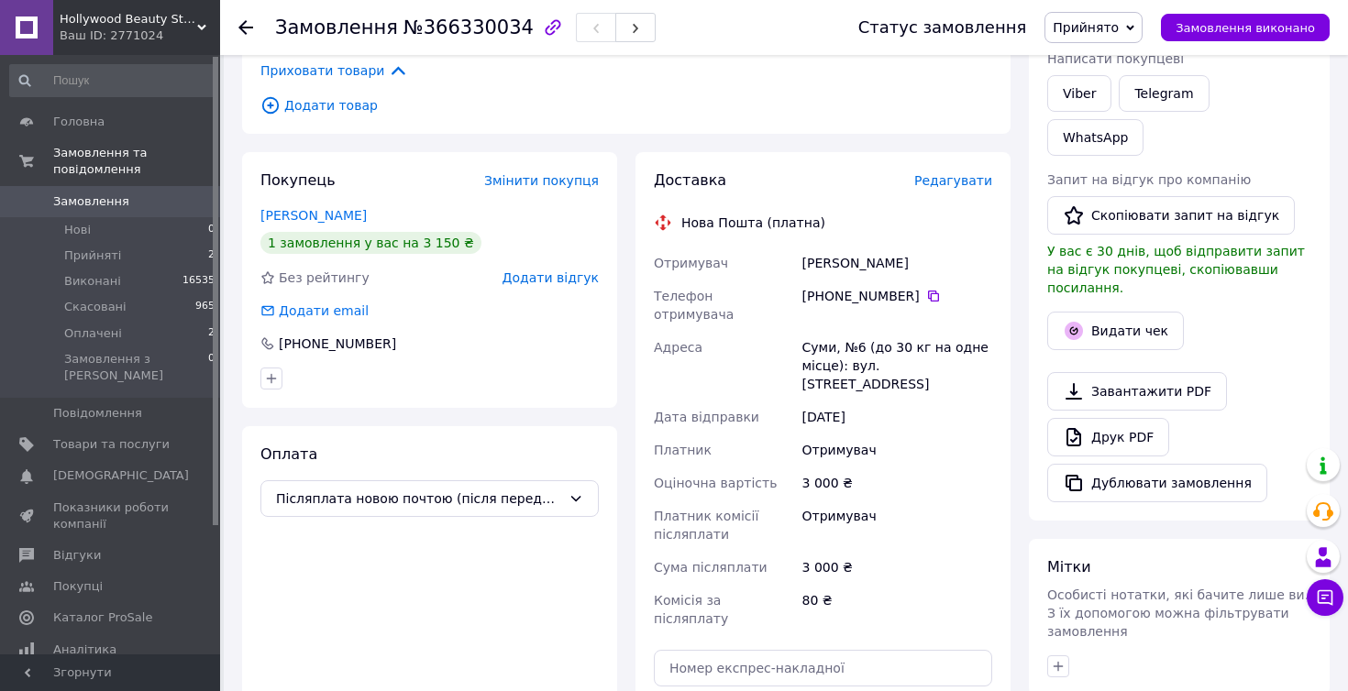
scroll to position [378, 0]
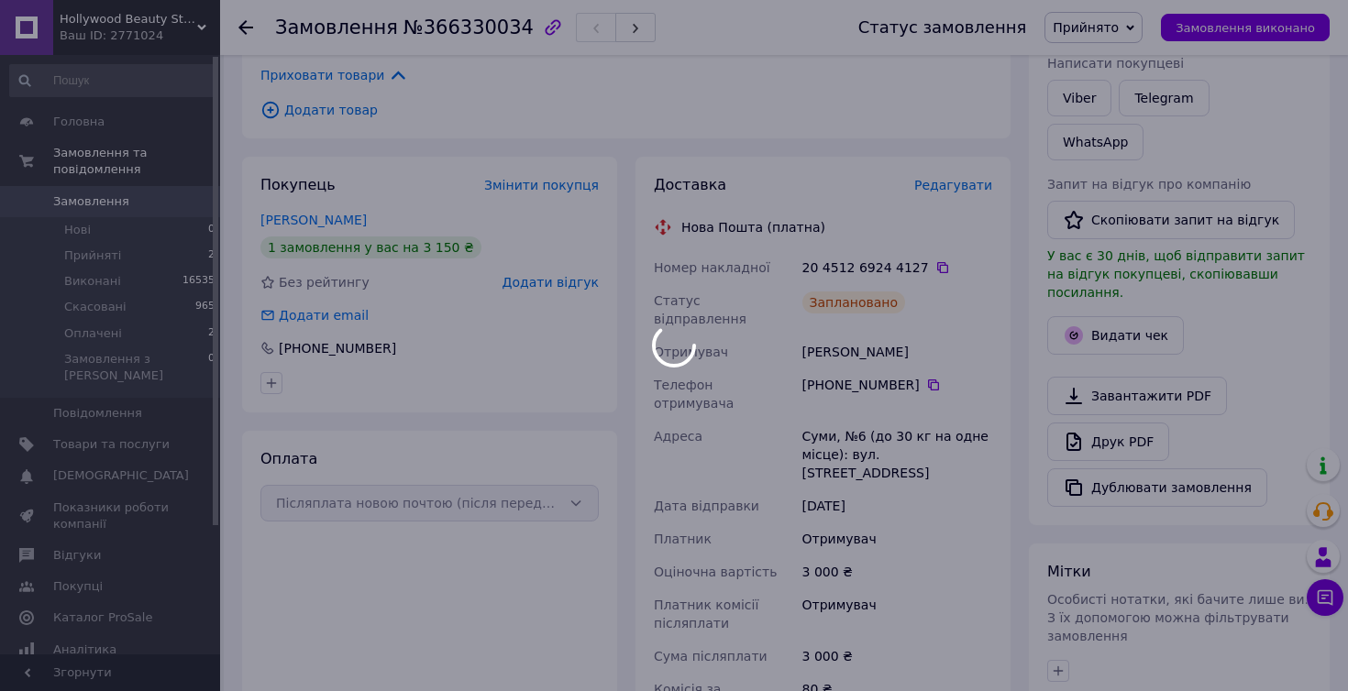
click at [1132, 32] on div at bounding box center [674, 345] width 1348 height 691
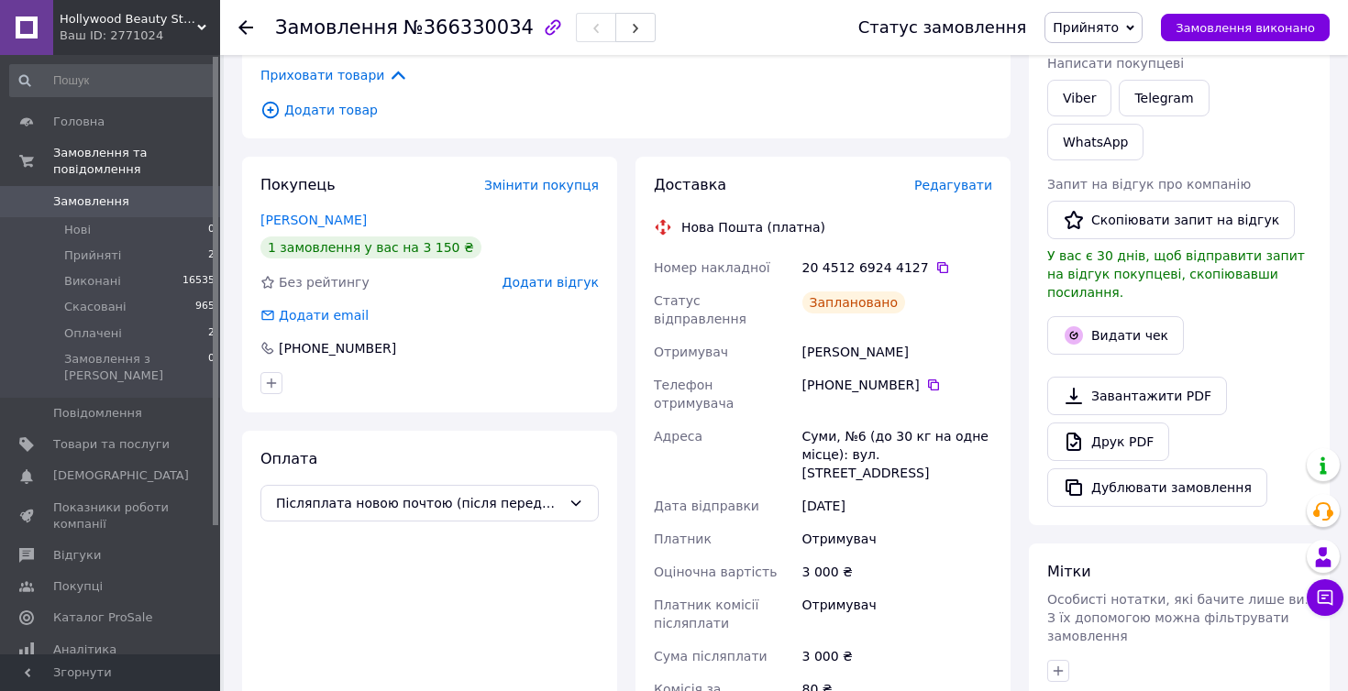
click at [1132, 32] on span "Прийнято" at bounding box center [1093, 27] width 98 height 31
click at [1106, 115] on li "Оплачено" at bounding box center [1093, 119] width 96 height 28
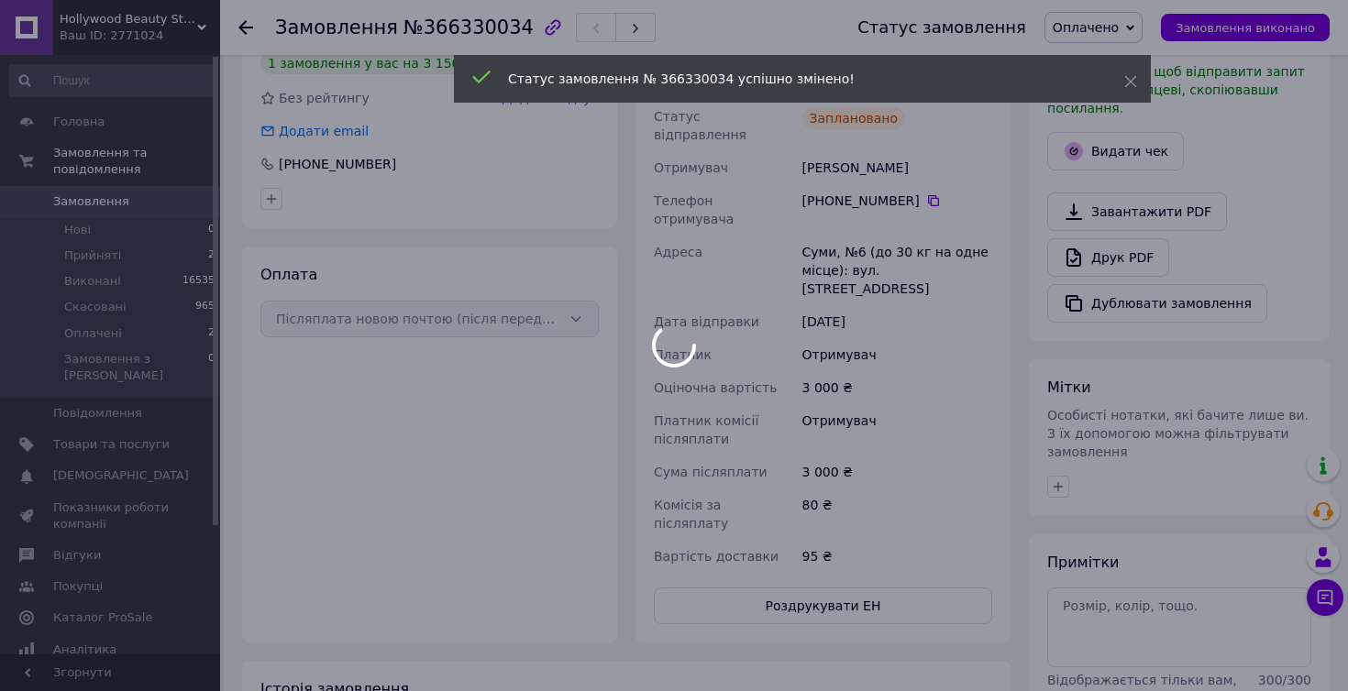
scroll to position [572, 0]
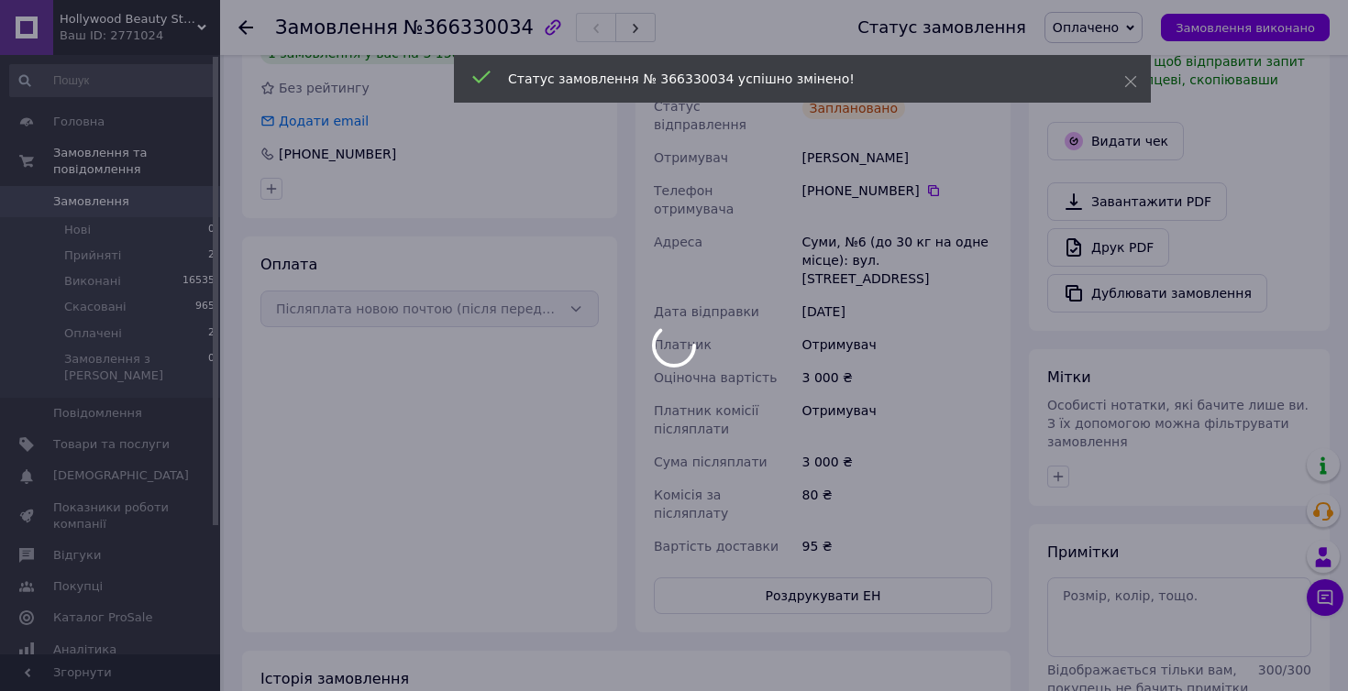
click at [1066, 397] on div at bounding box center [674, 345] width 1348 height 691
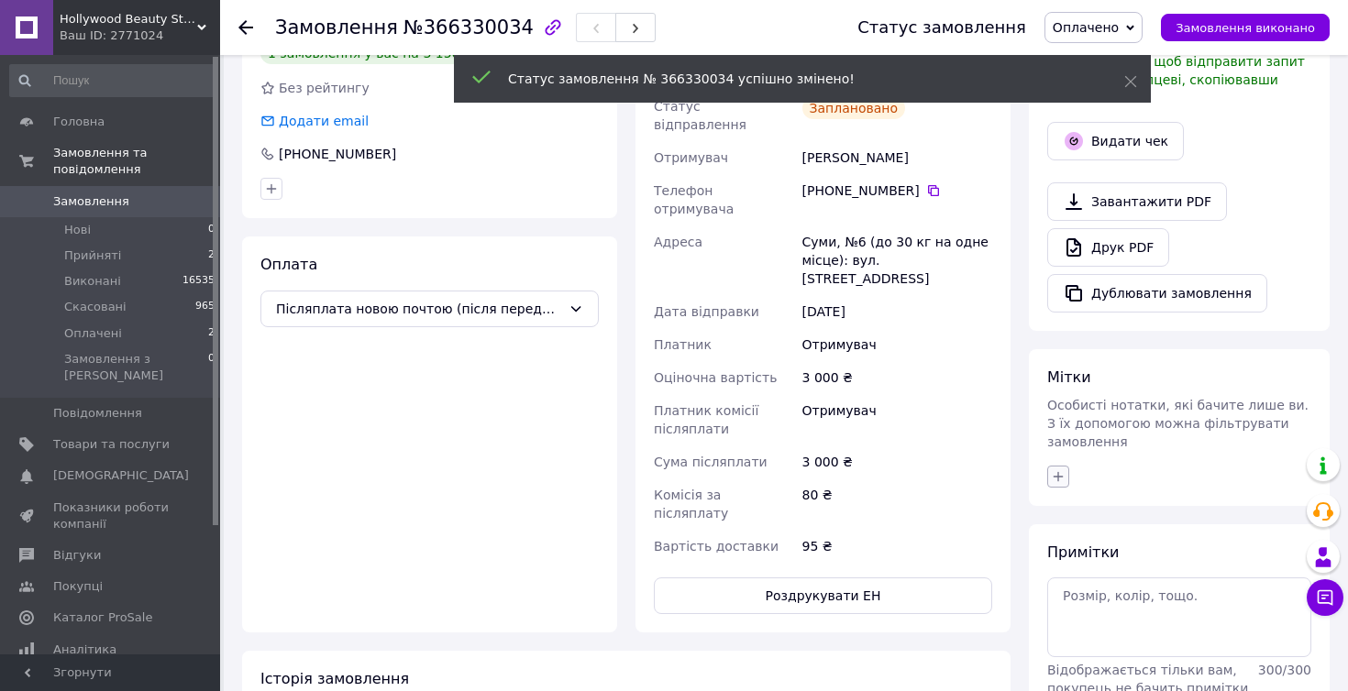
click at [1060, 469] on icon "button" at bounding box center [1058, 476] width 15 height 15
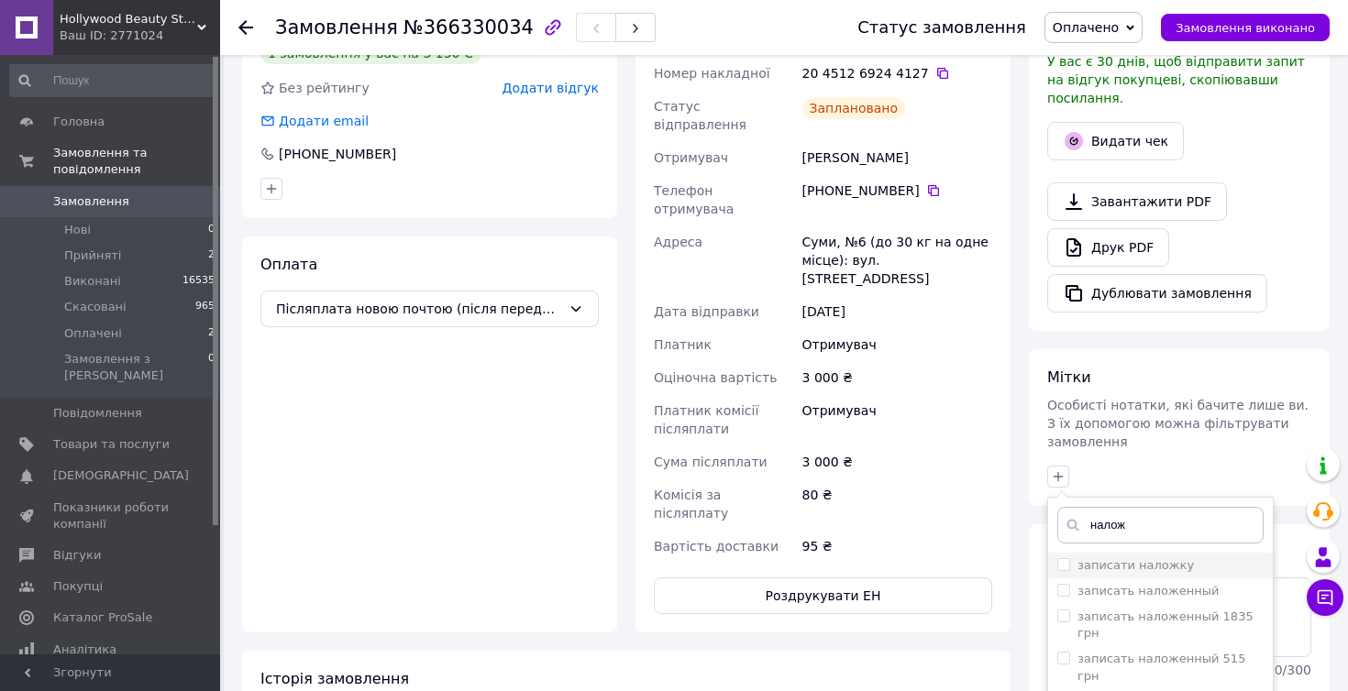
type input "налож"
click at [1066, 558] on input "записати наложку" at bounding box center [1063, 564] width 12 height 12
checkbox input "true"
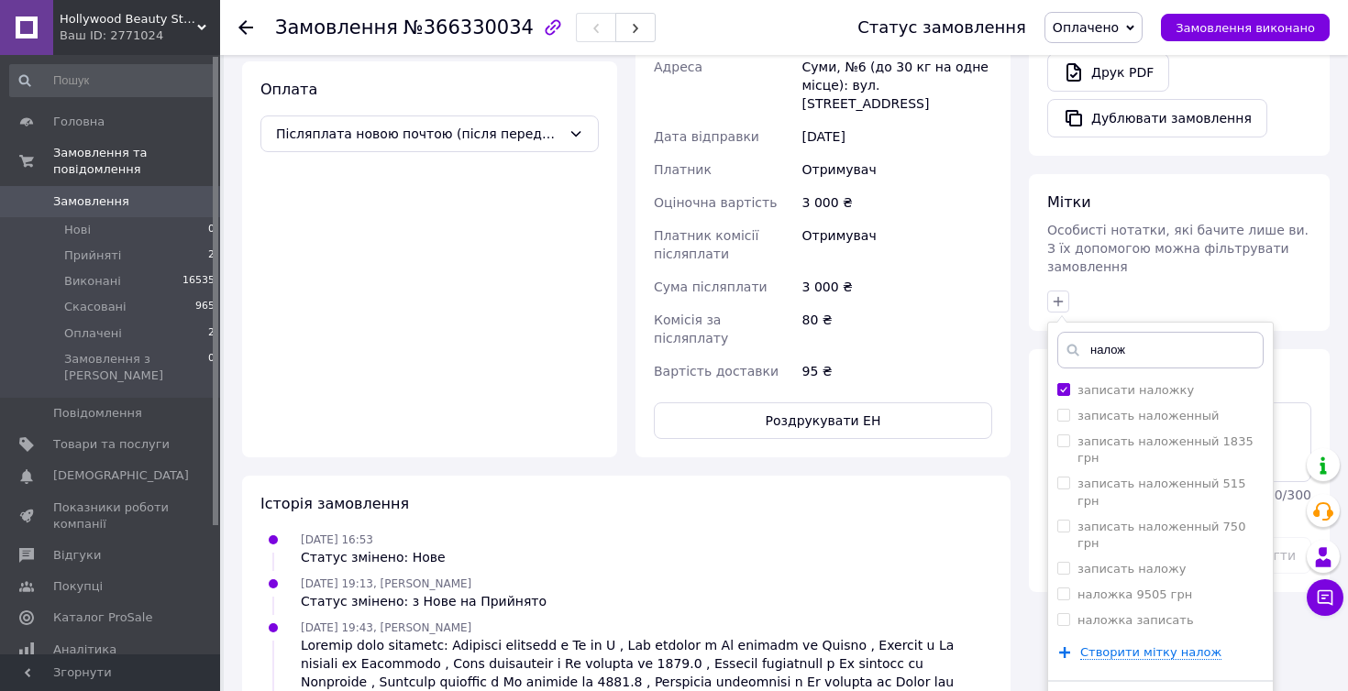
scroll to position [769, 0]
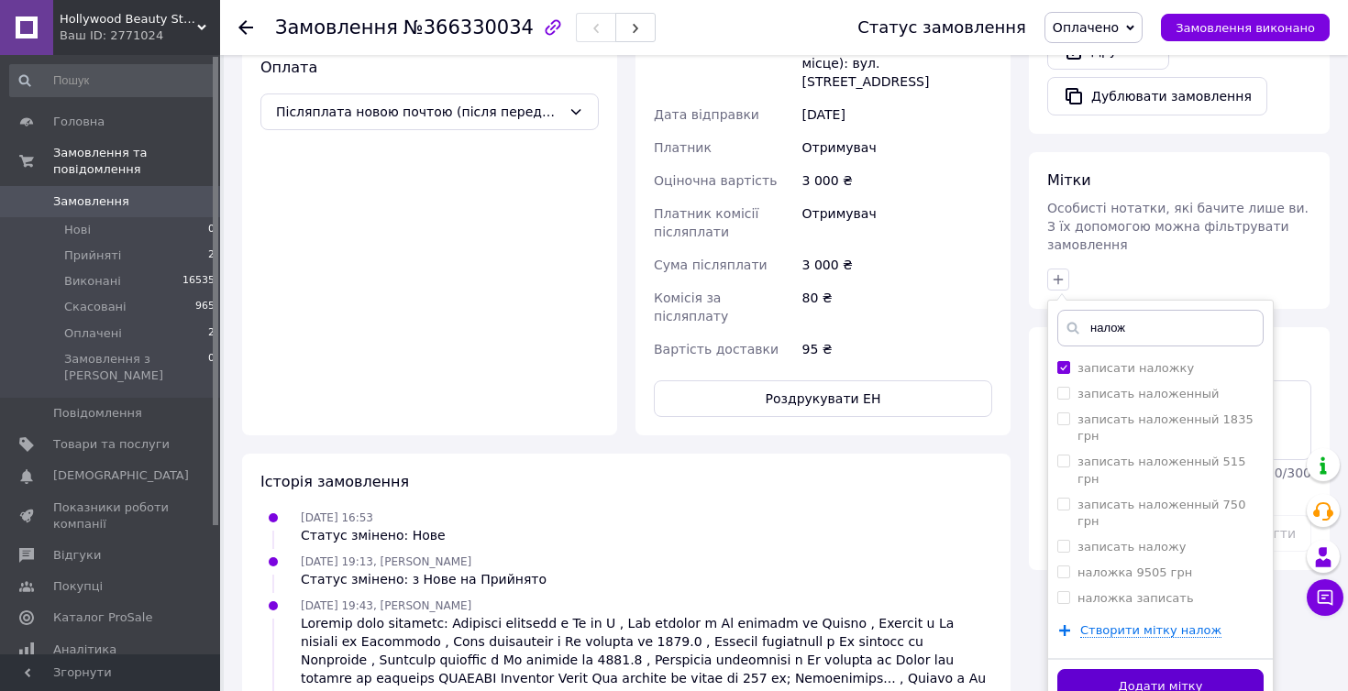
click at [1148, 669] on button "Додати мітку" at bounding box center [1160, 687] width 206 height 36
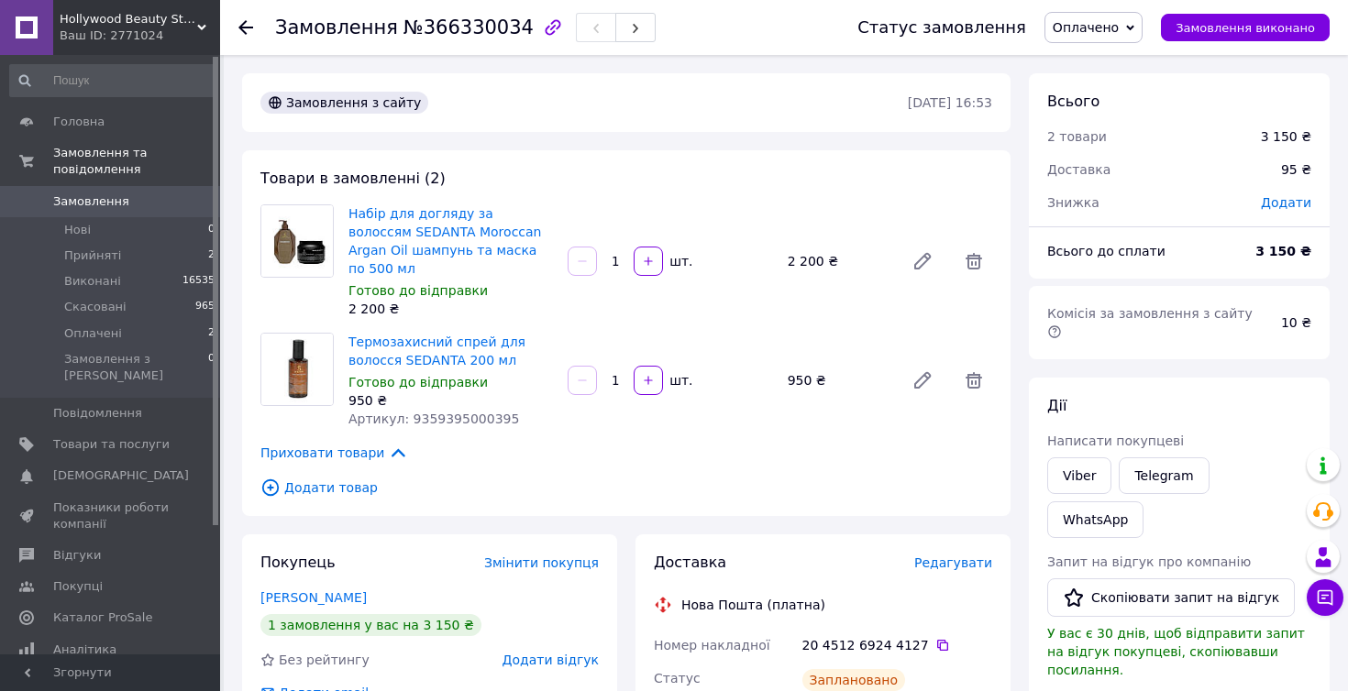
scroll to position [0, 0]
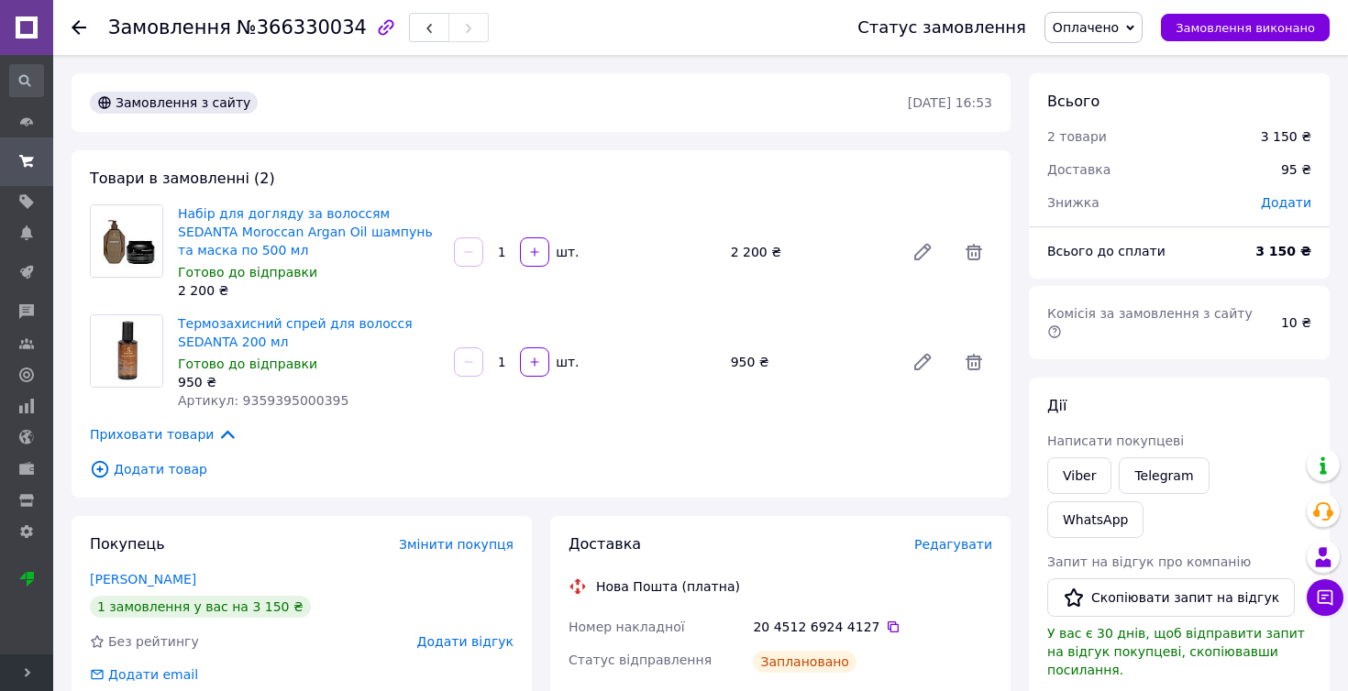
click at [29, 669] on icon at bounding box center [27, 672] width 9 height 9
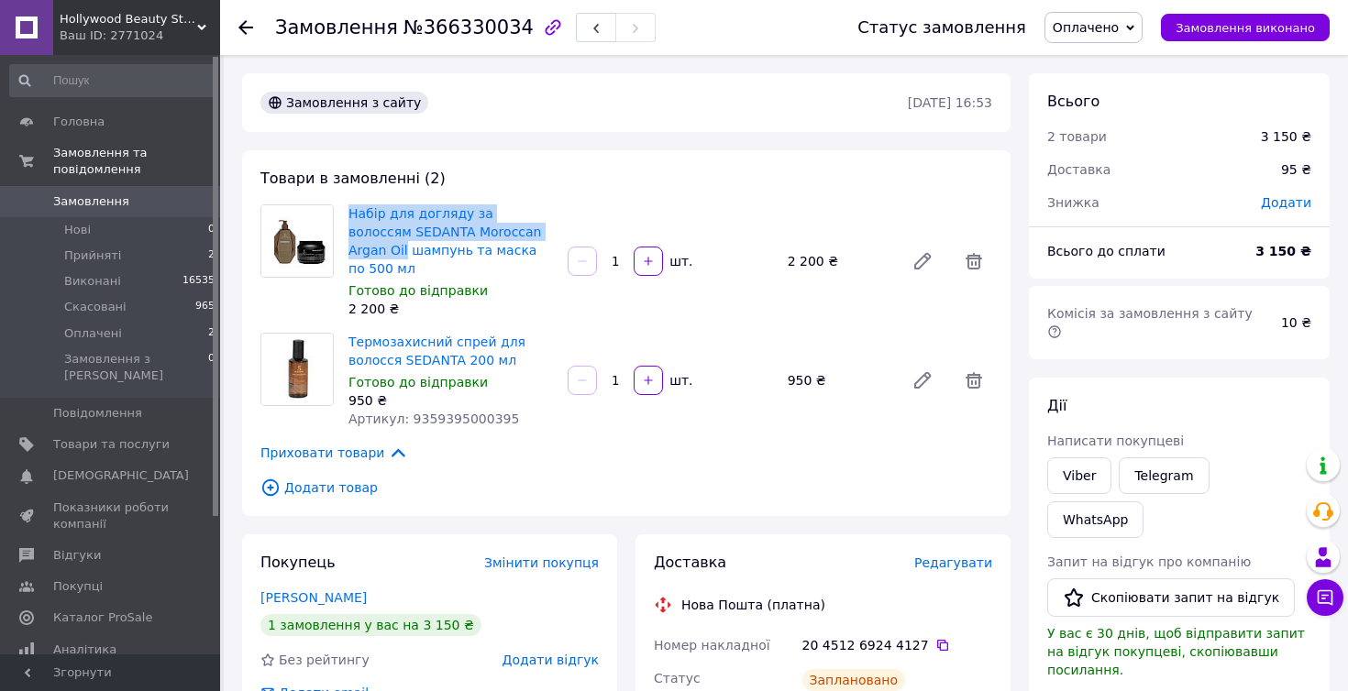
drag, startPoint x: 347, startPoint y: 203, endPoint x: 555, endPoint y: 220, distance: 208.9
click at [555, 220] on div "Набір для догляду за волоссям SEDANTA Moroccan Argan Oil шампунь та маска по 50…" at bounding box center [450, 261] width 219 height 121
copy link "Набір для догляду за волоссям SEDANTA Moroccan Argan Oil"
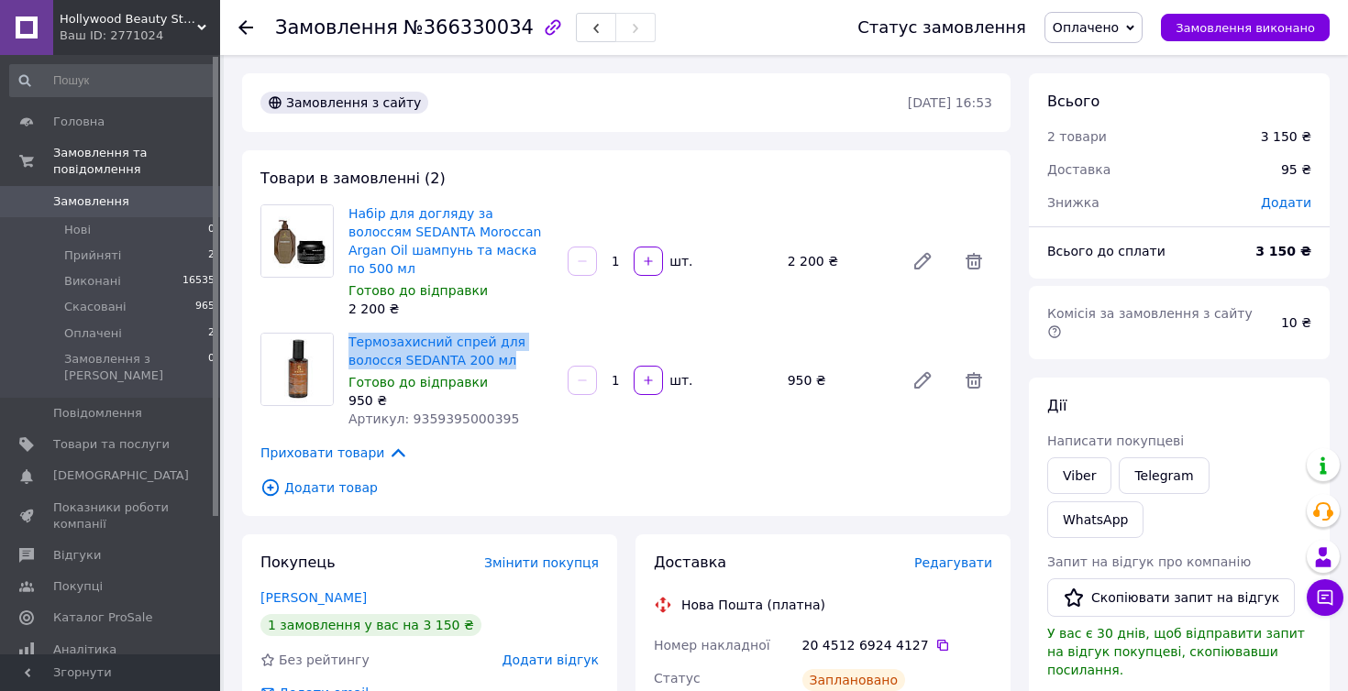
drag, startPoint x: 346, startPoint y: 318, endPoint x: 508, endPoint y: 340, distance: 163.8
click at [508, 340] on div "Термозахисний спрей для волосся SEDANTA 200 мл Готово до відправки 950 ₴ Артику…" at bounding box center [450, 380] width 219 height 103
copy link "Термозахисний спрей для волосся SEDANTA 200 мл"
click at [613, 448] on div "Товари в замовленні (2) Набір для догляду за волоссям SEDANTA Moroccan Argan Oi…" at bounding box center [626, 333] width 768 height 366
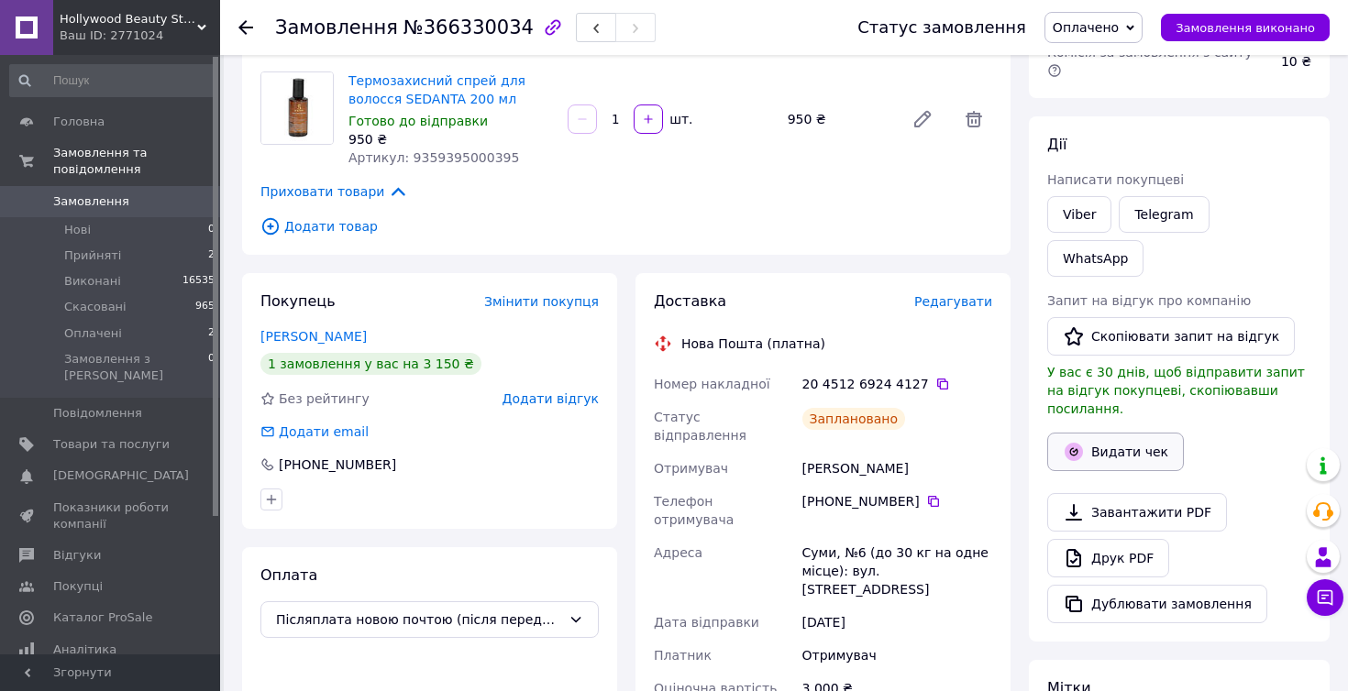
click at [1141, 433] on button "Видати чек" at bounding box center [1115, 452] width 137 height 39
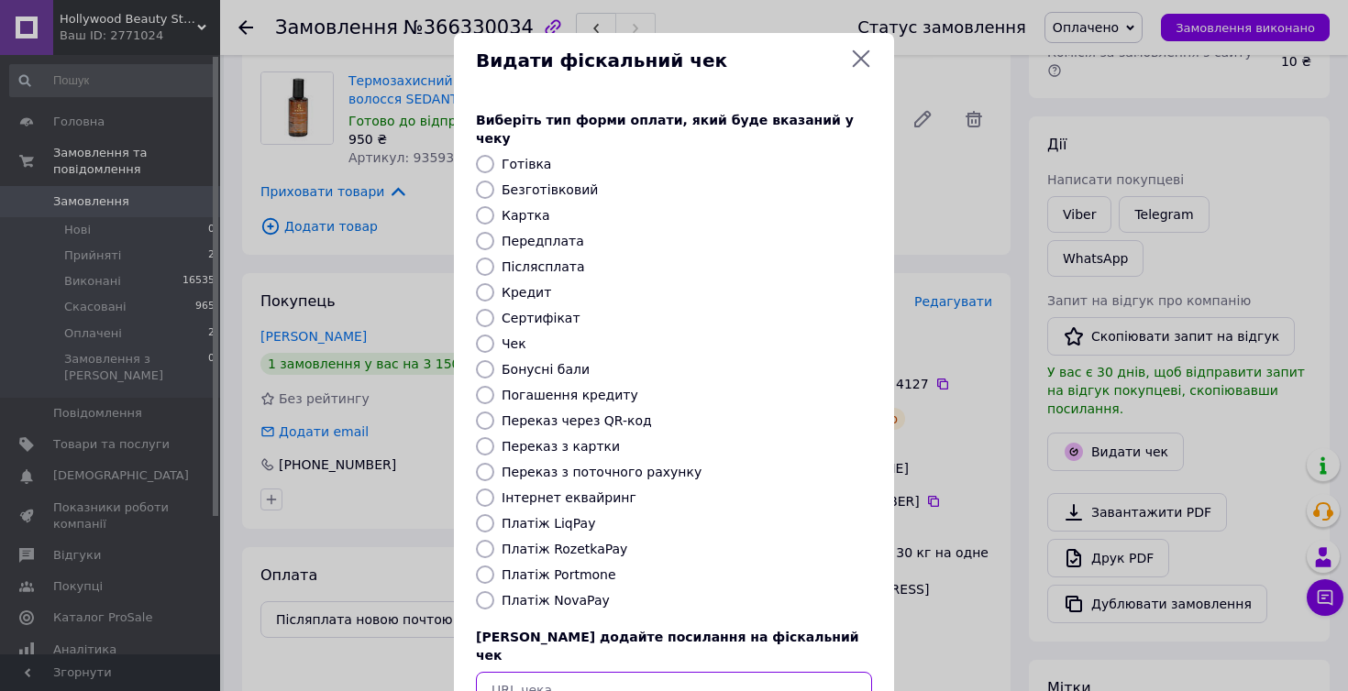
click at [547, 672] on input "text" at bounding box center [674, 690] width 396 height 37
paste input "[URL][DOMAIN_NAME]"
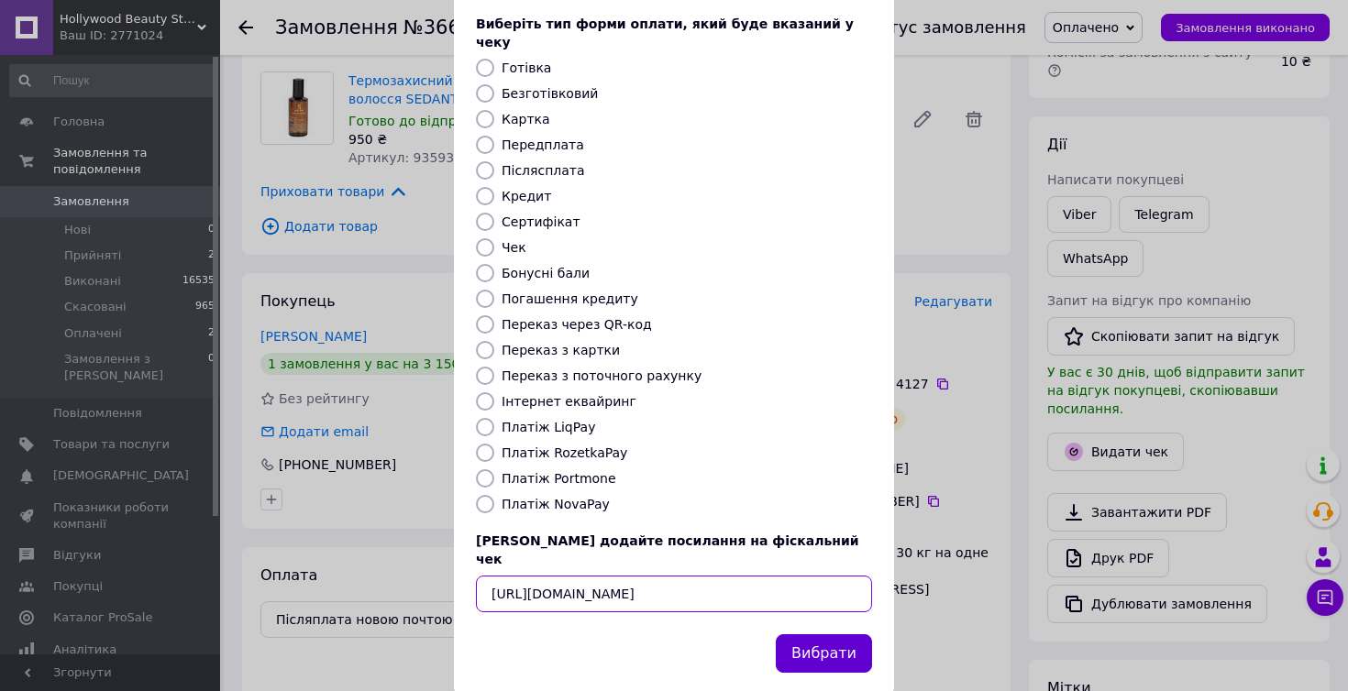
scroll to position [95, 0]
type input "[URL][DOMAIN_NAME]"
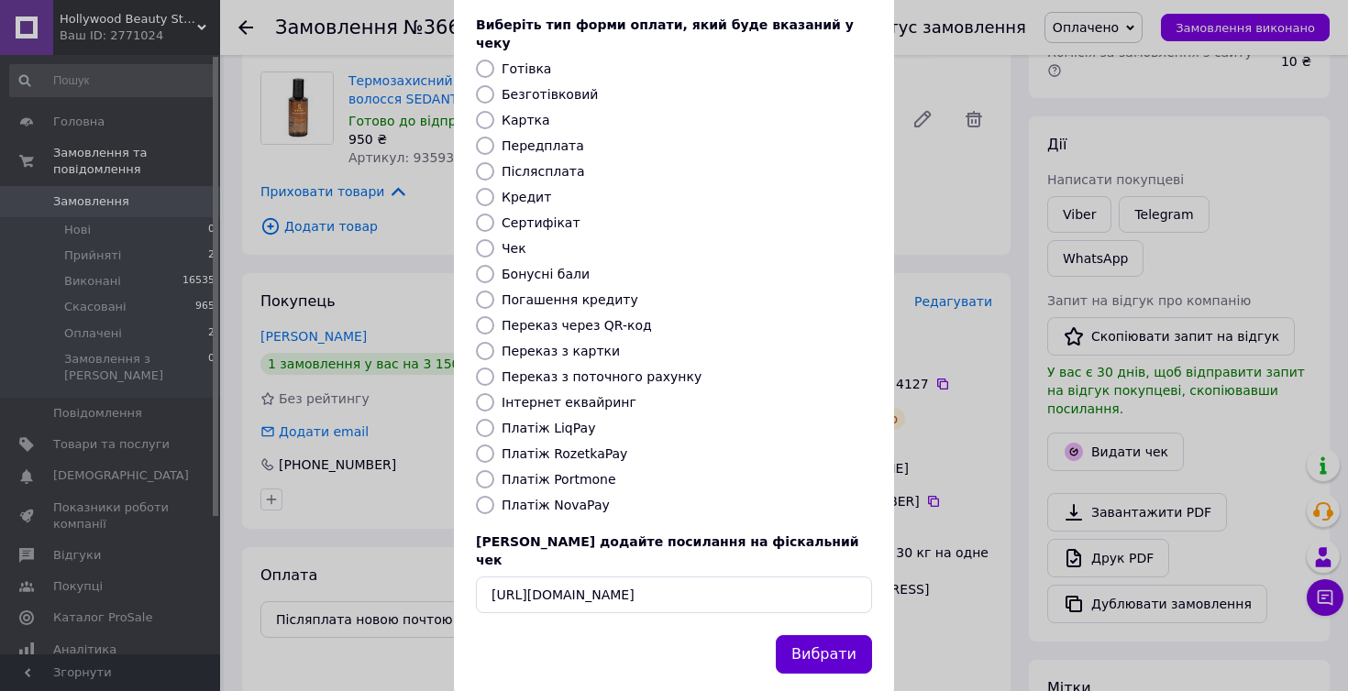
click at [844, 635] on button "Вибрати" at bounding box center [824, 654] width 96 height 39
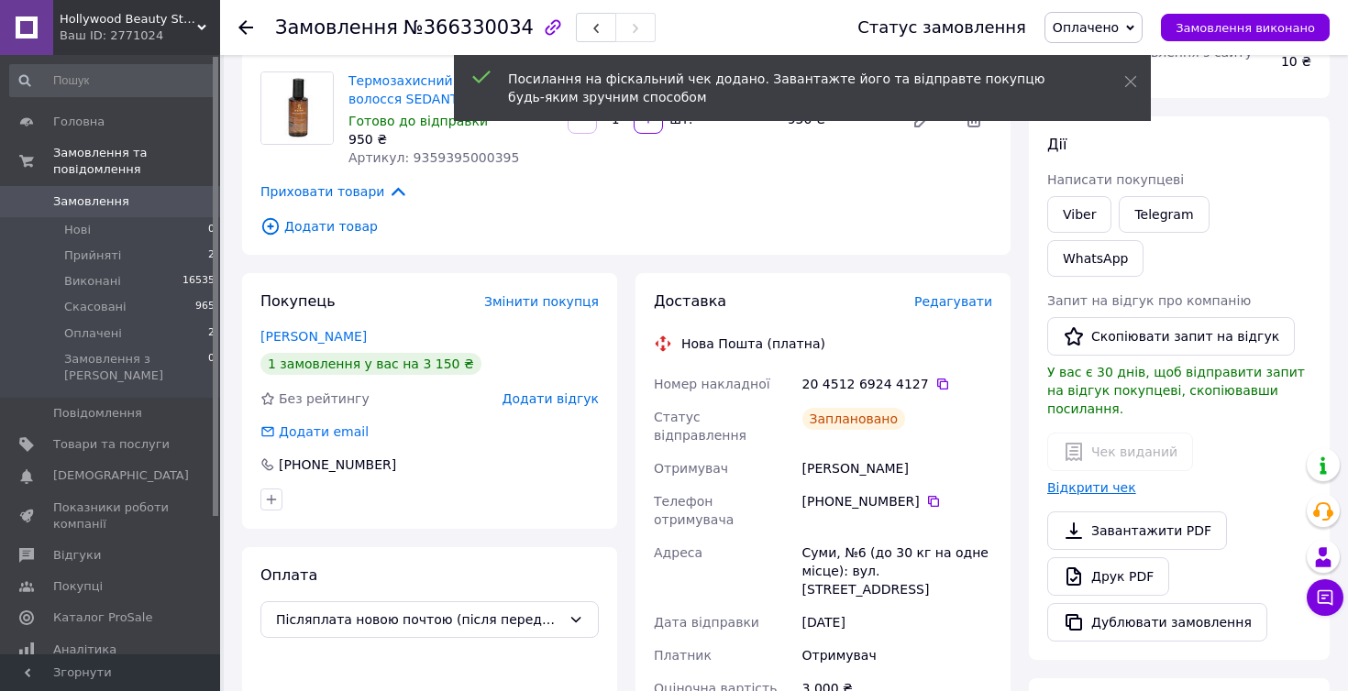
click at [1100, 480] on link "Відкрити чек" at bounding box center [1091, 487] width 89 height 15
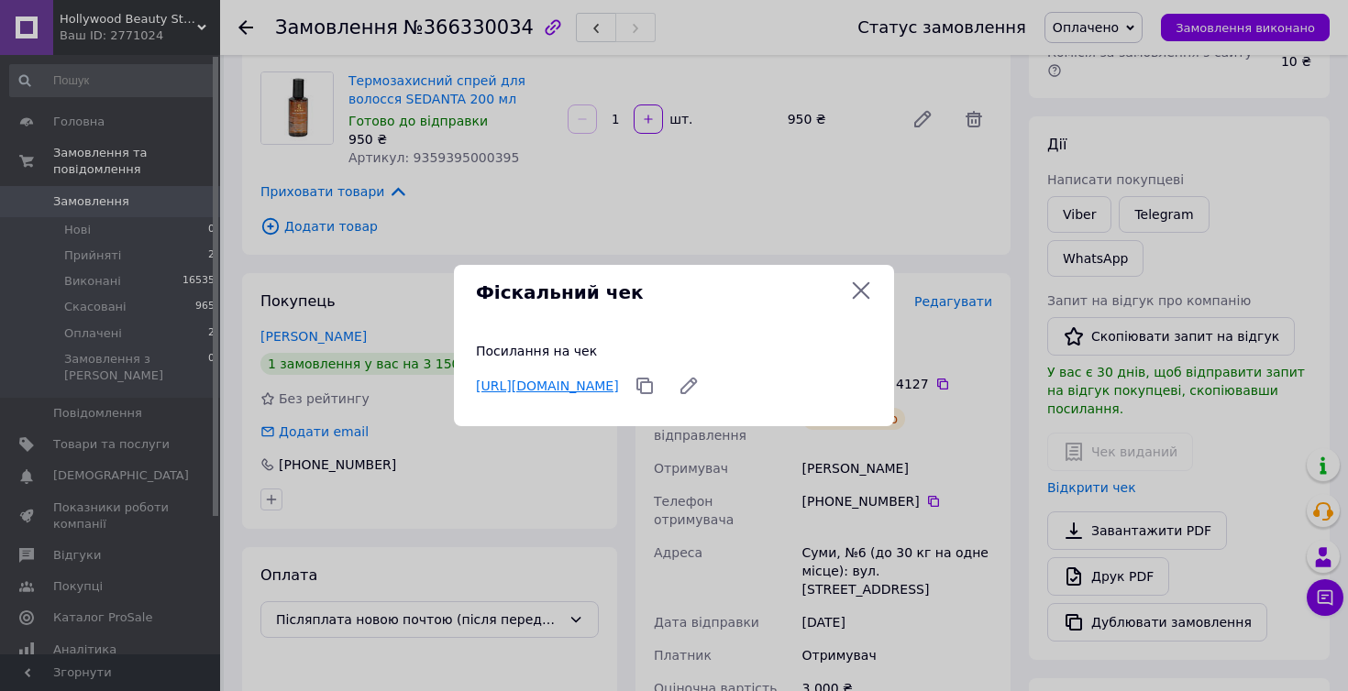
click at [618, 382] on link "[URL][DOMAIN_NAME]" at bounding box center [547, 386] width 143 height 15
click at [863, 285] on icon at bounding box center [861, 291] width 22 height 22
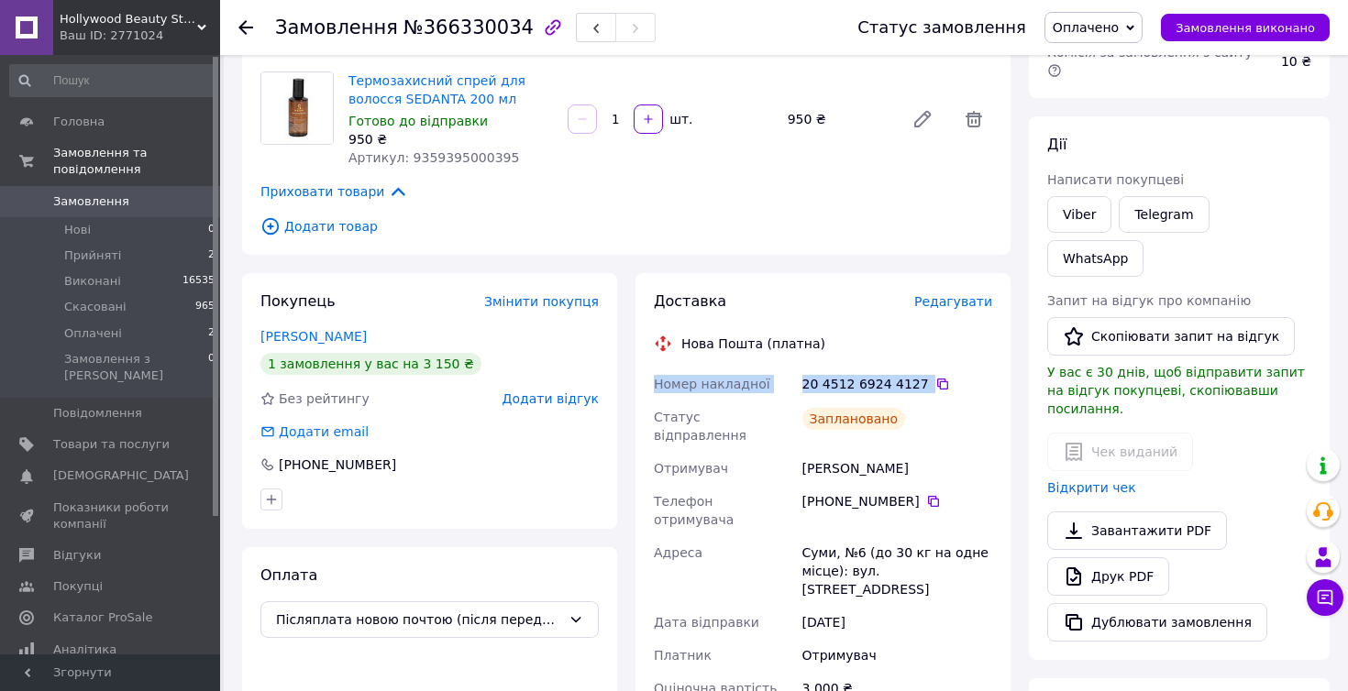
drag, startPoint x: 654, startPoint y: 366, endPoint x: 968, endPoint y: 369, distance: 314.5
click at [968, 369] on div "Номер накладної 20 4512 6924 4127   Статус відправлення Заплановано Отримувач […" at bounding box center [823, 621] width 346 height 506
copy div "Номер накладної 20 4512 6924 4127"
click at [856, 273] on div "Доставка Редагувати Нова Пошта (платна) Номер накладної 20 4512 6924 4127   Ста…" at bounding box center [822, 608] width 375 height 670
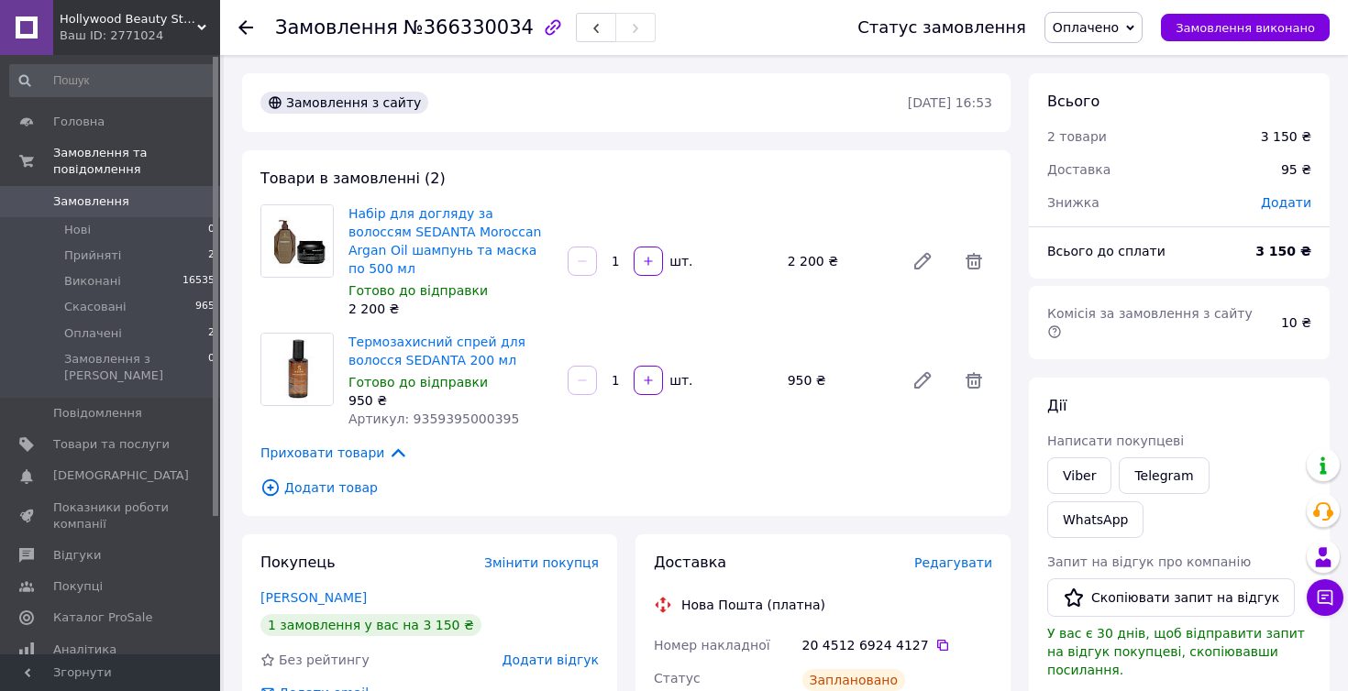
scroll to position [0, 0]
click at [107, 329] on span "Оплачені" at bounding box center [93, 334] width 58 height 17
